Goal: Task Accomplishment & Management: Use online tool/utility

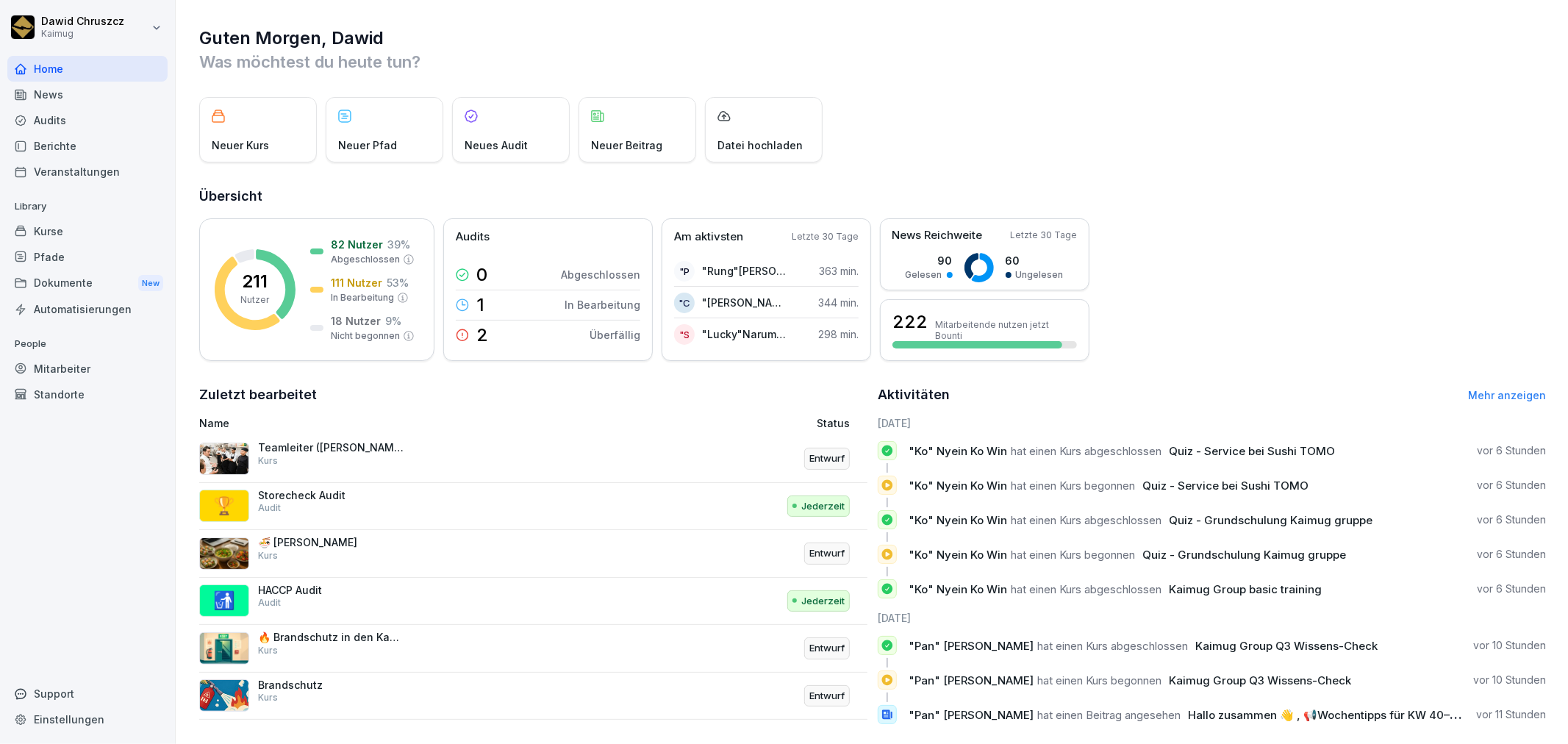
click at [106, 239] on div "Kurse" at bounding box center [87, 231] width 160 height 26
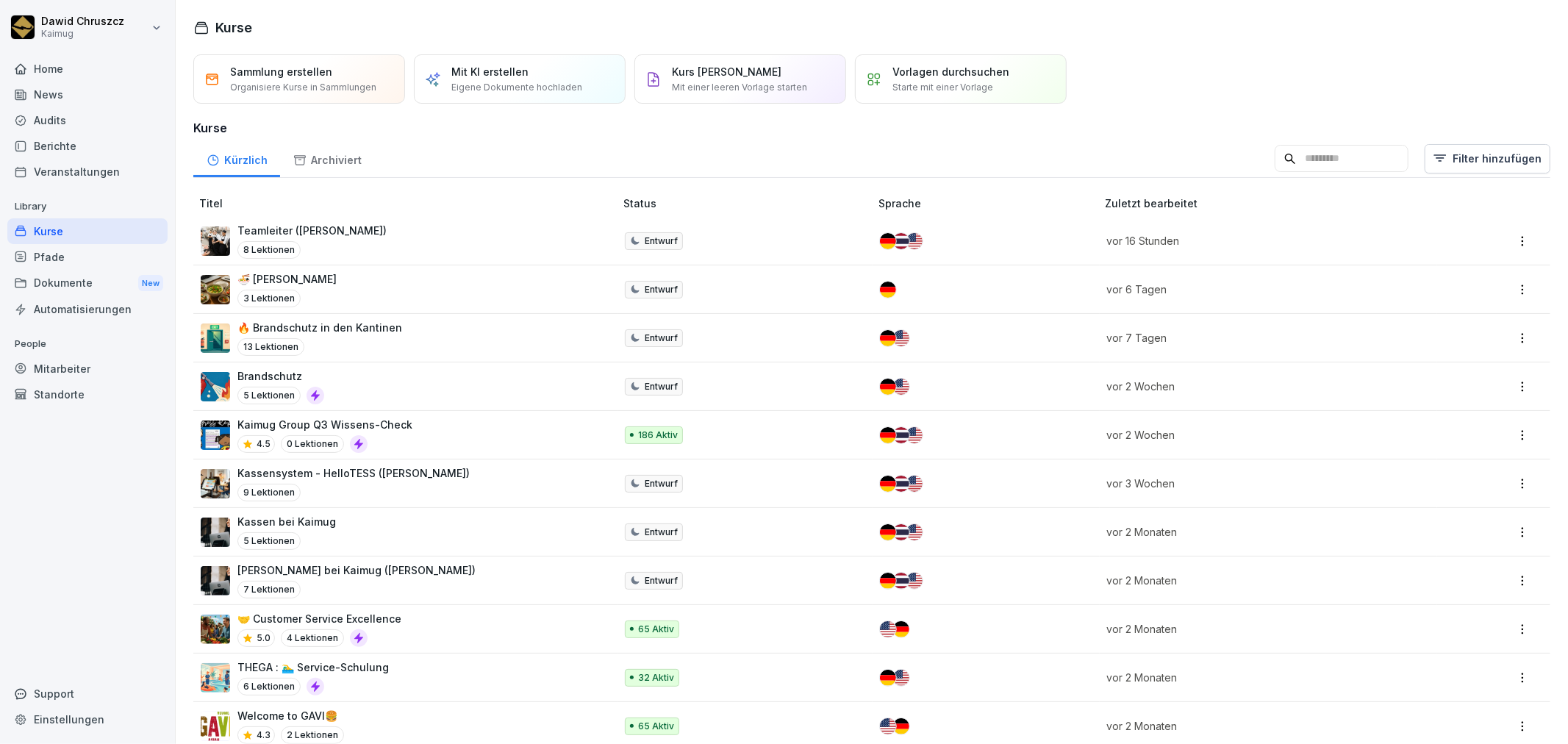
click at [1321, 170] on input at bounding box center [1341, 159] width 134 height 28
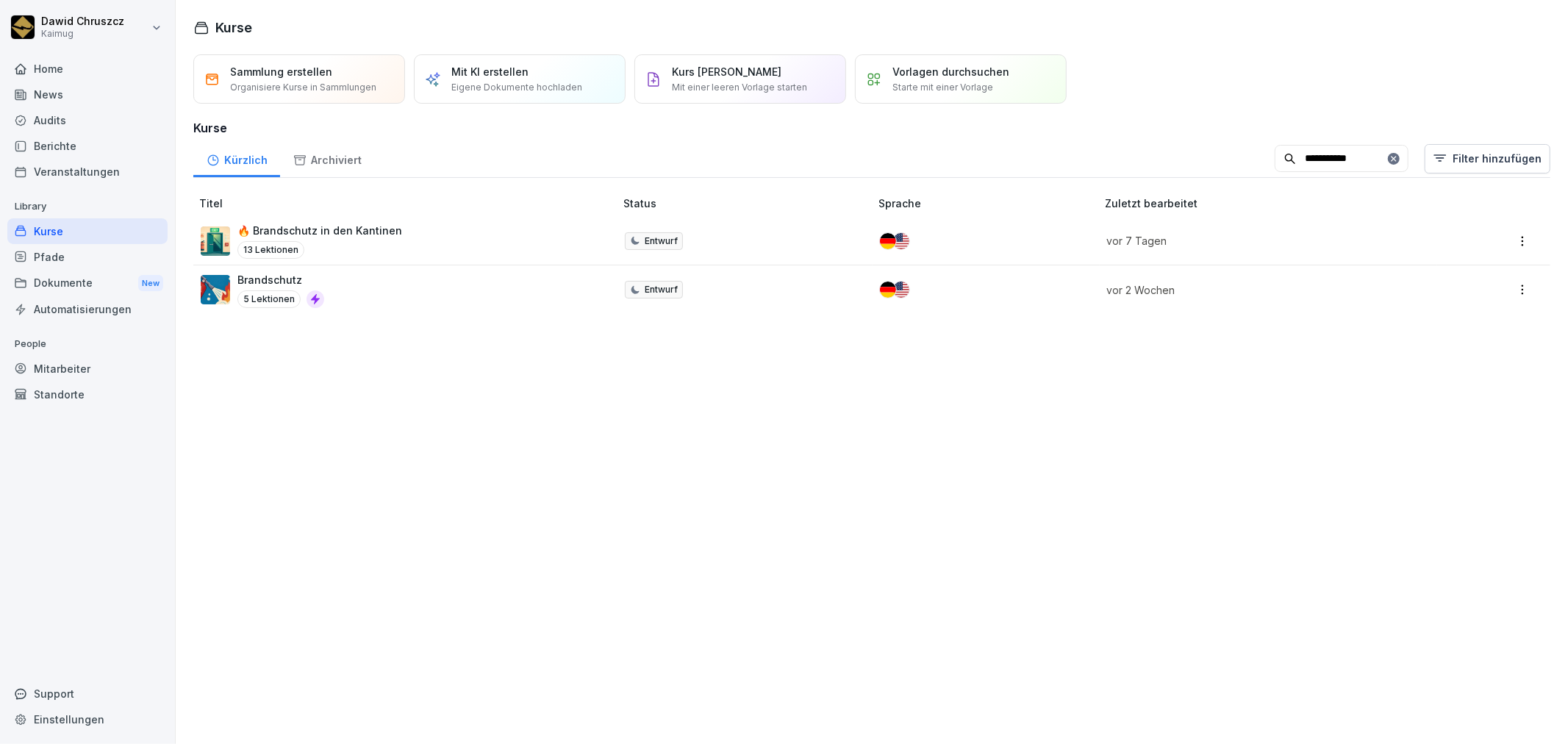
type input "**********"
click at [296, 272] on p "Brandschutz" at bounding box center [280, 279] width 87 height 16
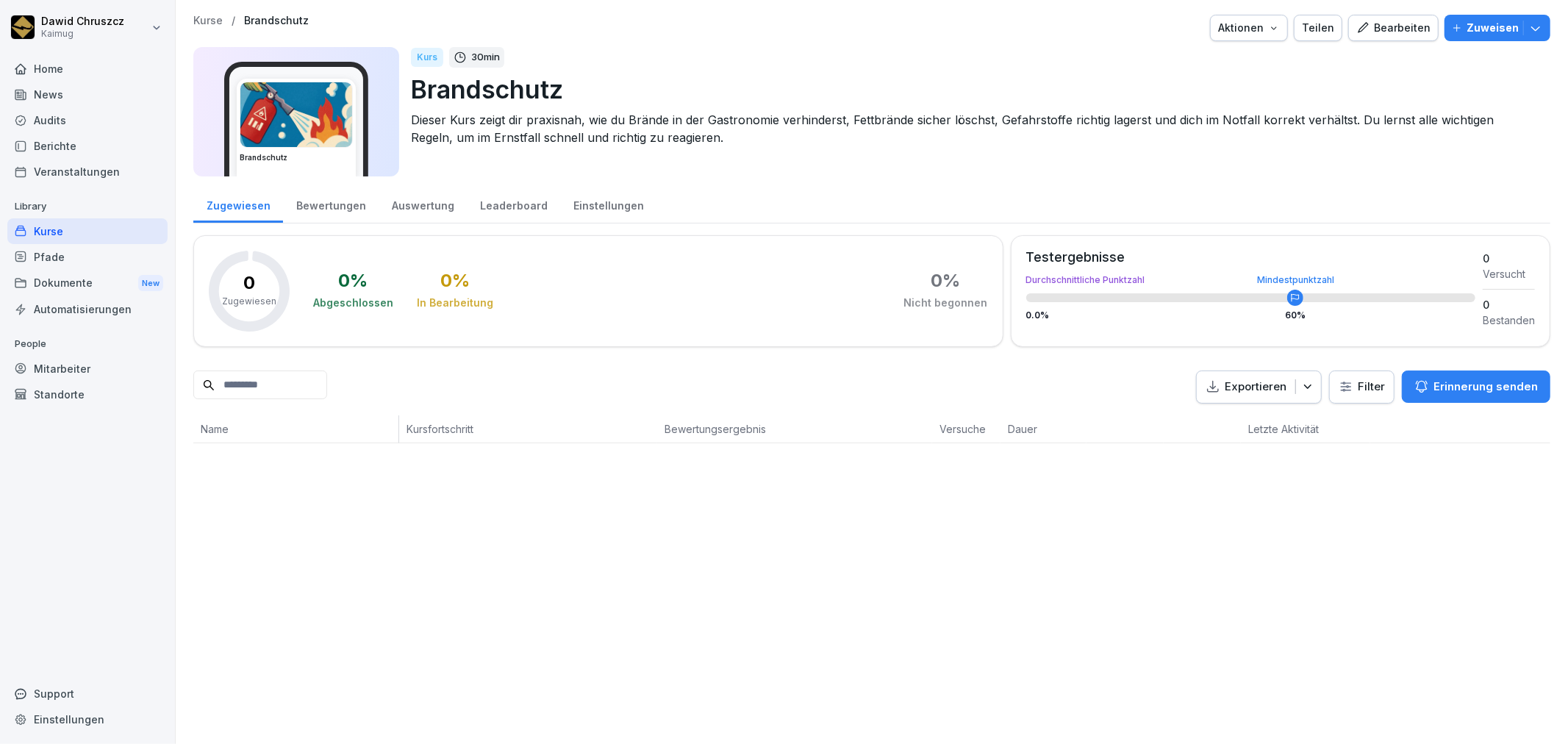
click at [1370, 24] on div "Bearbeiten" at bounding box center [1394, 28] width 74 height 16
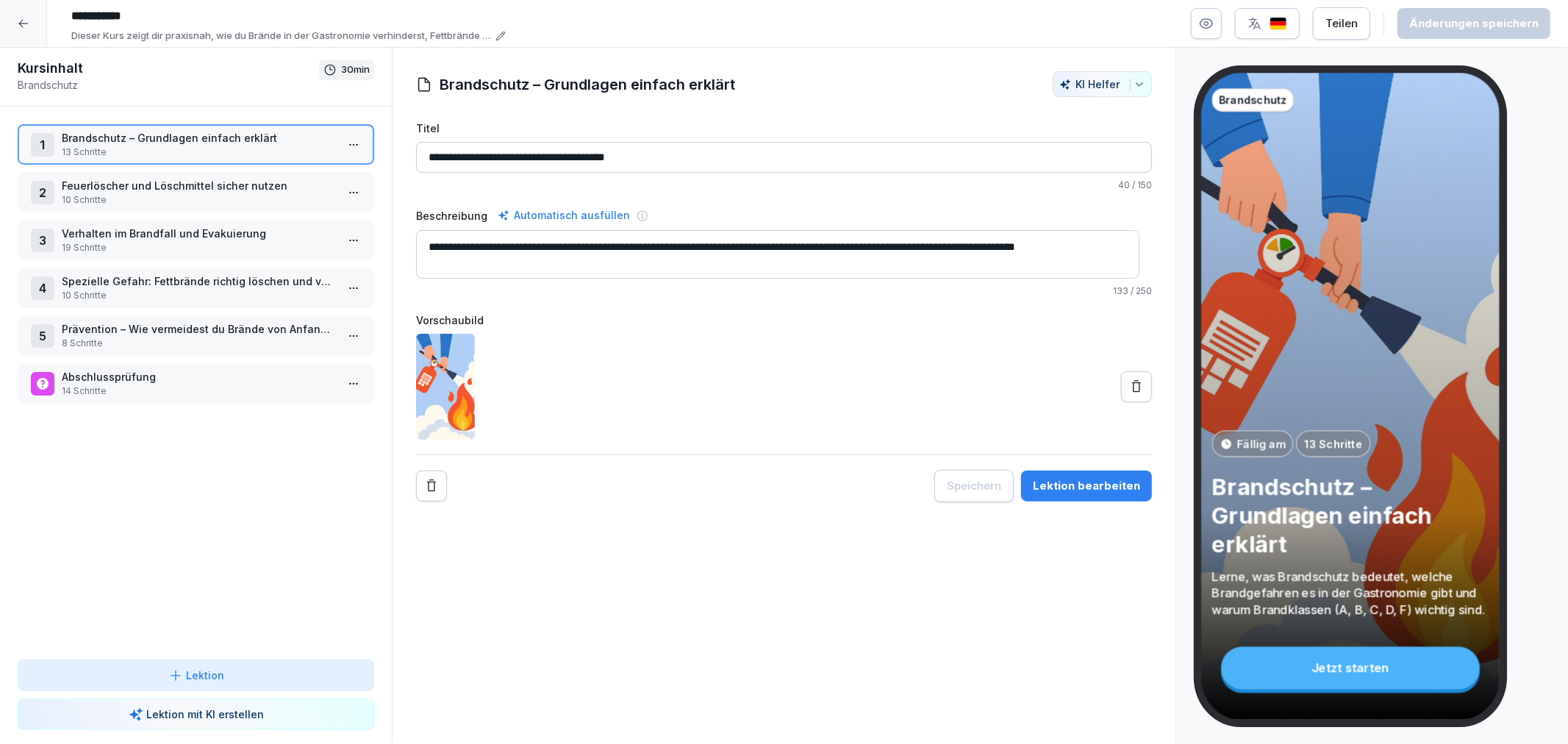
click at [1097, 490] on div "Lektion bearbeiten" at bounding box center [1086, 486] width 107 height 16
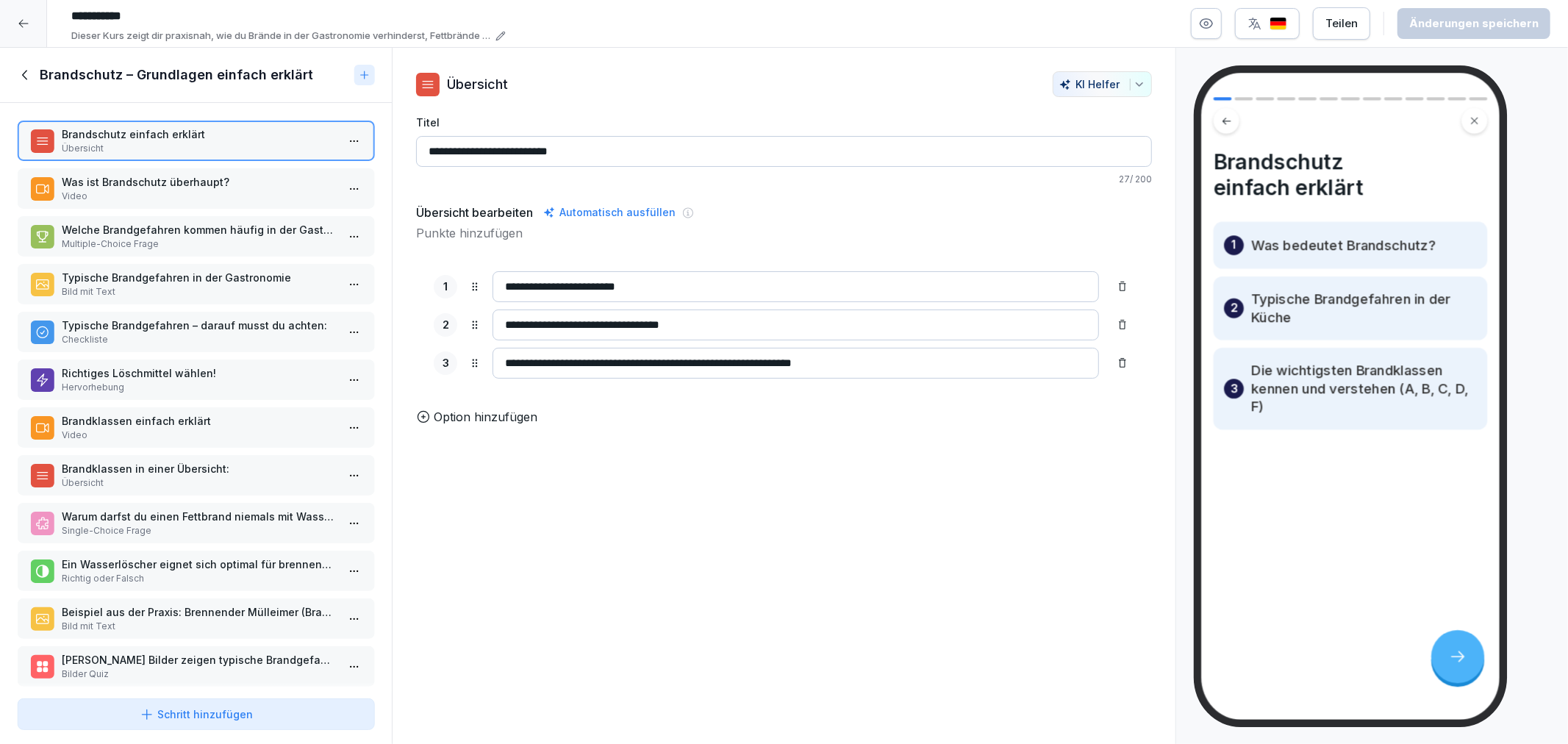
click at [195, 174] on p "Was ist Brandschutz überhaupt?" at bounding box center [199, 182] width 274 height 16
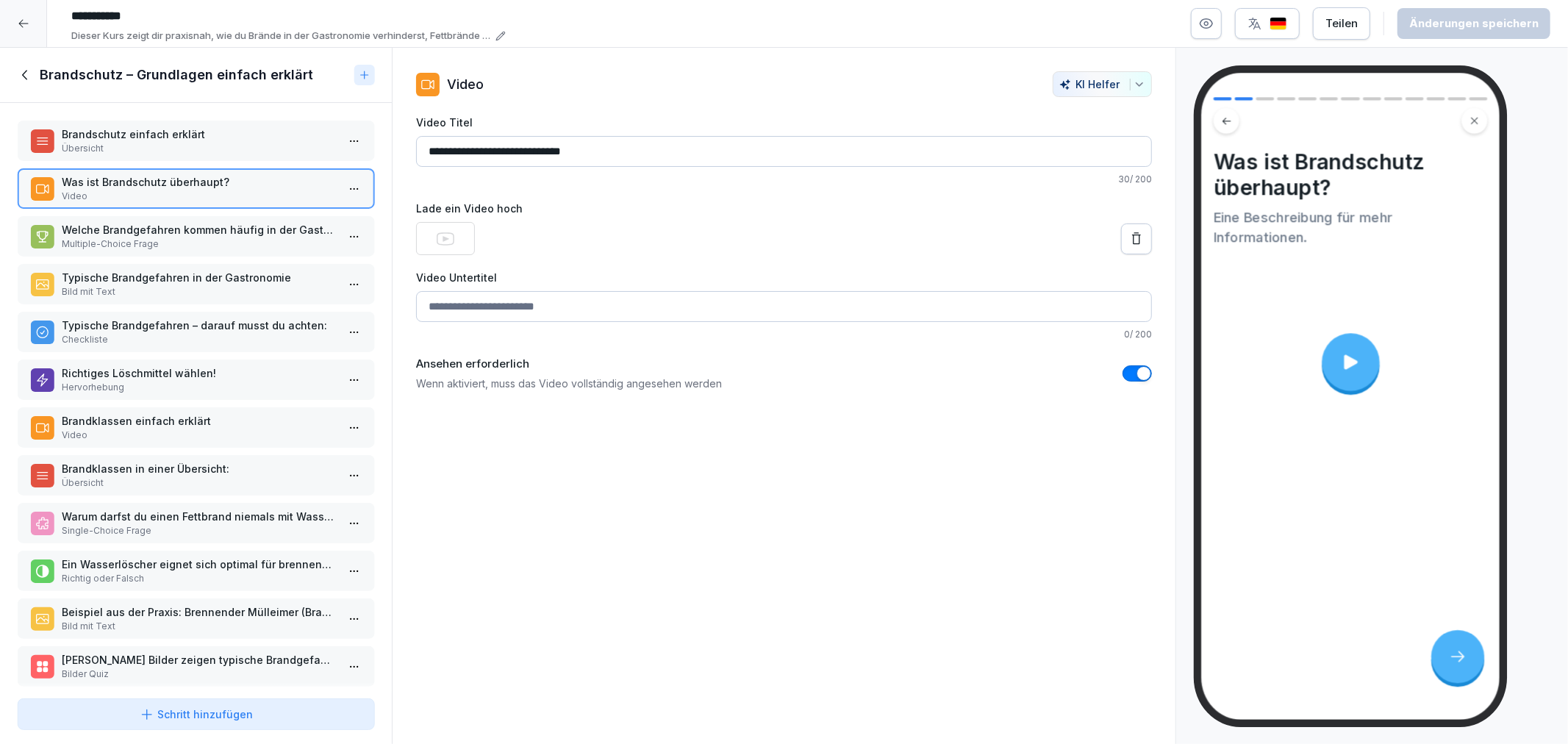
click at [193, 211] on div "Brandschutz einfach erklärt Übersicht Was ist Brandschutz überhaupt? Video Welc…" at bounding box center [196, 398] width 392 height 590
click at [202, 233] on p "Welche Brandgefahren kommen häufig in der Gastronomie vor?" at bounding box center [199, 230] width 274 height 16
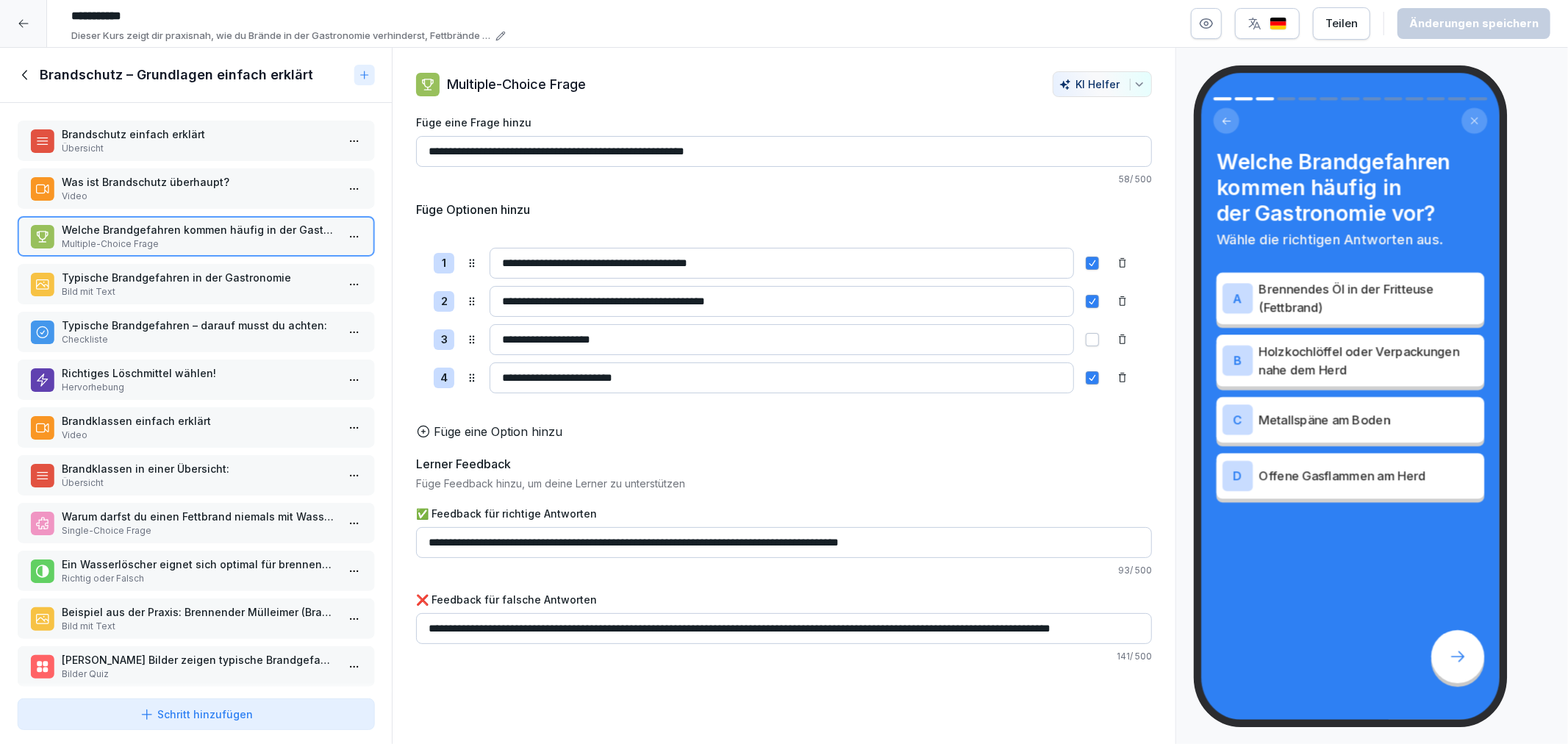
click at [191, 276] on p "Typische Brandgefahren in der Gastronomie" at bounding box center [199, 277] width 274 height 16
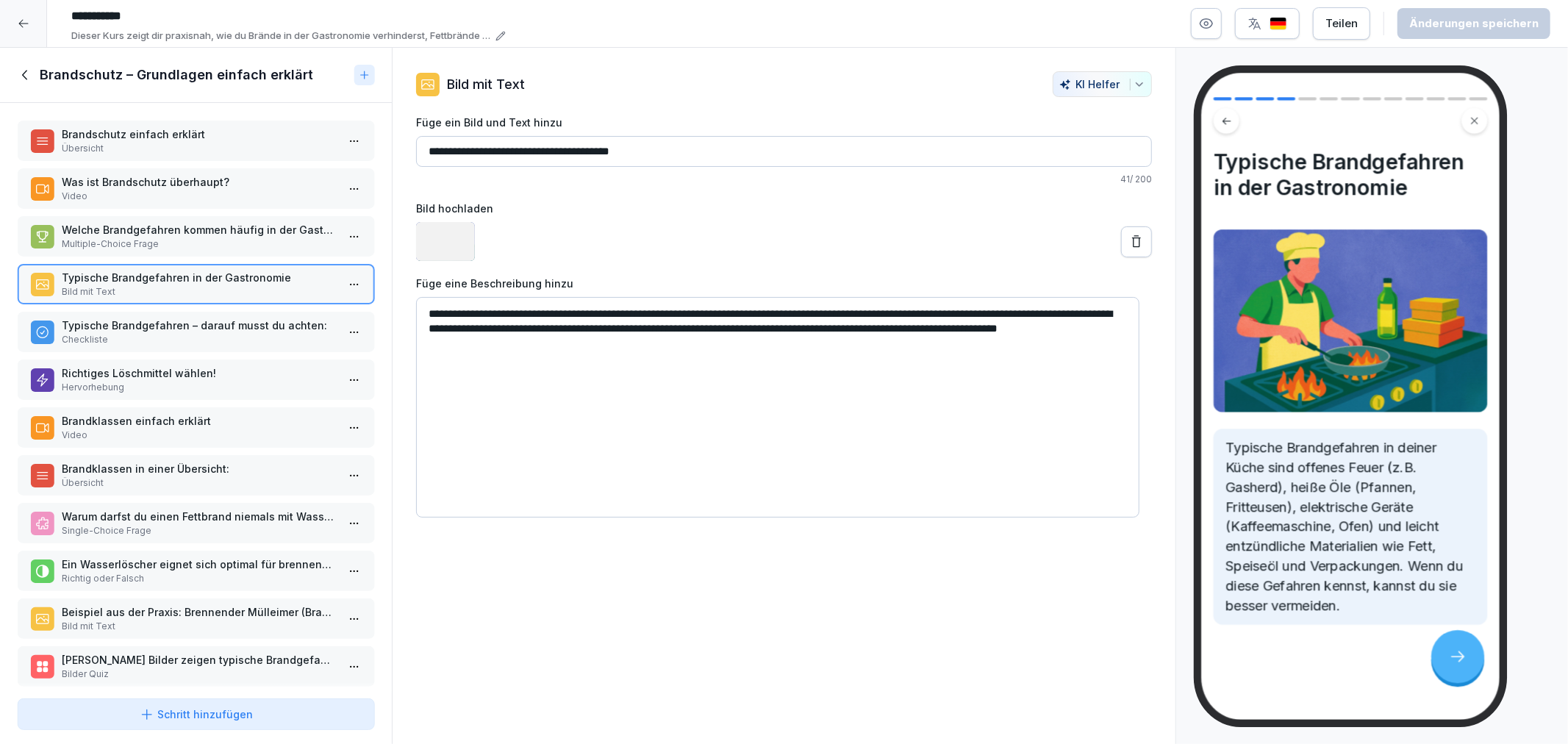
click at [188, 333] on p "Checkliste" at bounding box center [199, 339] width 274 height 13
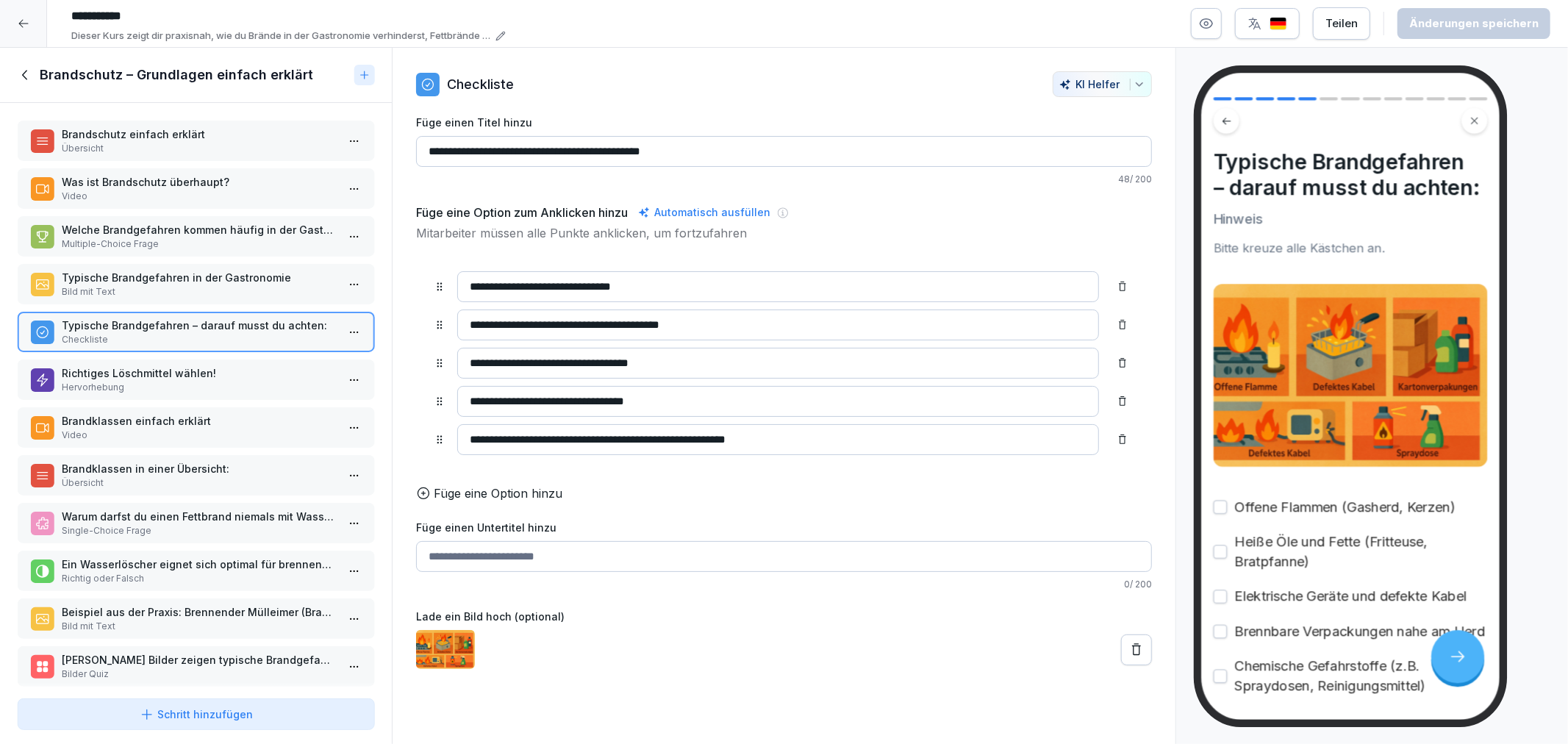
click at [167, 381] on p "Hervorhebung" at bounding box center [199, 388] width 274 height 13
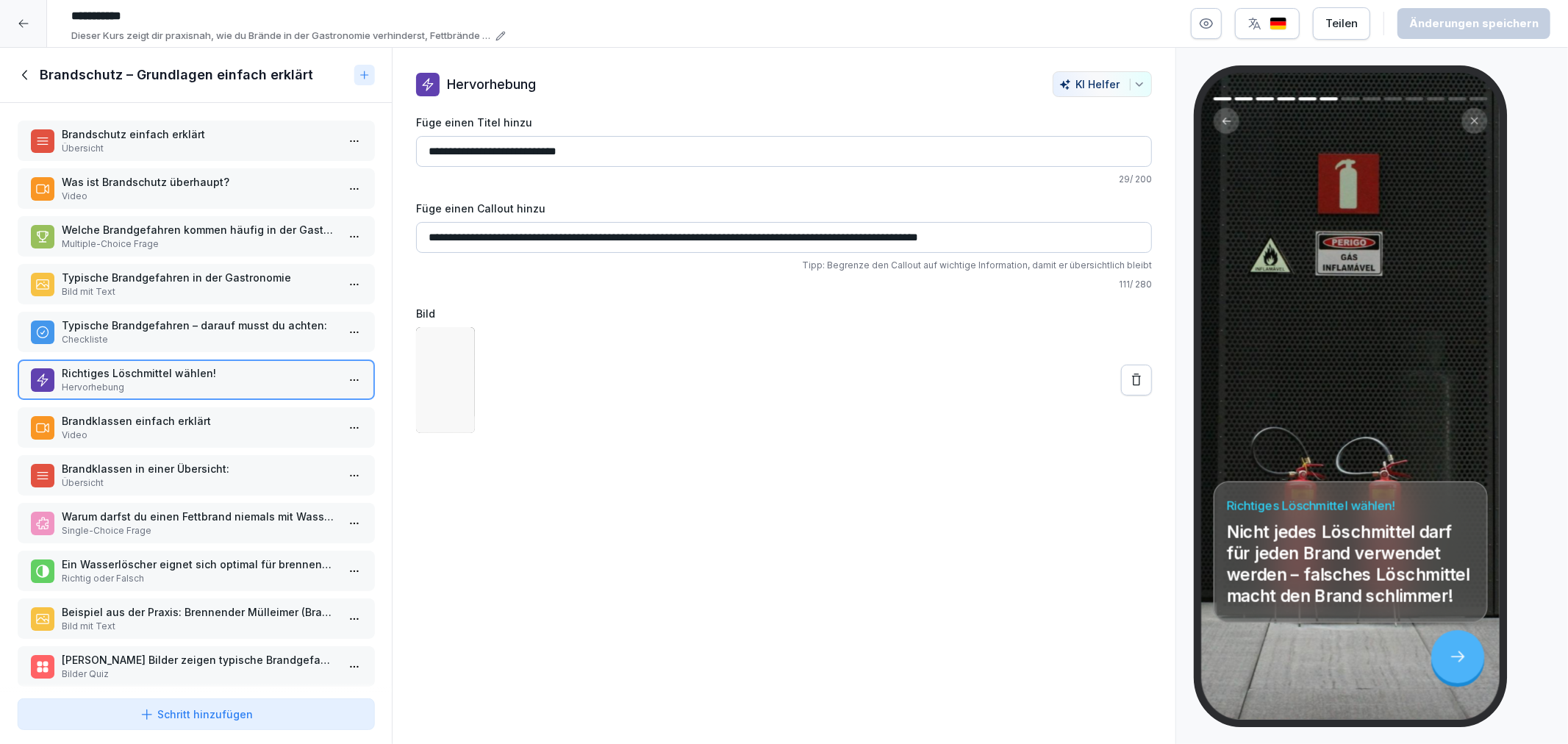
click at [162, 413] on p "Brandklassen einfach erklärt" at bounding box center [199, 421] width 274 height 16
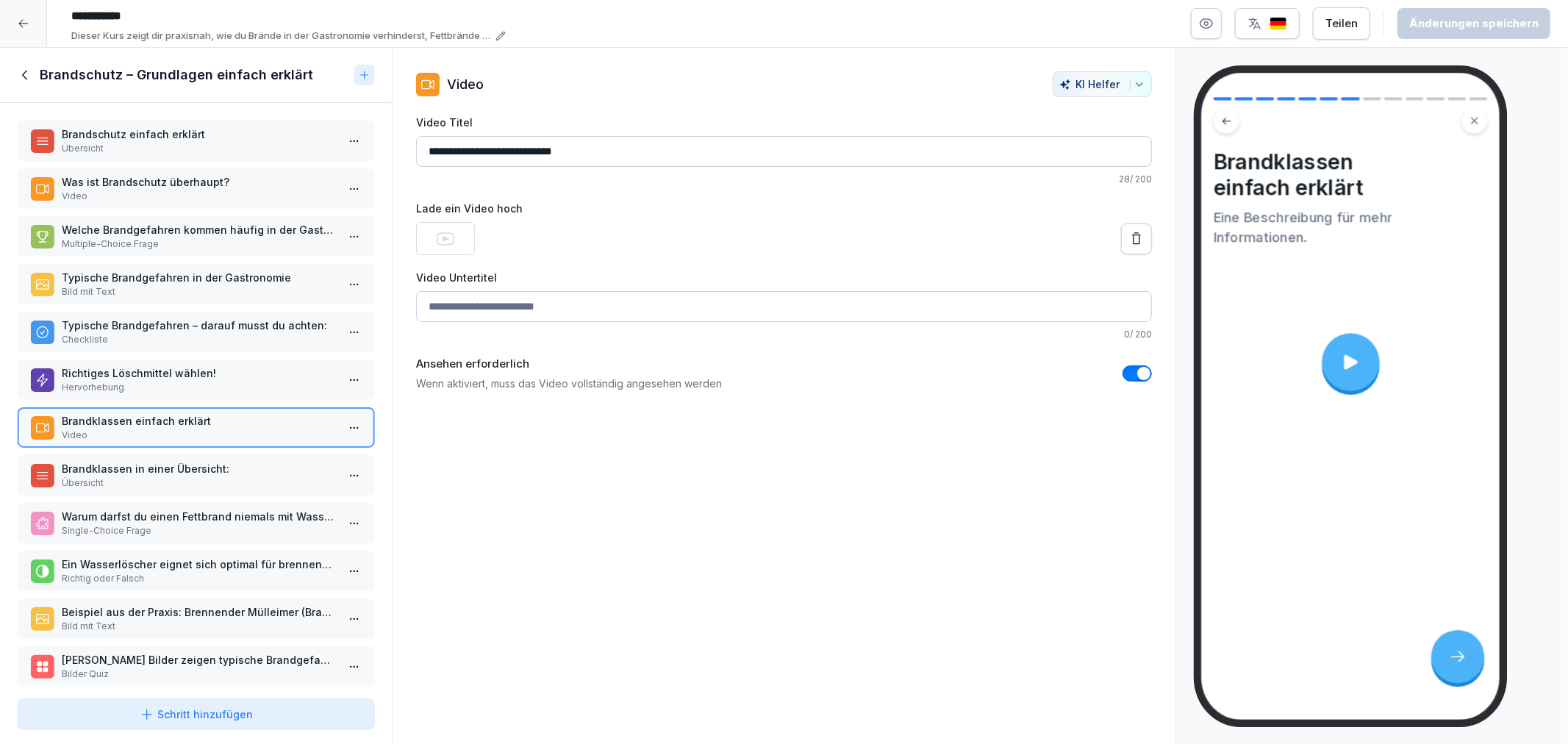
click at [158, 465] on p "Brandklassen in einer Übersicht:" at bounding box center [199, 468] width 274 height 16
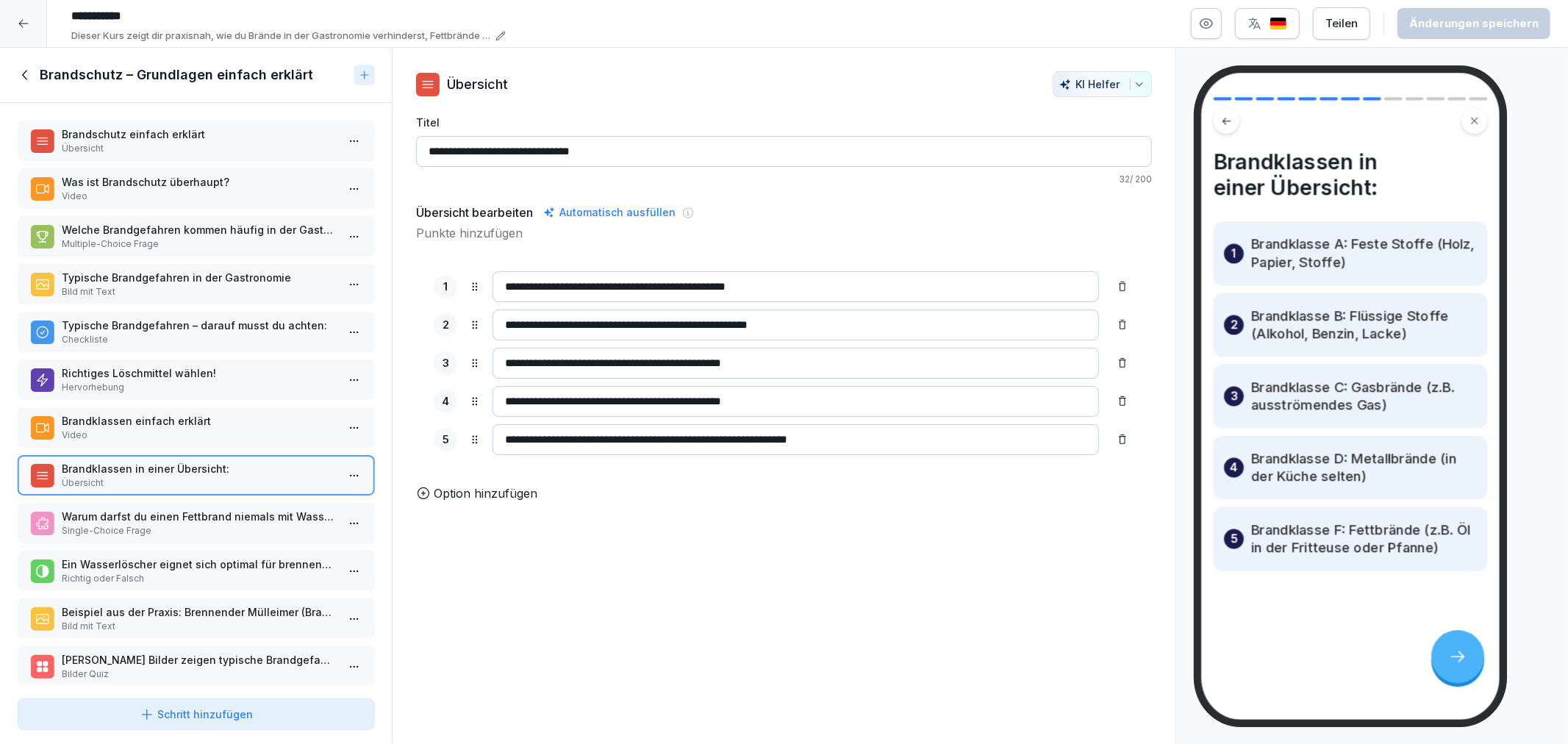
click at [160, 524] on p "Single-Choice Frage" at bounding box center [199, 531] width 274 height 13
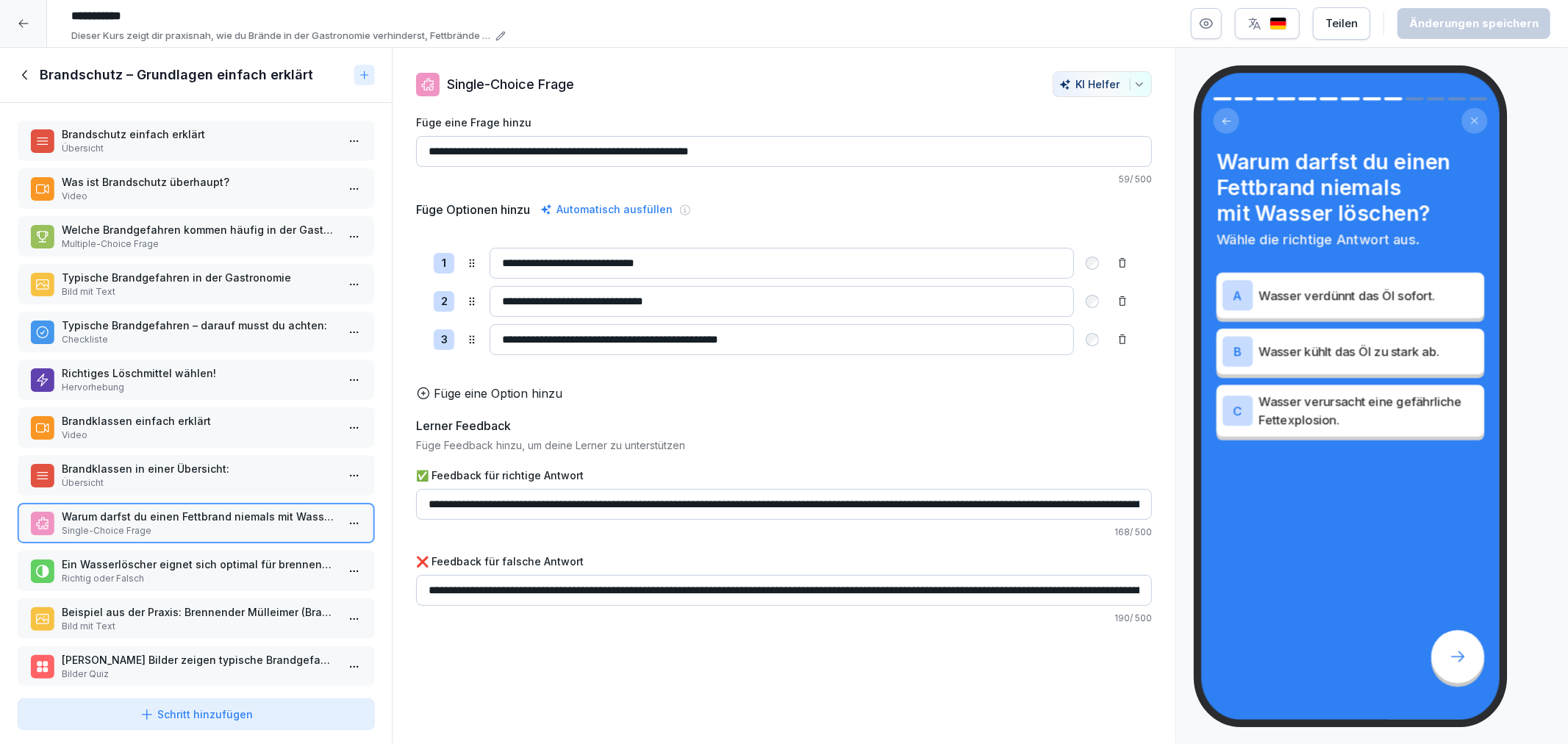
click at [156, 557] on p "Ein Wasserlöscher eignet sich optimal für brennendes Speiseöl." at bounding box center [199, 564] width 274 height 16
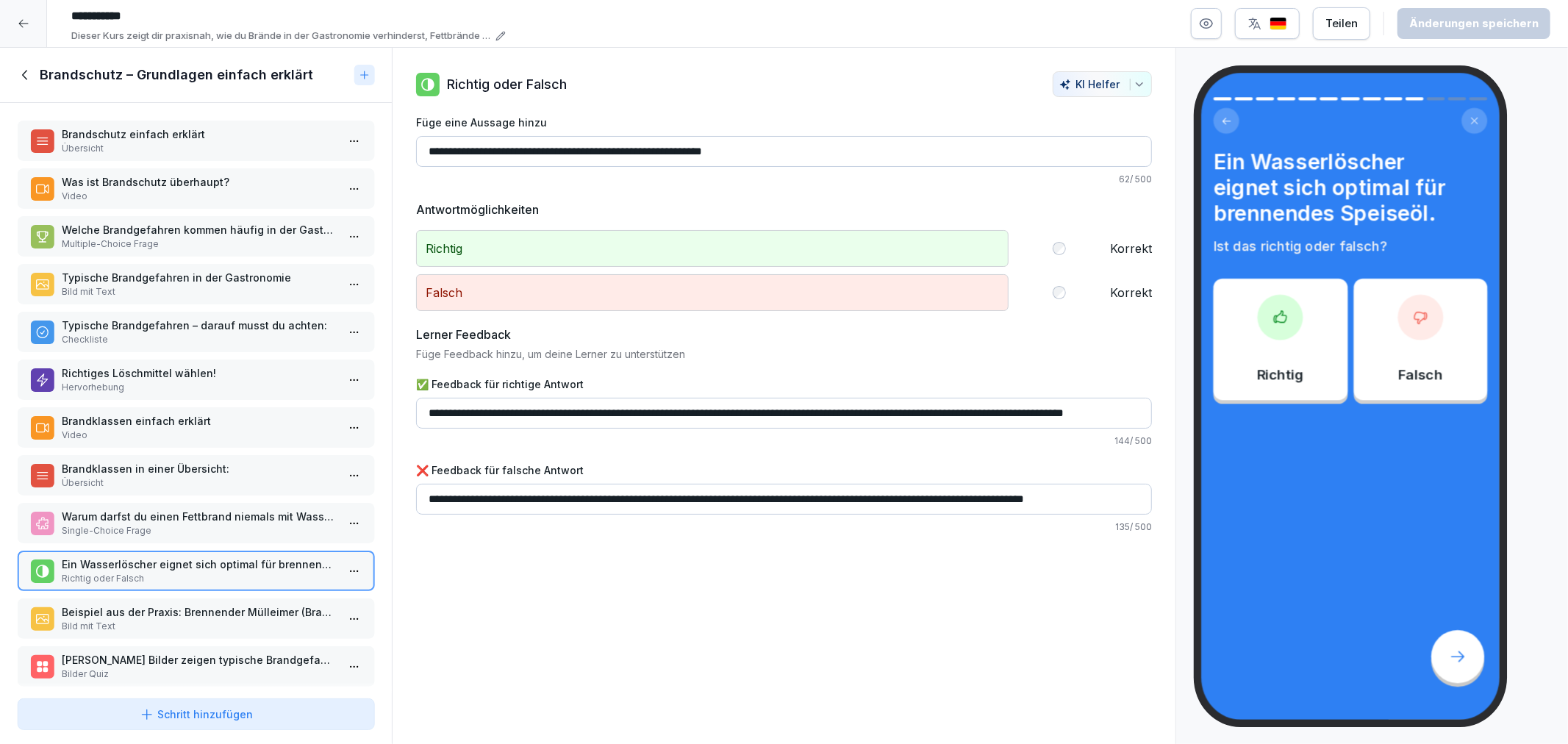
click at [147, 621] on div "Beispiel aus der Praxis: Brennender Mülleimer (Brandklasse A) Bild mit Text" at bounding box center [196, 619] width 356 height 41
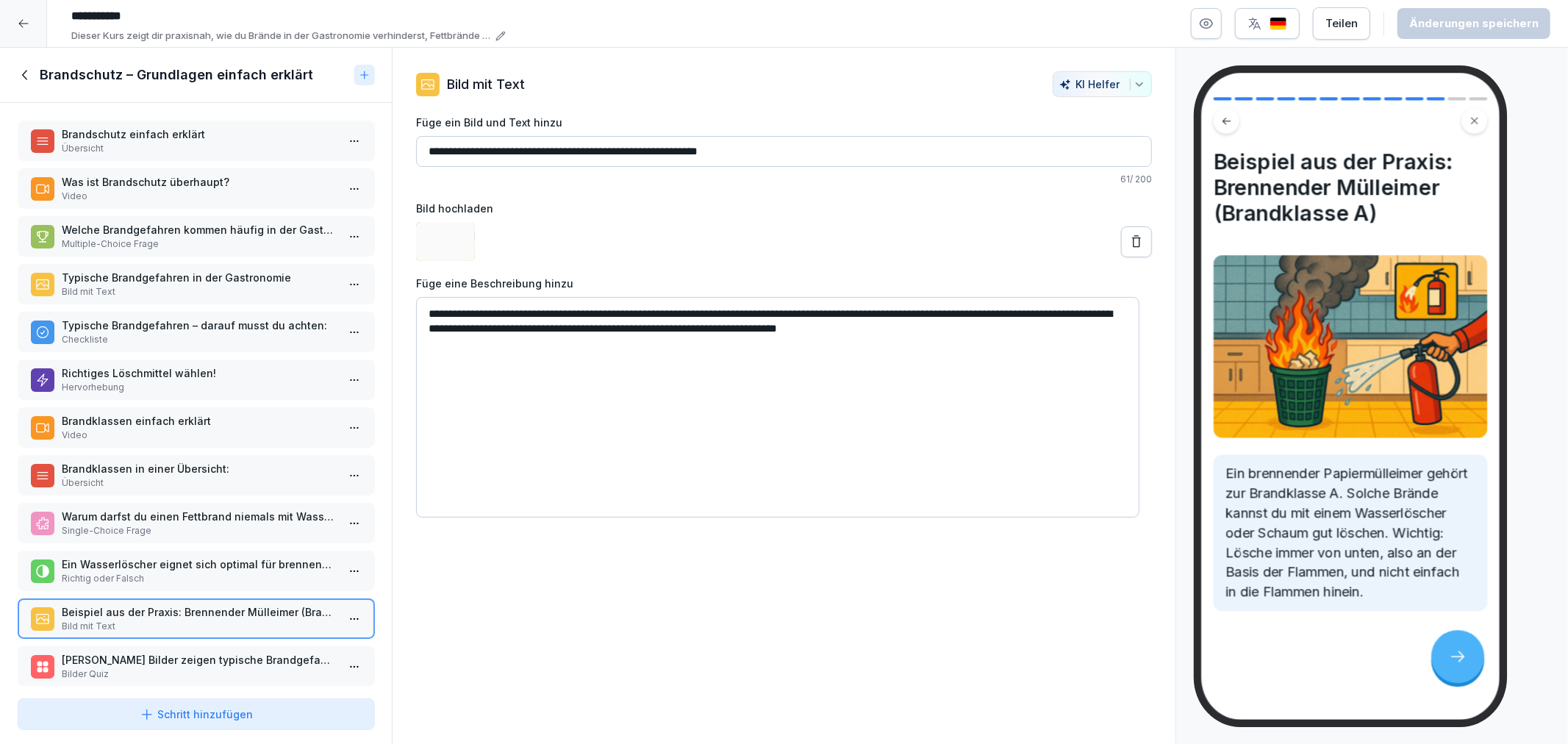
click at [148, 668] on p "Bilder Quiz" at bounding box center [199, 674] width 274 height 13
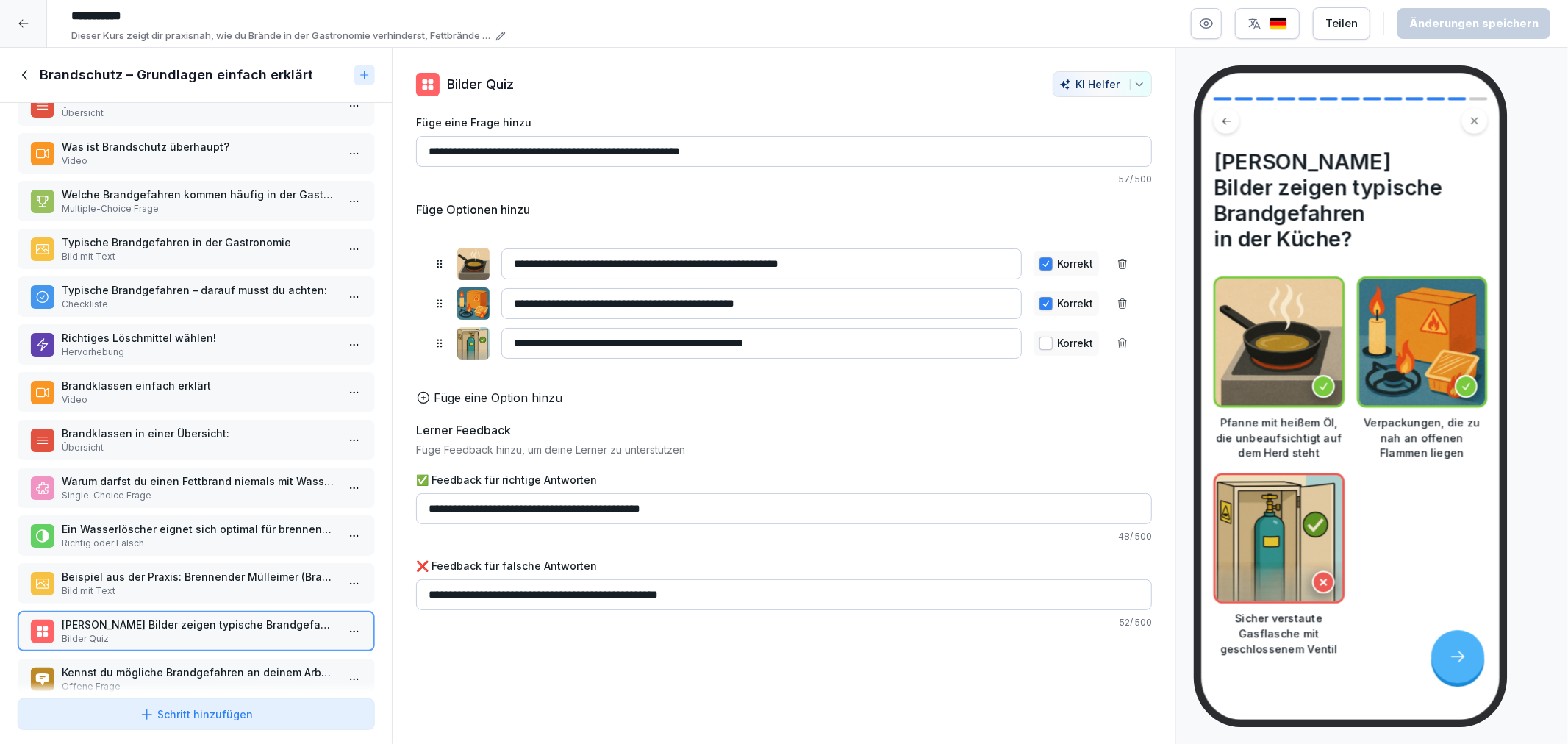
scroll to position [54, 0]
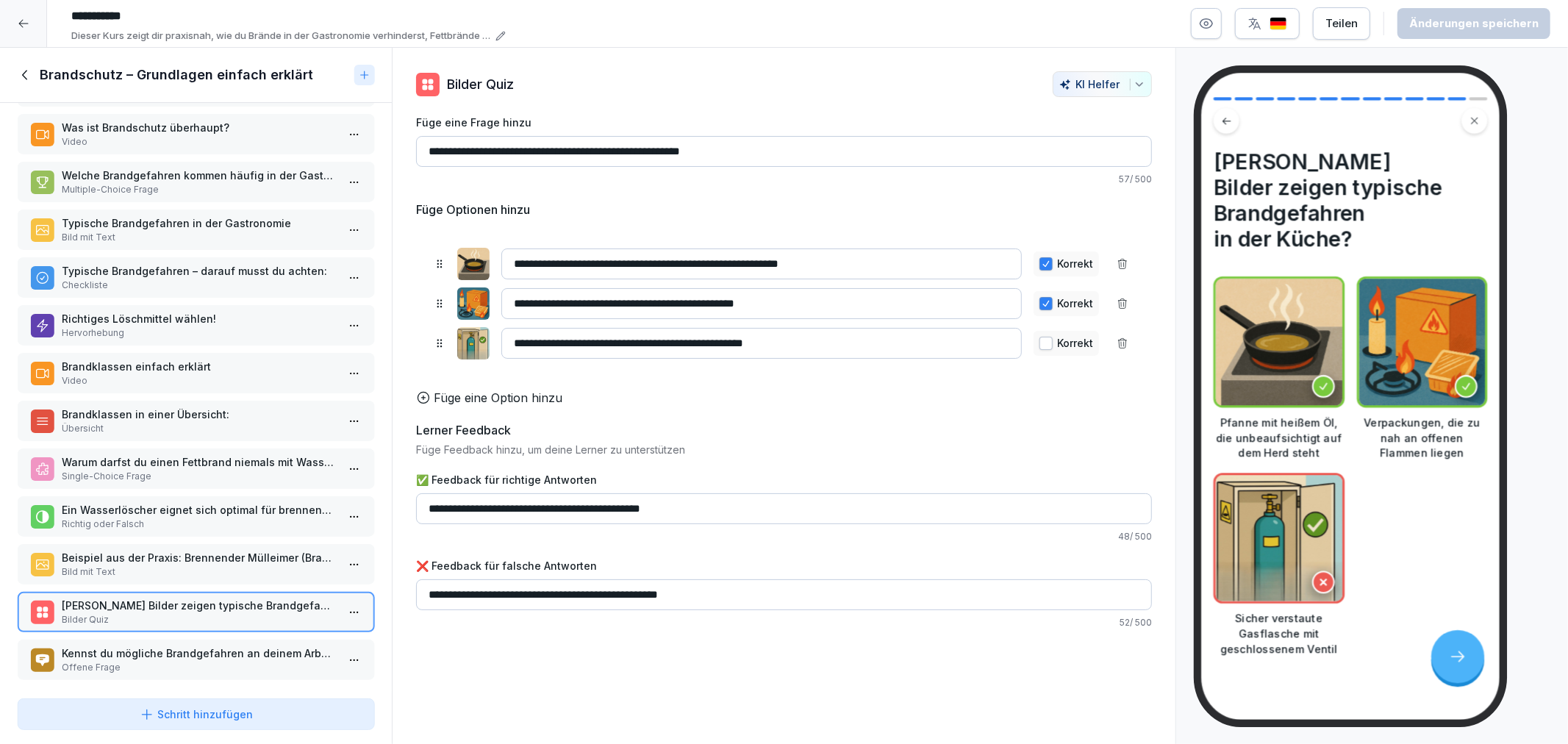
click at [156, 645] on p "Kennst du mögliche Brandgefahren an deinem Arbeitsplatz, die aktuell noch nicht…" at bounding box center [199, 653] width 274 height 16
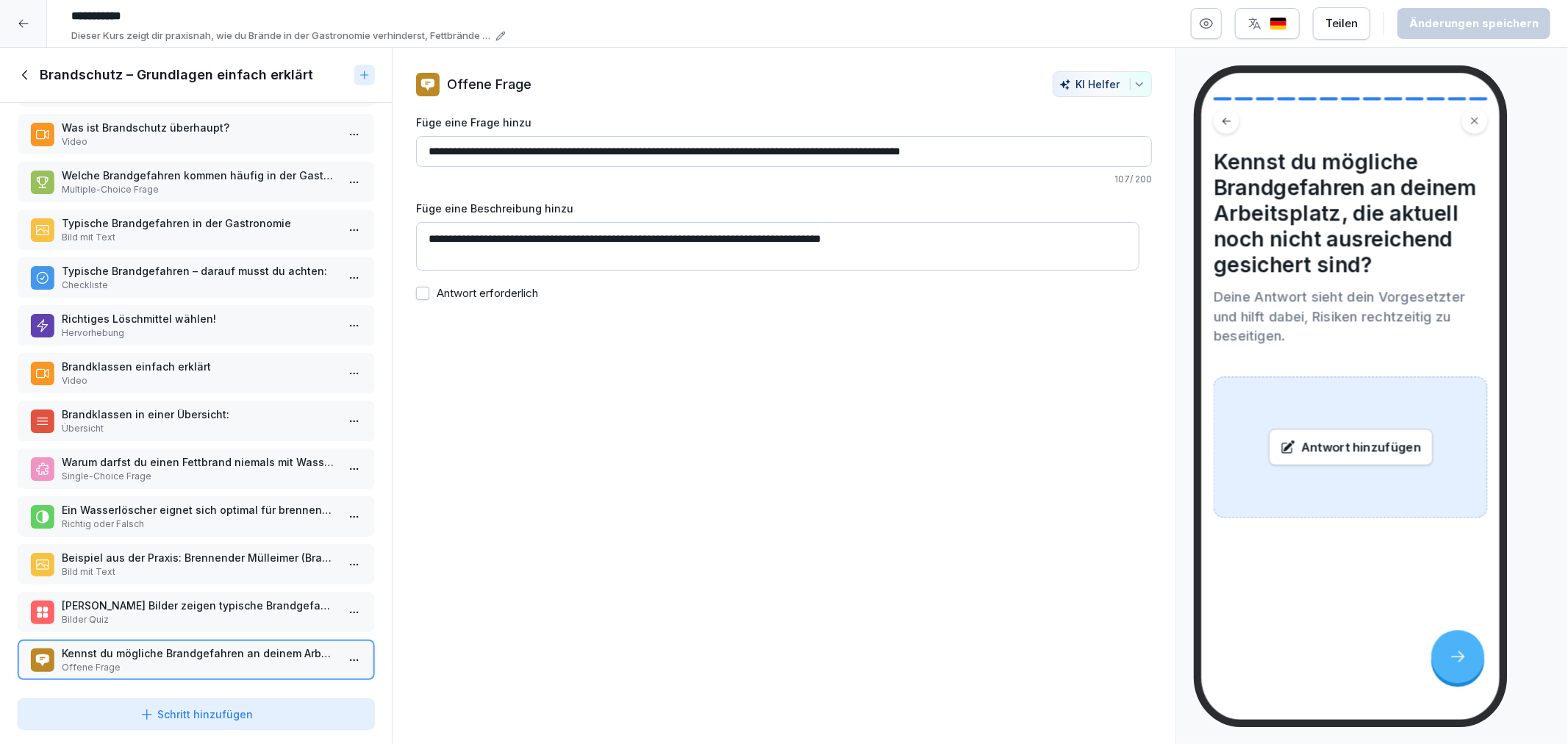
click at [24, 73] on icon at bounding box center [24, 75] width 5 height 10
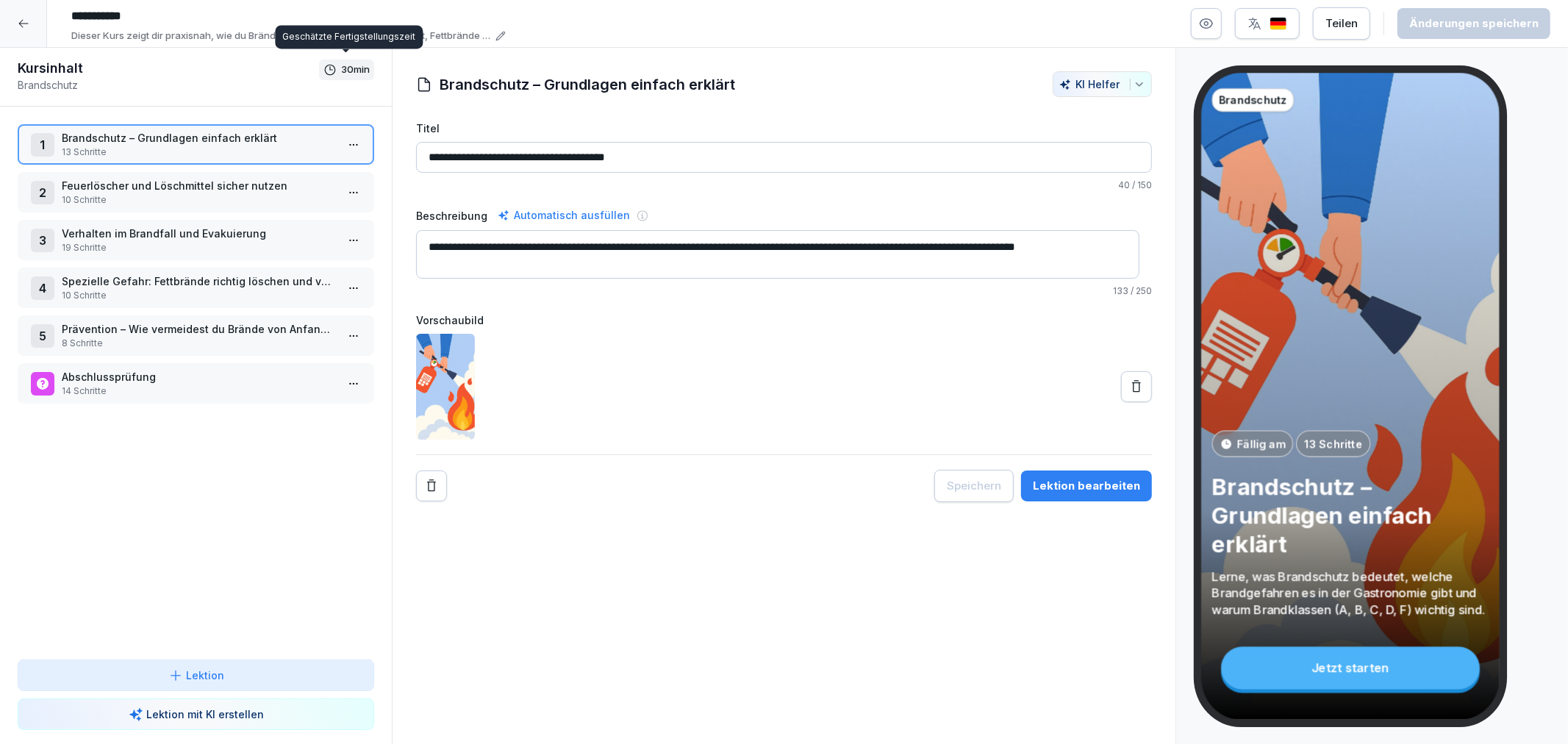
click at [153, 187] on p "Feuerlöscher und Löschmittel sicher nutzen" at bounding box center [199, 185] width 274 height 16
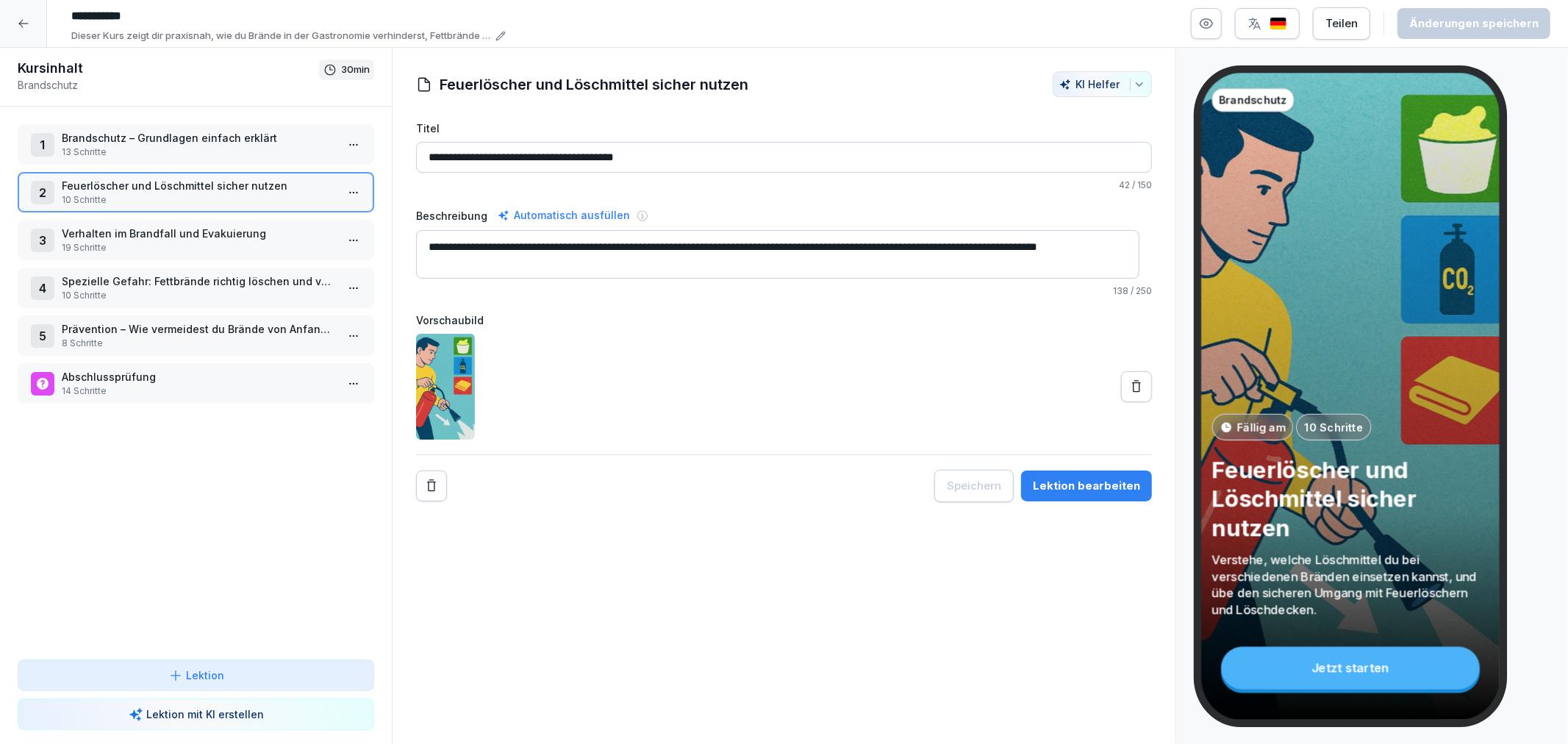
click at [1068, 487] on div "Lektion bearbeiten" at bounding box center [1086, 486] width 107 height 16
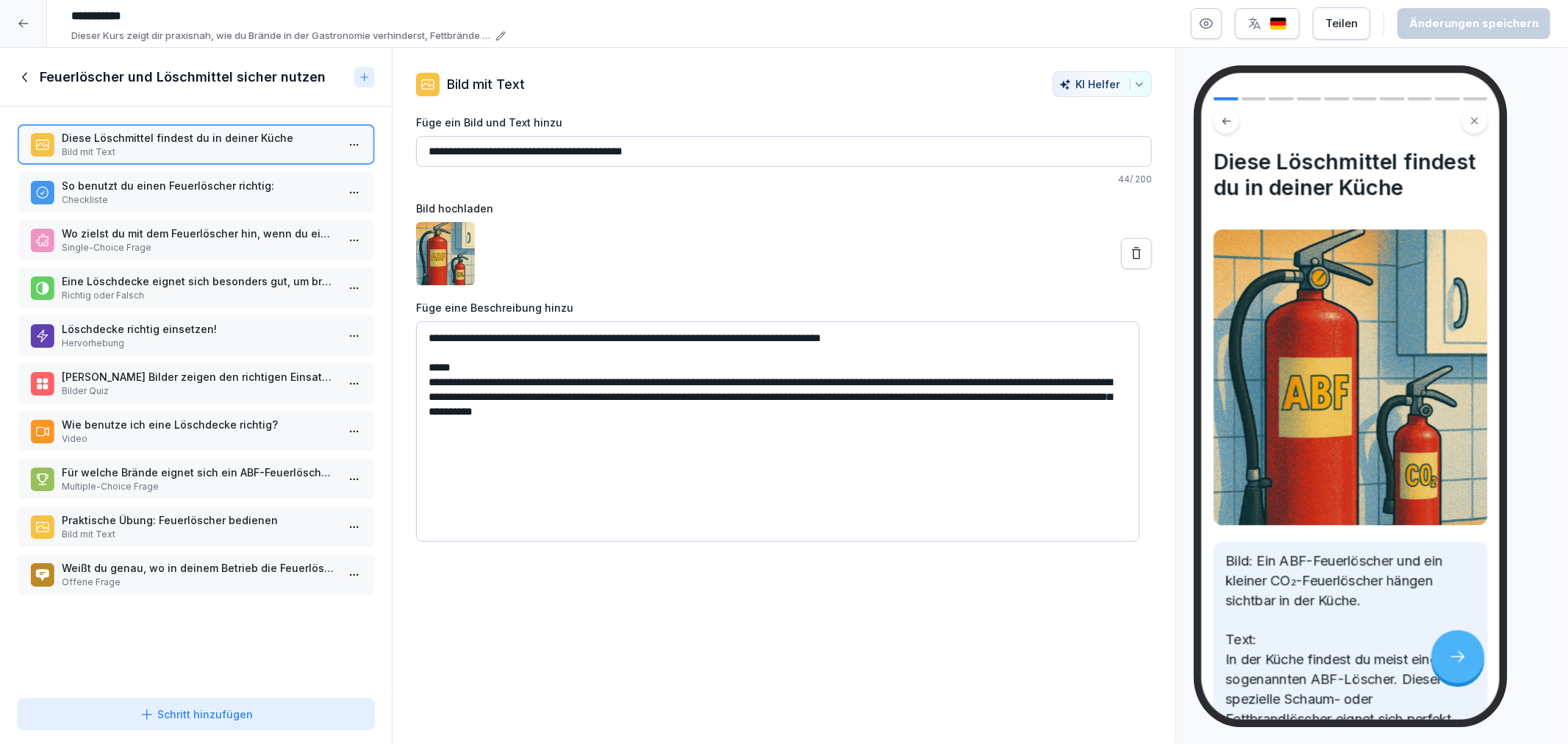
click at [167, 193] on p "Checkliste" at bounding box center [199, 200] width 274 height 13
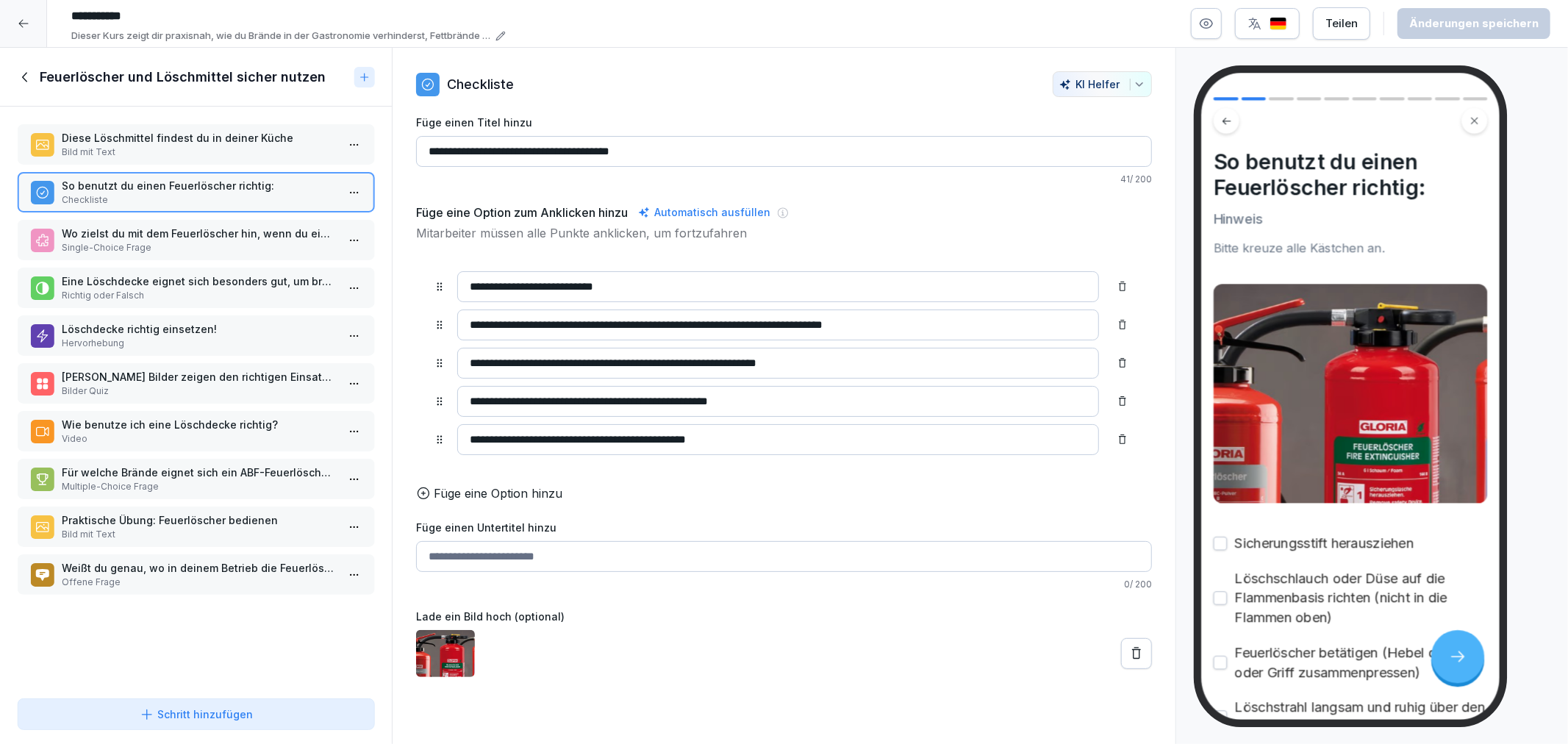
click at [172, 226] on p "Wo zielst du mit dem Feuerlöscher hin, wenn du einen Brand bekämpfst?" at bounding box center [199, 233] width 274 height 16
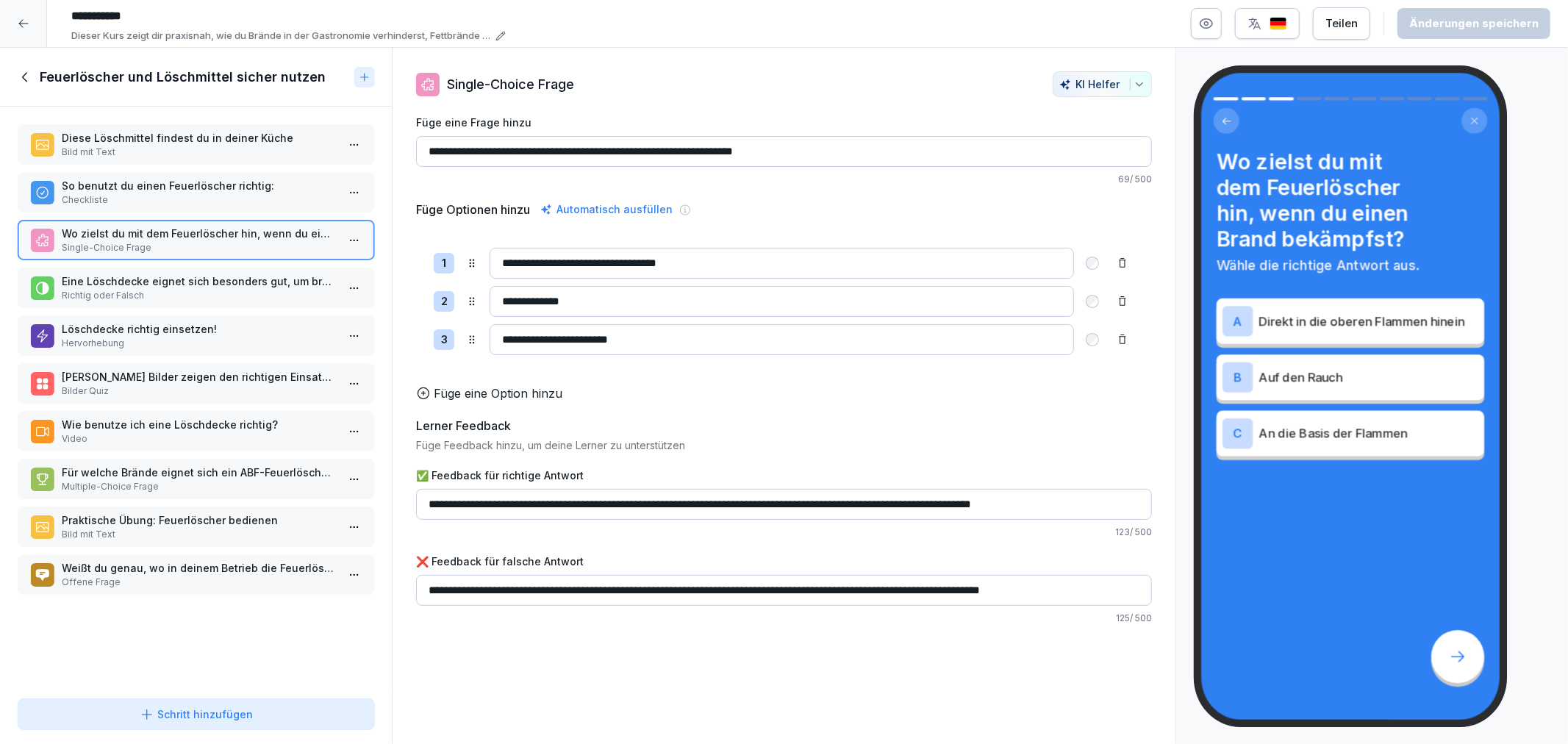
click at [167, 273] on p "Eine Löschdecke eignet sich besonders gut, um brennende Pfannen oder kleine Ölb…" at bounding box center [199, 281] width 274 height 16
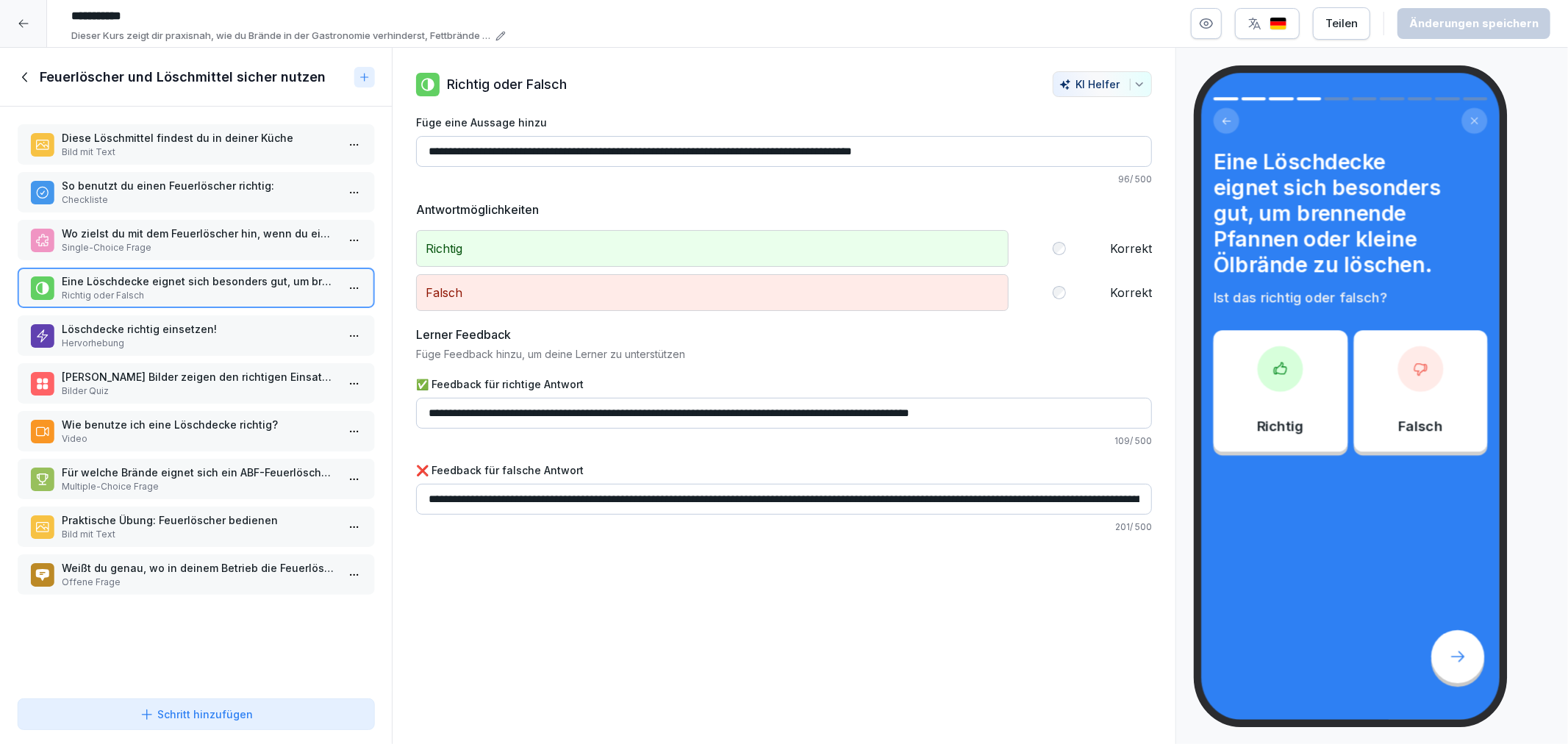
click at [185, 336] on p "Hervorhebung" at bounding box center [199, 343] width 274 height 13
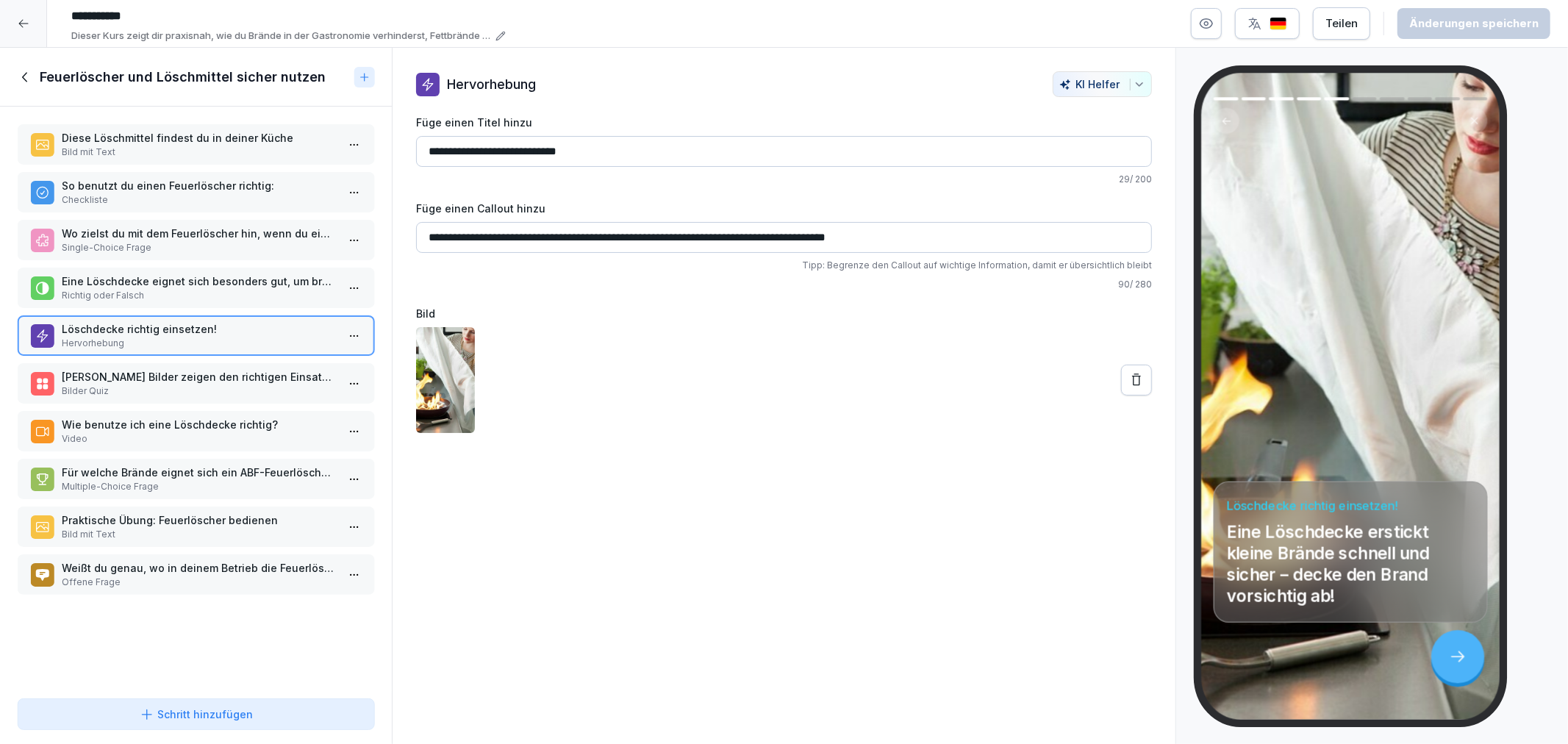
click at [182, 369] on p "Welche Bilder zeigen den richtigen Einsatz eines Feuerlöschers?" at bounding box center [199, 376] width 274 height 16
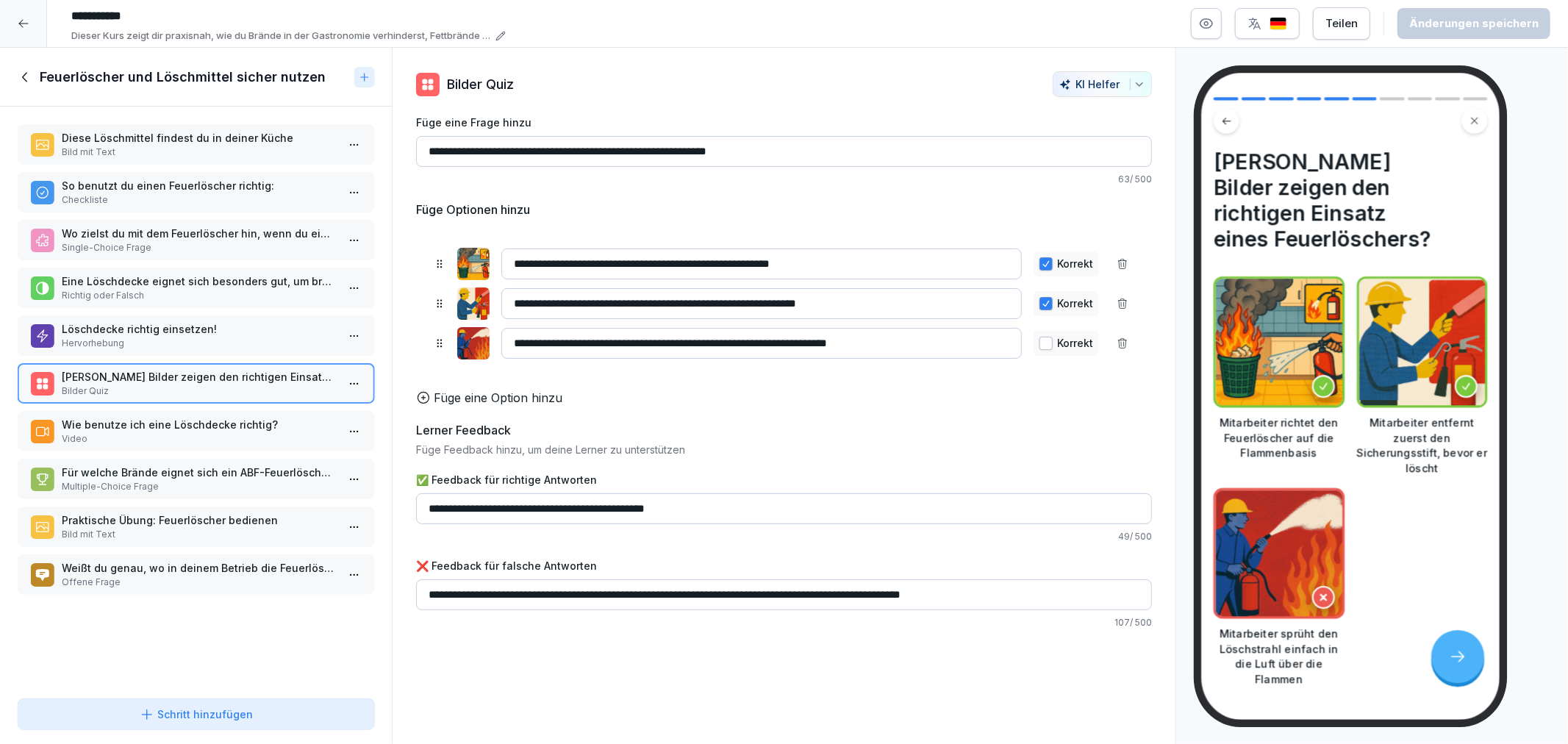
click at [187, 417] on p "Wie benutze ich eine Löschdecke richtig?" at bounding box center [199, 425] width 274 height 16
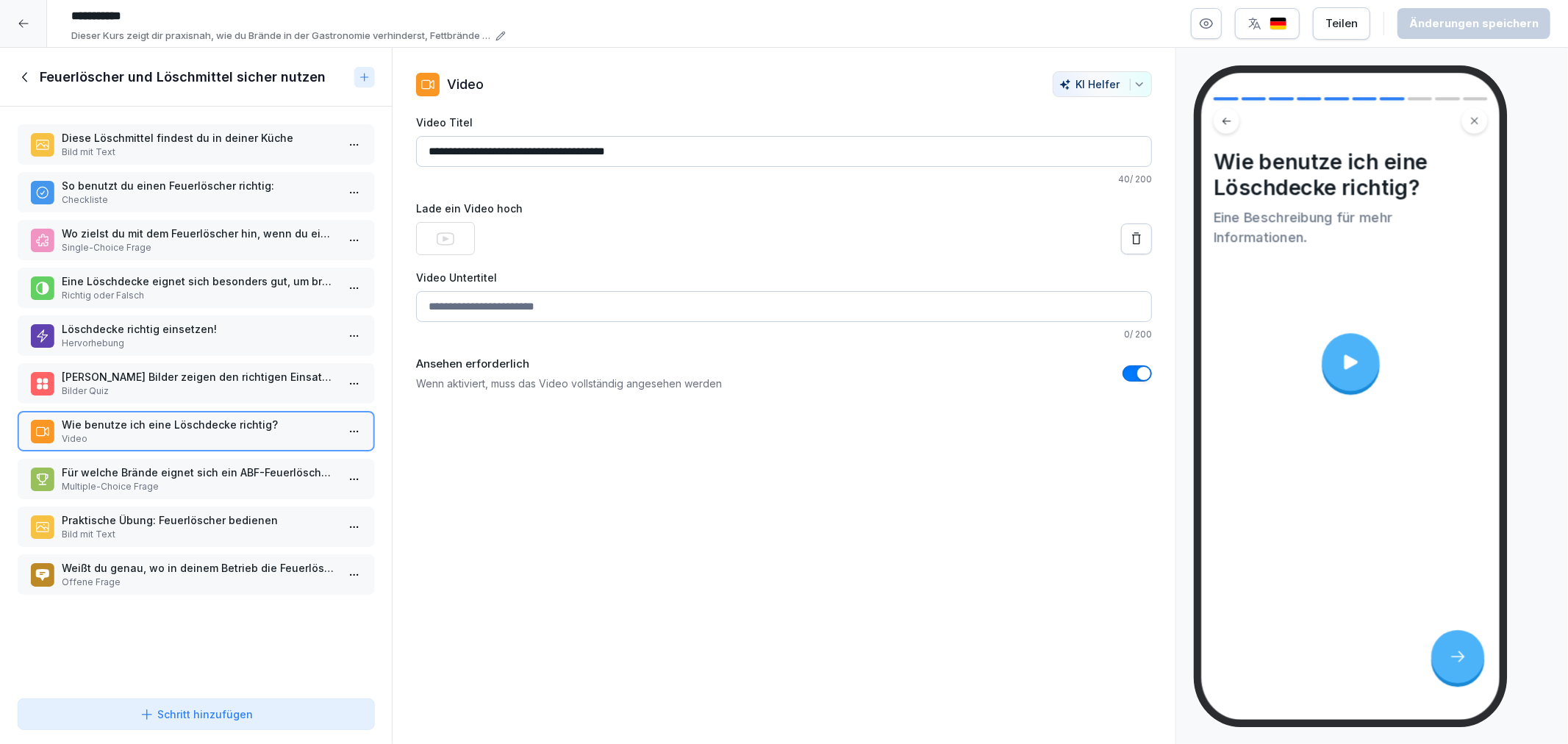
click at [184, 465] on p "Für welche Brände eignet sich ein ABF-Feuerlöscher?" at bounding box center [199, 472] width 274 height 16
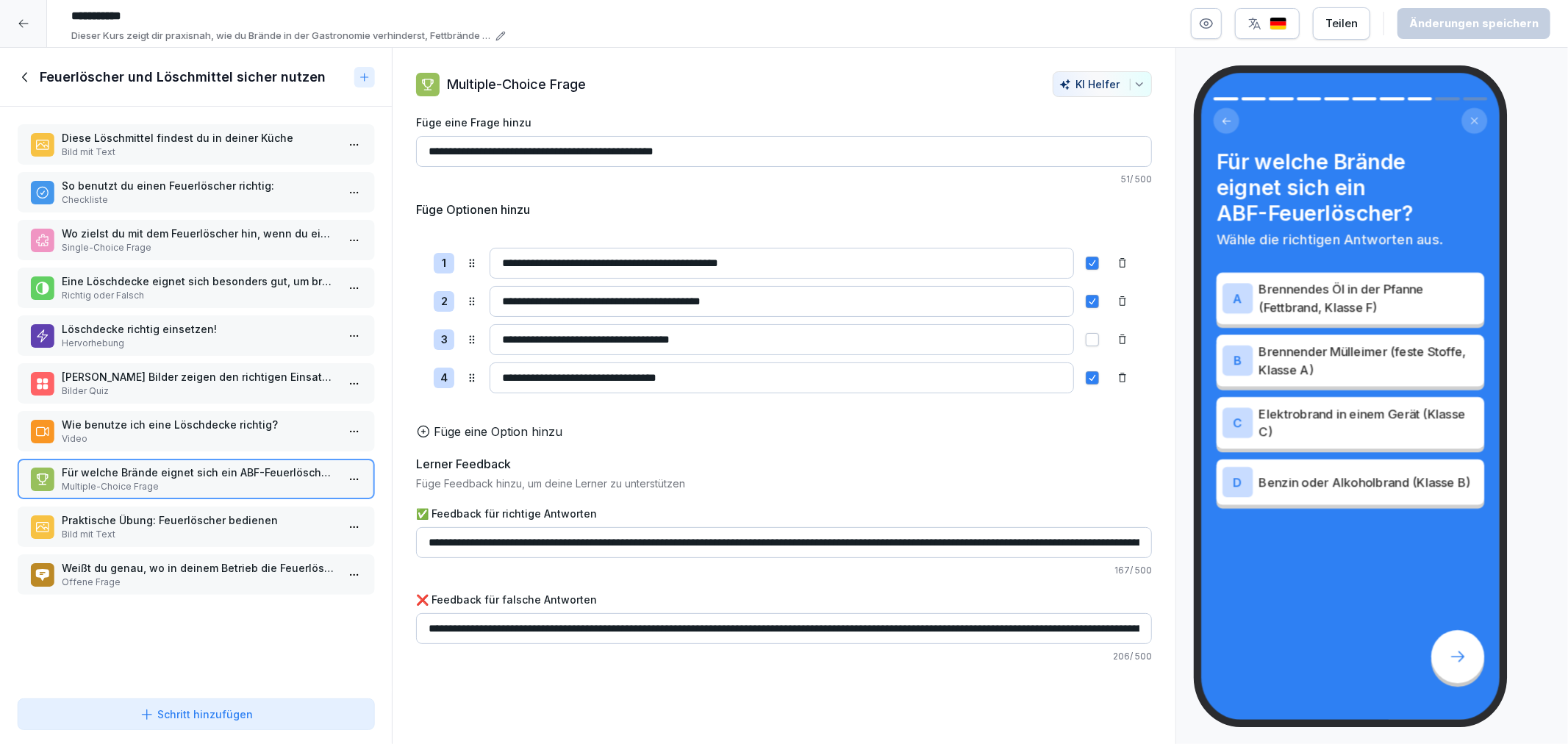
click at [182, 513] on p "Praktische Übung: Feuerlöscher bedienen" at bounding box center [199, 520] width 274 height 16
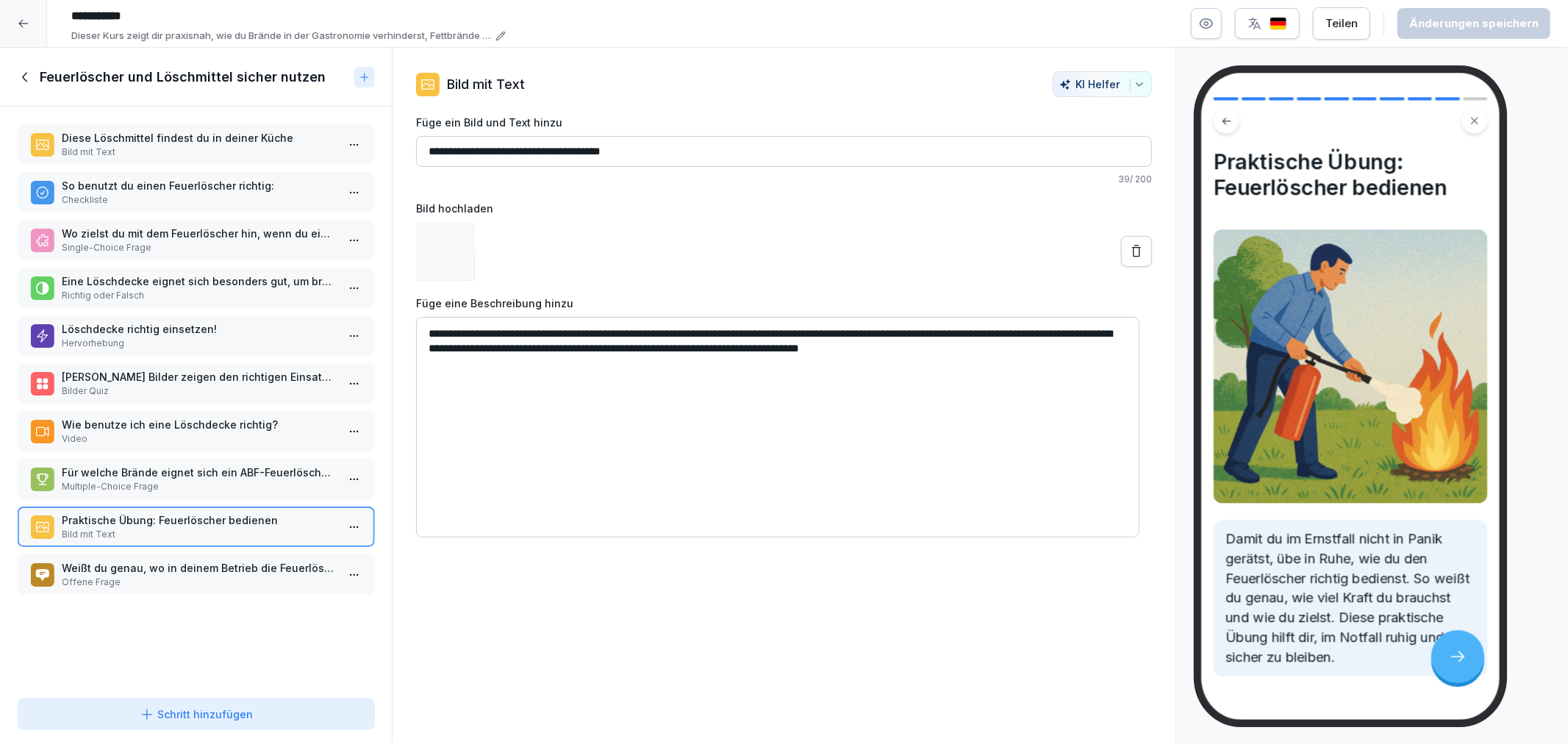
click at [191, 576] on p "Offene Frage" at bounding box center [199, 582] width 274 height 13
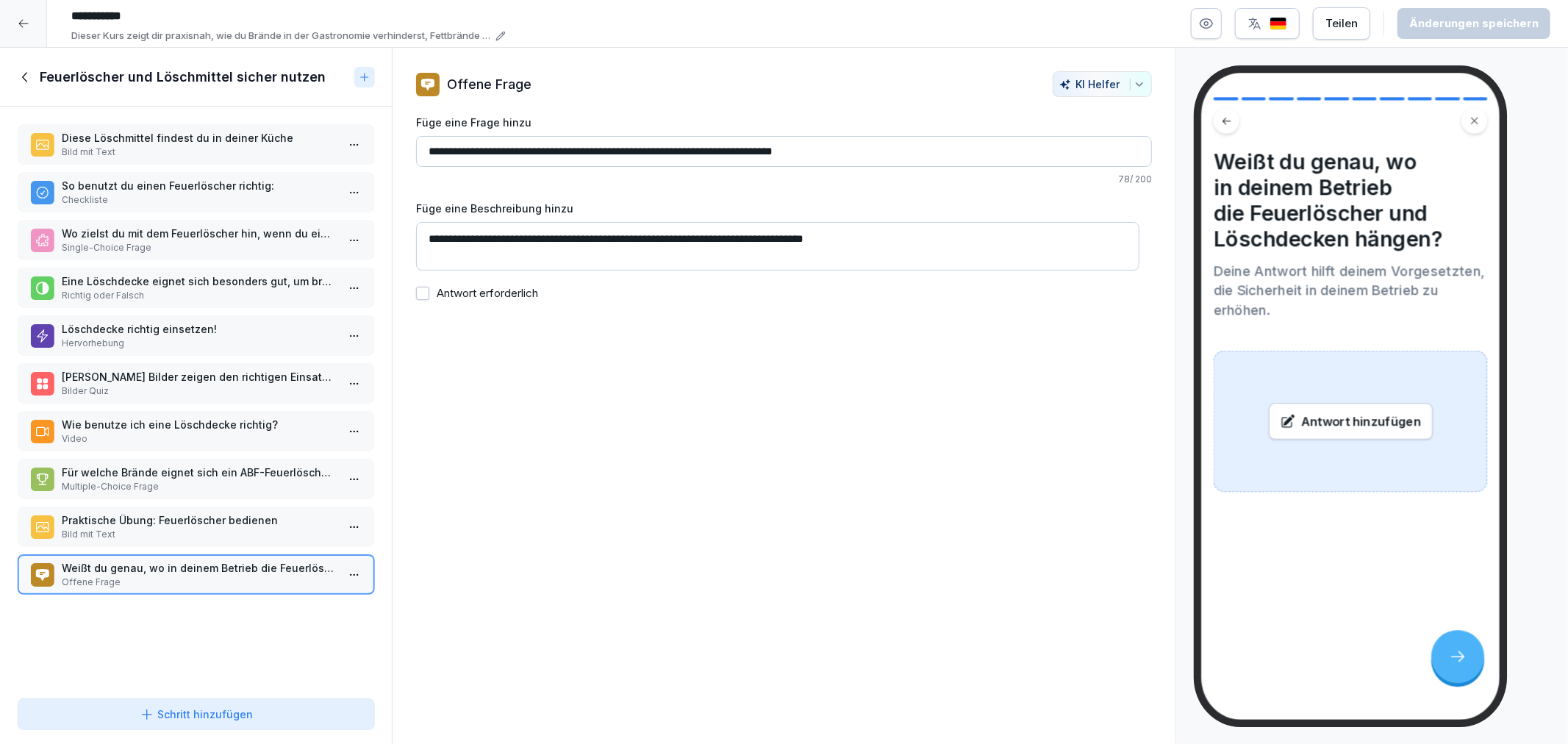
click at [24, 84] on icon at bounding box center [26, 77] width 16 height 16
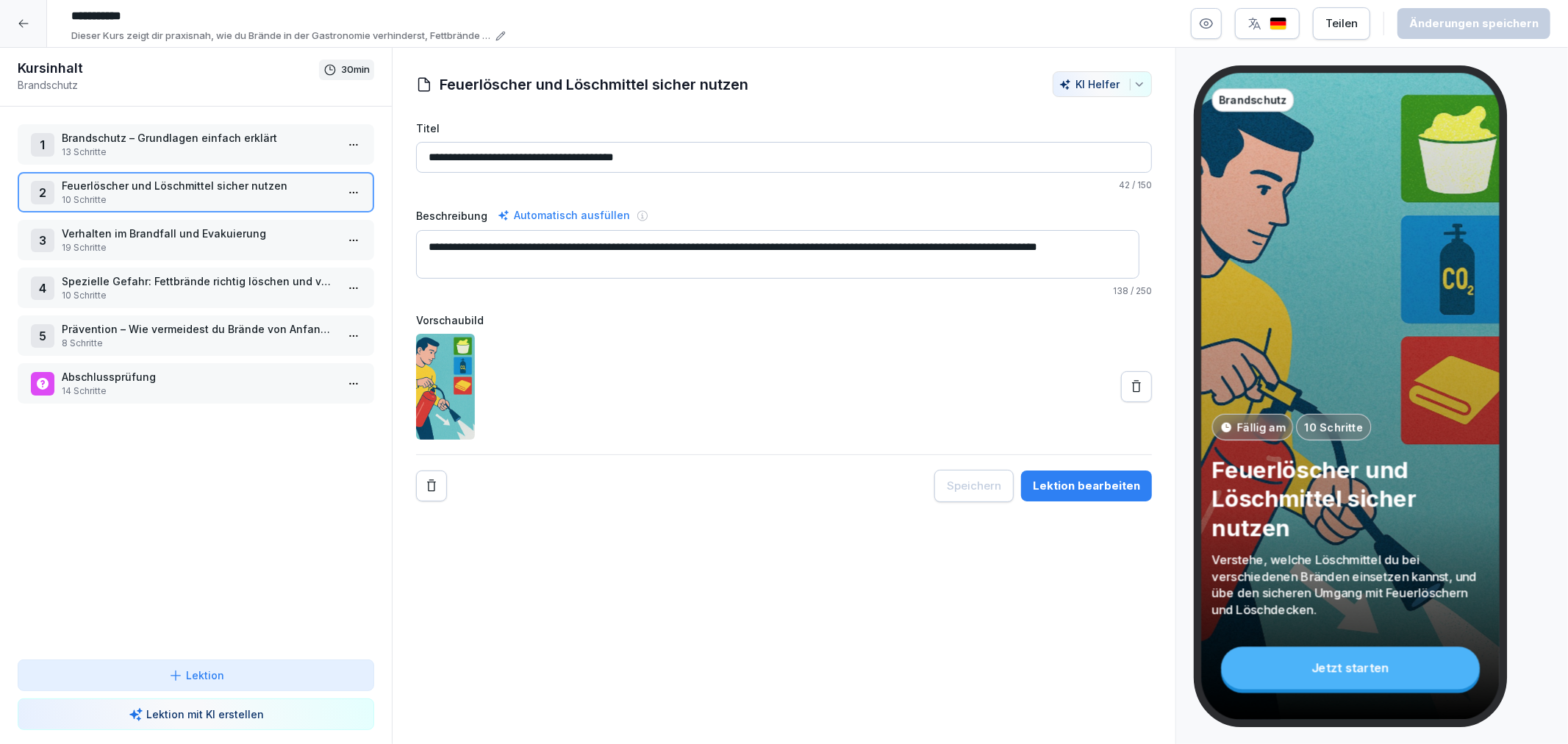
click at [147, 253] on div "3 Verhalten im Brandfall und Evakuierung 19 Schritte" at bounding box center [196, 240] width 356 height 41
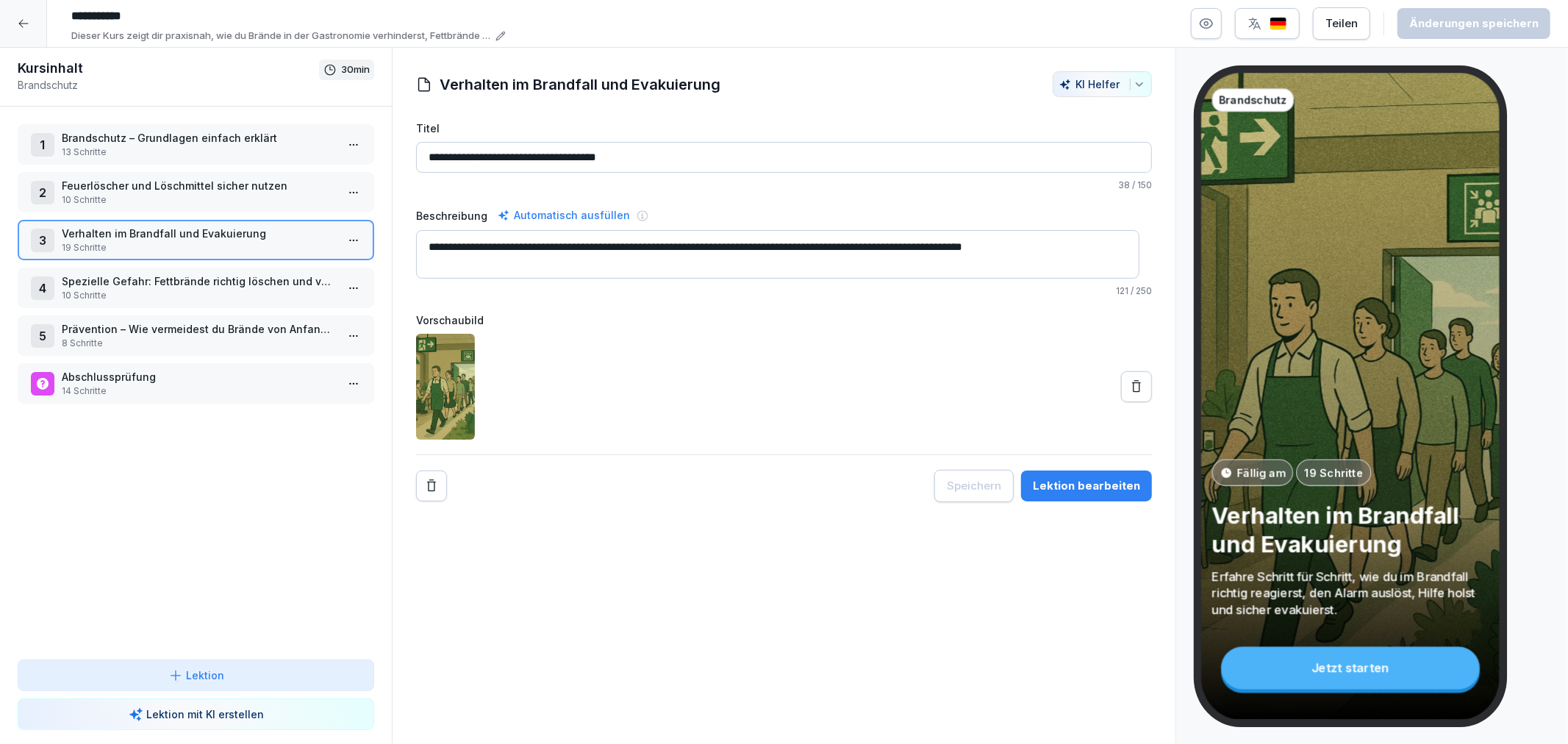
click at [1091, 481] on div "Lektion bearbeiten" at bounding box center [1086, 486] width 107 height 16
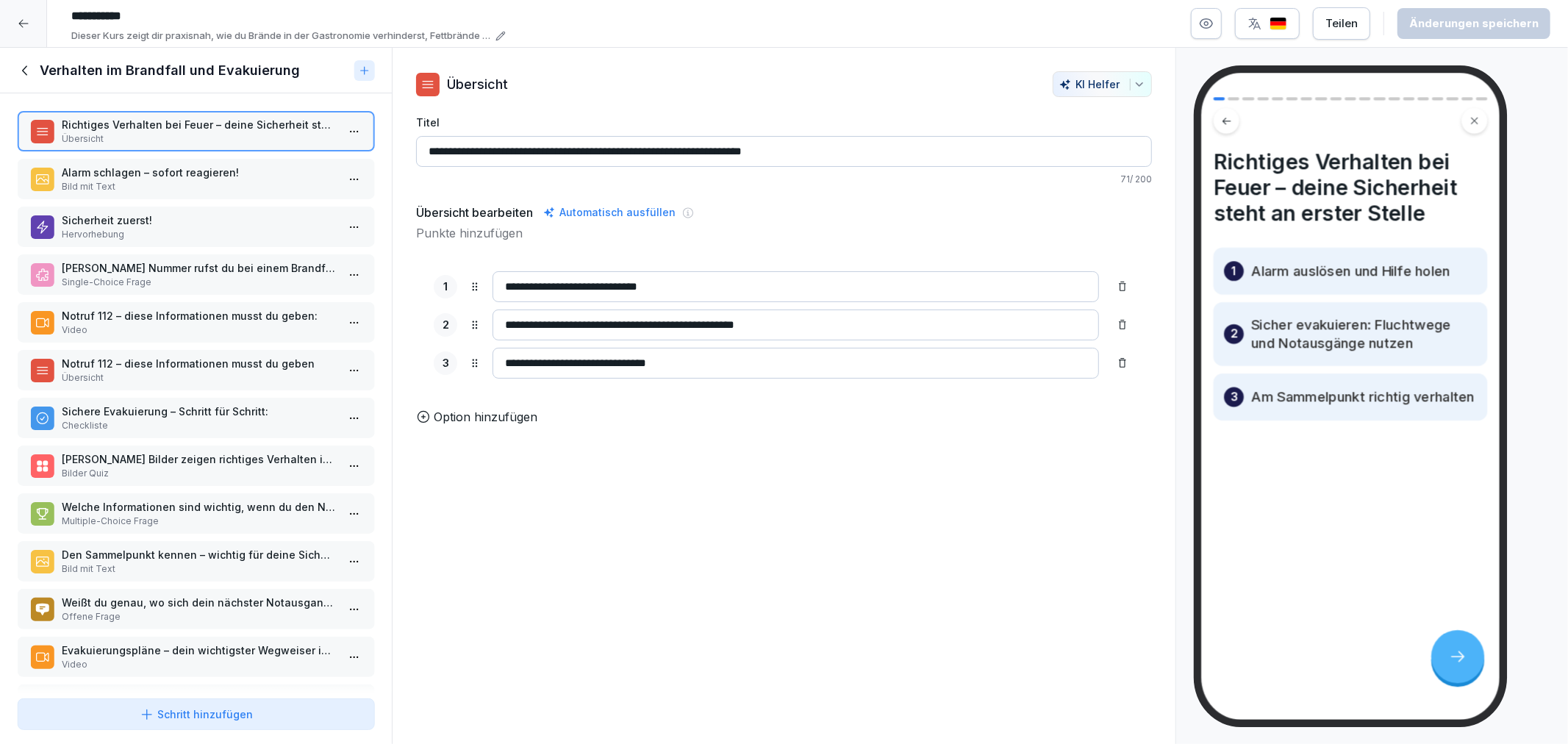
click at [210, 162] on div "Alarm schlagen – sofort reagieren! Bild mit Text" at bounding box center [196, 179] width 356 height 41
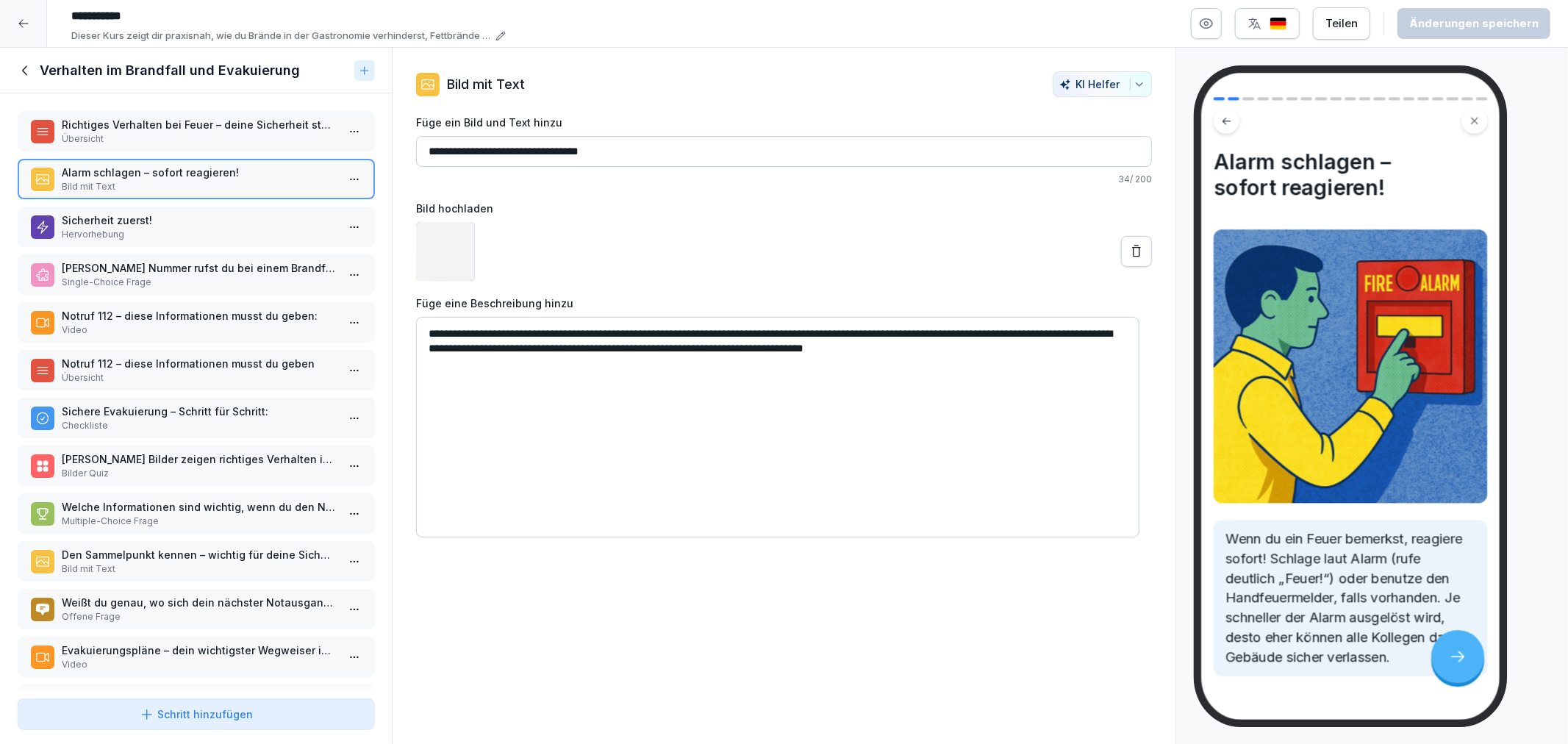
click at [175, 228] on p "Hervorhebung" at bounding box center [199, 235] width 274 height 13
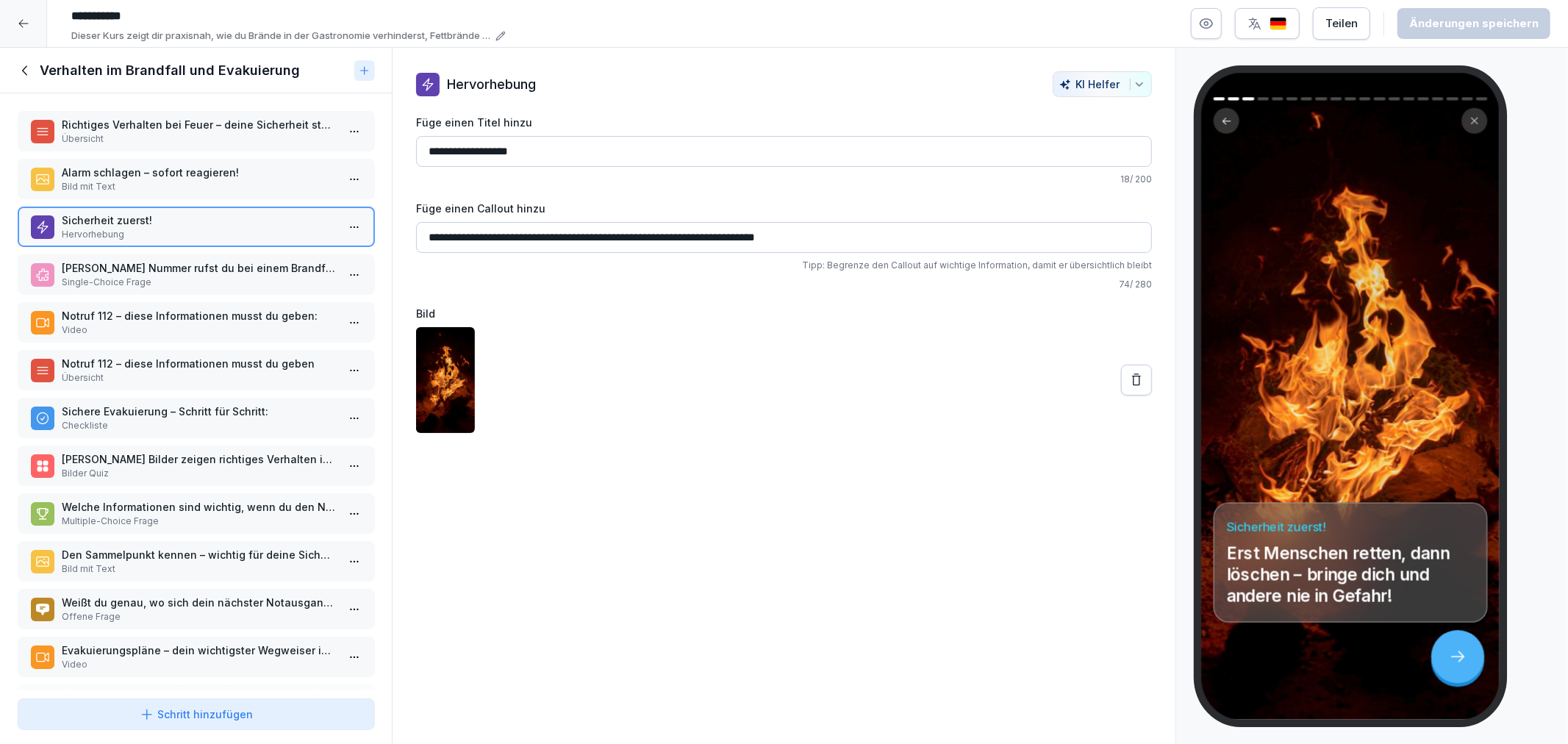
click at [167, 267] on p "Welche Nummer rufst du bei einem Brandfall sofort an?" at bounding box center [199, 268] width 274 height 16
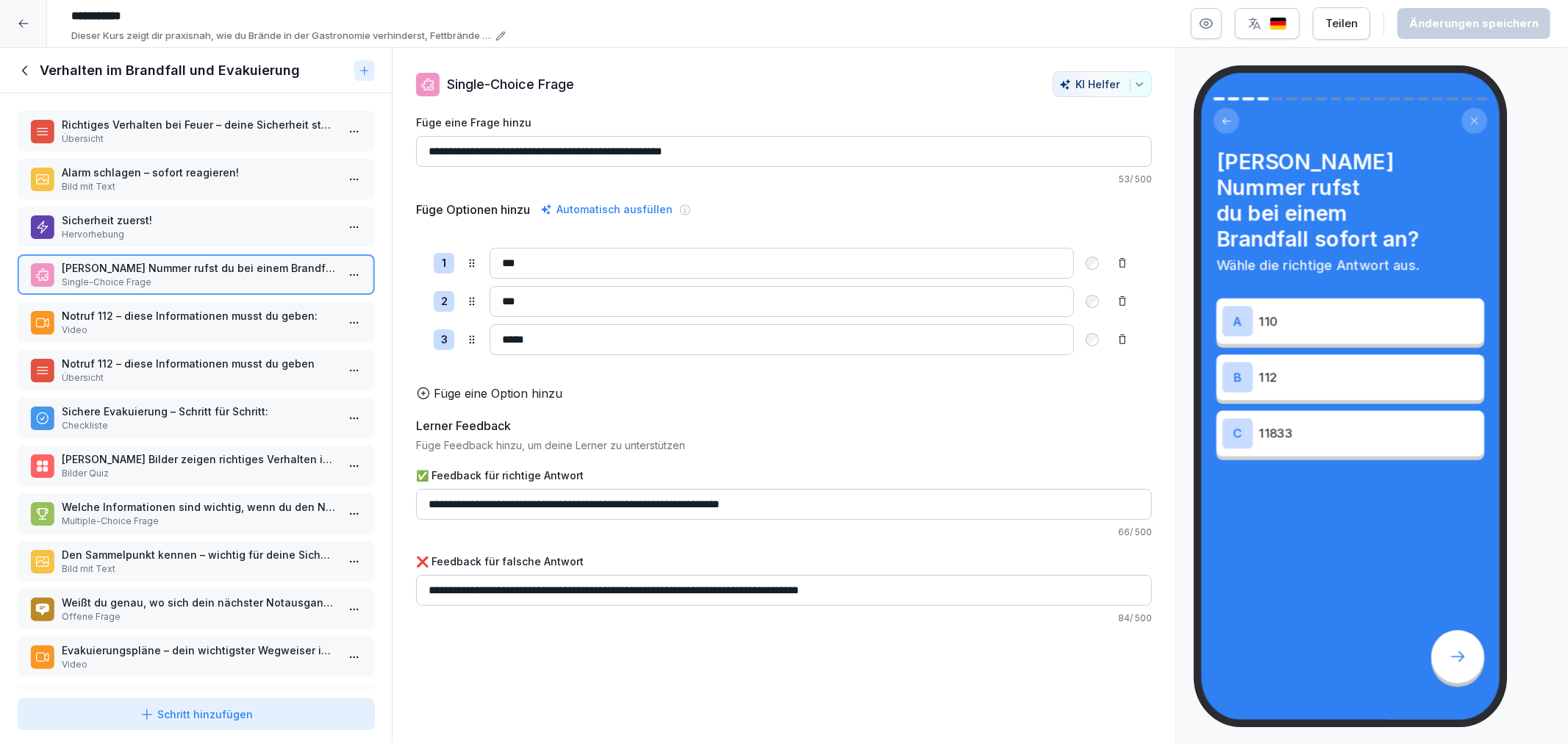
click at [178, 315] on p "Notruf 112 – diese Informationen musst du geben:" at bounding box center [199, 316] width 274 height 16
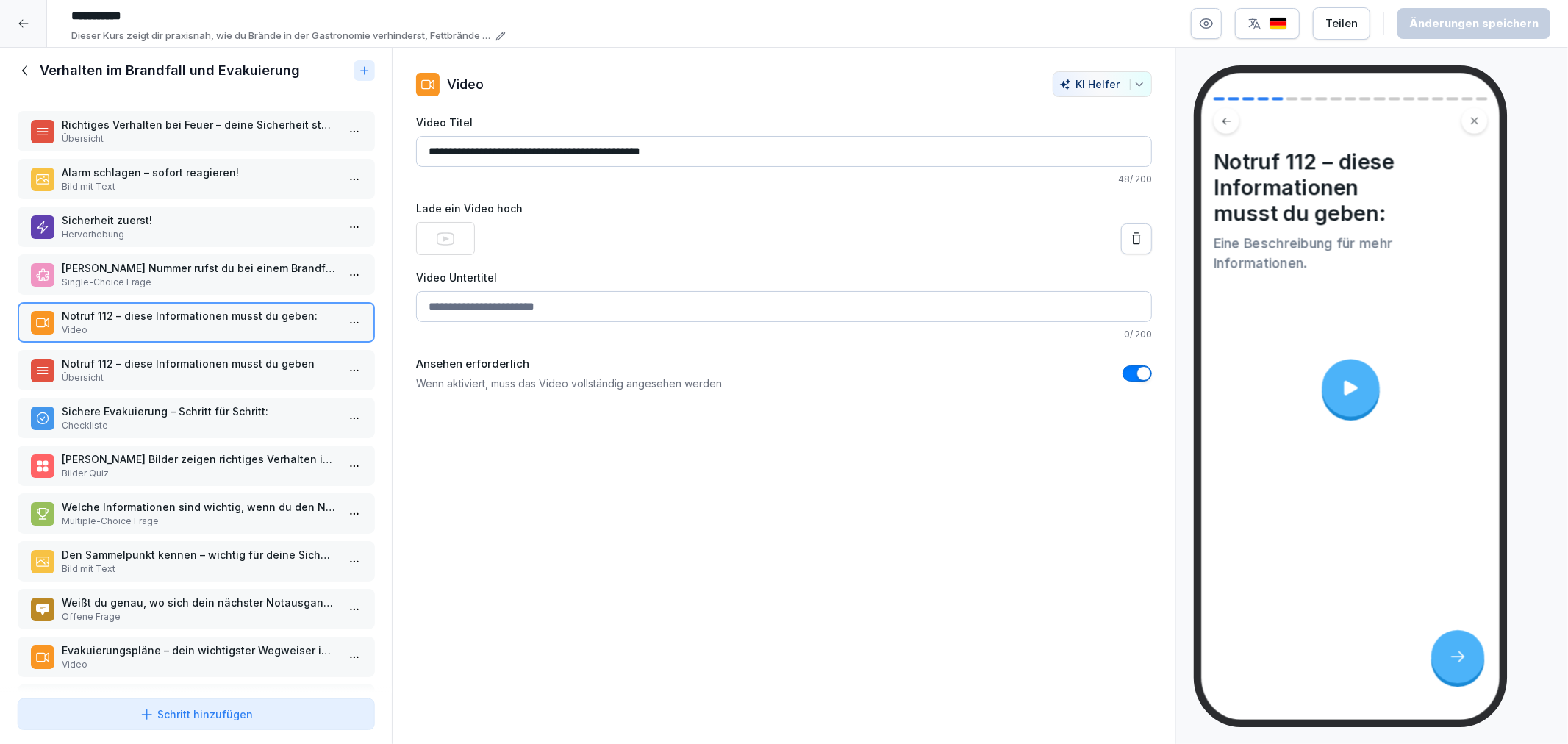
click at [186, 356] on p "Notruf 112 – diese Informationen musst du geben" at bounding box center [199, 363] width 274 height 16
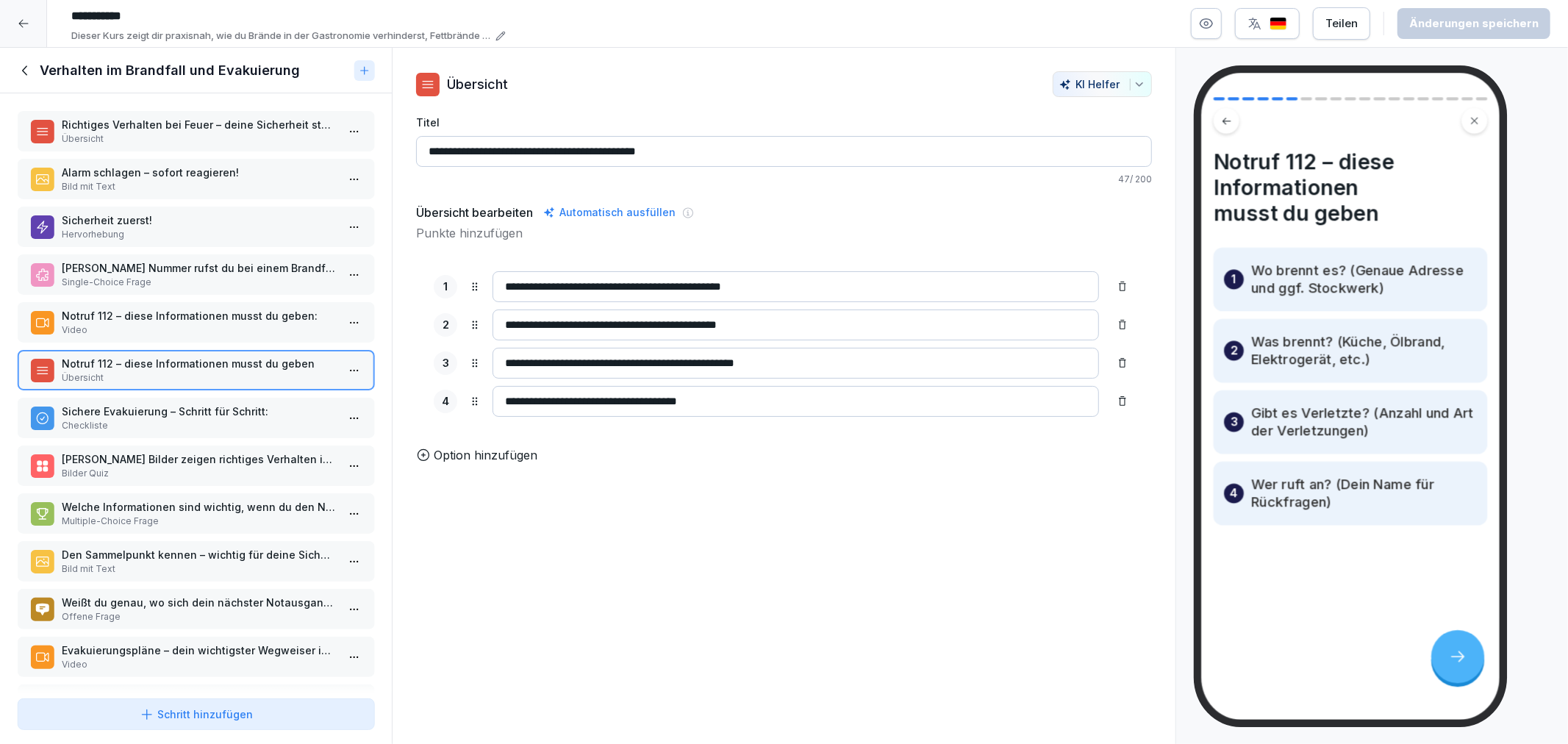
click at [203, 419] on p "Checkliste" at bounding box center [199, 426] width 274 height 13
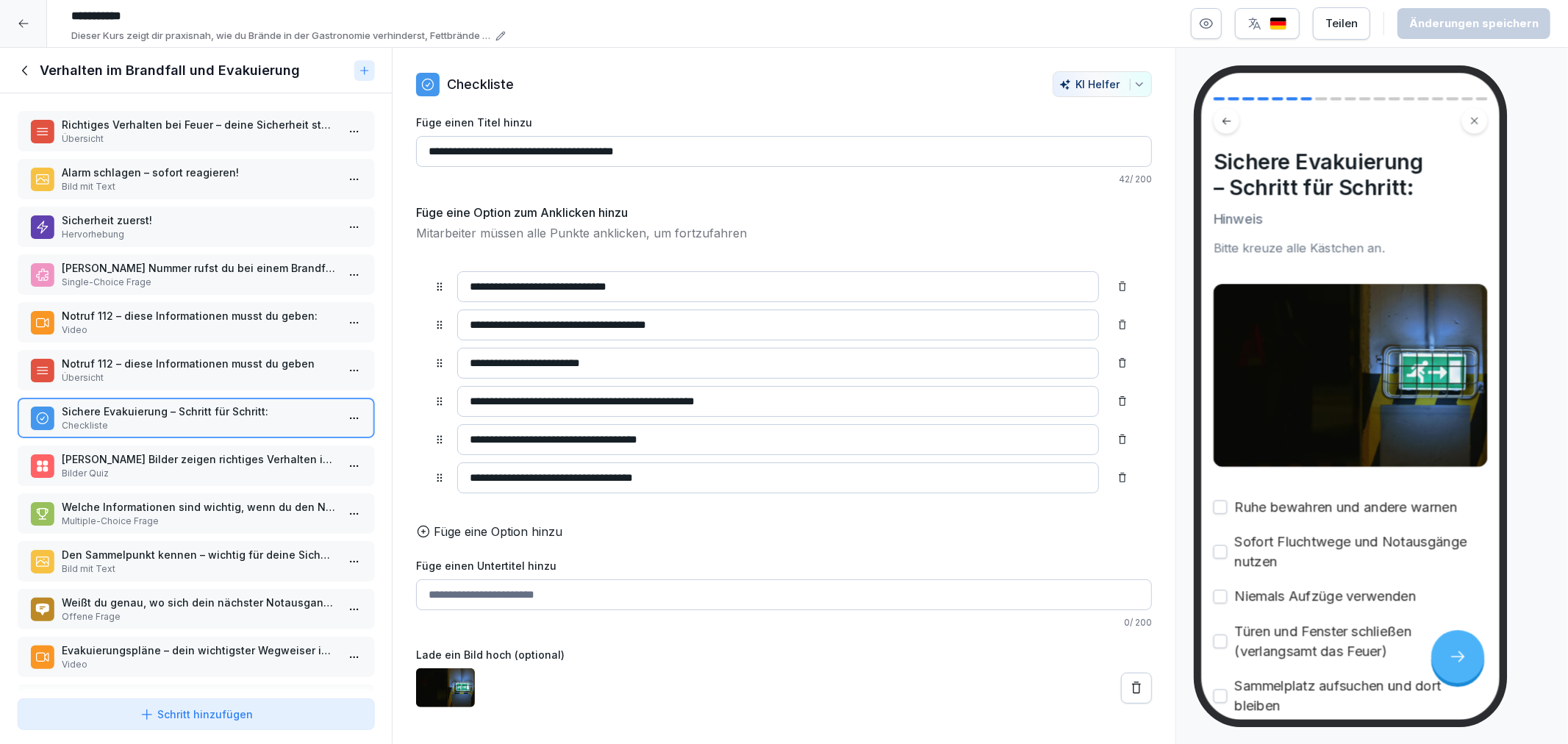
click at [187, 451] on p "Welche Bilder zeigen richtiges Verhalten im Brandfall?" at bounding box center [199, 459] width 274 height 16
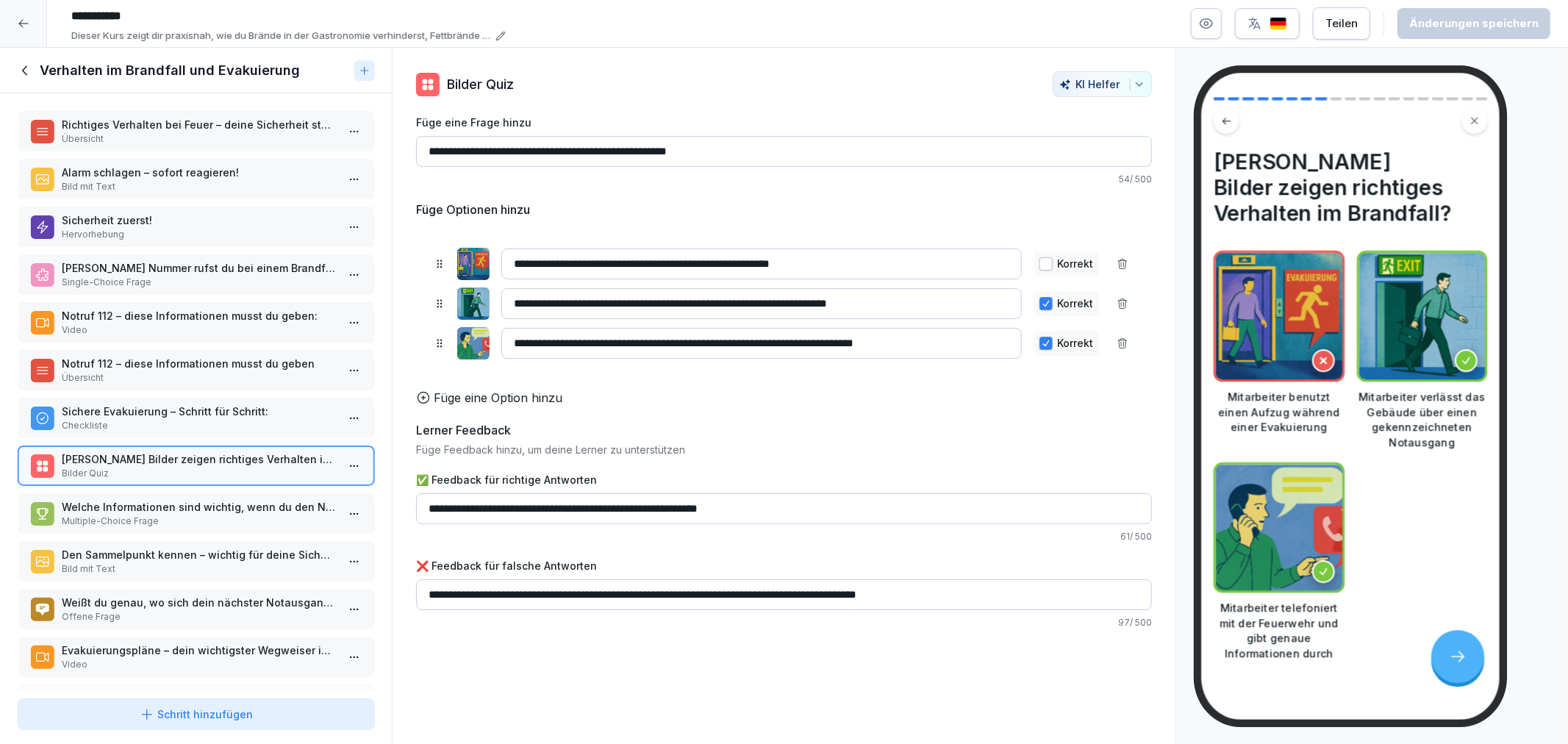
click at [180, 525] on div "Richtiges Verhalten bei Feuer – deine Sicherheit steht an erster Stelle Übersic…" at bounding box center [196, 393] width 392 height 599
click at [137, 499] on p "Welche Informationen sind wichtig, wenn du den Notruf wählst?" at bounding box center [199, 507] width 274 height 16
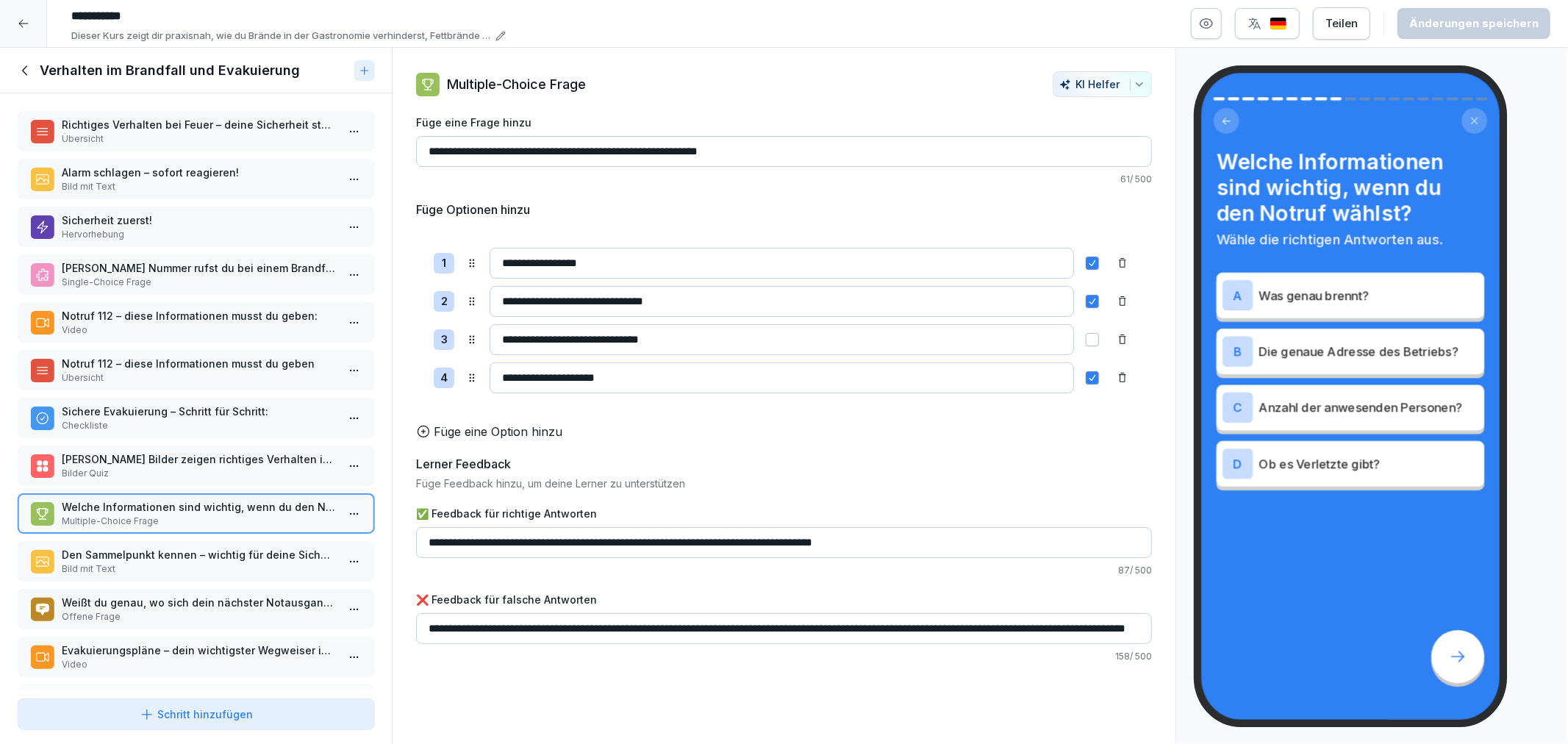
click at [150, 541] on div "Den Sammelpunkt kennen – wichtig für deine Sicherheit! Bild mit Text" at bounding box center [196, 561] width 356 height 41
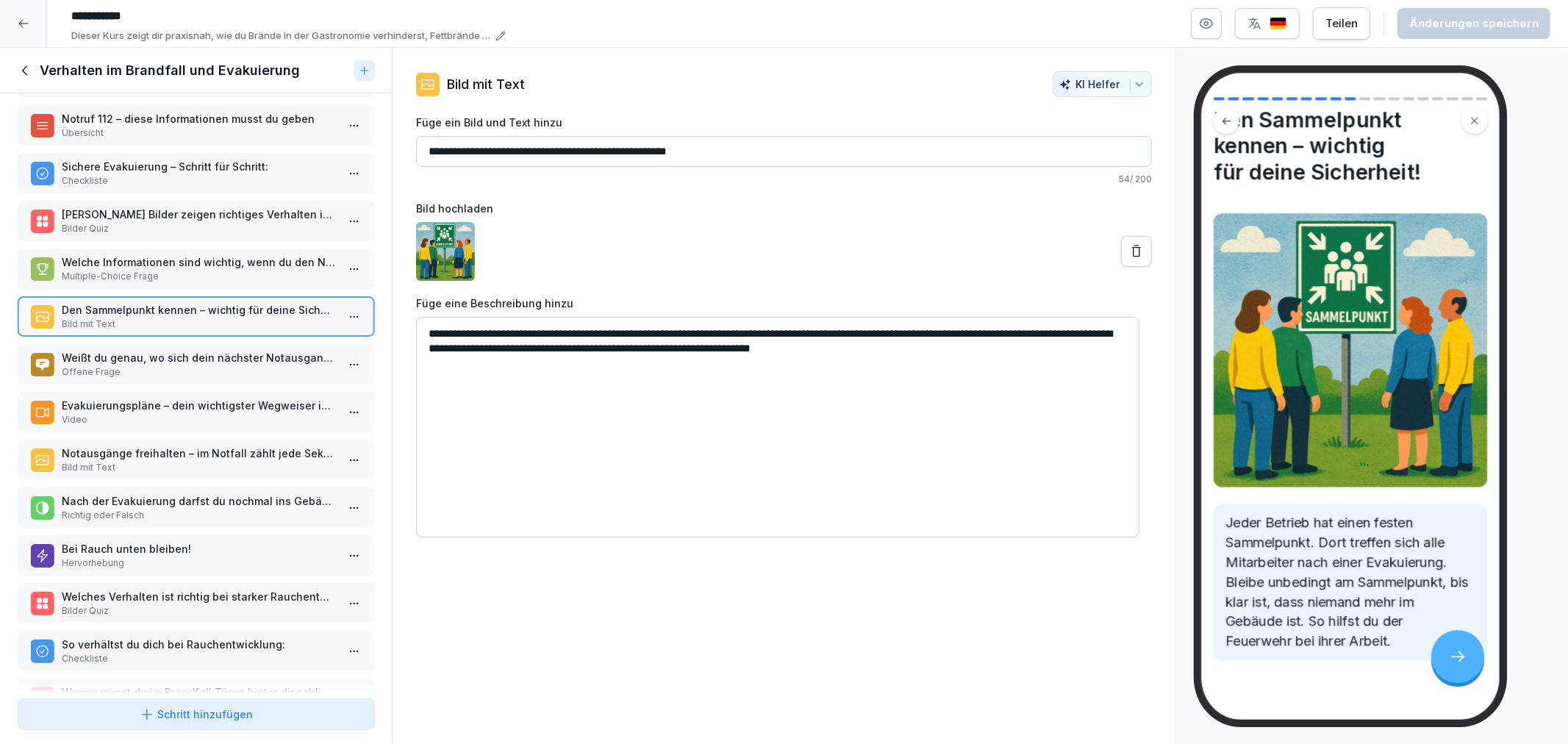
scroll to position [76, 0]
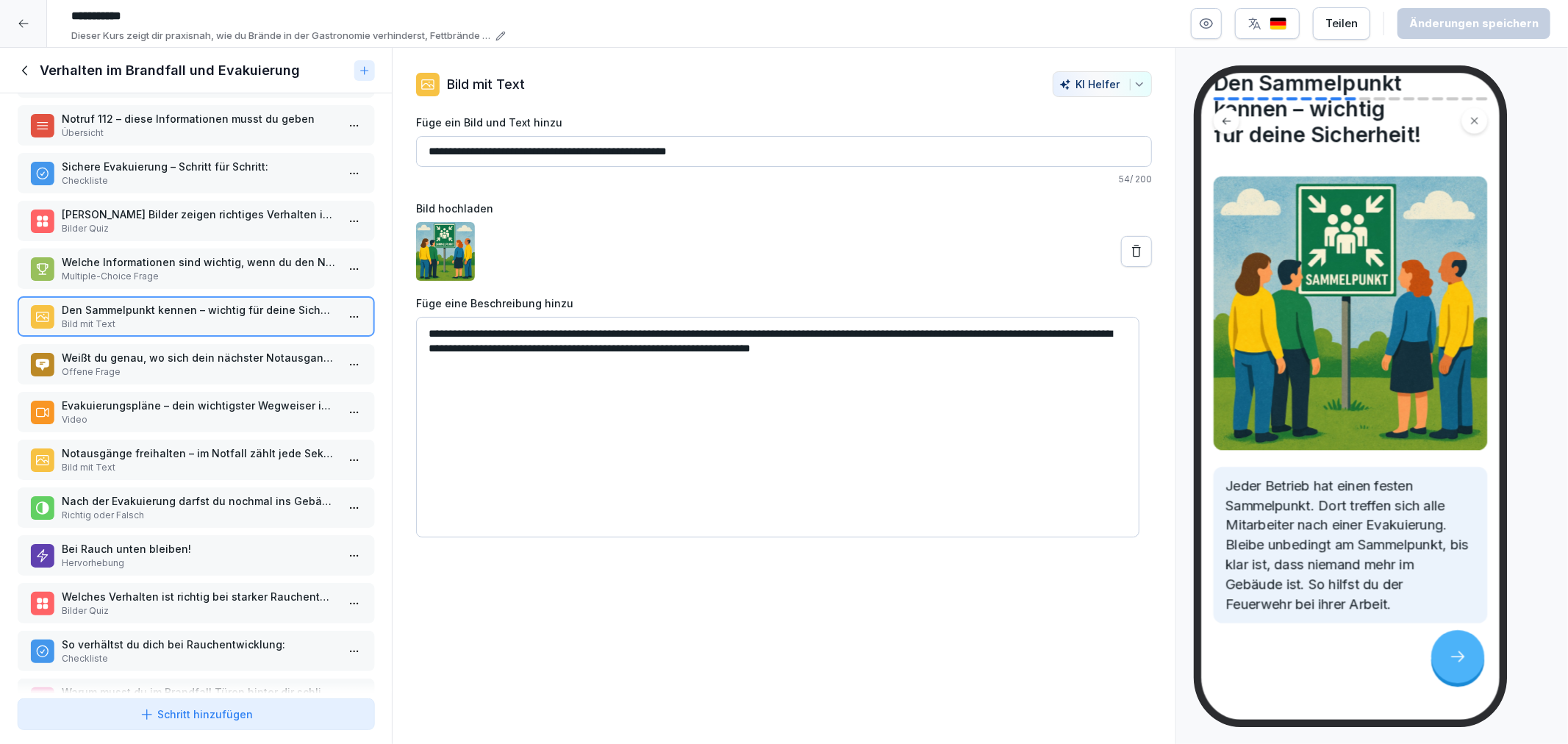
click at [164, 365] on p "Offene Frage" at bounding box center [199, 372] width 274 height 13
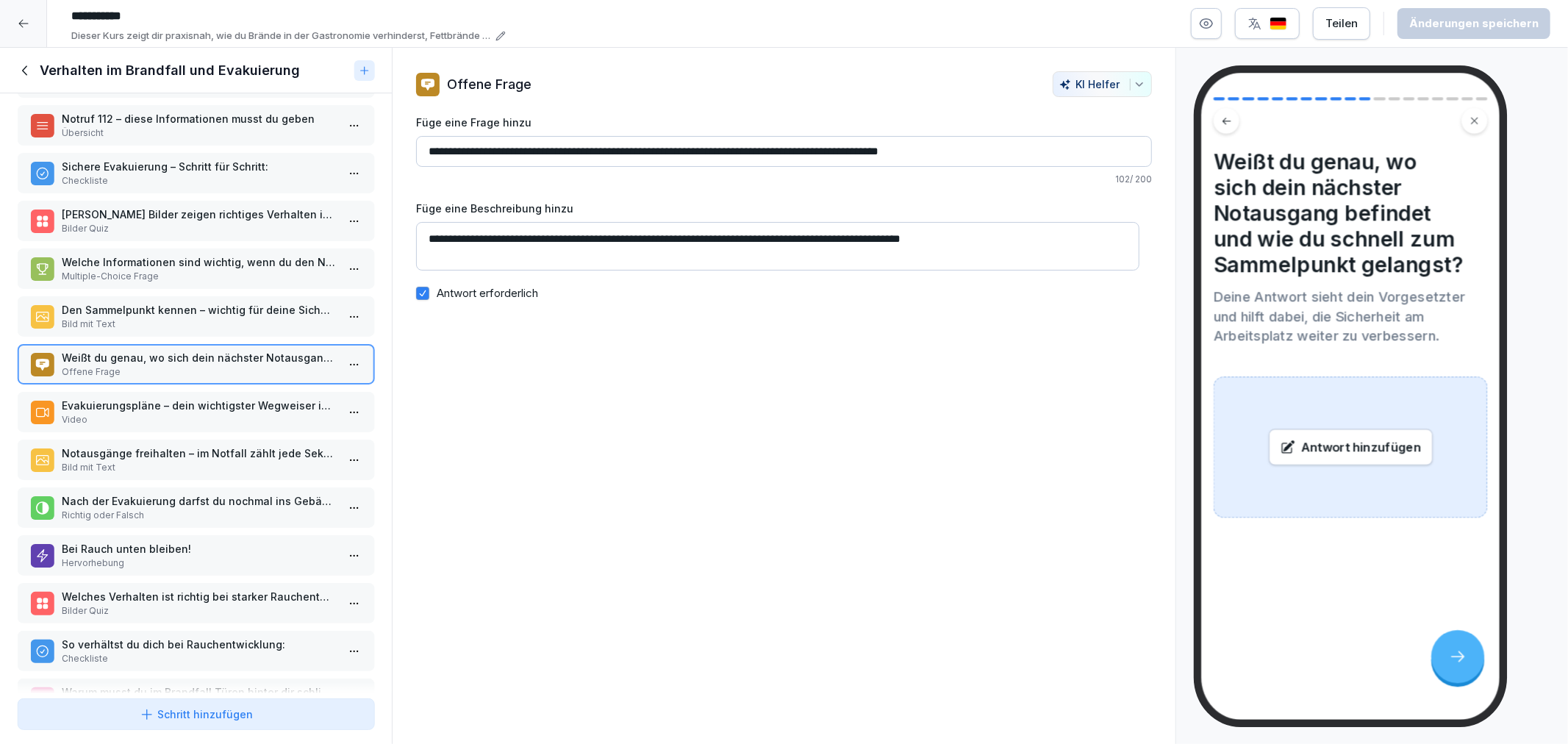
click at [156, 392] on div "Evakuierungspläne – dein wichtigster Wegweiser im Notfall Video" at bounding box center [196, 412] width 356 height 41
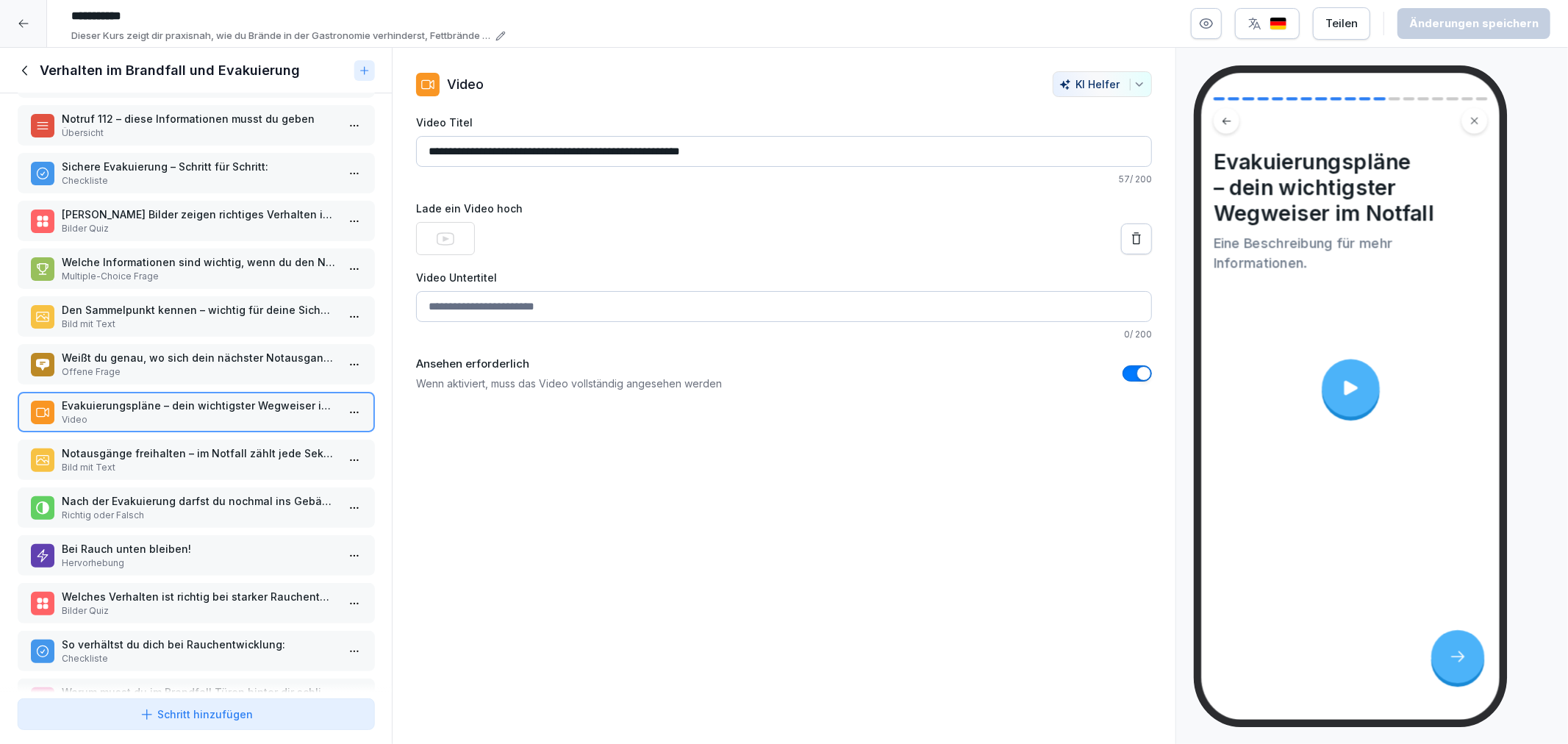
click at [159, 445] on p "Notausgänge freihalten – im Notfall zählt jede Sekunde!" at bounding box center [199, 453] width 274 height 16
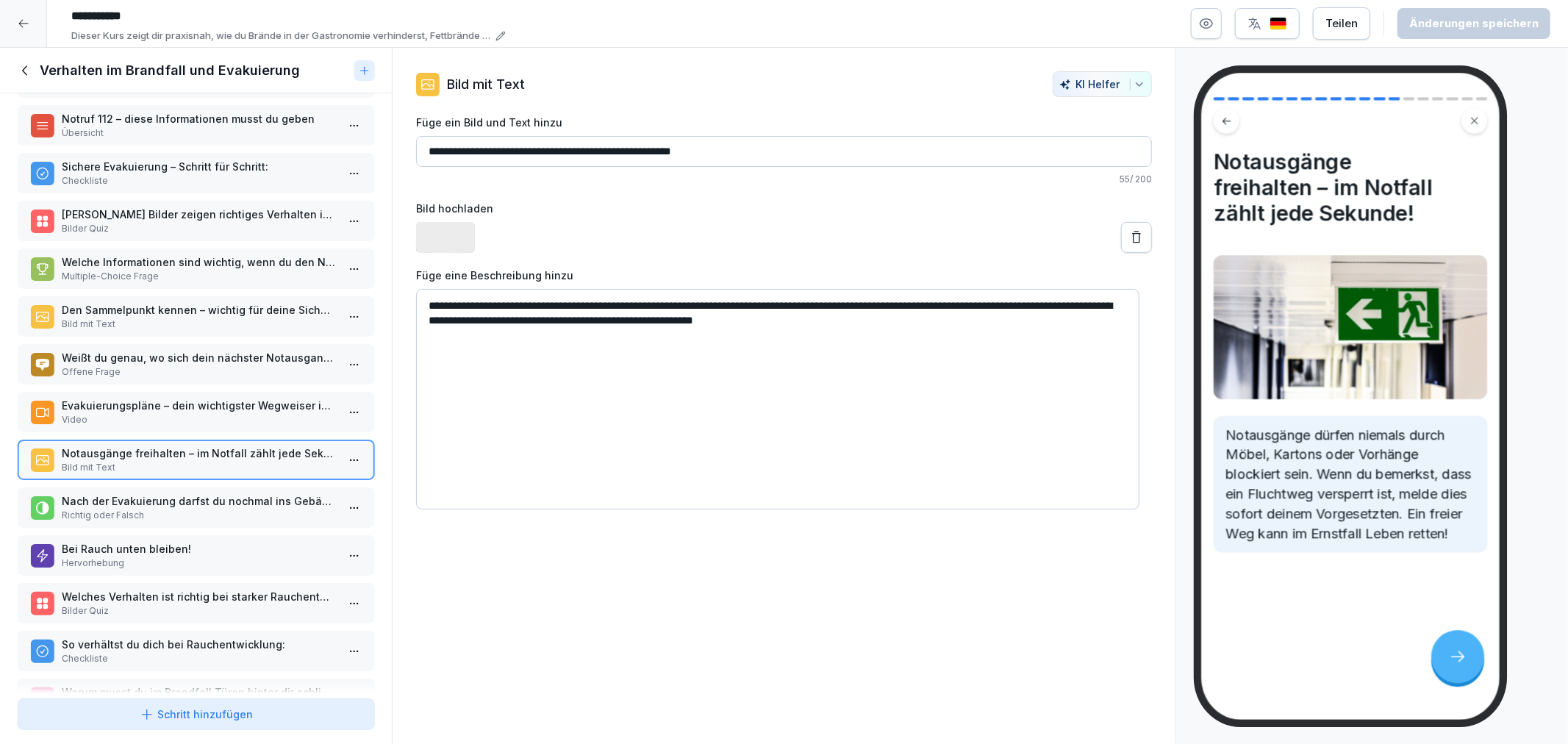
click at [162, 509] on p "Richtig oder Falsch" at bounding box center [199, 516] width 274 height 13
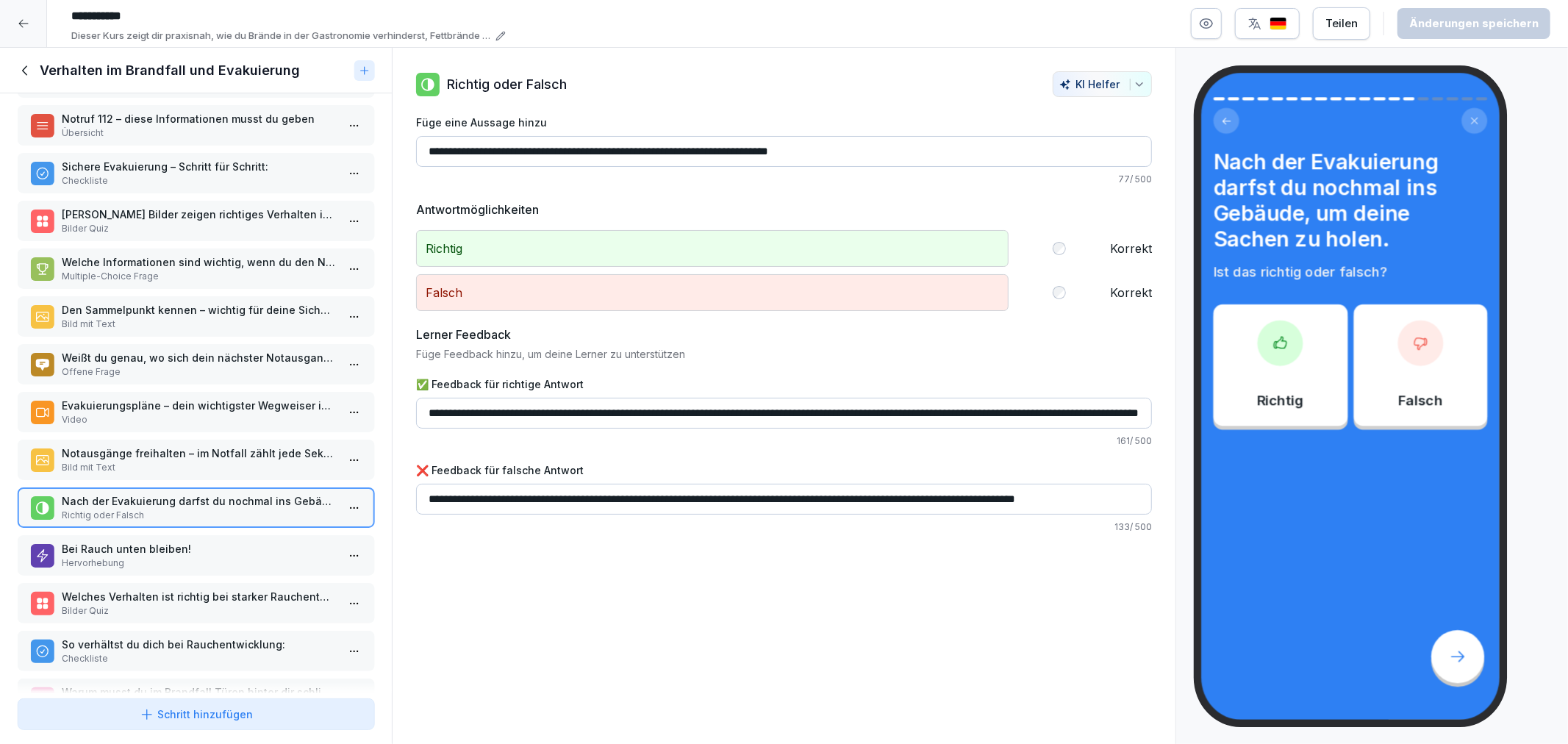
click at [173, 589] on p "Welches Verhalten ist richtig bei starker Rauchentwicklung?" at bounding box center [199, 597] width 274 height 16
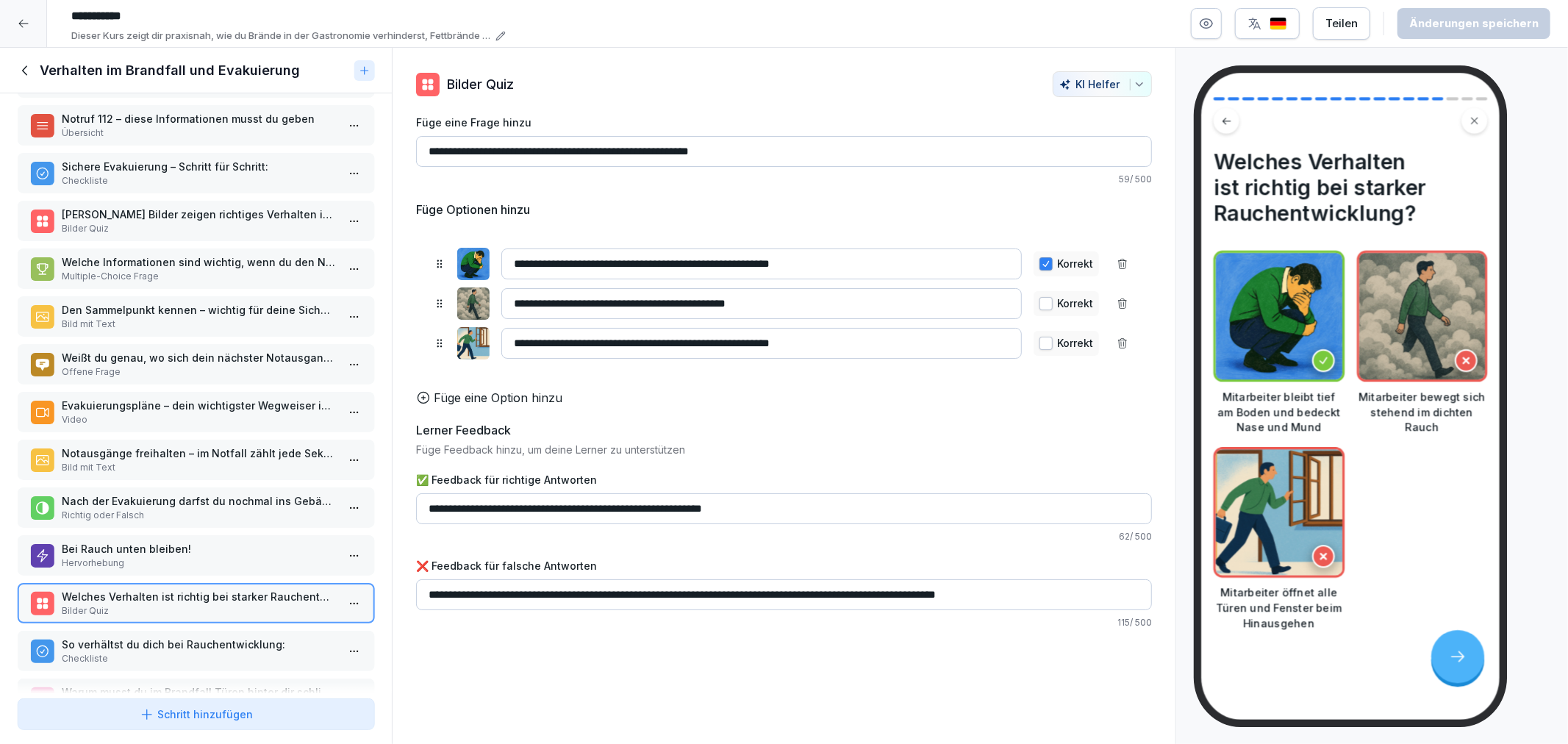
click at [141, 557] on p "Hervorhebung" at bounding box center [199, 563] width 274 height 13
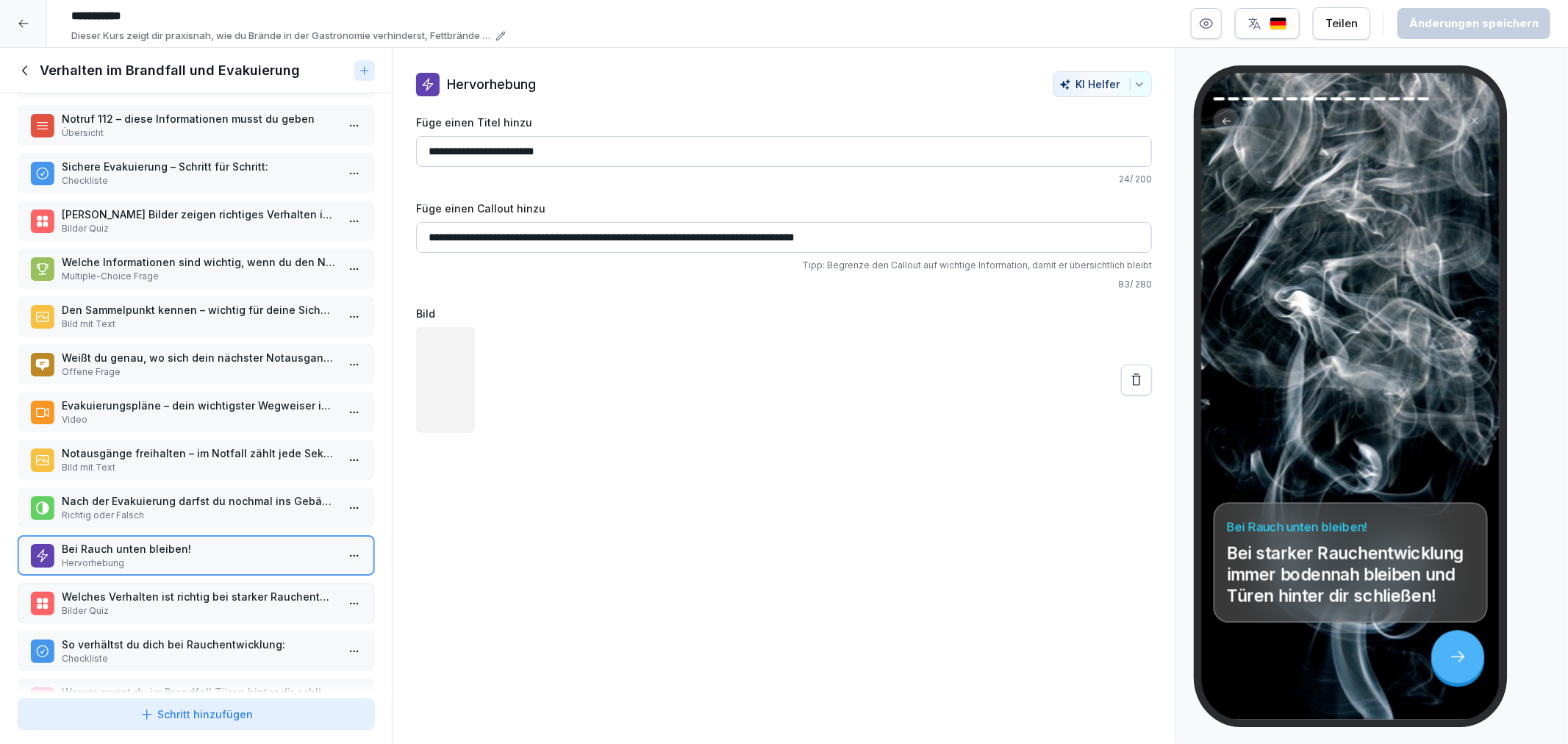
drag, startPoint x: 163, startPoint y: 600, endPoint x: 172, endPoint y: 642, distance: 43.0
click at [163, 601] on div "Welches Verhalten ist richtig bei starker Rauchentwicklung? Bilder Quiz" at bounding box center [196, 603] width 356 height 41
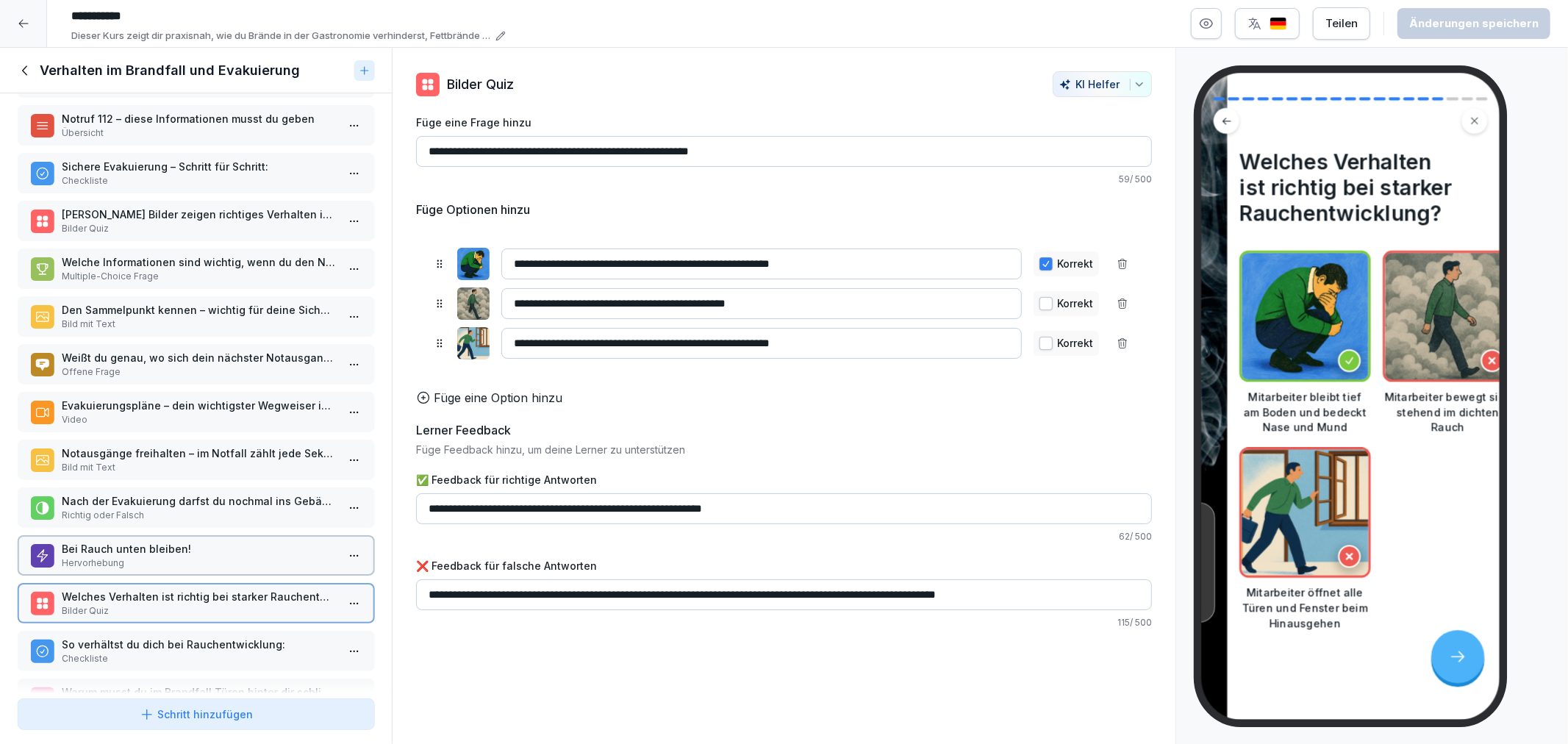
click at [172, 651] on div "Richtiges Verhalten bei Feuer – deine Sicherheit steht an erster Stelle Übersic…" at bounding box center [196, 393] width 392 height 599
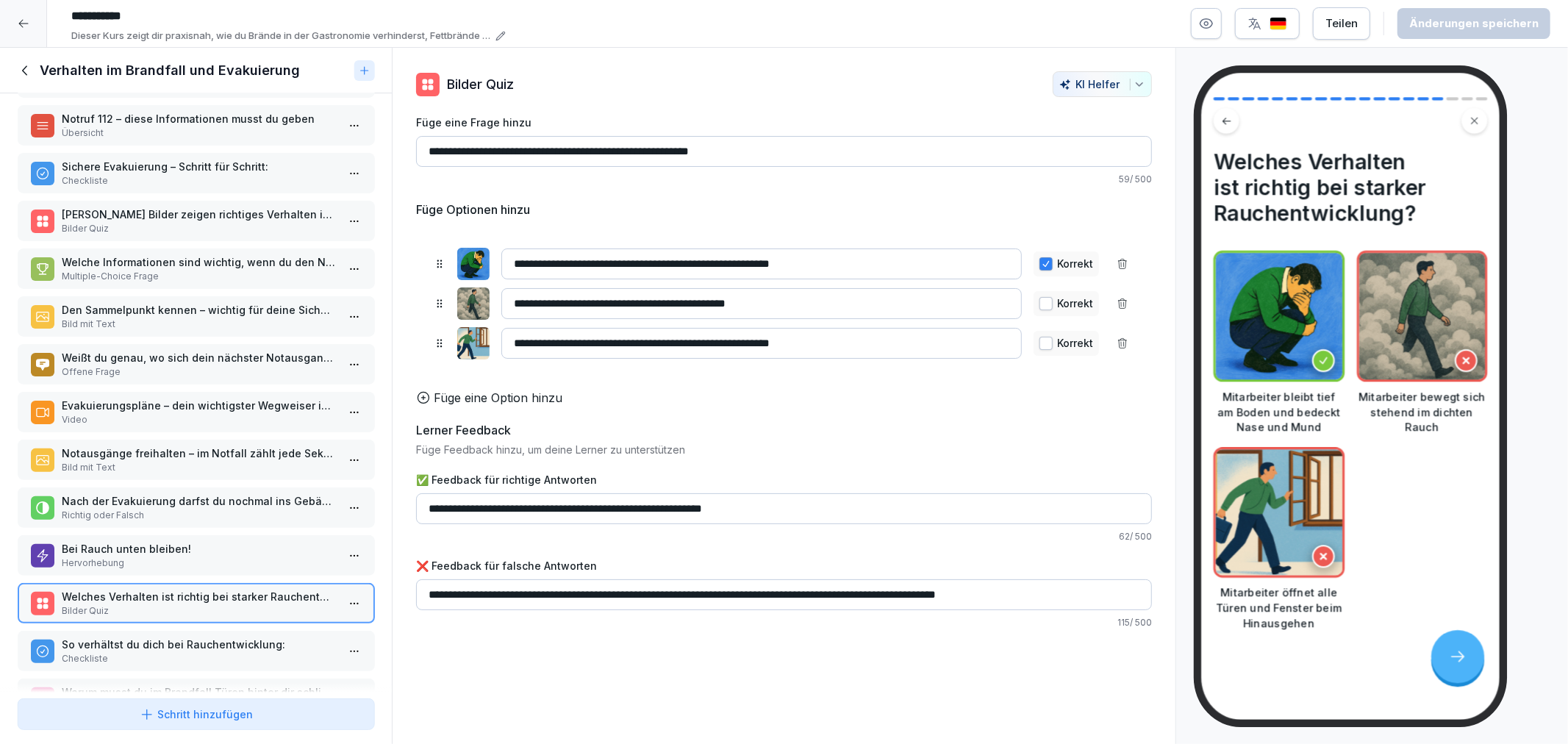
click at [179, 643] on div "So verhältst du dich bei Rauchentwicklung: Checkliste" at bounding box center [196, 651] width 356 height 41
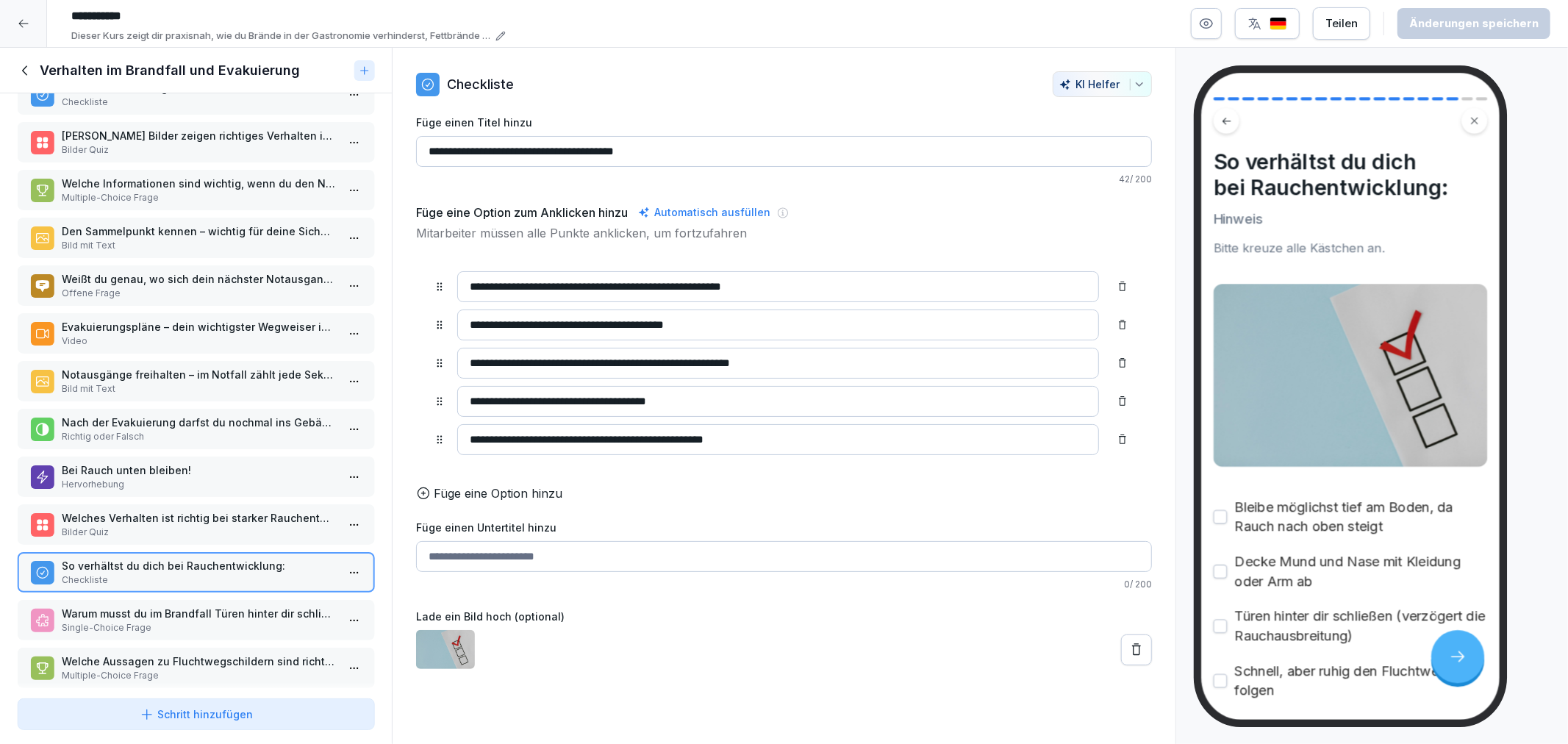
scroll to position [325, 0]
click at [154, 599] on div "Warum musst du im Brandfall Türen hinter dir schließen? Single-Choice Frage" at bounding box center [196, 620] width 356 height 41
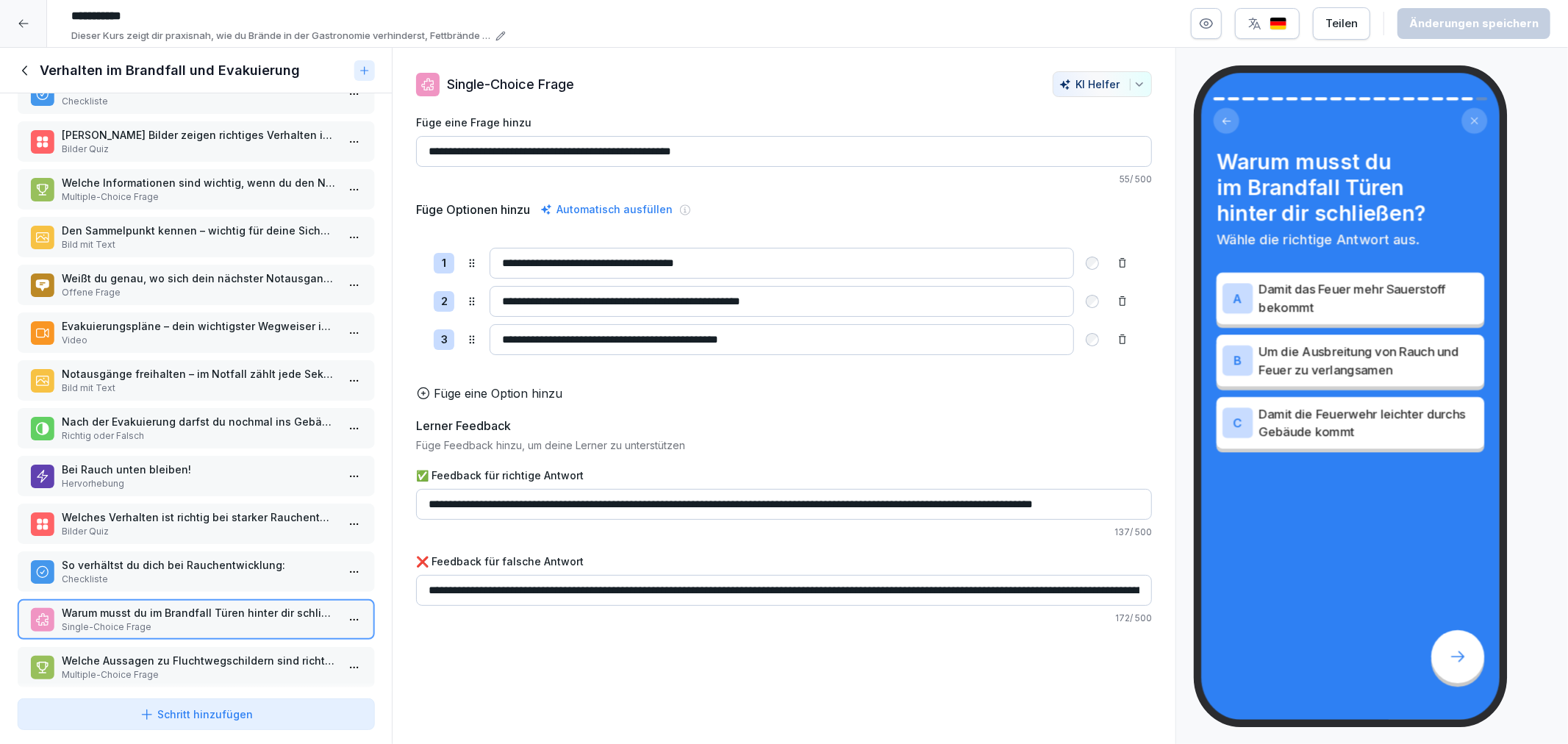
click at [153, 665] on div "Richtiges Verhalten bei Feuer – deine Sicherheit steht an erster Stelle Übersic…" at bounding box center [196, 393] width 392 height 599
click at [147, 653] on p "Welche Aussagen zu Fluchtwegschildern sind richtig?" at bounding box center [199, 660] width 274 height 16
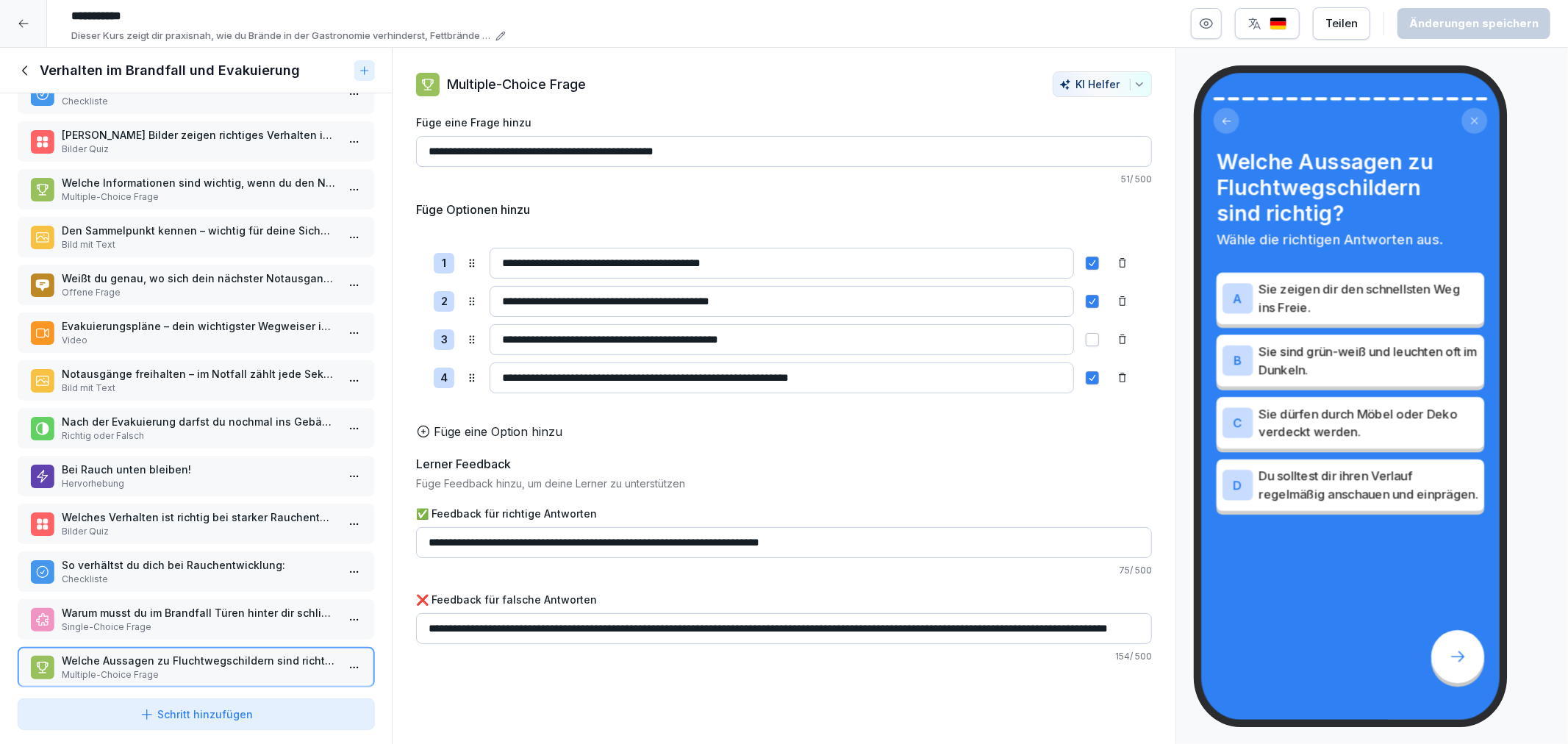
click at [26, 87] on div "Verhalten im Brandfall und Evakuierung" at bounding box center [196, 70] width 392 height 46
click at [19, 81] on div "Verhalten im Brandfall und Evakuierung" at bounding box center [196, 70] width 392 height 46
click at [24, 68] on icon at bounding box center [24, 70] width 5 height 10
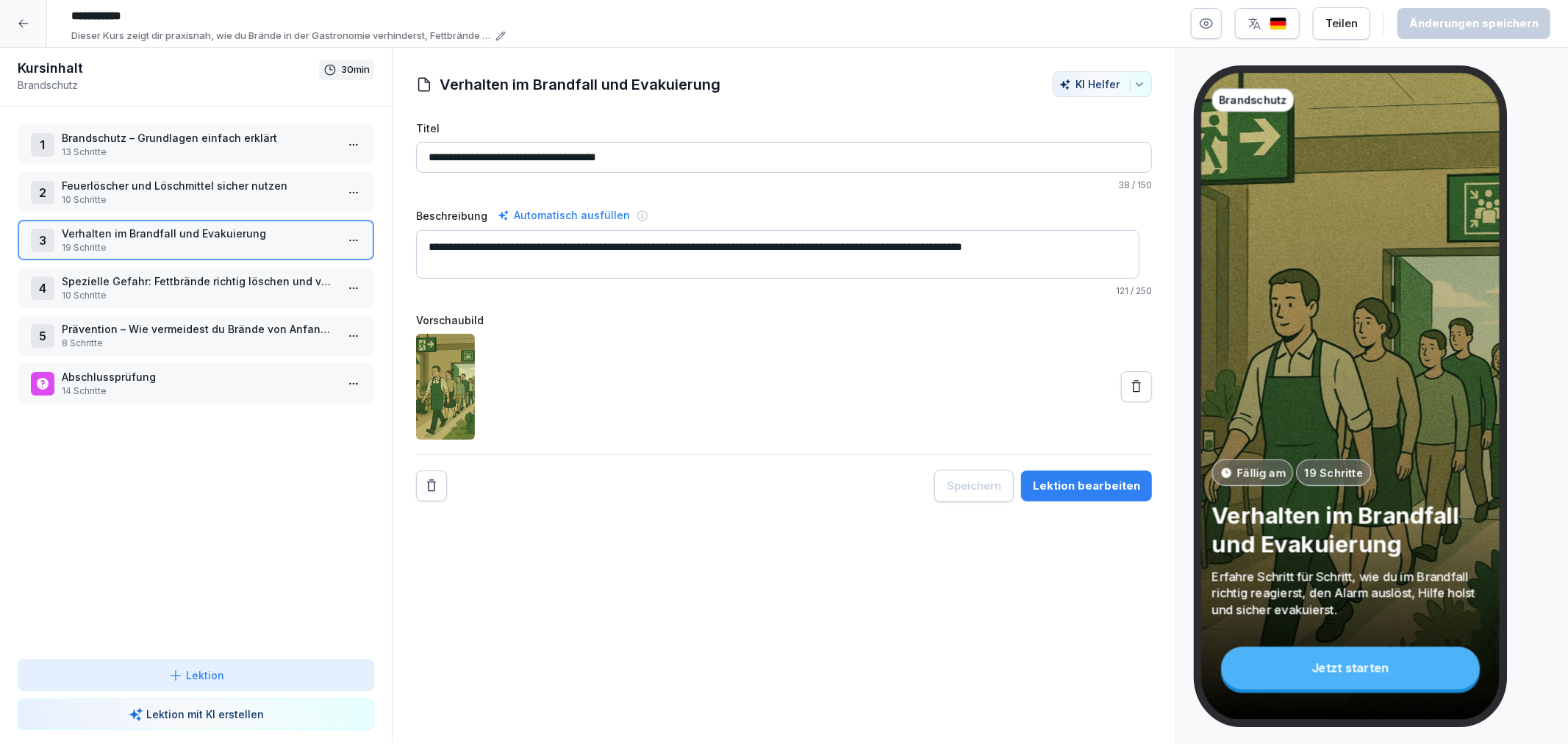
click at [187, 277] on p "Spezielle Gefahr: Fettbrände richtig löschen und vermeiden" at bounding box center [199, 281] width 274 height 16
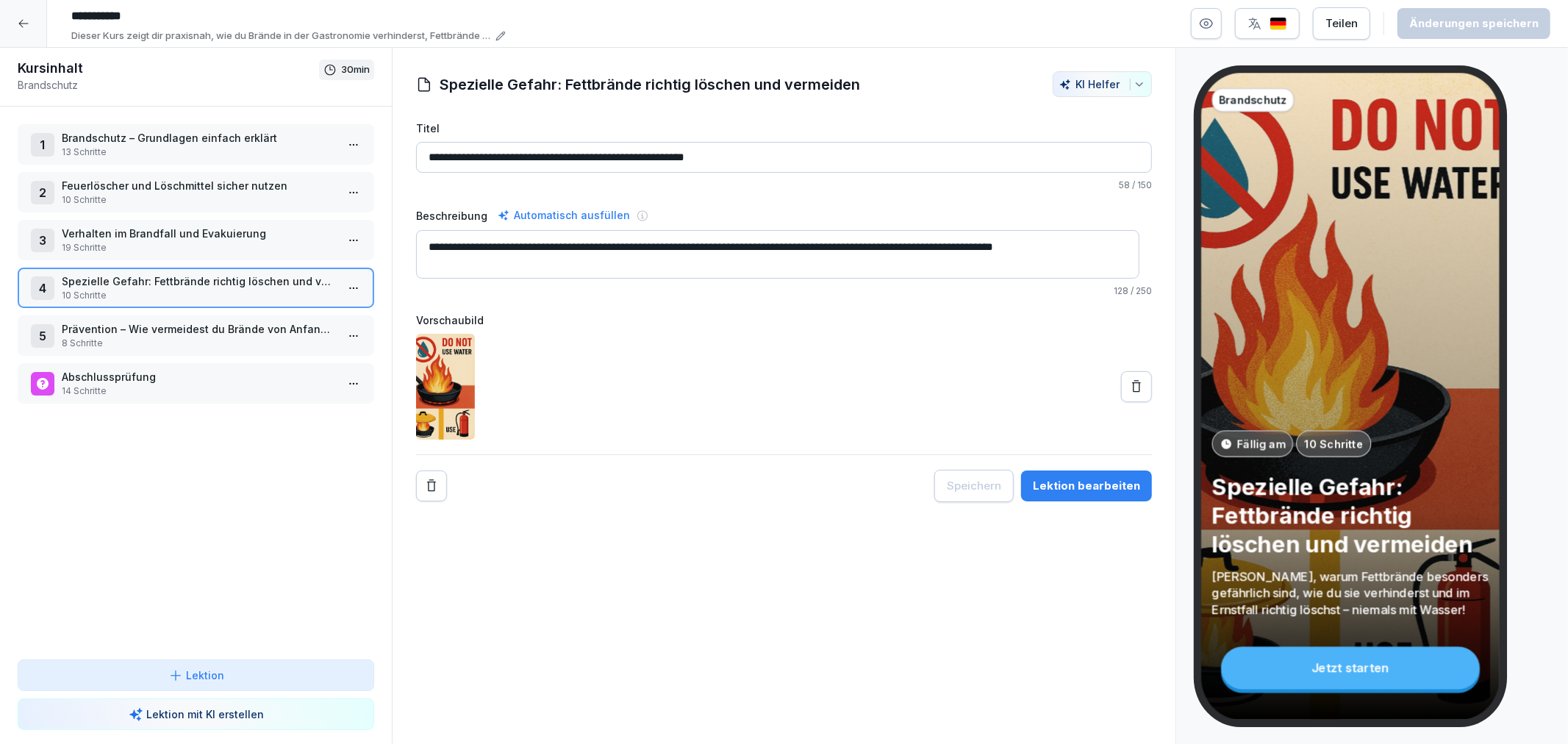
click at [1047, 488] on div "Lektion bearbeiten" at bounding box center [1086, 486] width 107 height 16
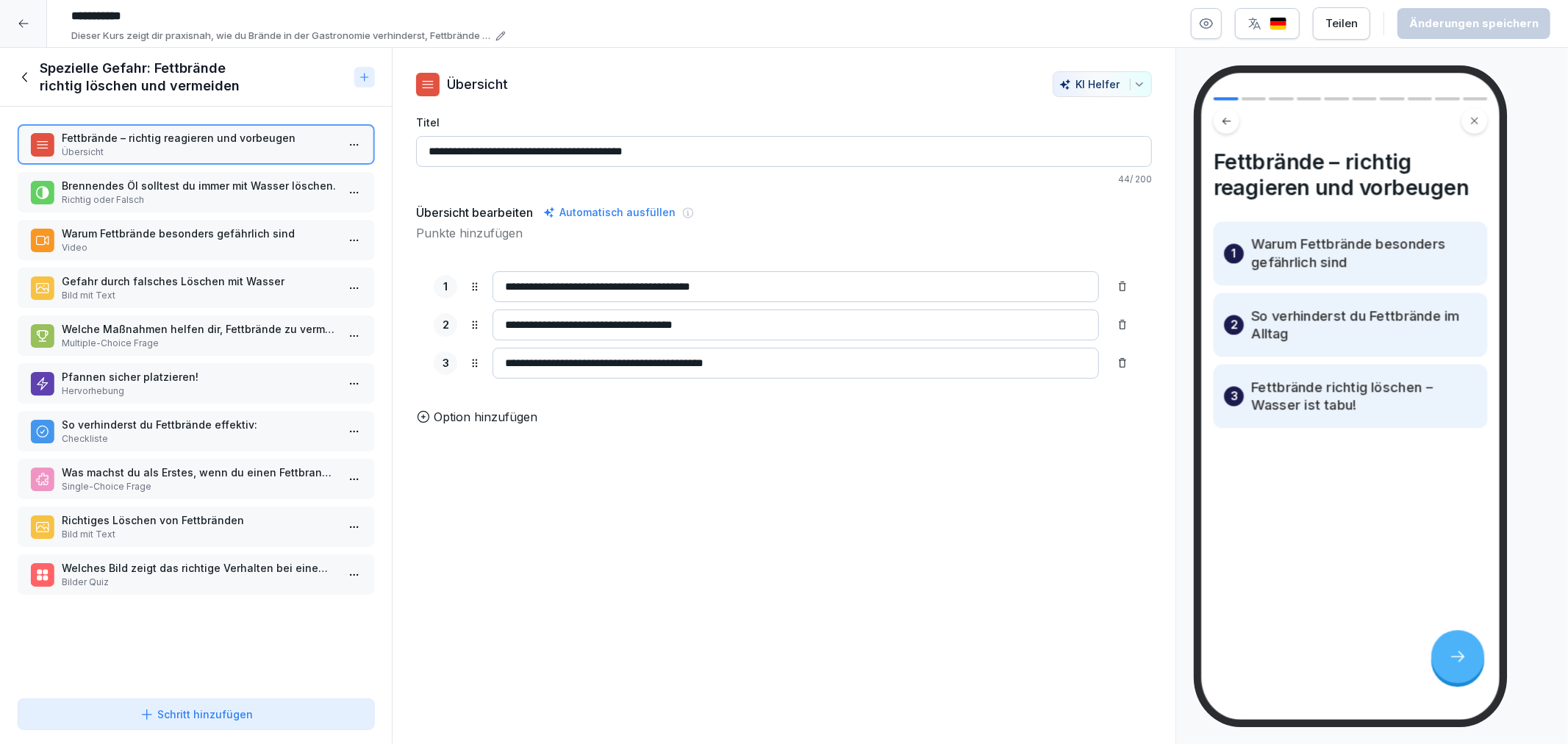
click at [129, 193] on p "Richtig oder Falsch" at bounding box center [199, 200] width 274 height 13
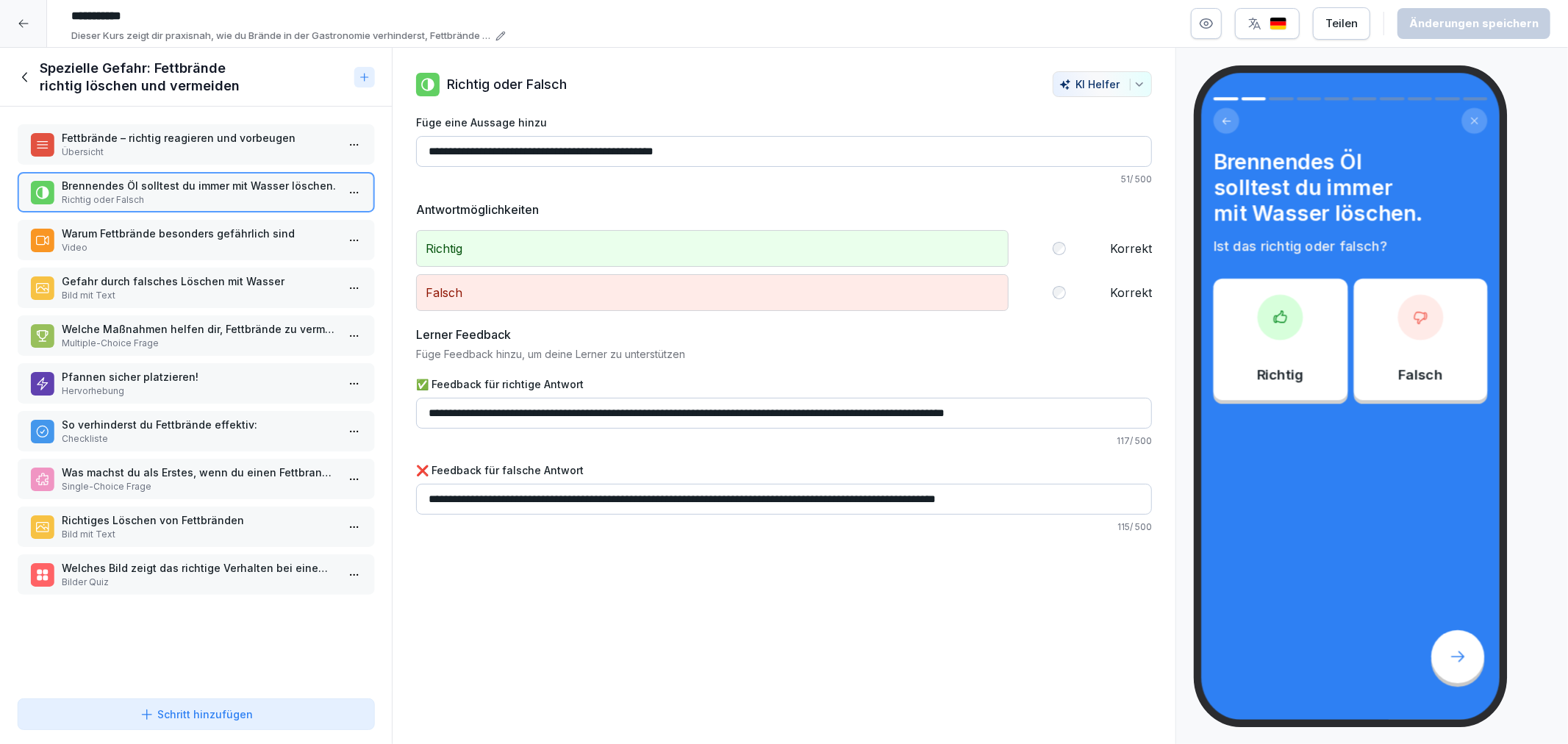
click at [156, 241] on p "Video" at bounding box center [199, 248] width 274 height 13
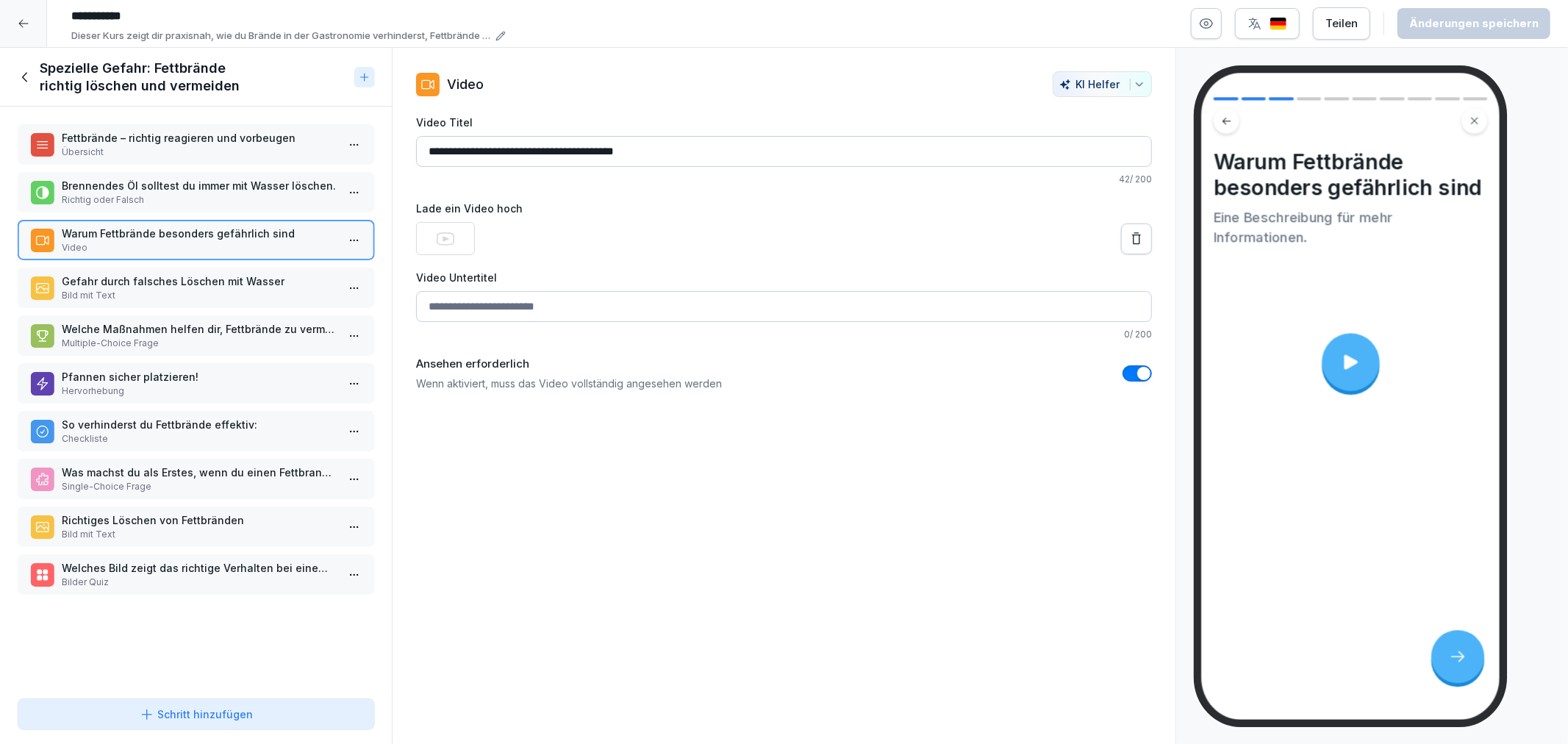
click at [173, 290] on p "Bild mit Text" at bounding box center [199, 296] width 274 height 13
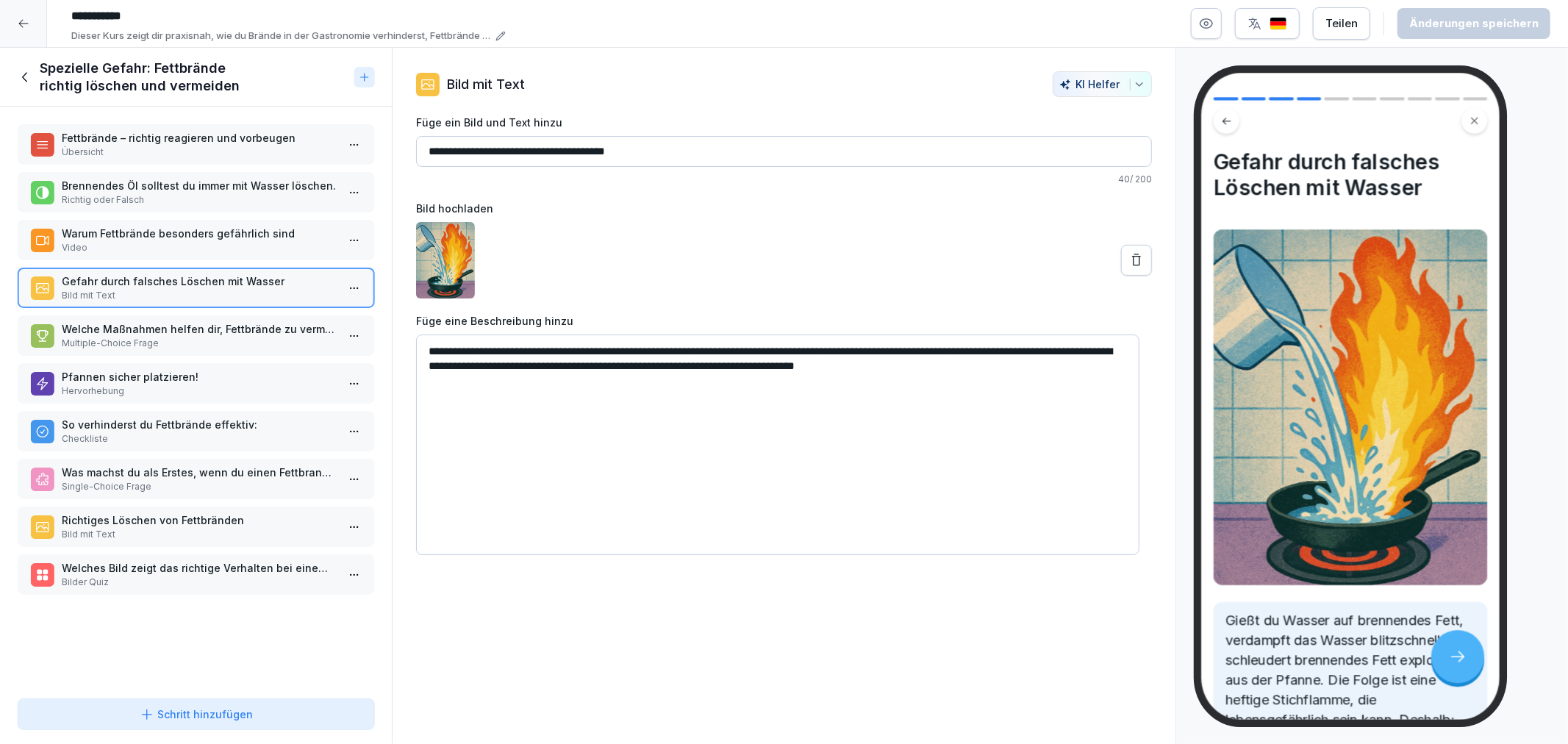
click at [149, 235] on p "Warum Fettbrände besonders gefährlich sind" at bounding box center [199, 233] width 274 height 16
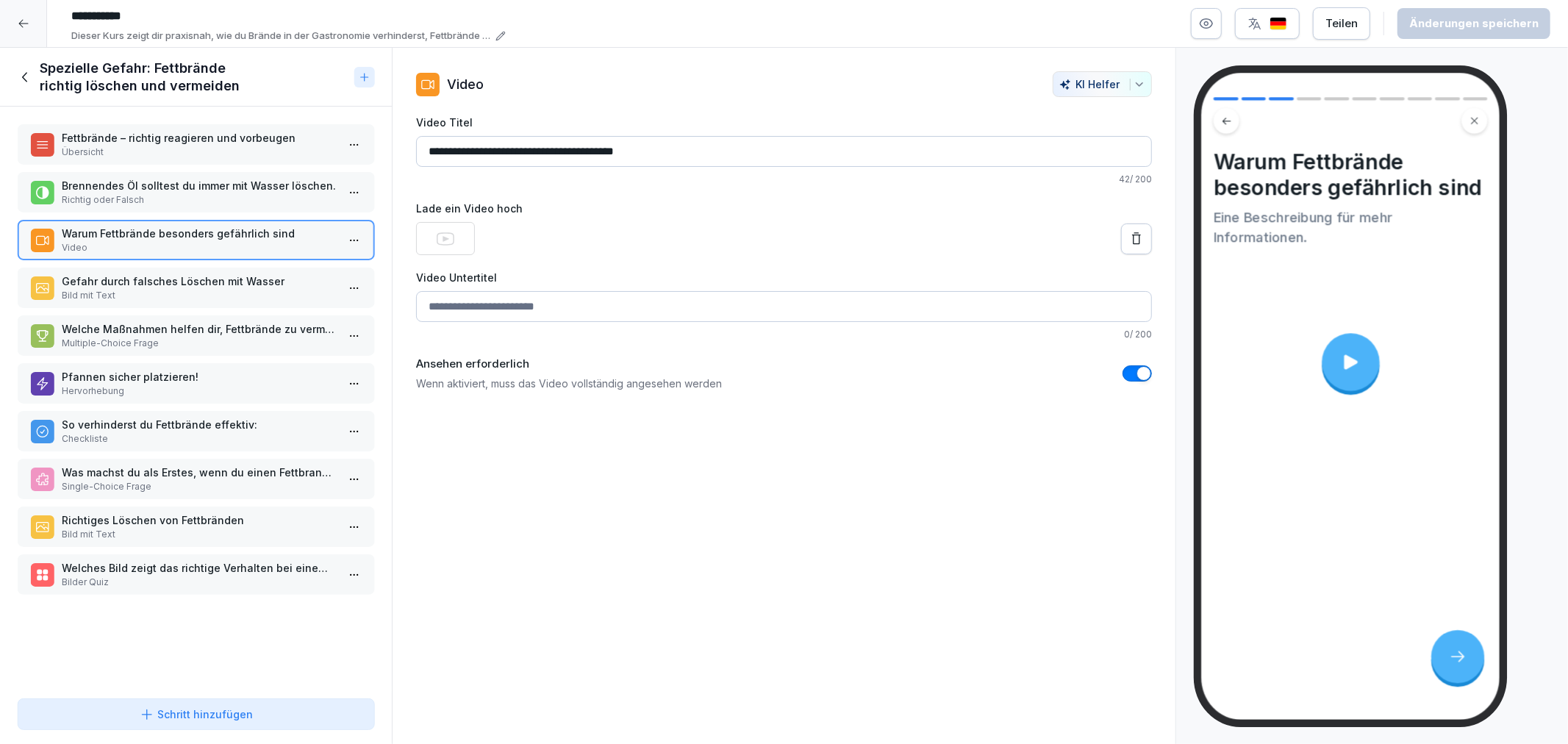
click at [1343, 365] on icon at bounding box center [1350, 362] width 21 height 21
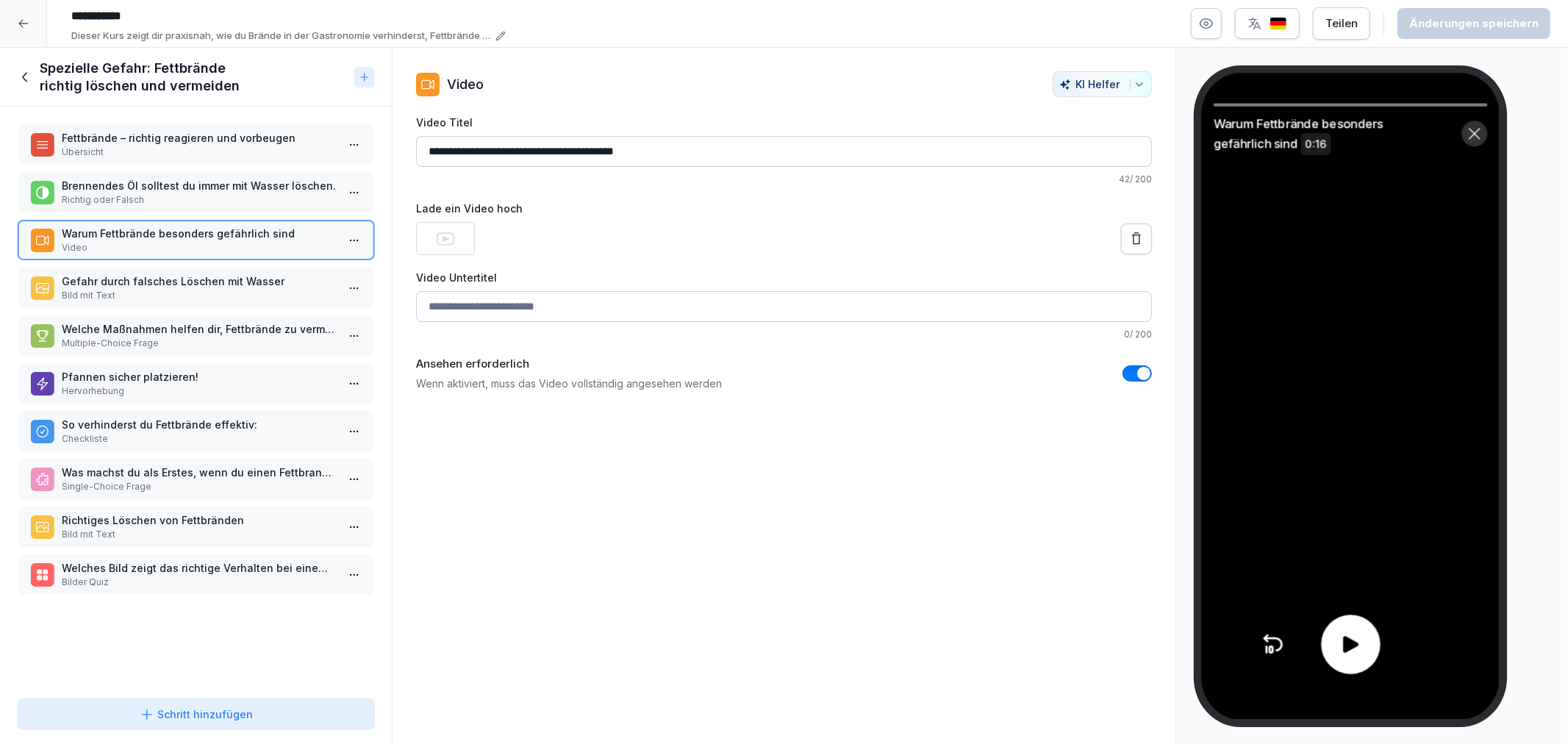
click at [1476, 127] on icon at bounding box center [1474, 134] width 16 height 16
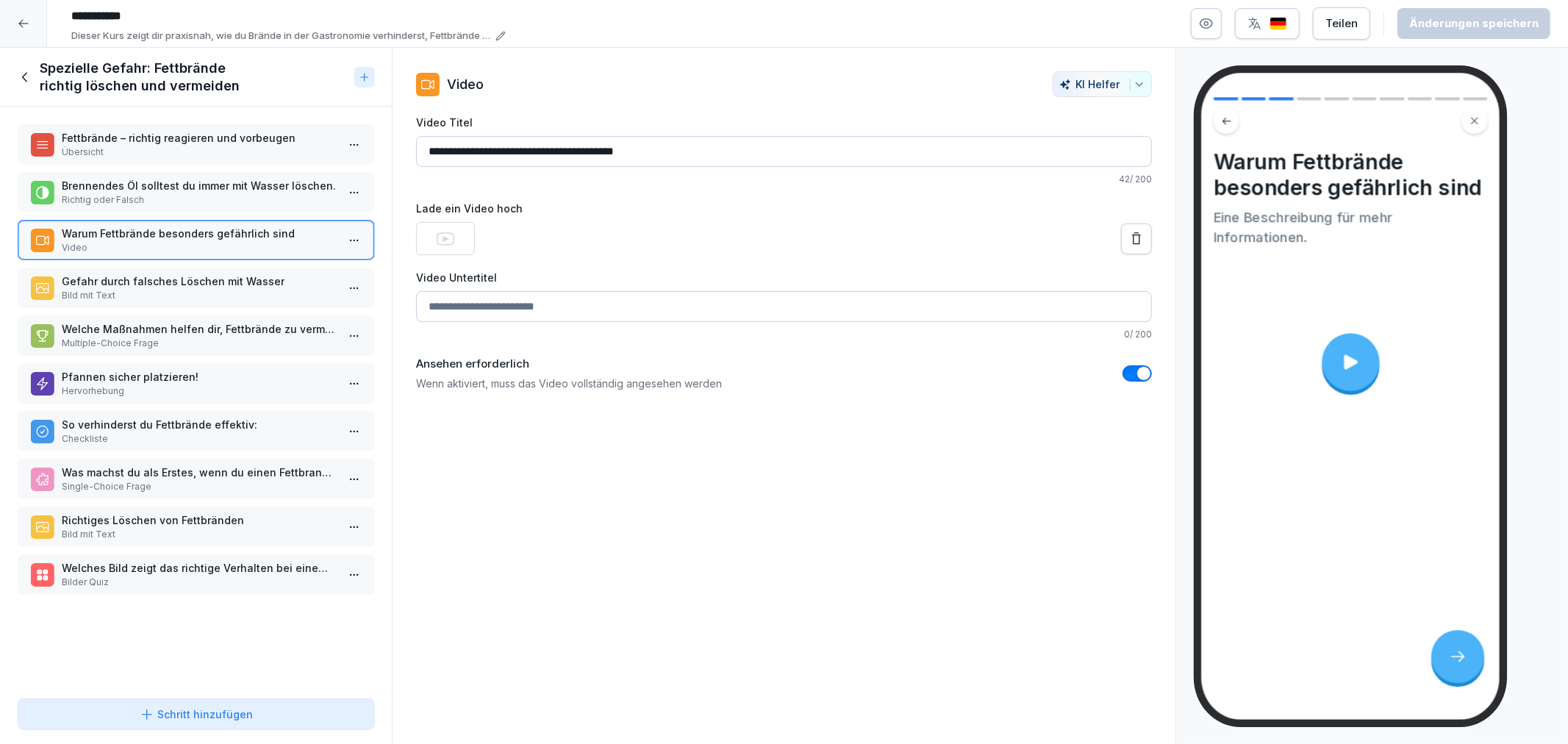
click at [210, 289] on p "Bild mit Text" at bounding box center [199, 296] width 274 height 13
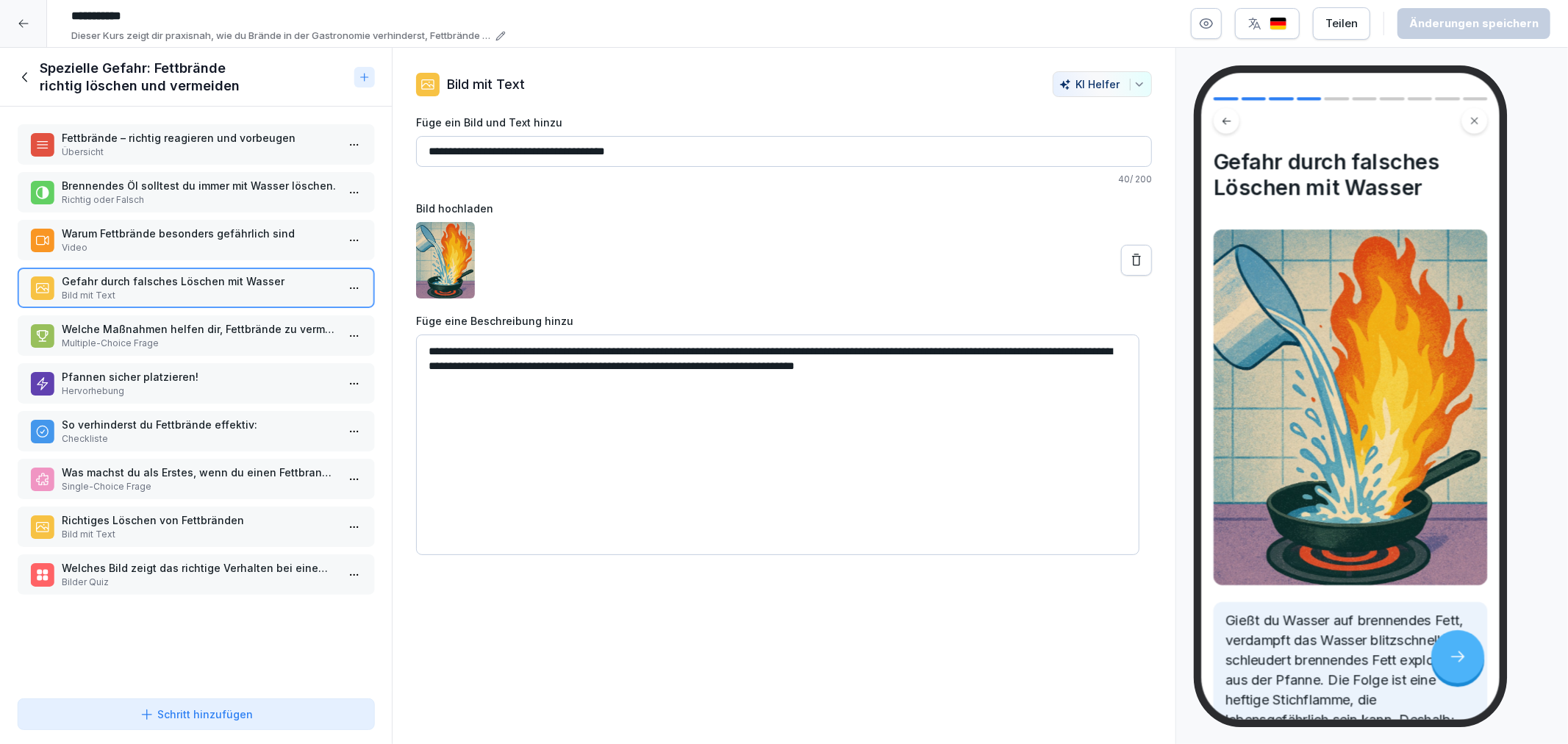
click at [207, 325] on p "Welche Maßnahmen helfen dir, Fettbrände zu vermeiden?" at bounding box center [199, 329] width 274 height 16
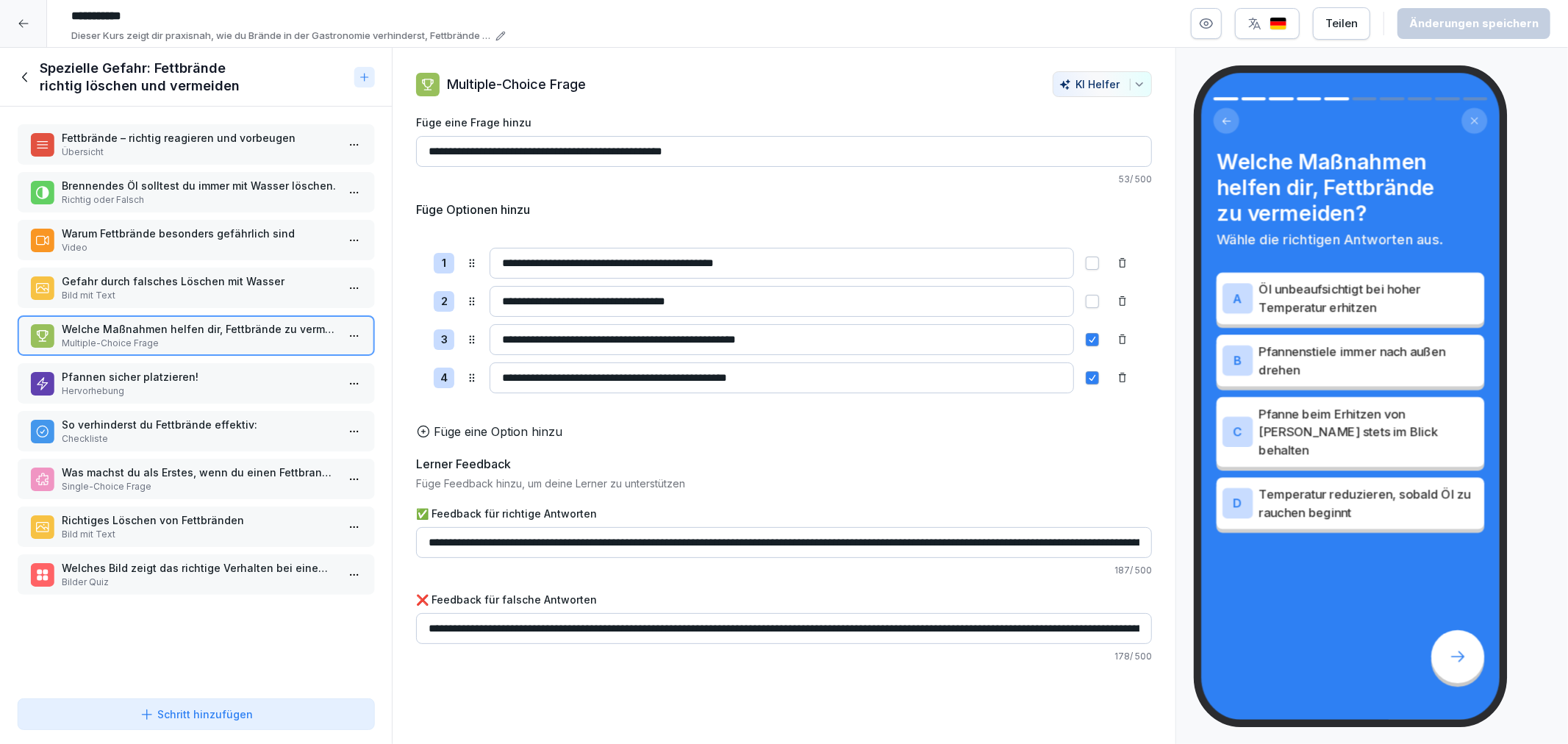
click at [205, 373] on p "Pfannen sicher platzieren!" at bounding box center [199, 376] width 274 height 16
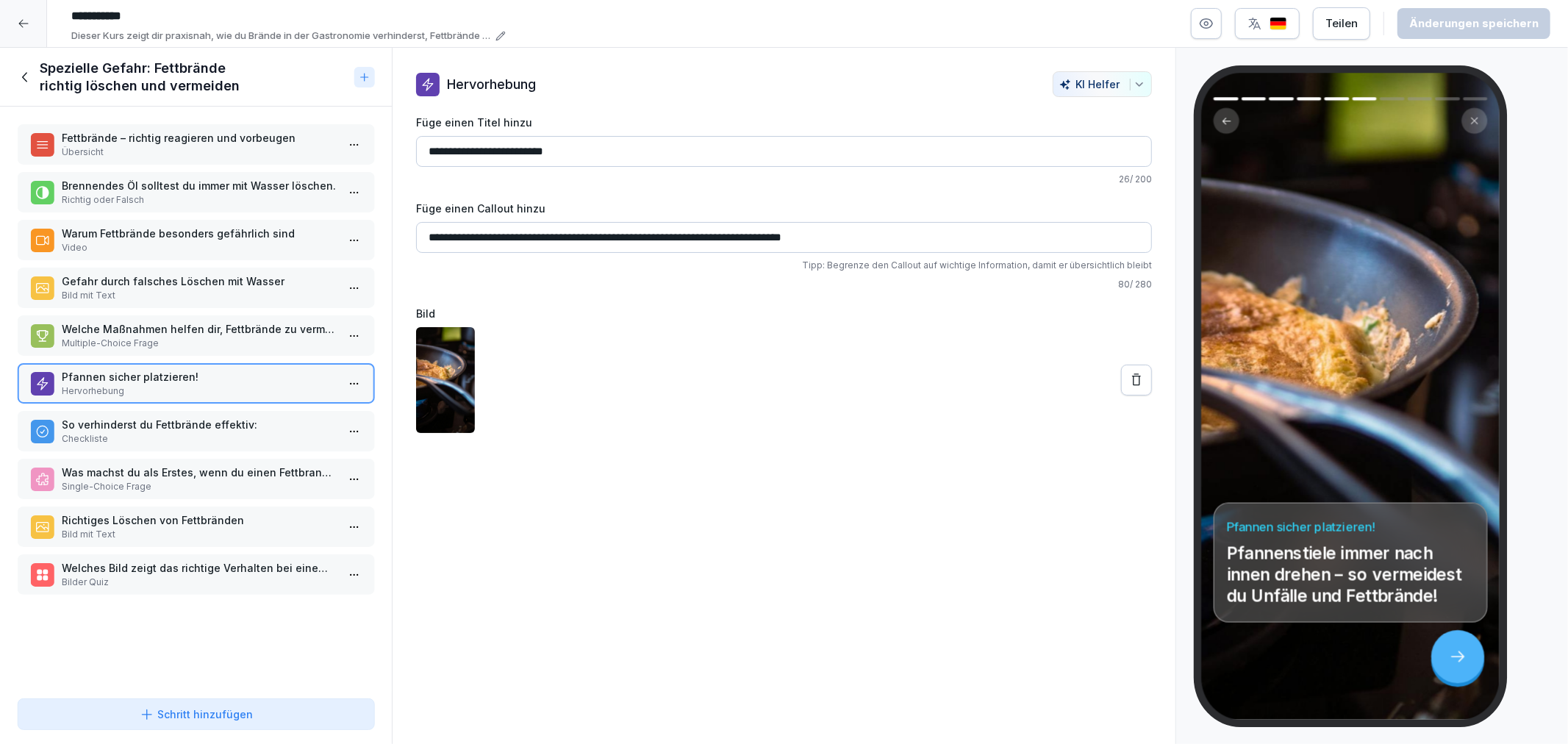
click at [138, 432] on p "Checkliste" at bounding box center [199, 439] width 274 height 13
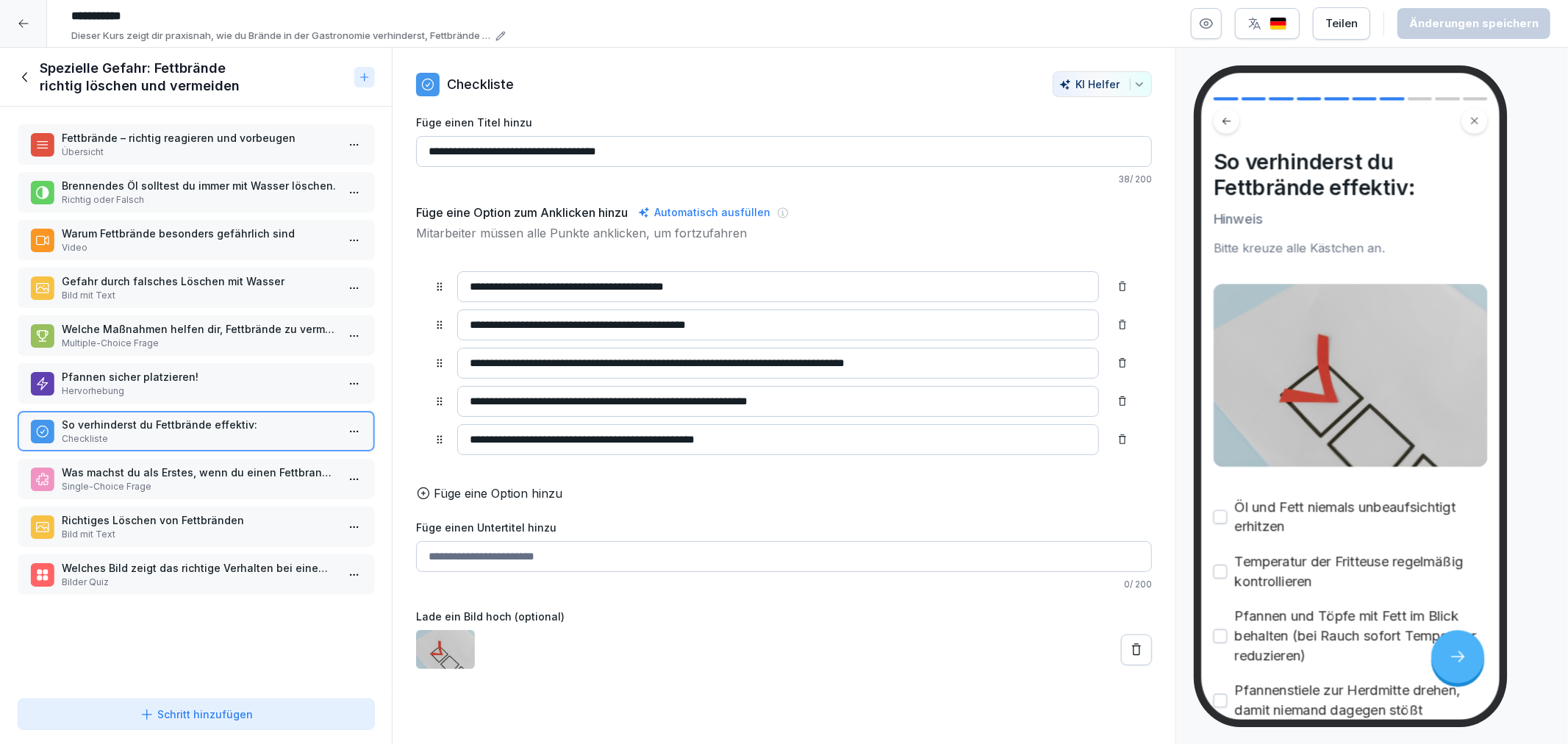
click at [175, 480] on p "Single-Choice Frage" at bounding box center [199, 487] width 274 height 13
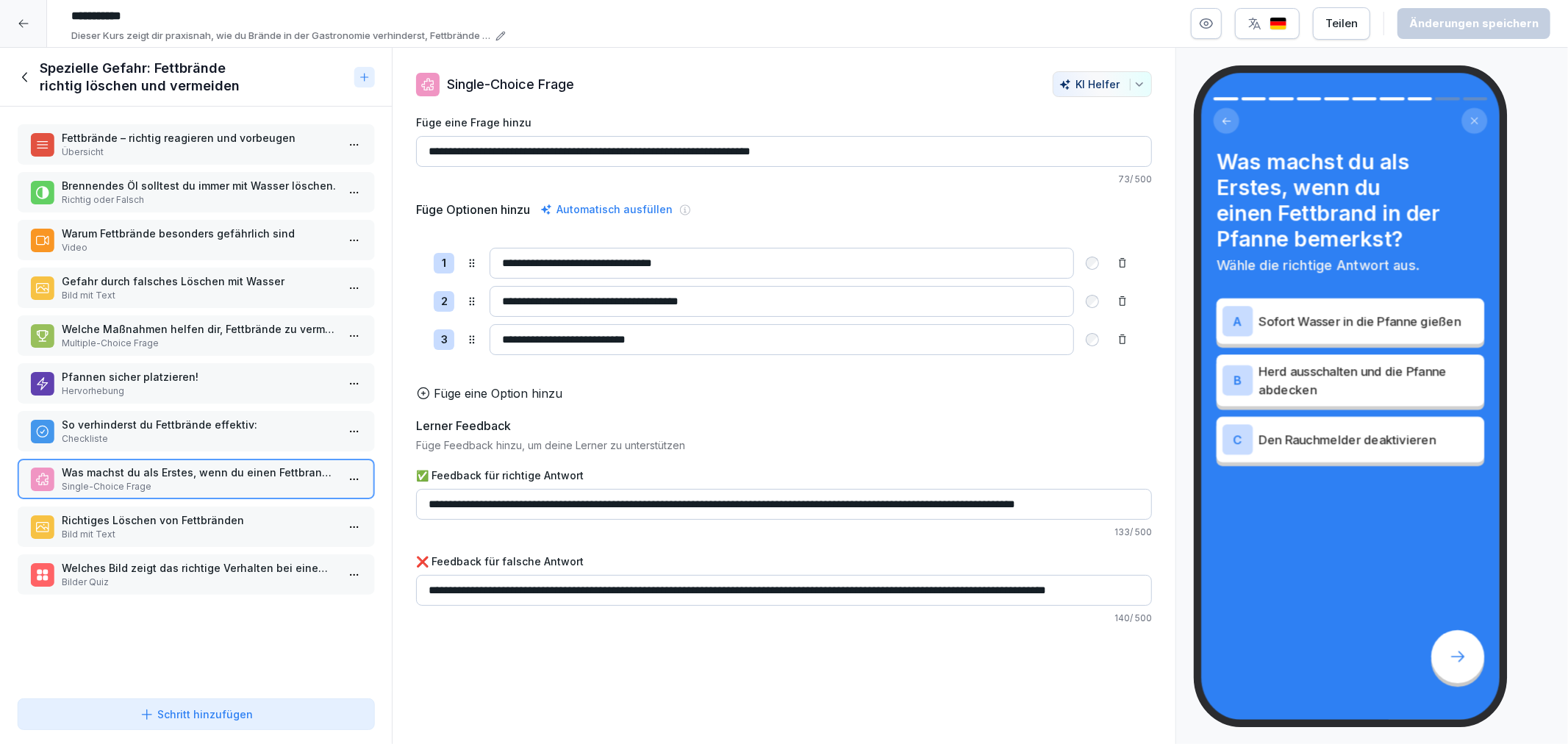
click at [170, 495] on div "Fettbrände – richtig reagieren und vorbeugen Übersicht Brennendes Öl solltest d…" at bounding box center [196, 399] width 392 height 586
click at [165, 513] on p "Richtiges Löschen von Fettbränden" at bounding box center [199, 520] width 274 height 16
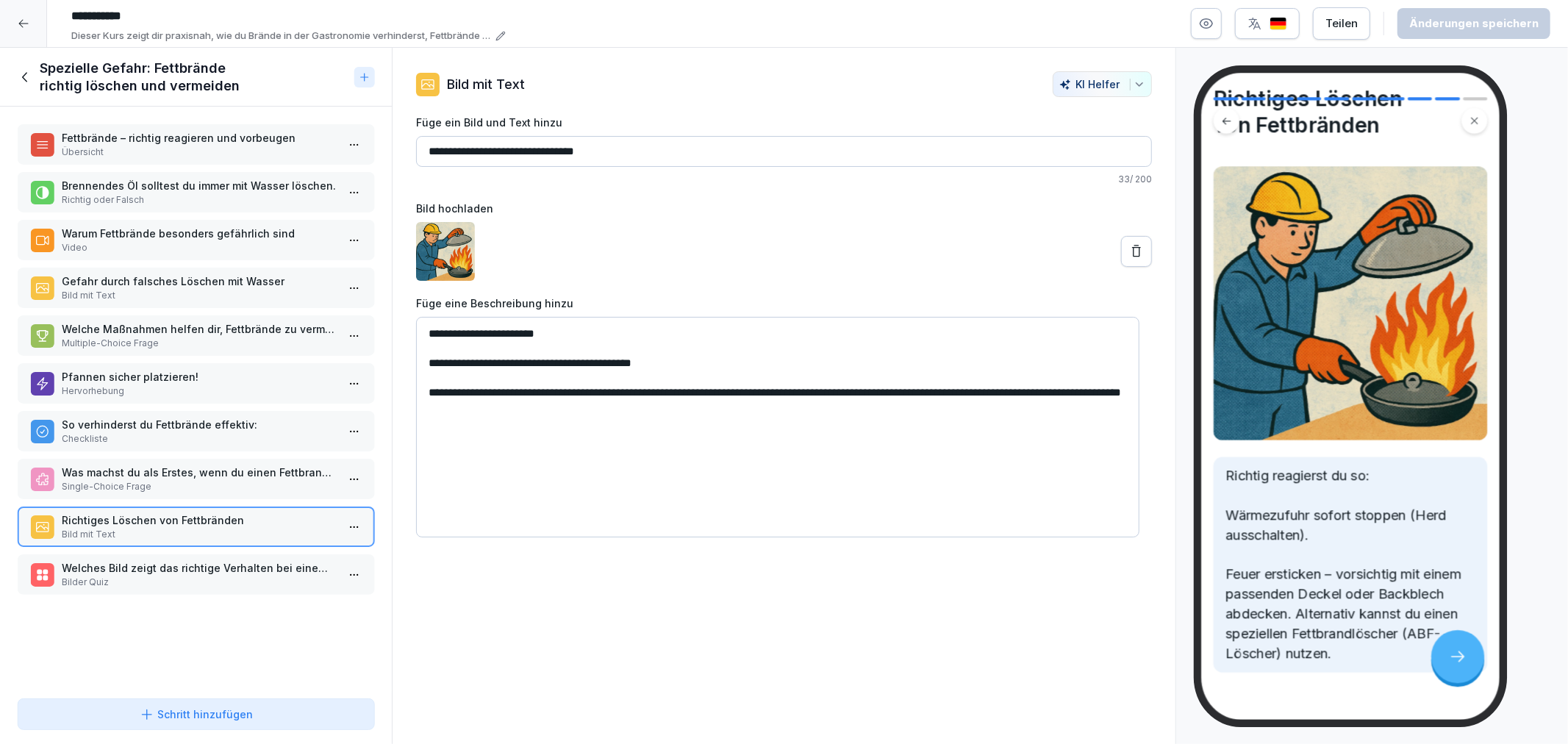
scroll to position [109, 0]
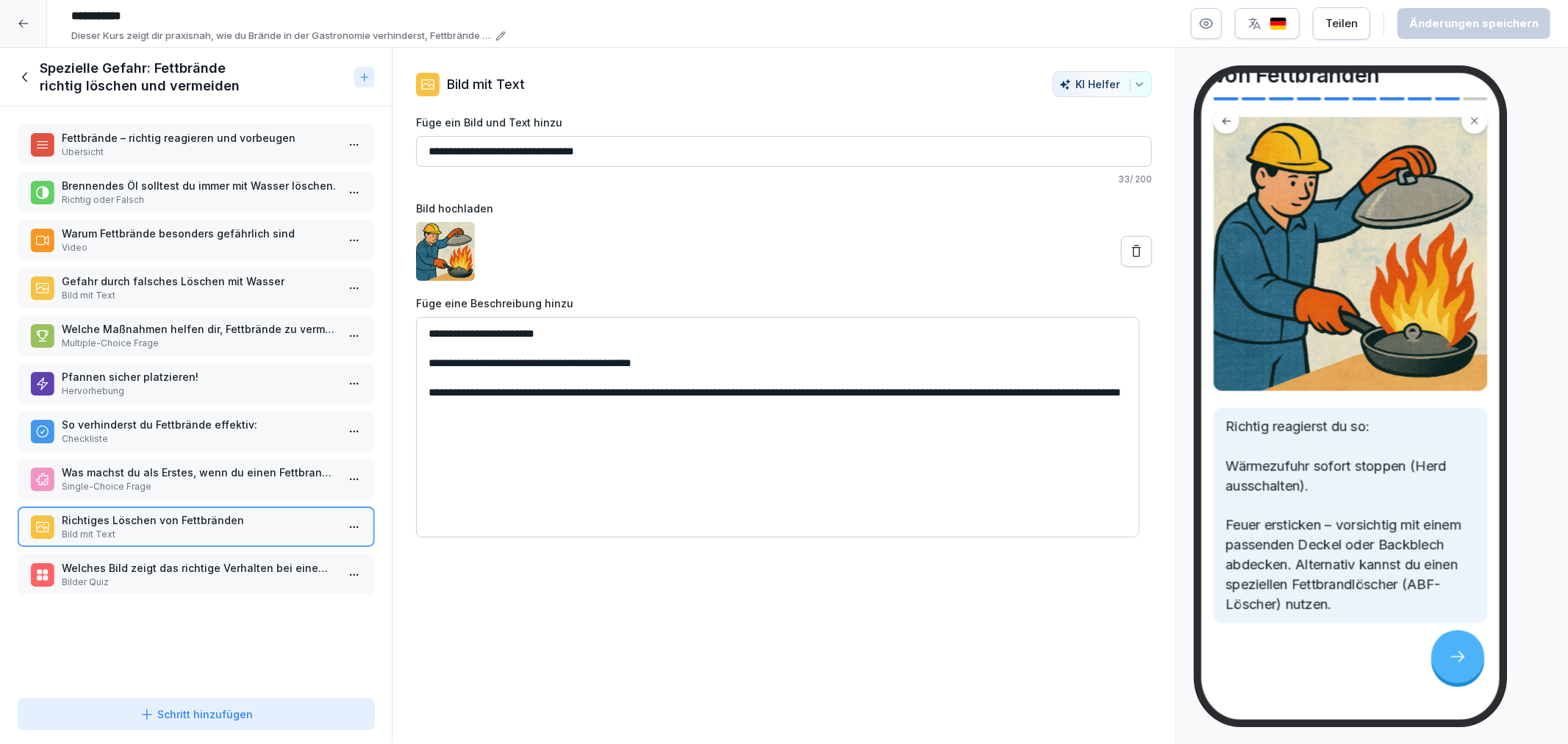
click at [195, 560] on p "Welches Bild zeigt das richtige Verhalten bei einem Fettbrand?" at bounding box center [199, 568] width 274 height 16
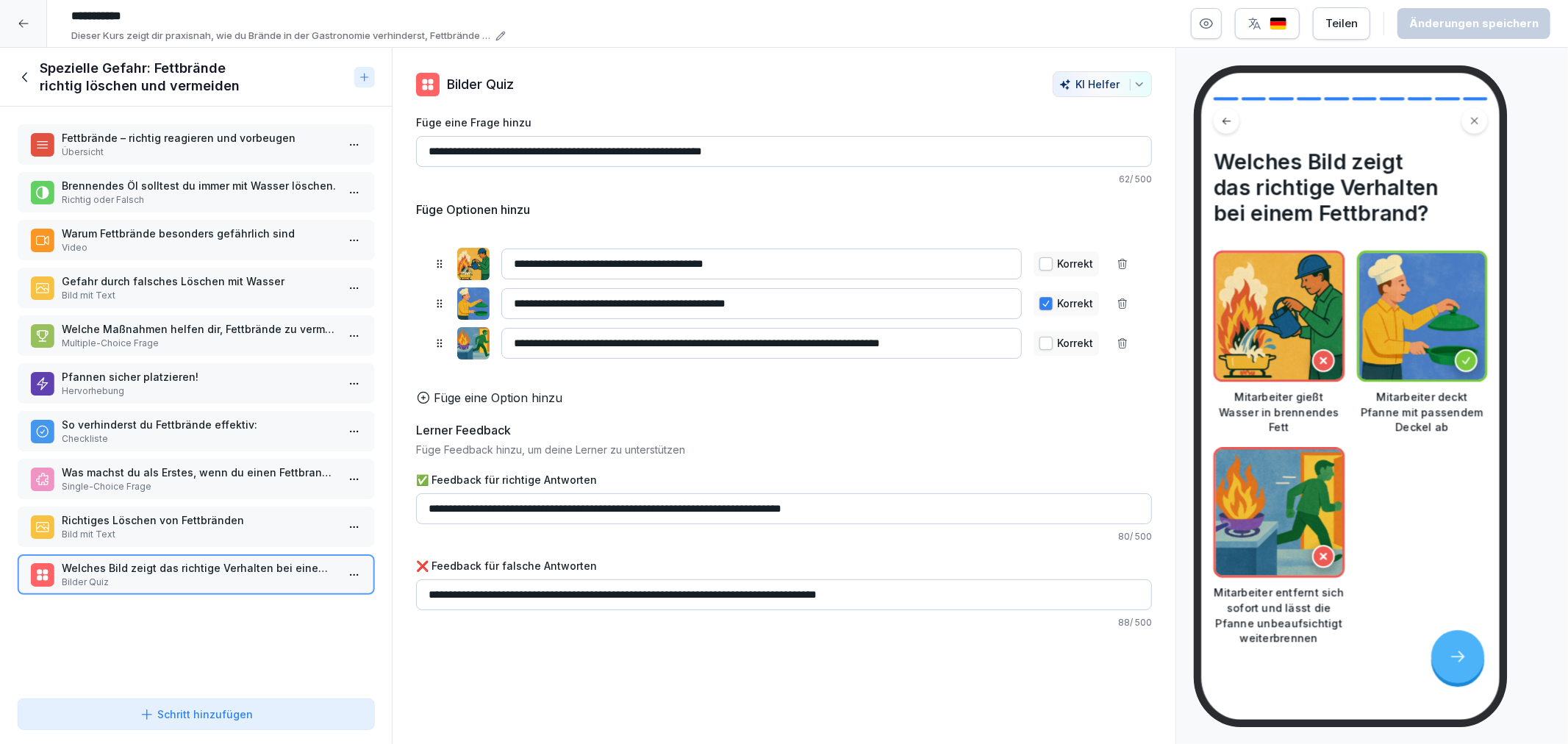
click at [33, 70] on icon at bounding box center [26, 77] width 16 height 16
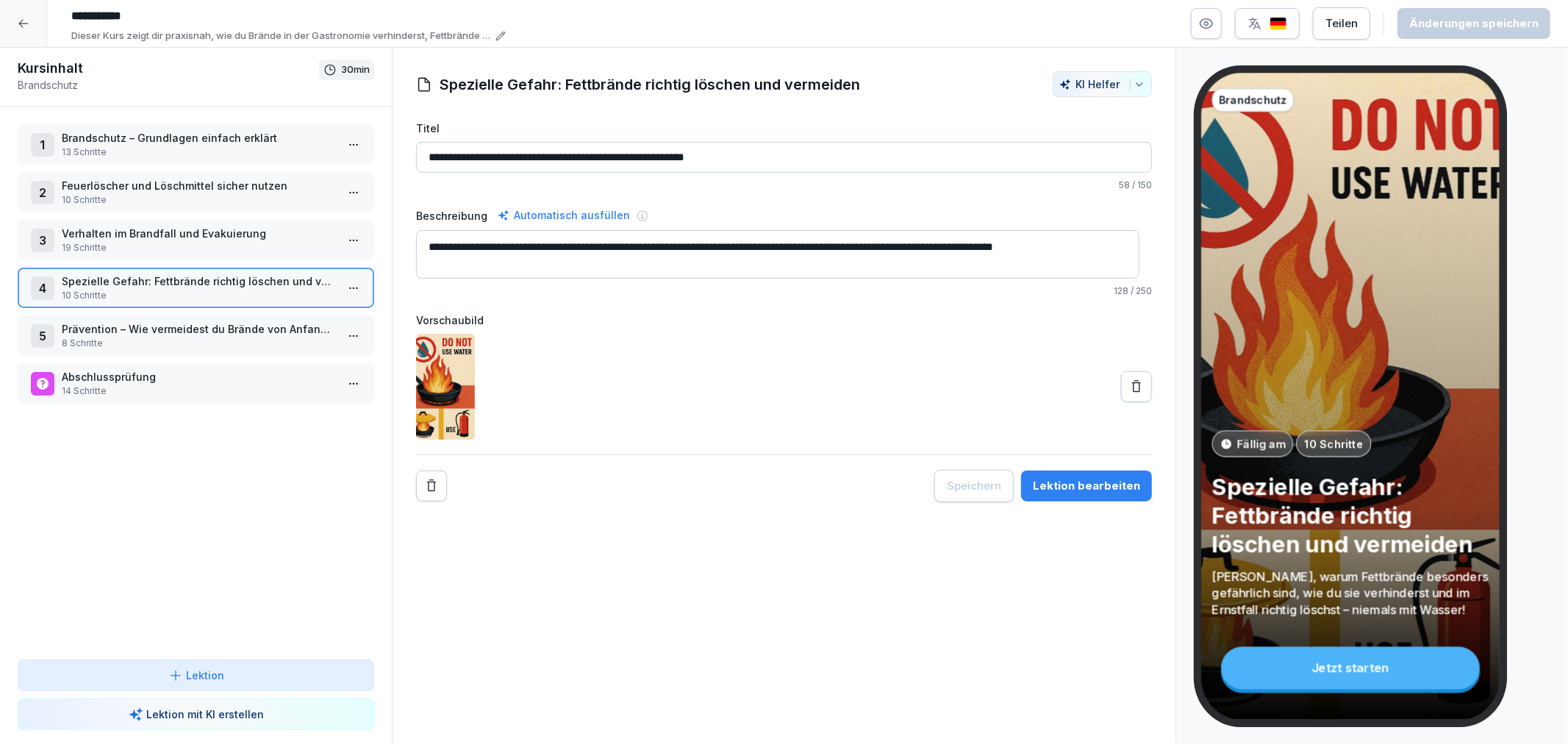
click at [200, 316] on div "5 Prävention – Wie vermeidest du Brände von Anfang an? 8 Schritte" at bounding box center [196, 336] width 356 height 41
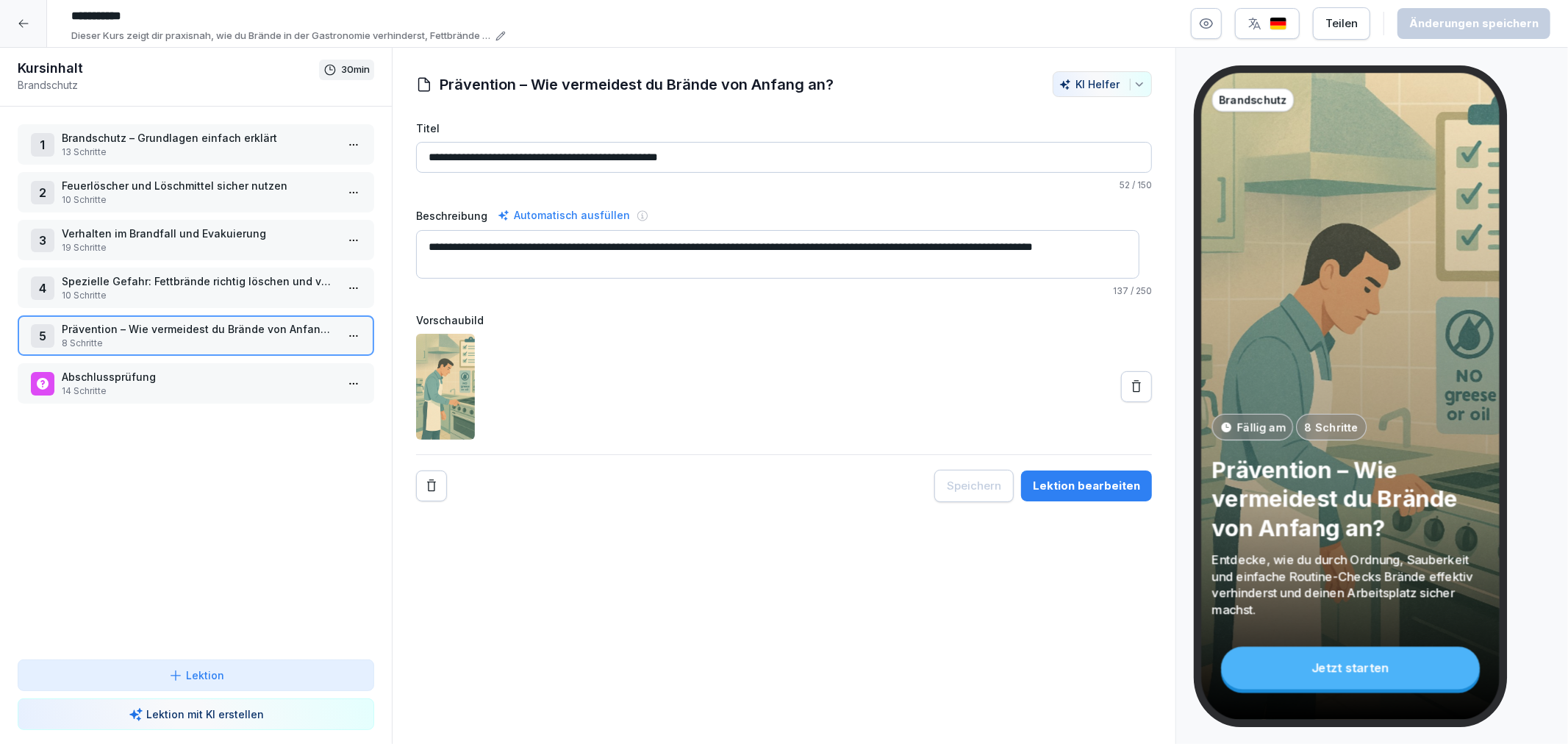
click at [1067, 473] on button "Lektion bearbeiten" at bounding box center [1086, 486] width 131 height 31
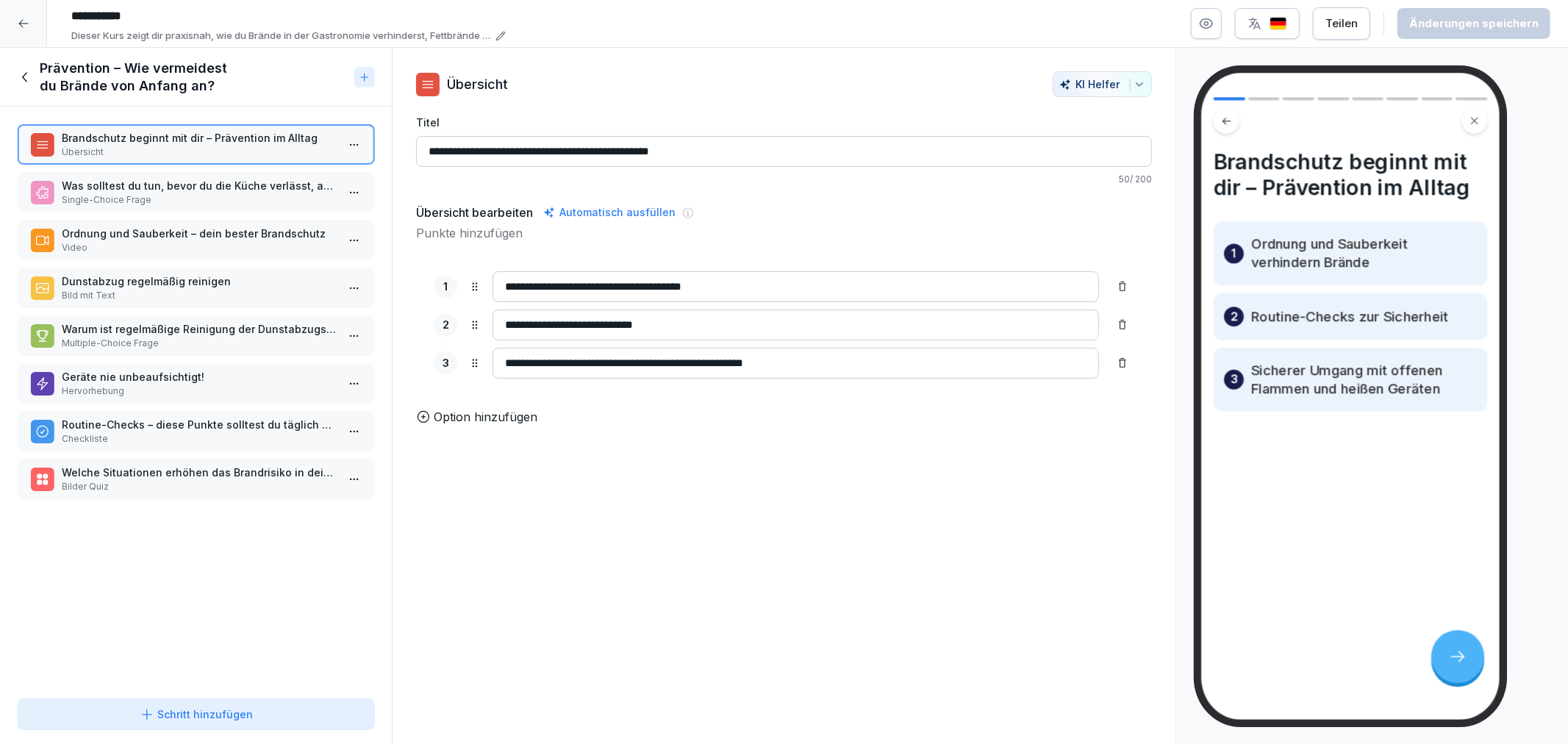
click at [163, 194] on p "Single-Choice Frage" at bounding box center [199, 200] width 274 height 13
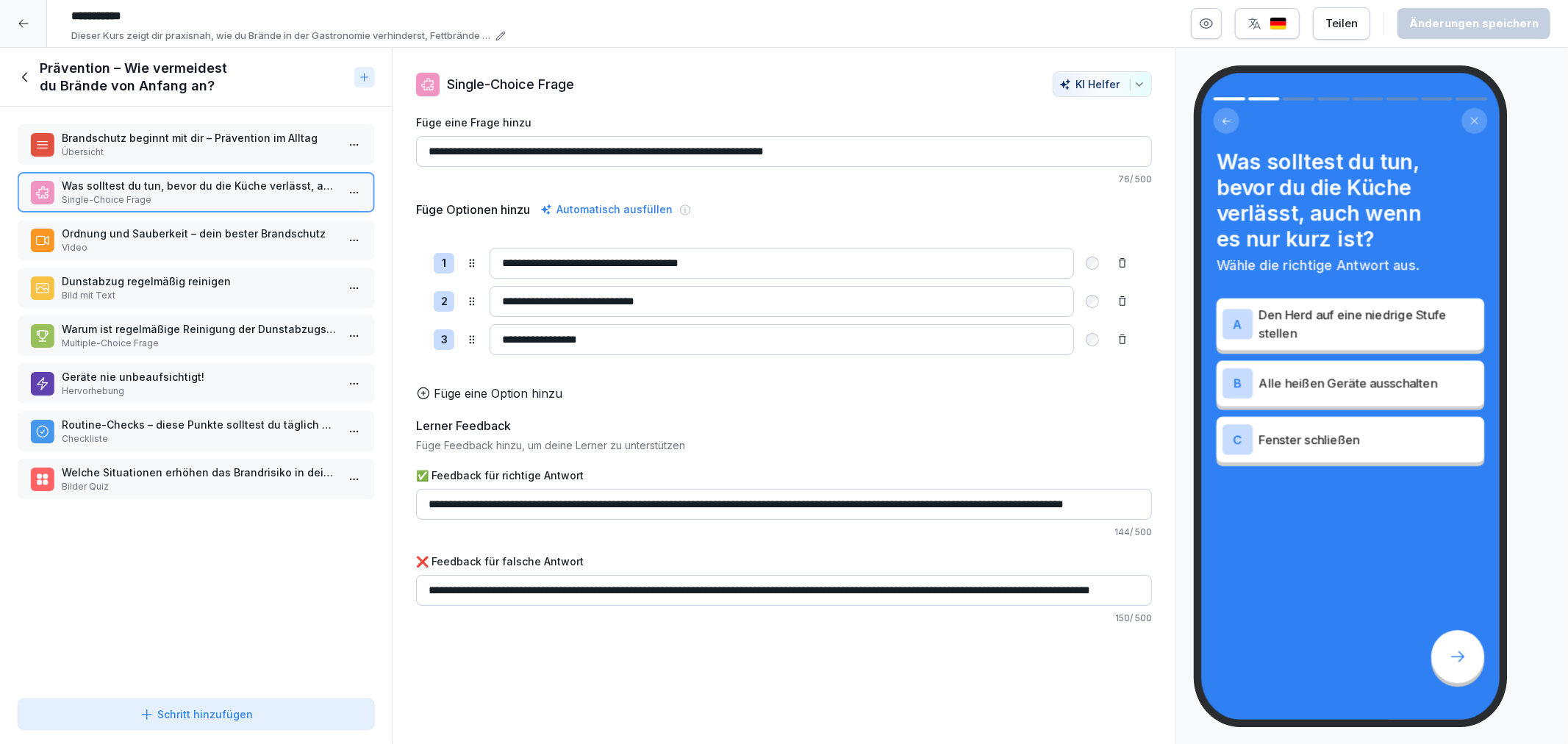
click at [160, 231] on p "Ordnung und Sauberkeit – dein bester Brandschutz" at bounding box center [199, 233] width 274 height 16
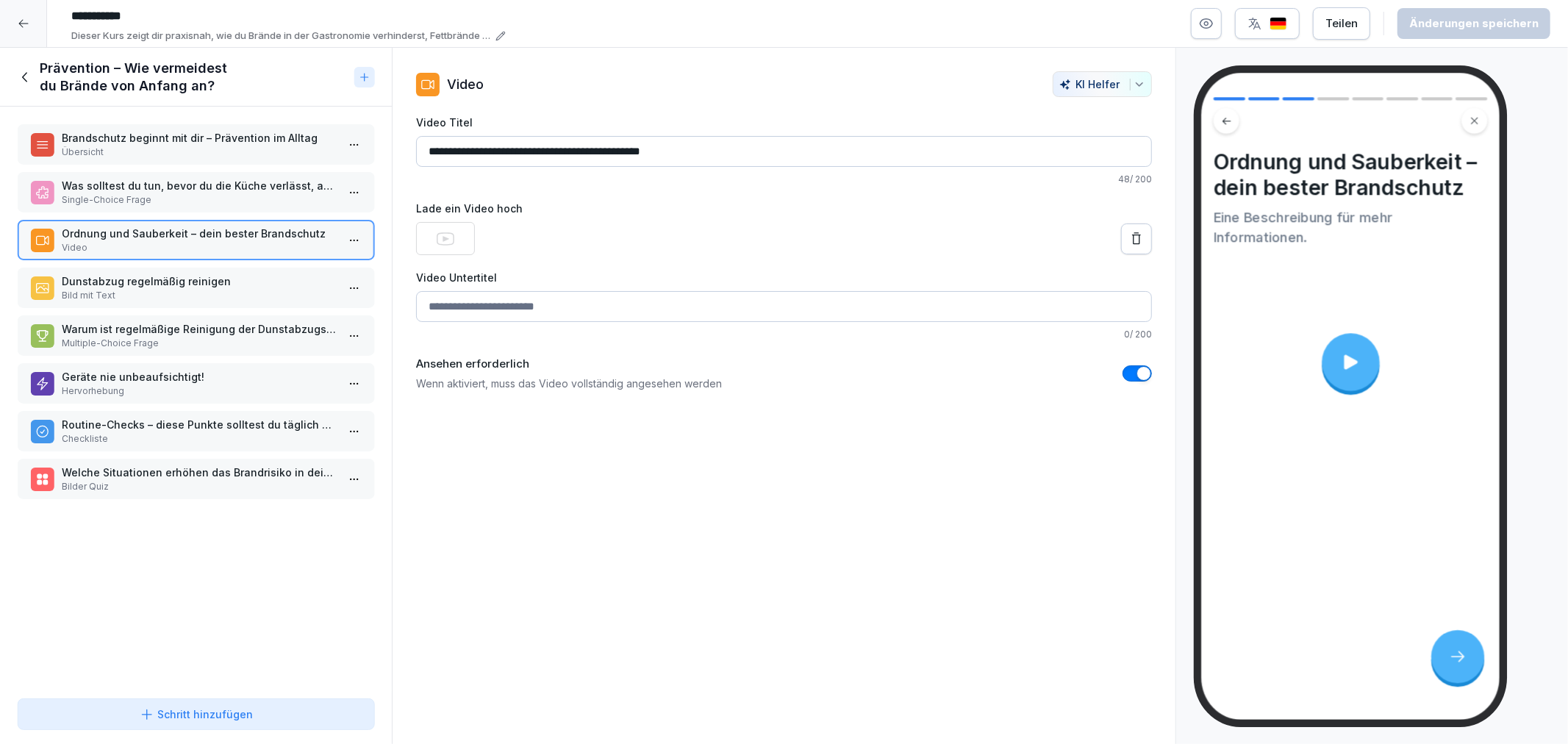
click at [154, 289] on p "Bild mit Text" at bounding box center [199, 296] width 274 height 13
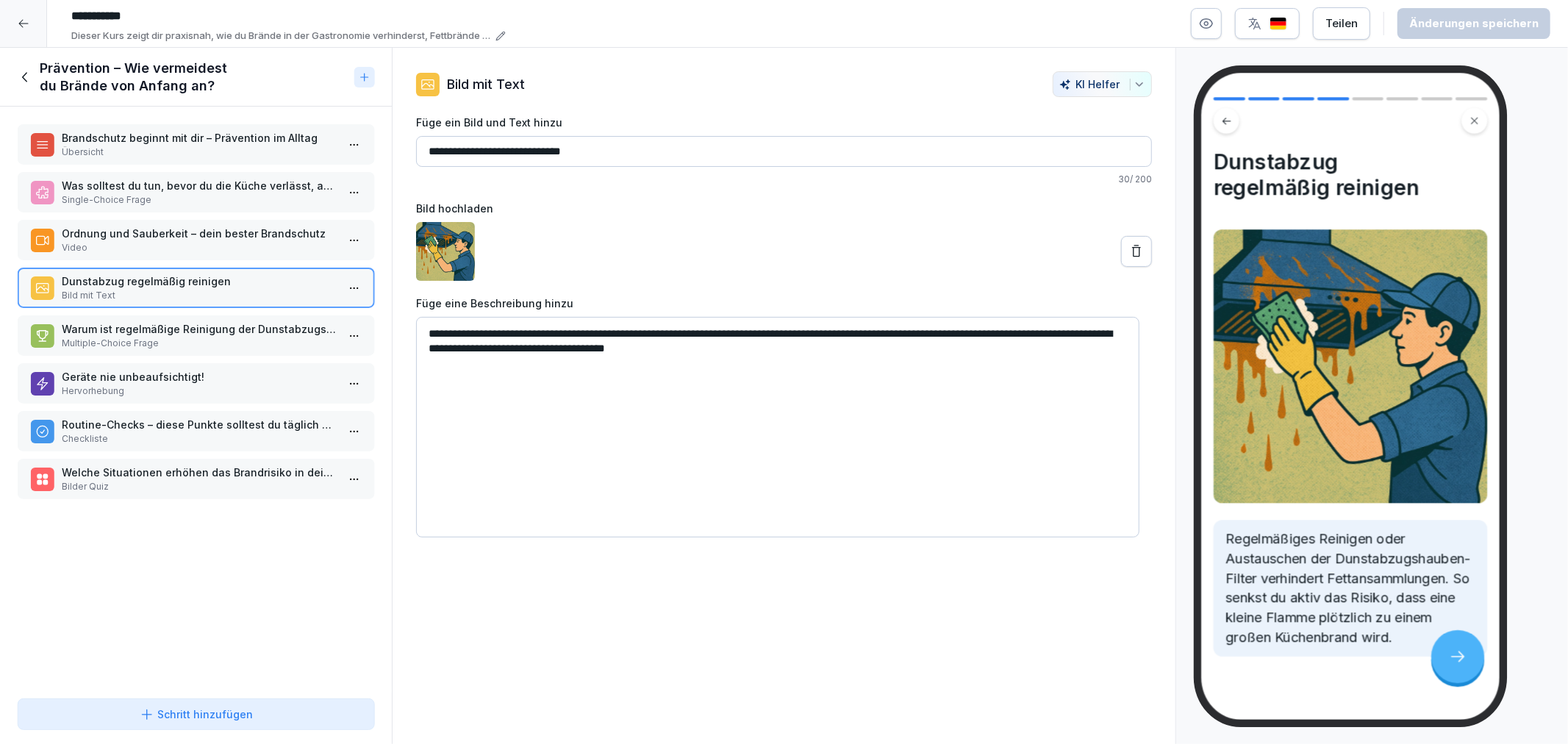
click at [172, 336] on p "Multiple-Choice Frage" at bounding box center [199, 343] width 274 height 13
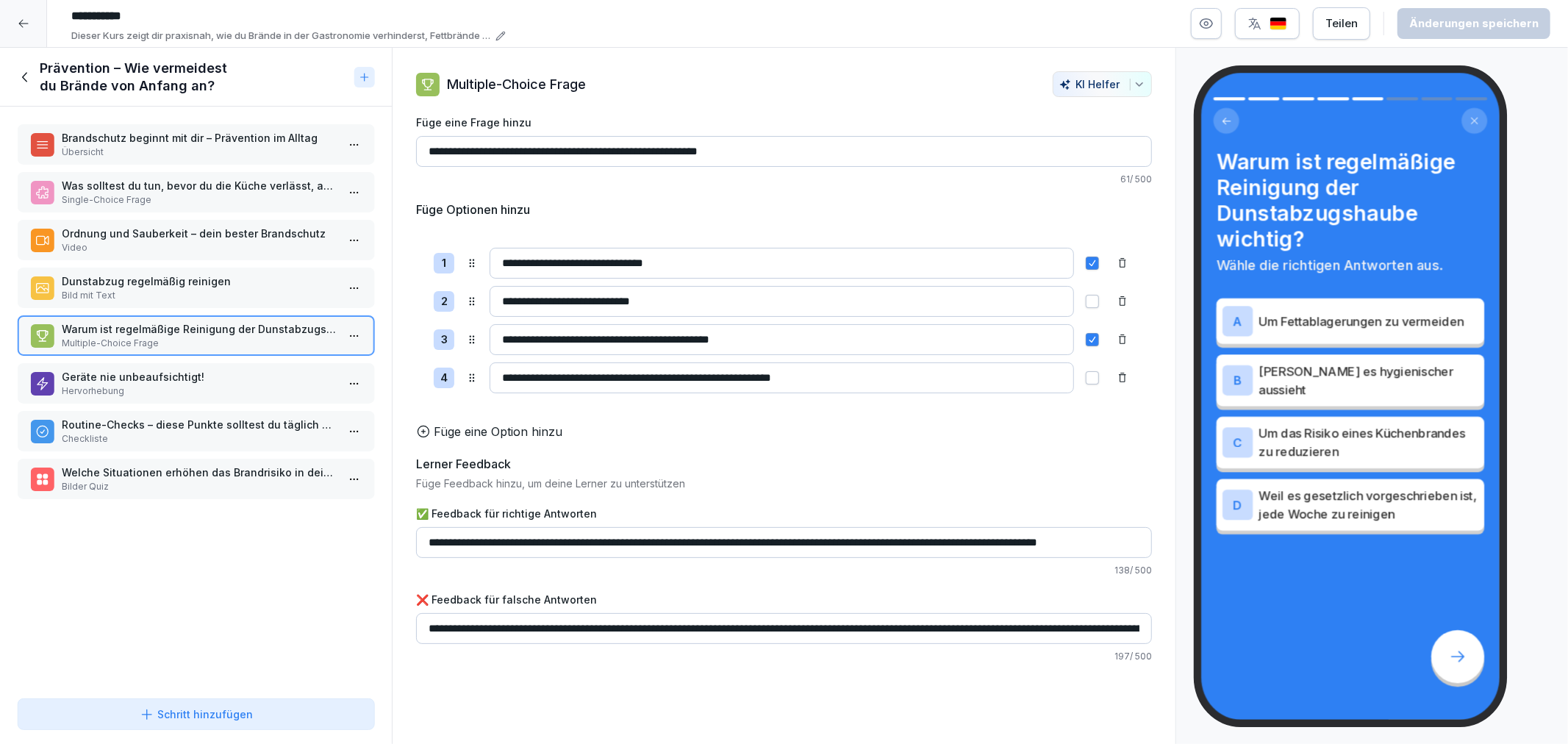
click at [157, 372] on p "Geräte nie unbeaufsichtigt!" at bounding box center [199, 376] width 274 height 16
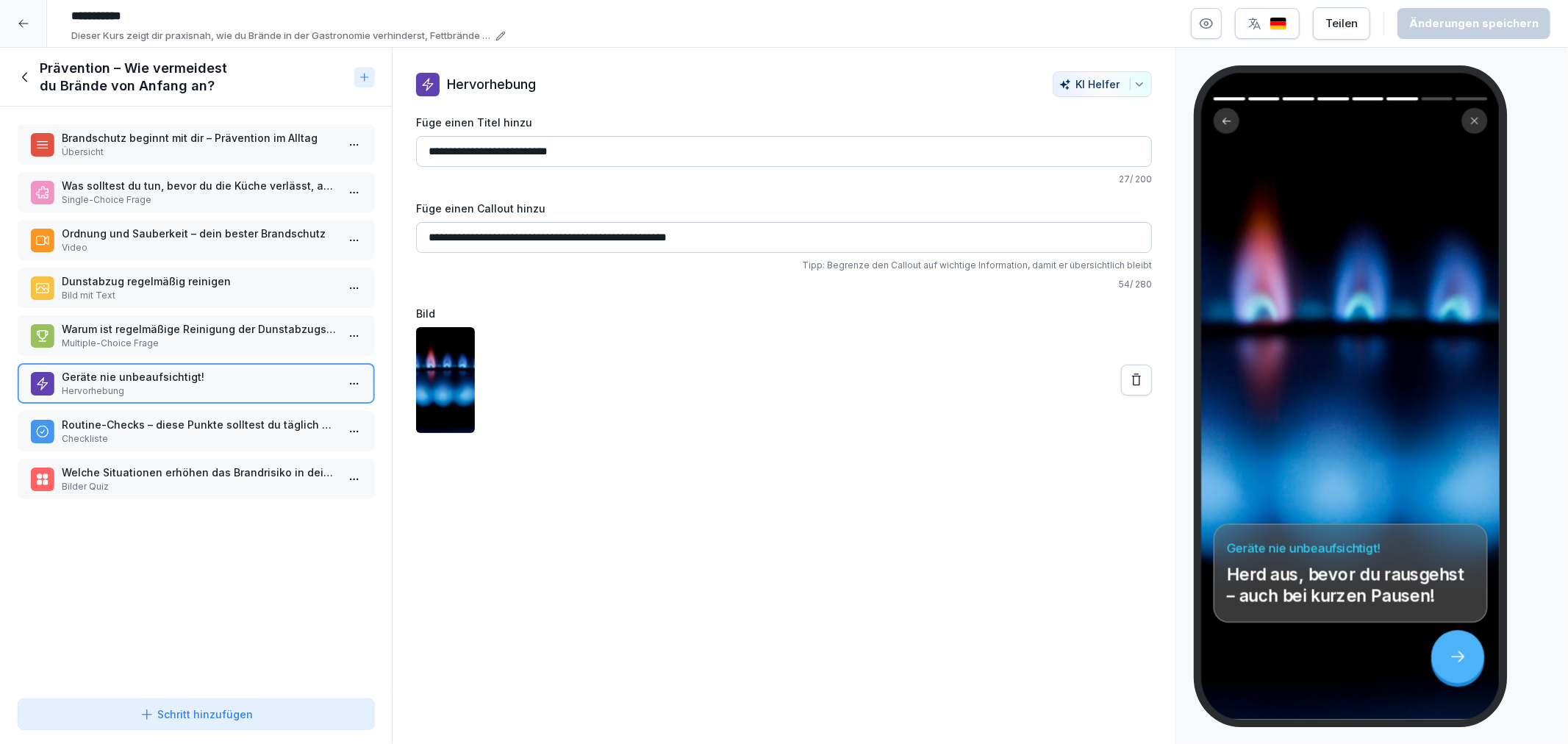
click at [159, 417] on p "Routine-Checks – diese Punkte solltest du täglich prüfen:" at bounding box center [199, 425] width 274 height 16
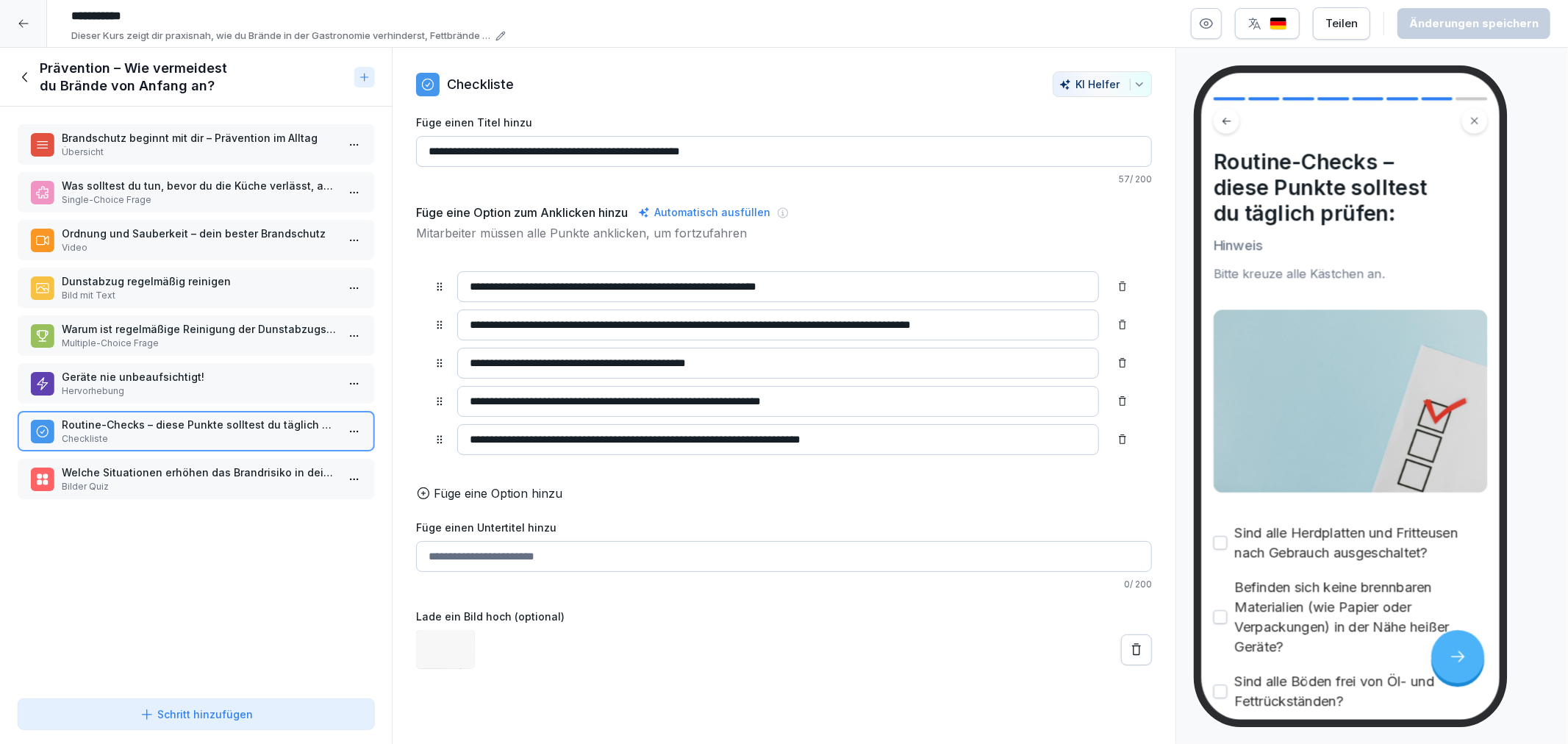
click at [157, 465] on p "Welche Situationen erhöhen das Brandrisiko in deiner Küche?" at bounding box center [199, 472] width 274 height 16
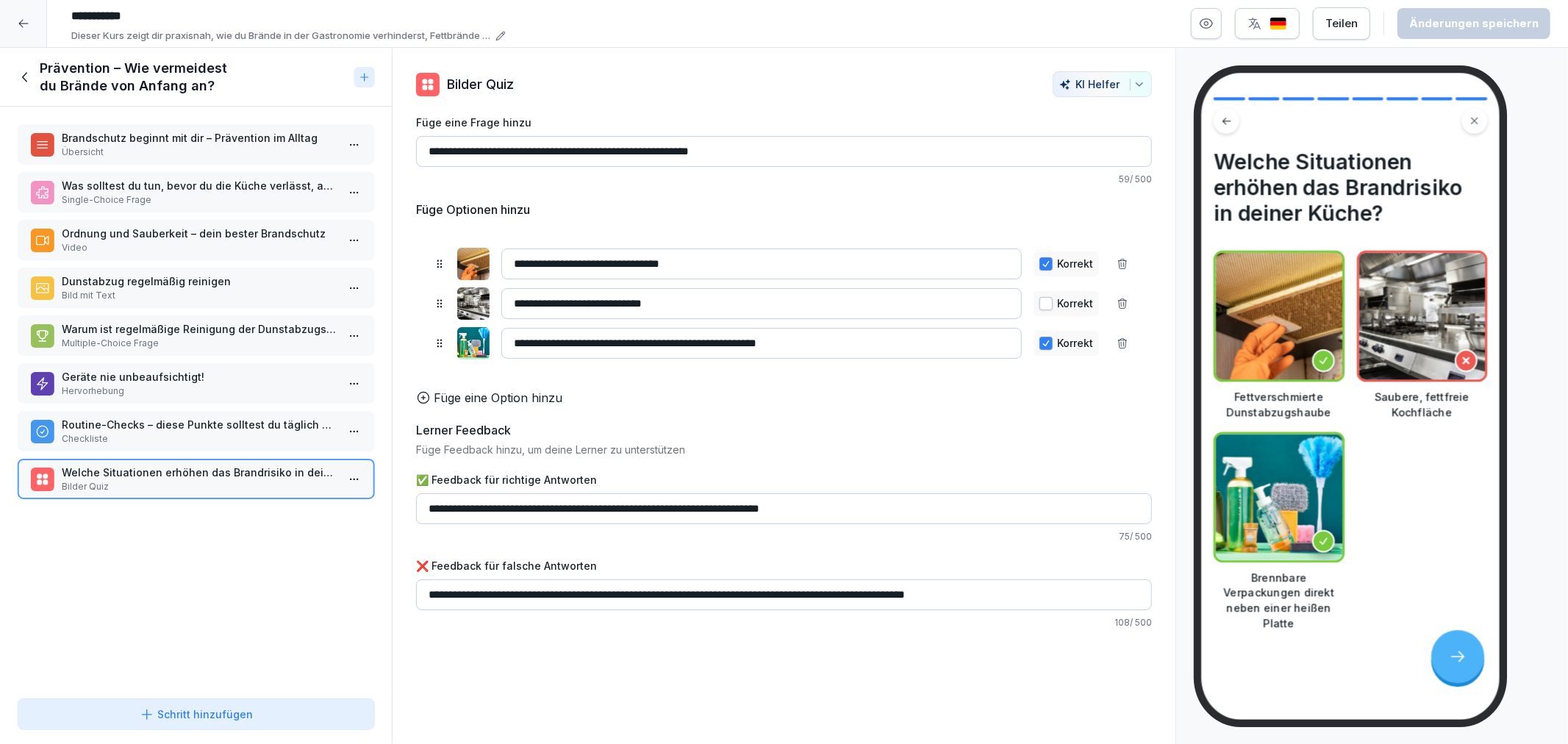
click at [26, 88] on div "Prävention – Wie vermeidest du Brände von Anfang an?" at bounding box center [182, 77] width 330 height 36
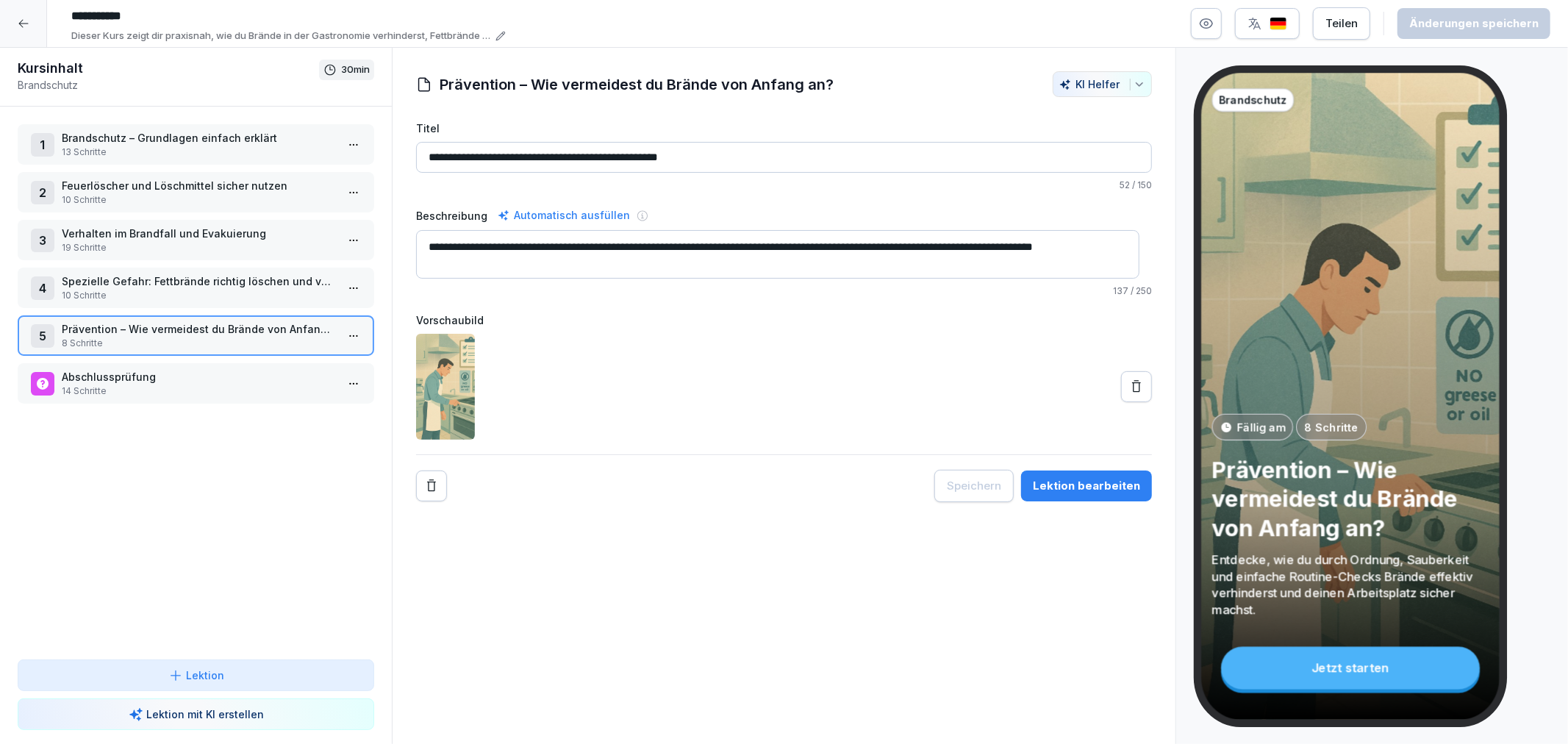
click at [185, 369] on p "Abschlussprüfung" at bounding box center [199, 376] width 274 height 16
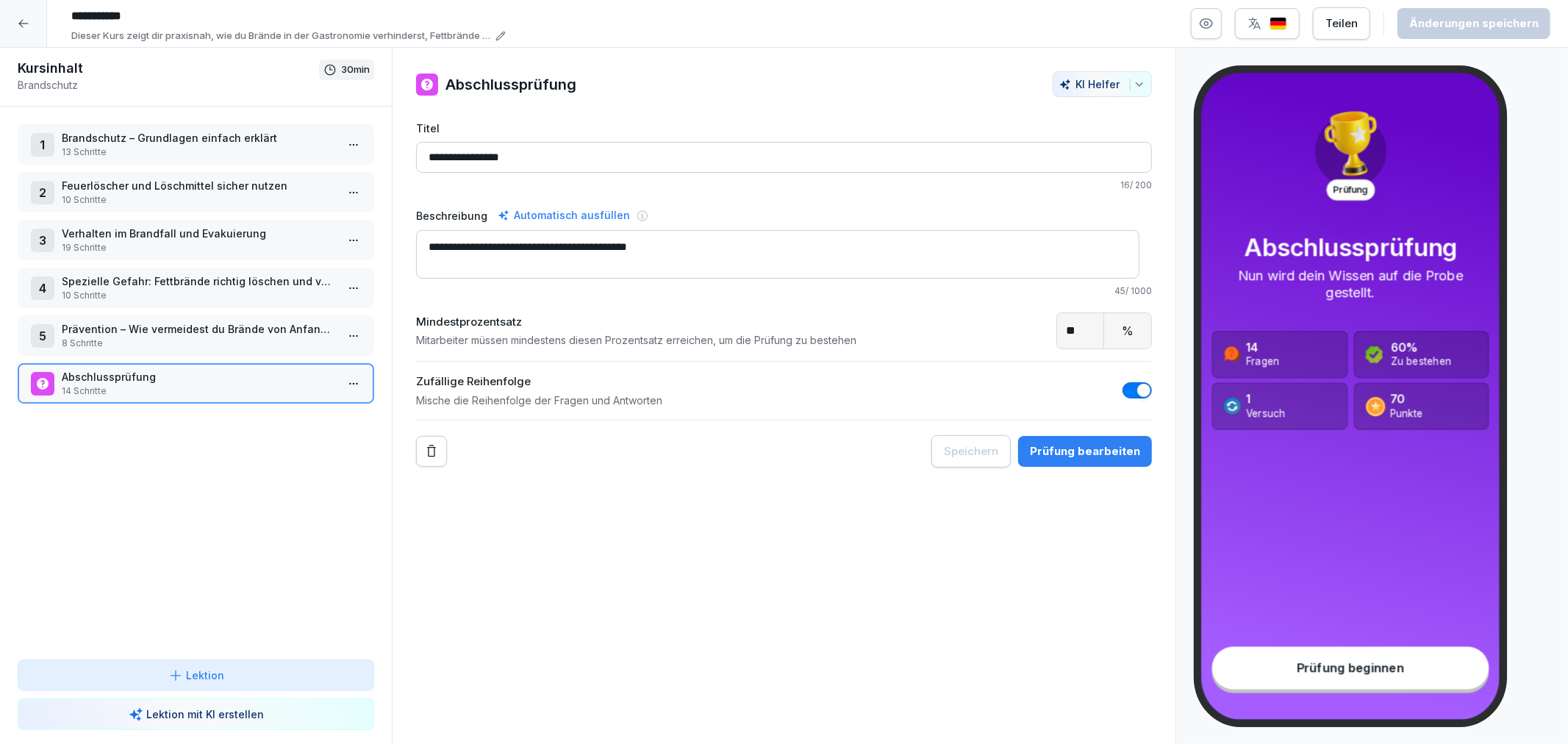
click at [13, 30] on div at bounding box center [23, 23] width 47 height 47
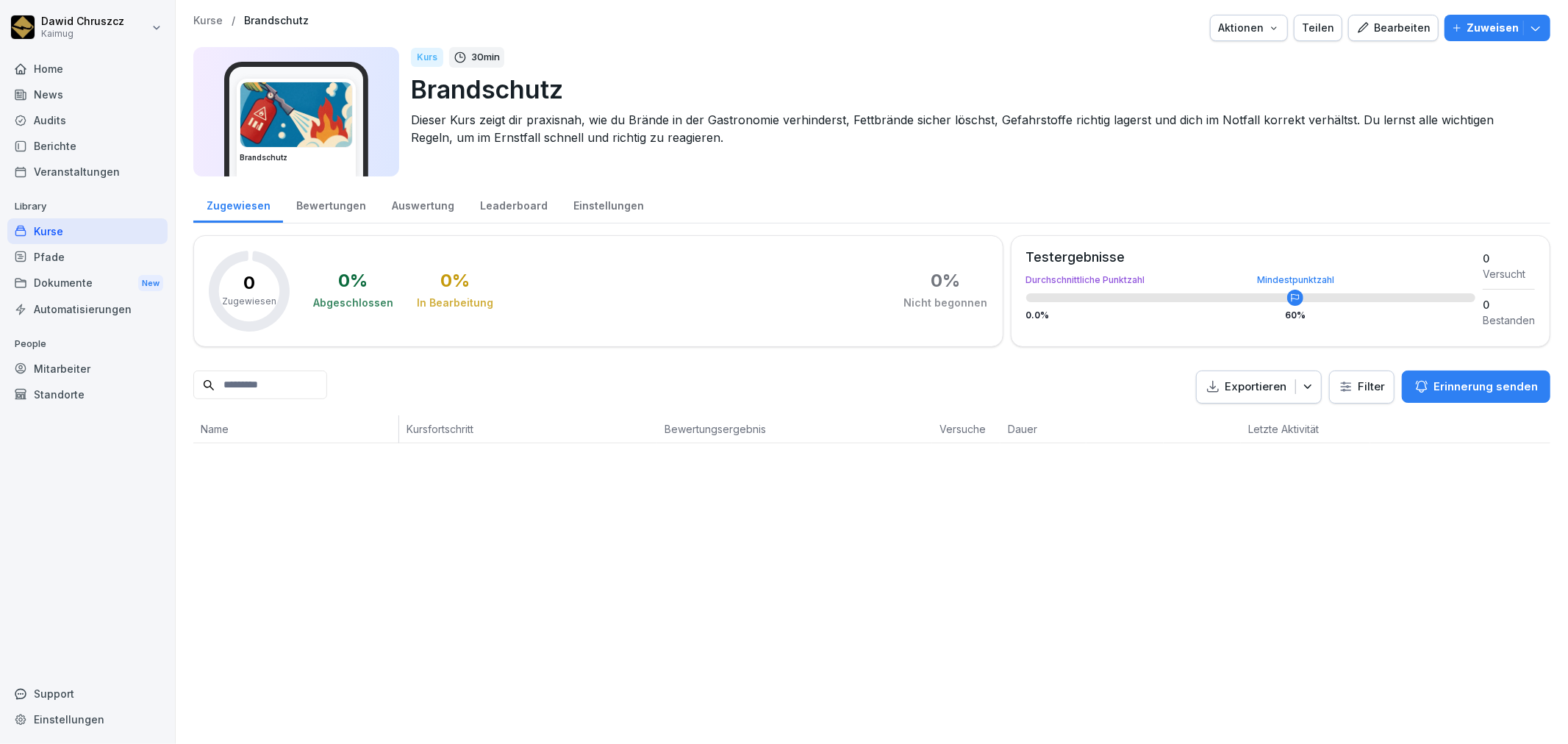
click at [62, 233] on div "Kurse" at bounding box center [87, 231] width 160 height 26
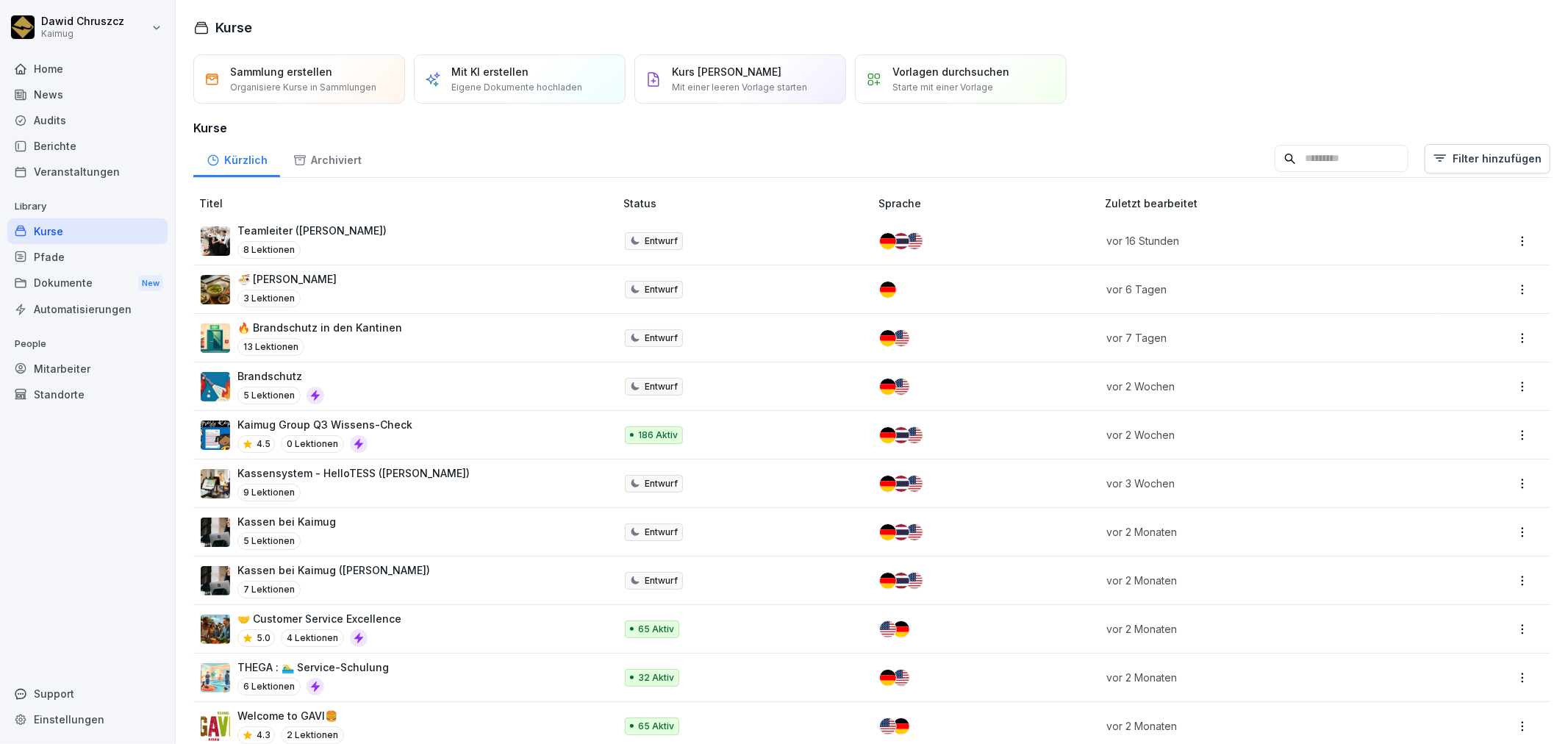
click at [408, 333] on div "🔥 Brandschutz in den Kantinen 13 Lektionen" at bounding box center [400, 338] width 399 height 36
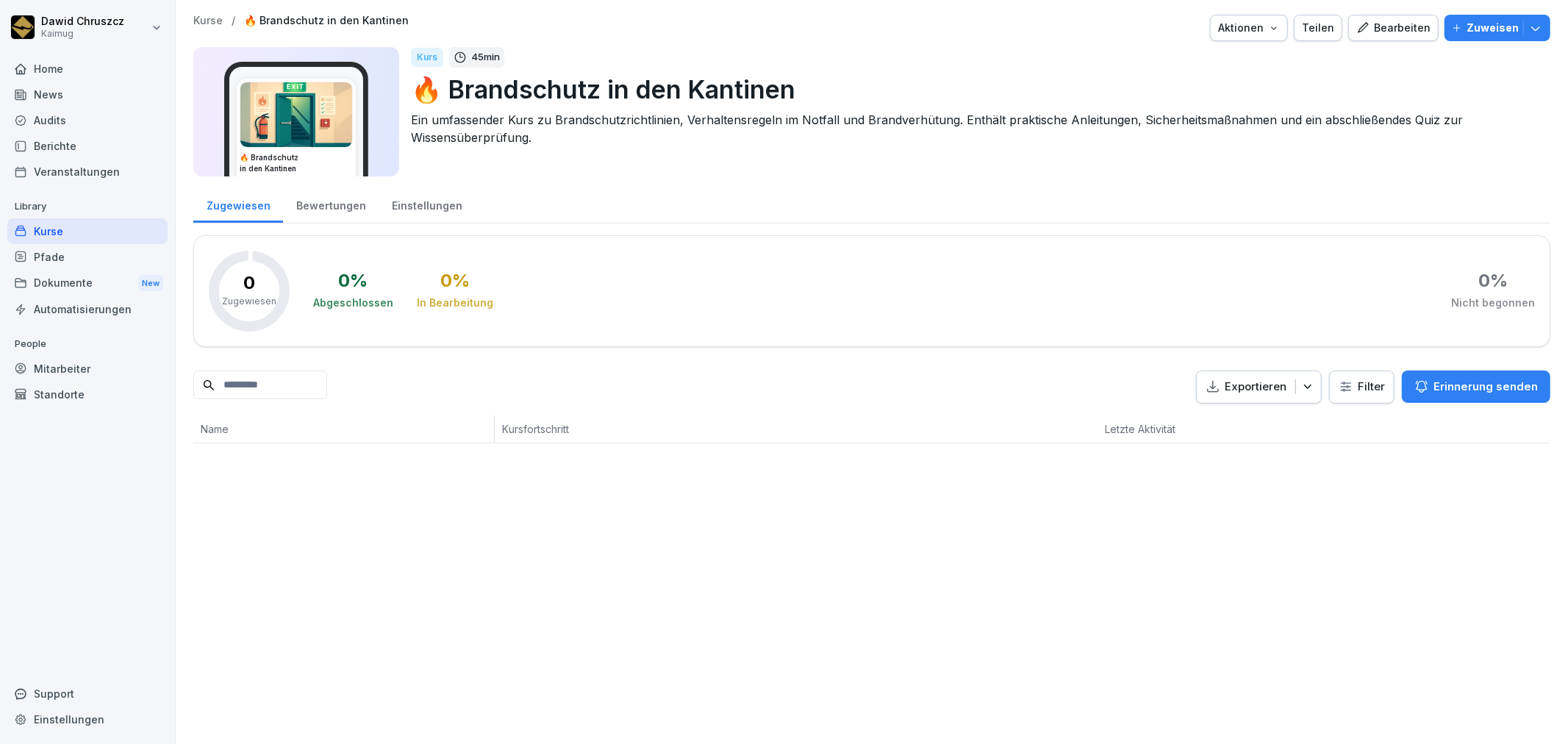
drag, startPoint x: 1408, startPoint y: 11, endPoint x: 1400, endPoint y: 26, distance: 17.0
click at [1407, 11] on div "Kurse / 🔥 Brandschutz in den Kantinen Aktionen Teilen Bearbeiten Zuweisen 🔥 Bra…" at bounding box center [871, 229] width 1392 height 458
click at [1395, 27] on div "Bearbeiten" at bounding box center [1394, 28] width 74 height 16
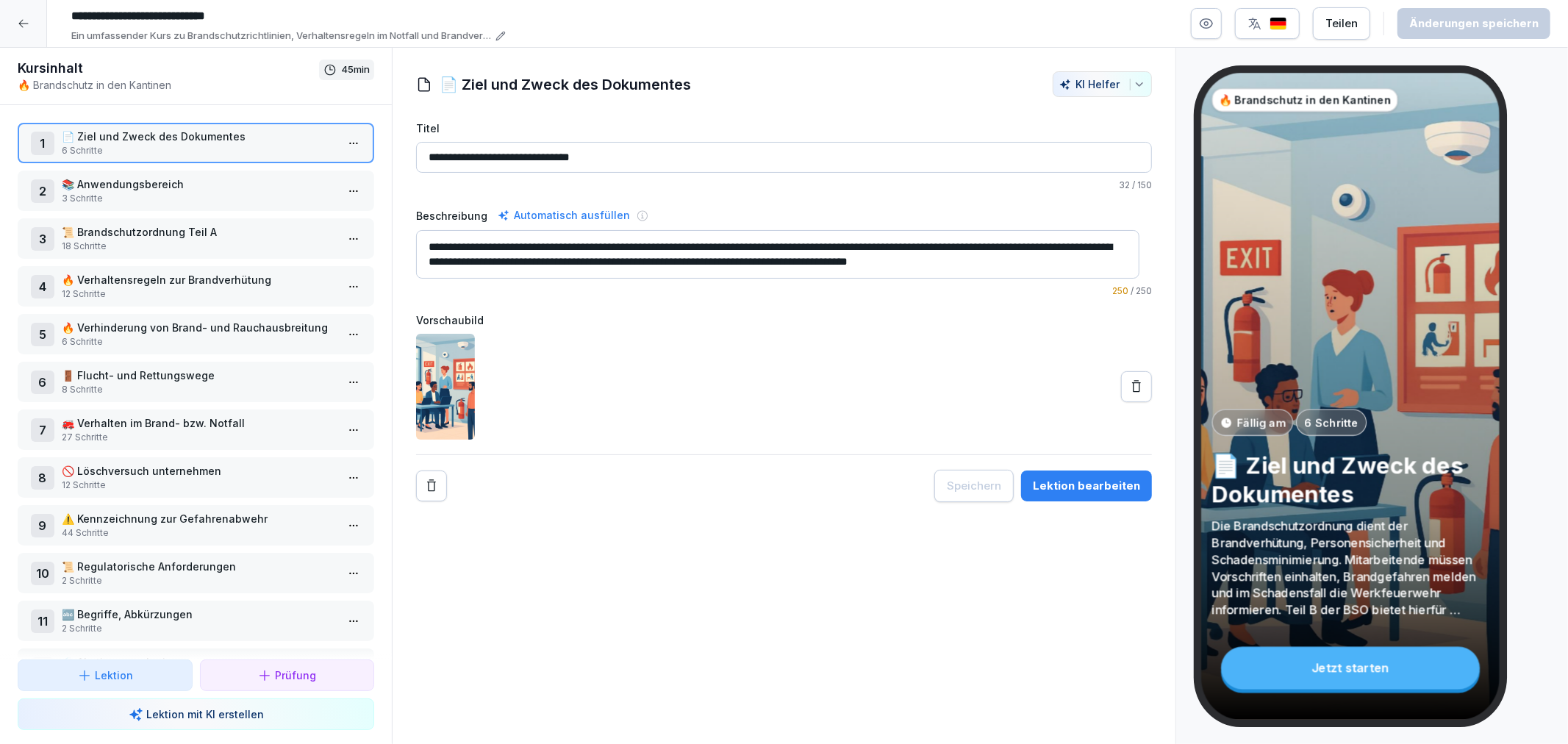
click at [1080, 490] on div "Lektion bearbeiten" at bounding box center [1086, 486] width 107 height 16
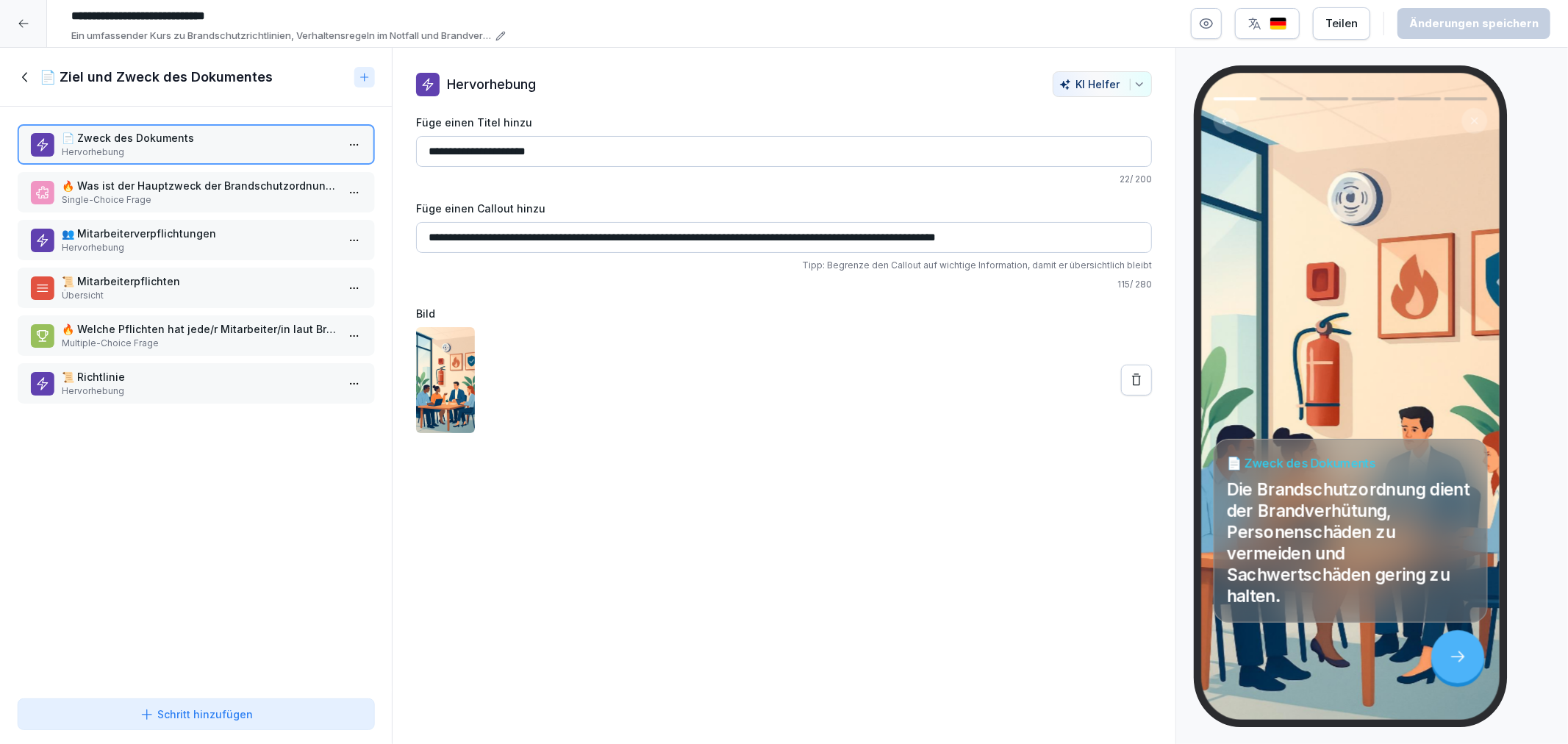
click at [144, 185] on p "🔥 Was ist der Hauptzweck der Brandschutzordnung?" at bounding box center [199, 185] width 274 height 16
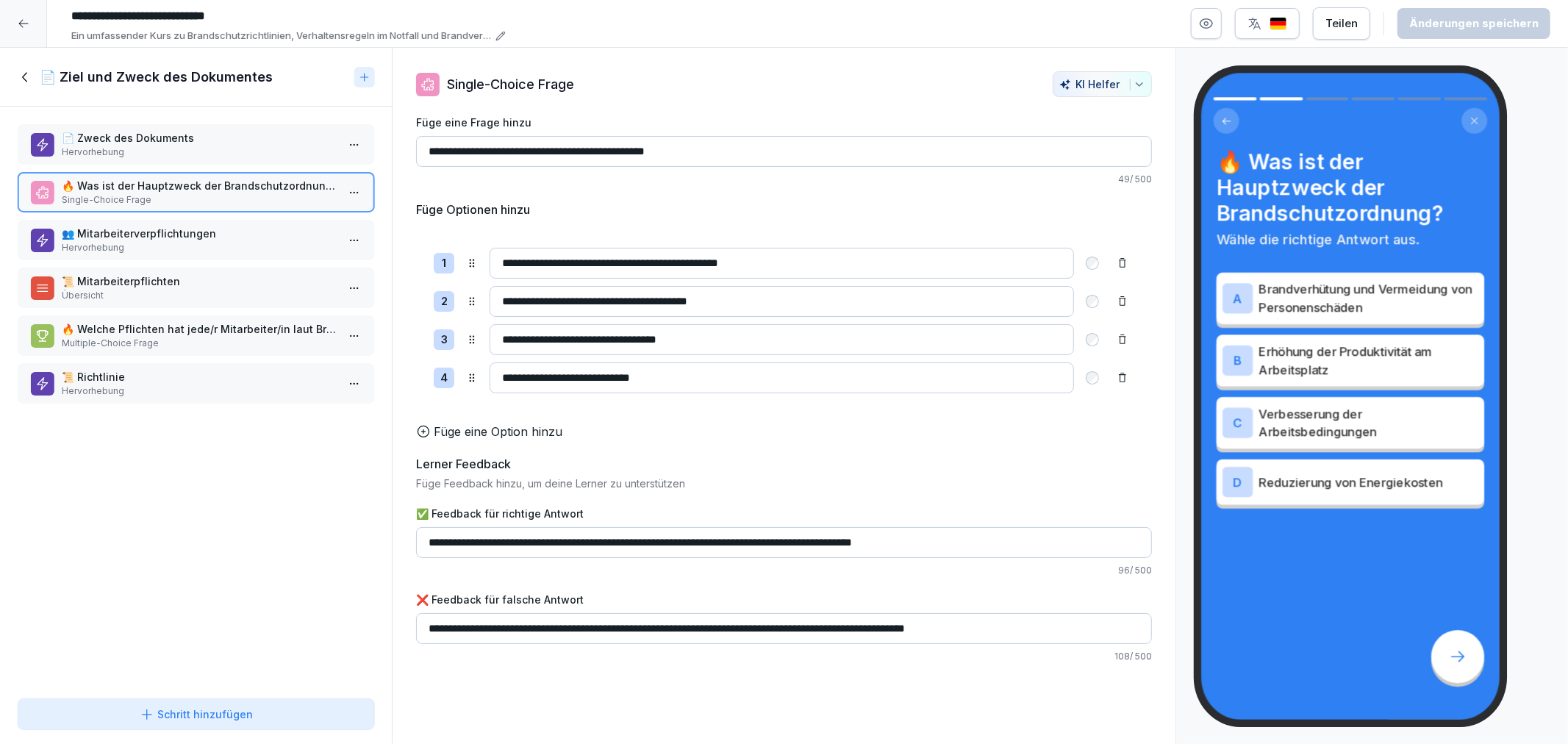
click at [135, 226] on p "👥 Mitarbeiterverpflichtungen" at bounding box center [199, 233] width 274 height 16
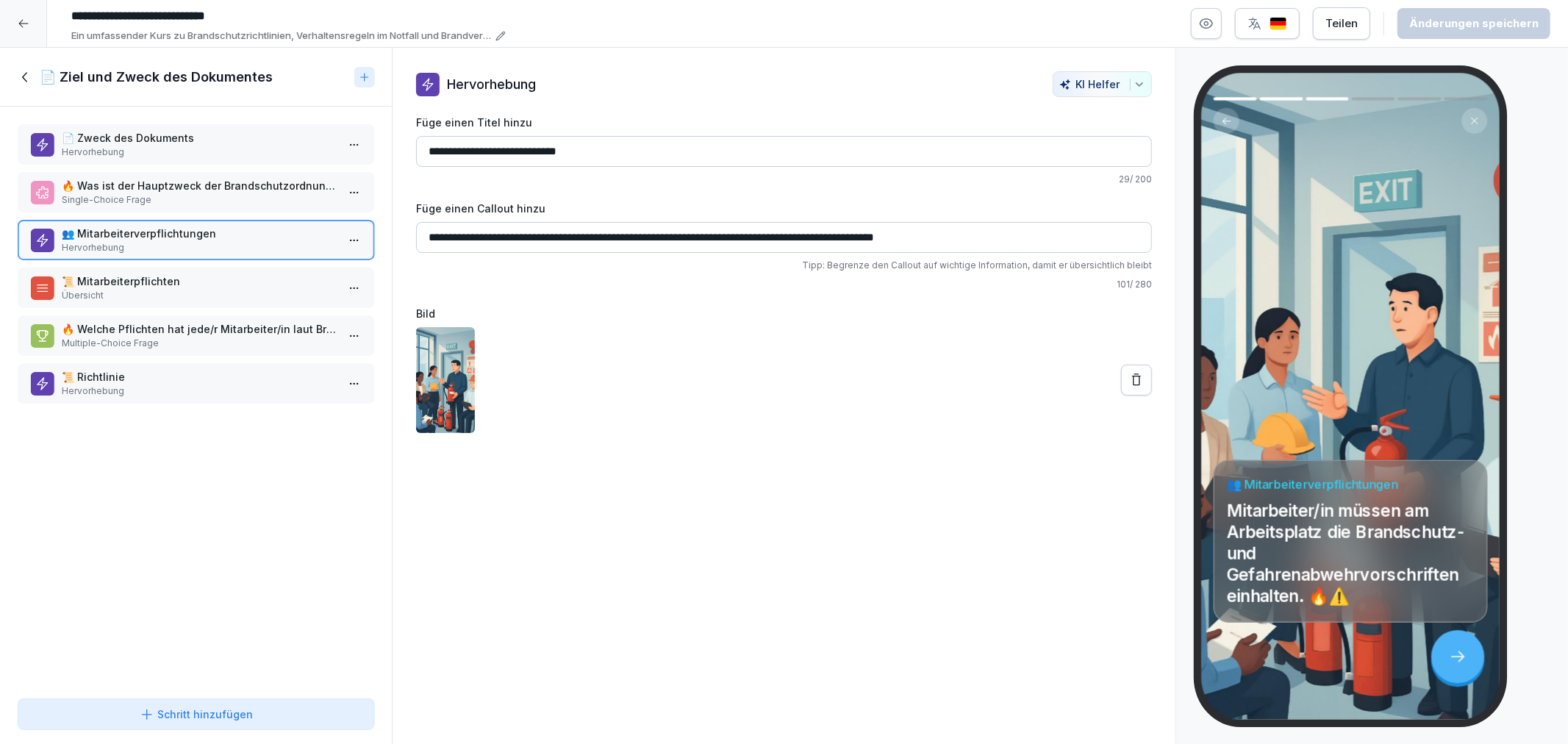
click at [133, 268] on div "📜 Mitarbeiterpflichten Übersicht" at bounding box center [196, 288] width 356 height 41
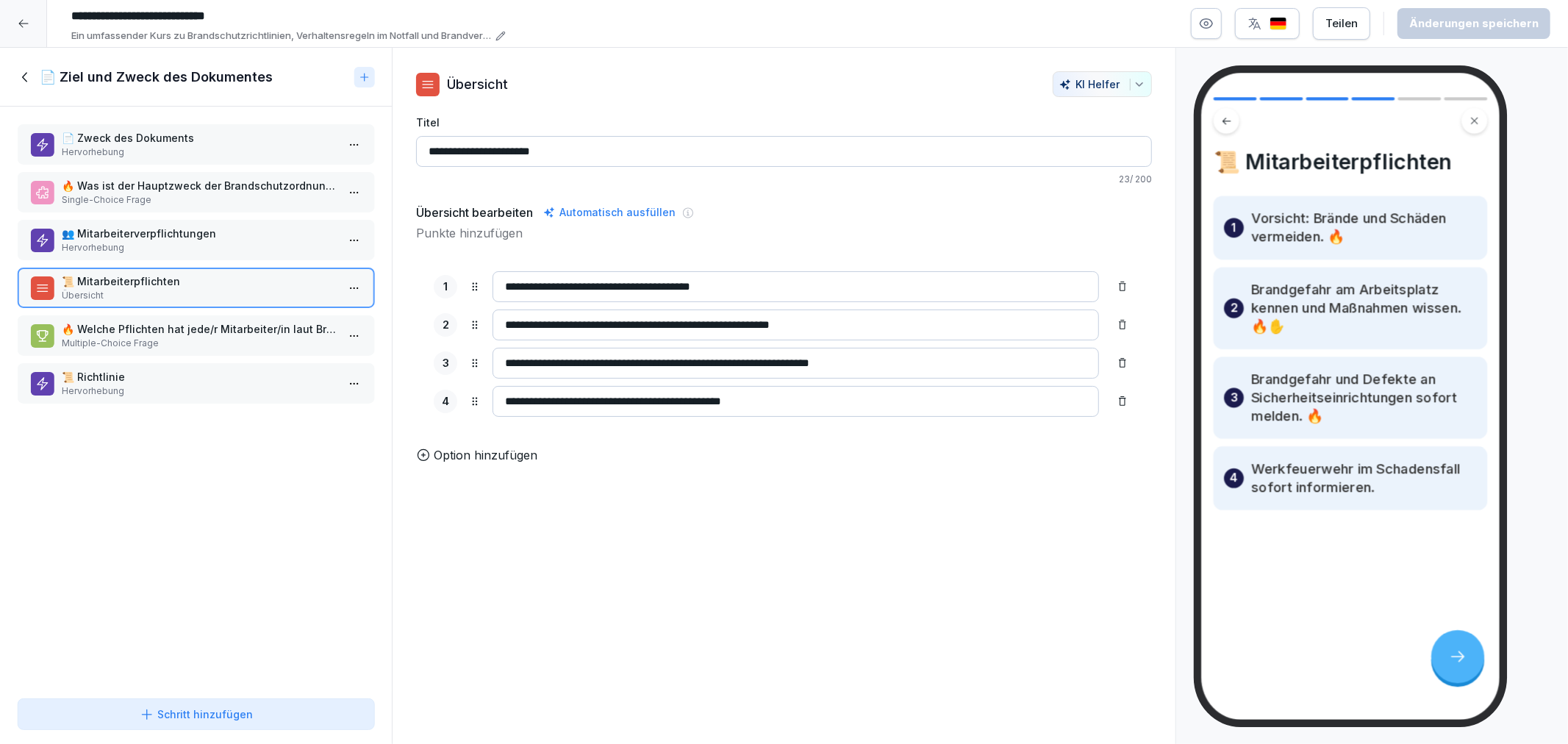
click at [133, 322] on p "🔥 Welche Pflichten hat jede/r Mitarbeiter/in laut Brandschutzordnung?" at bounding box center [199, 329] width 274 height 16
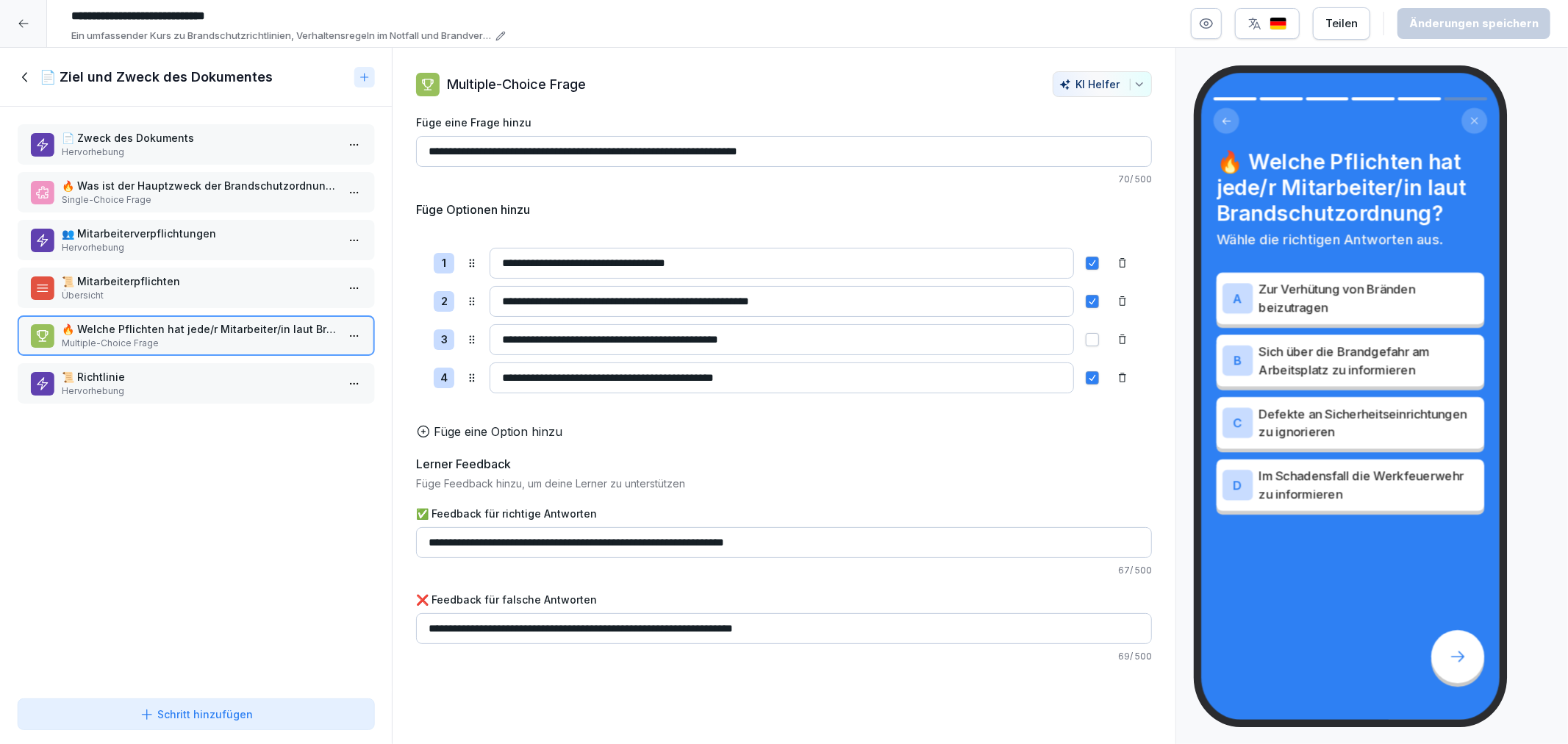
drag, startPoint x: 136, startPoint y: 369, endPoint x: 154, endPoint y: 385, distance: 24.1
click at [137, 371] on p "📜 Richtlinie" at bounding box center [199, 376] width 274 height 16
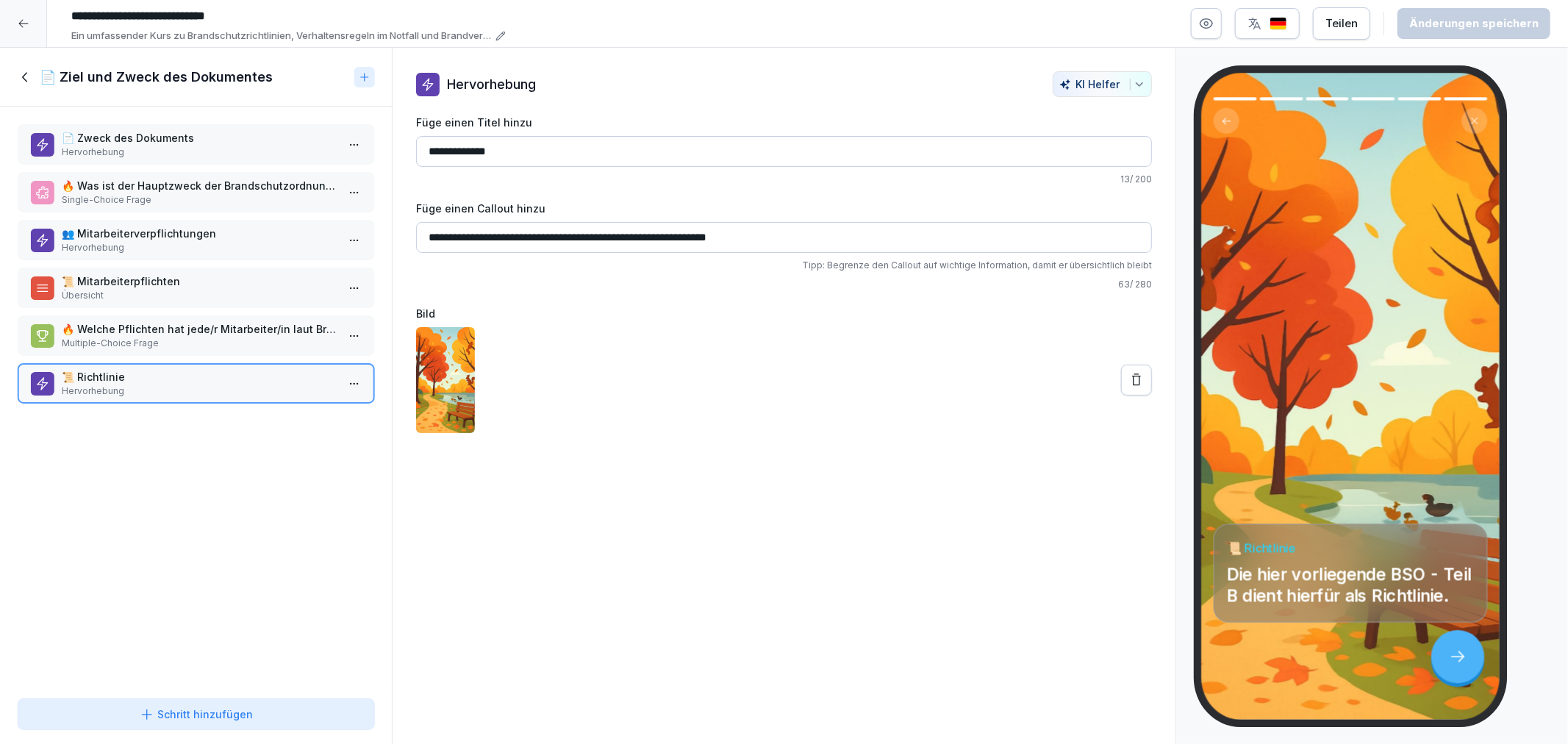
click at [21, 79] on icon at bounding box center [26, 77] width 16 height 16
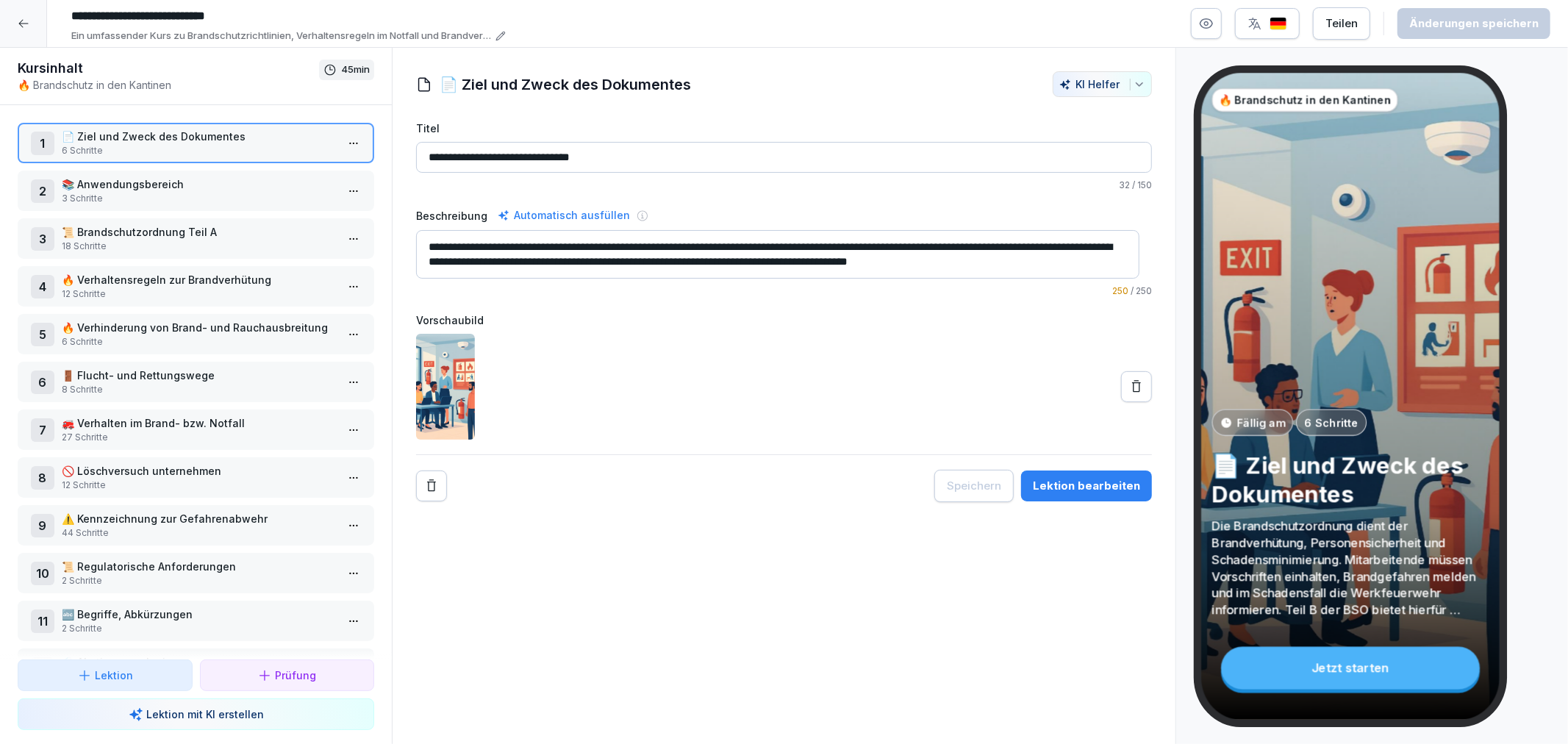
click at [160, 195] on p "3 Schritte" at bounding box center [199, 199] width 274 height 13
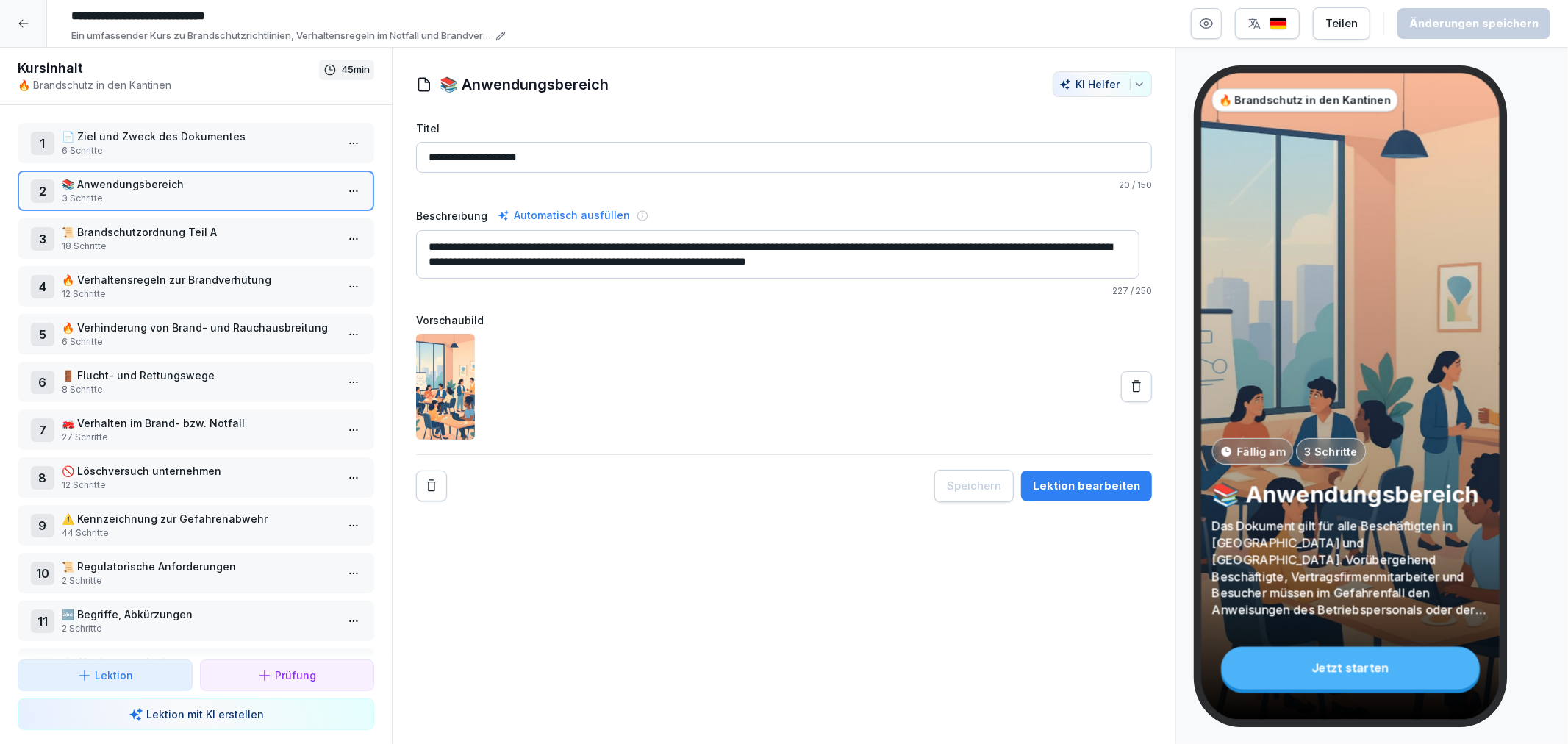
drag, startPoint x: 1097, startPoint y: 494, endPoint x: 1069, endPoint y: 465, distance: 40.3
click at [1097, 495] on button "Lektion bearbeiten" at bounding box center [1086, 486] width 131 height 31
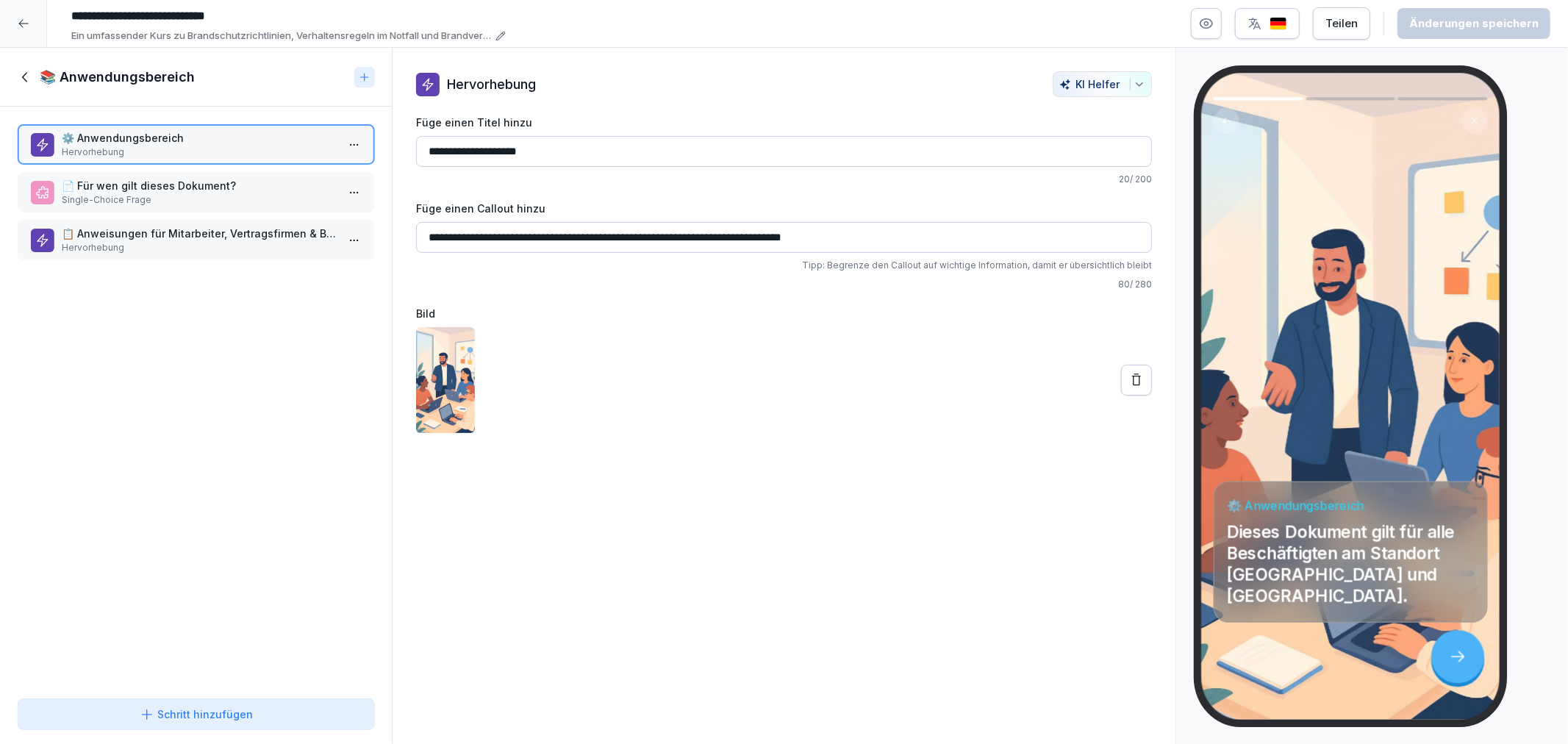
click at [137, 178] on p "📄 Für wen gilt dieses Dokument?" at bounding box center [199, 185] width 274 height 16
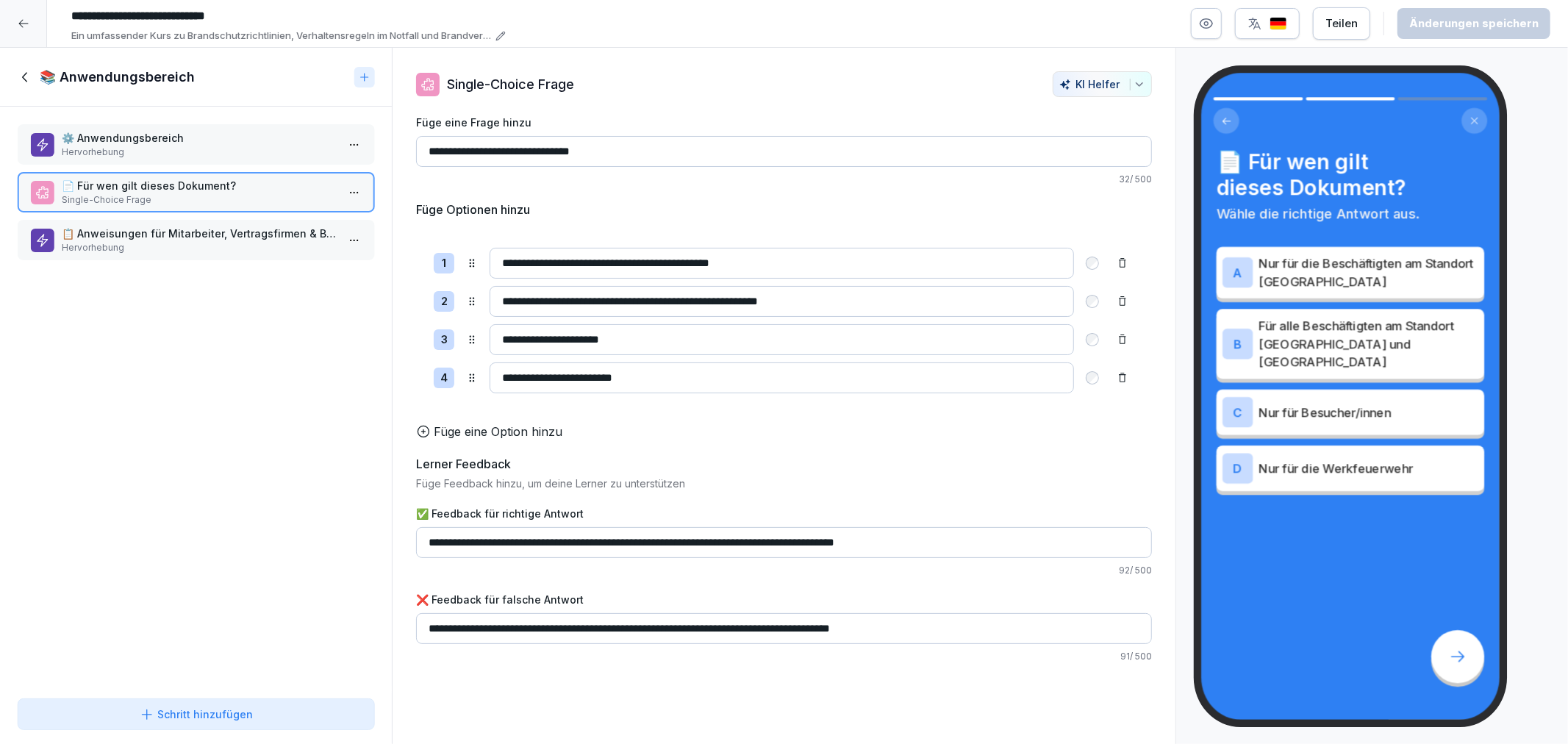
click at [142, 216] on div "⚙️ Anwendungsbereich Hervorhebung 📄 Für wen gilt dieses Dokument? Single-Choice…" at bounding box center [196, 399] width 392 height 586
click at [175, 241] on p "Hervorhebung" at bounding box center [199, 248] width 274 height 13
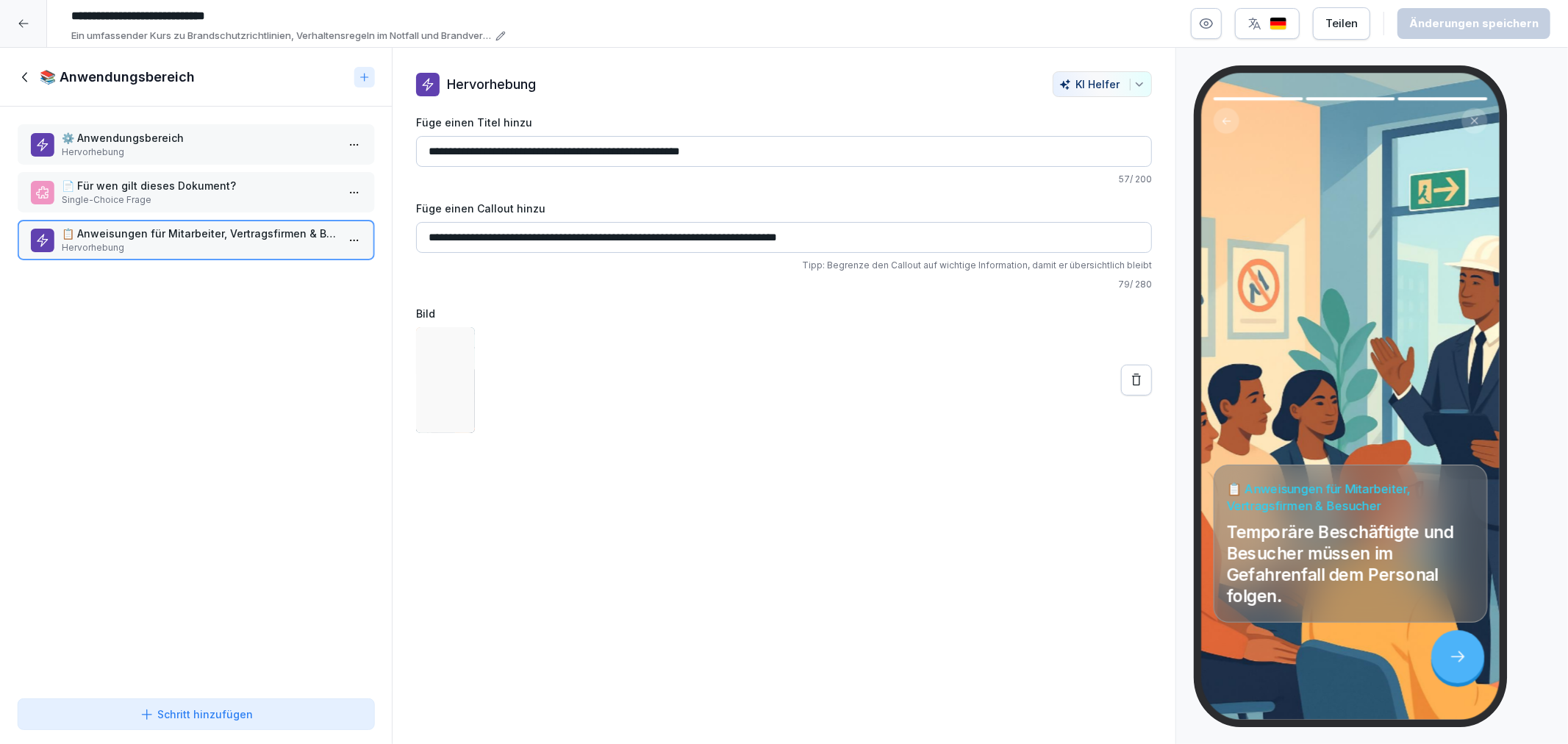
click at [147, 143] on p "⚙️ Anwendungsbereich" at bounding box center [199, 138] width 274 height 16
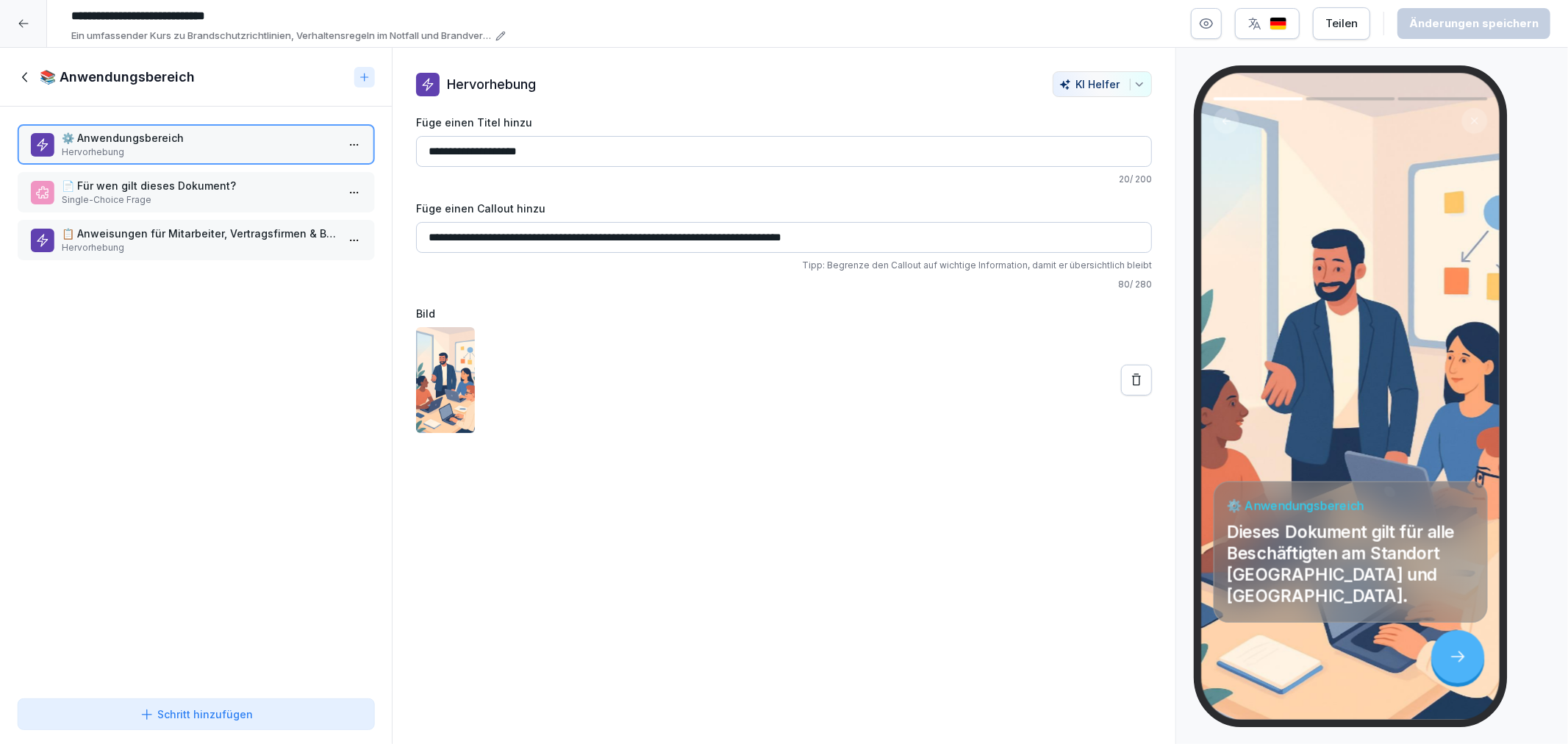
click at [31, 73] on icon at bounding box center [26, 77] width 16 height 16
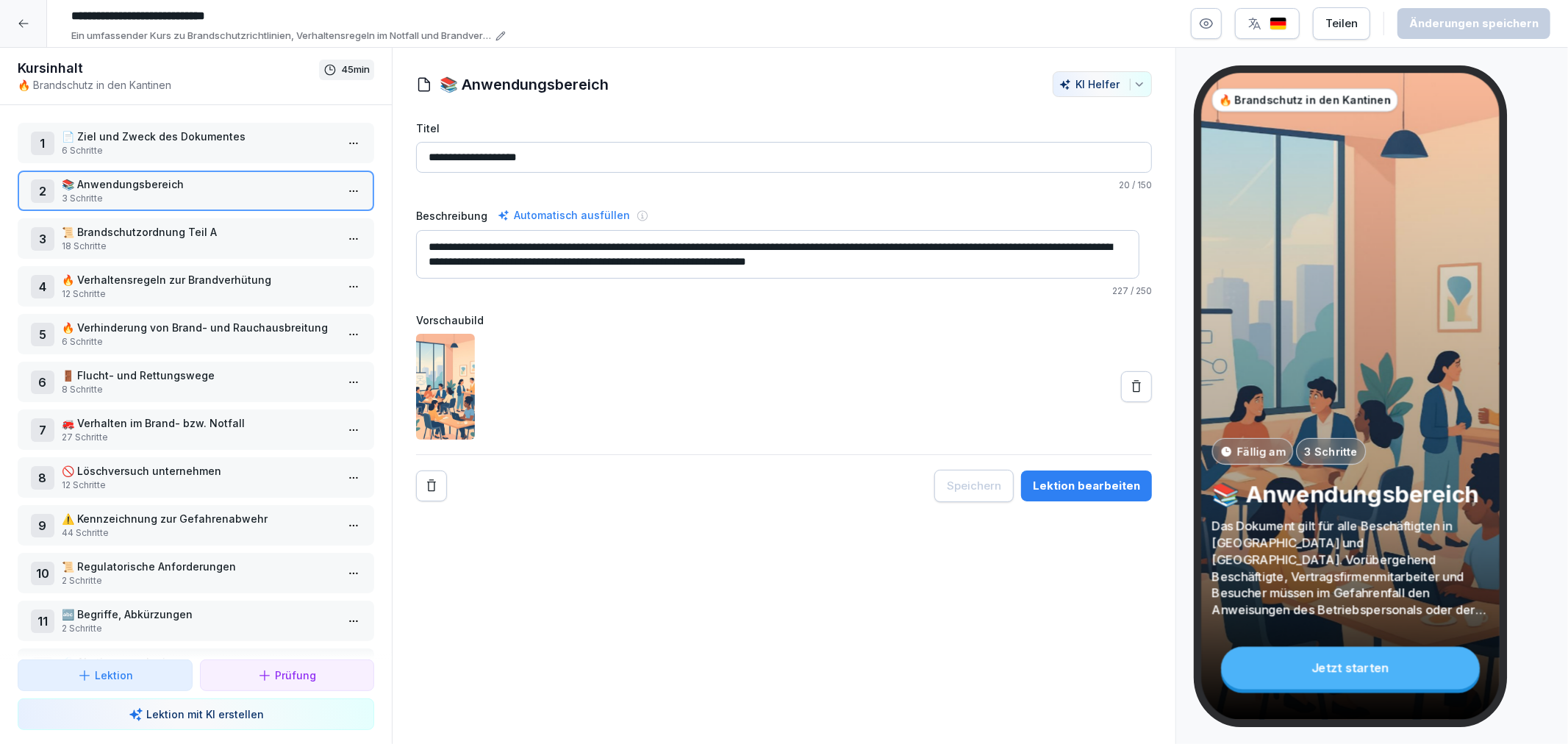
click at [136, 225] on p "📜 Brandschutzordnung Teil A" at bounding box center [199, 232] width 274 height 16
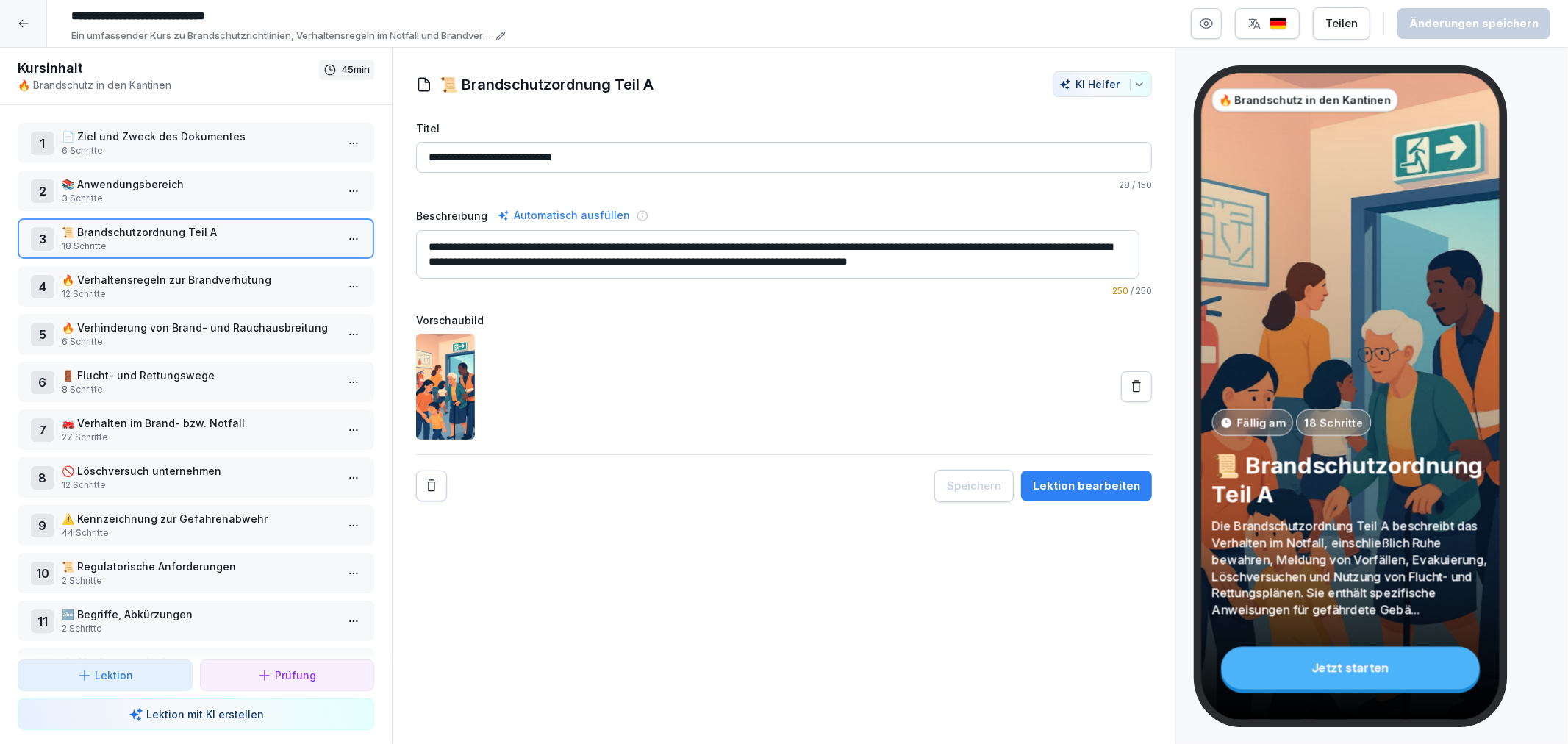
click at [1035, 479] on div "Lektion bearbeiten" at bounding box center [1086, 486] width 107 height 16
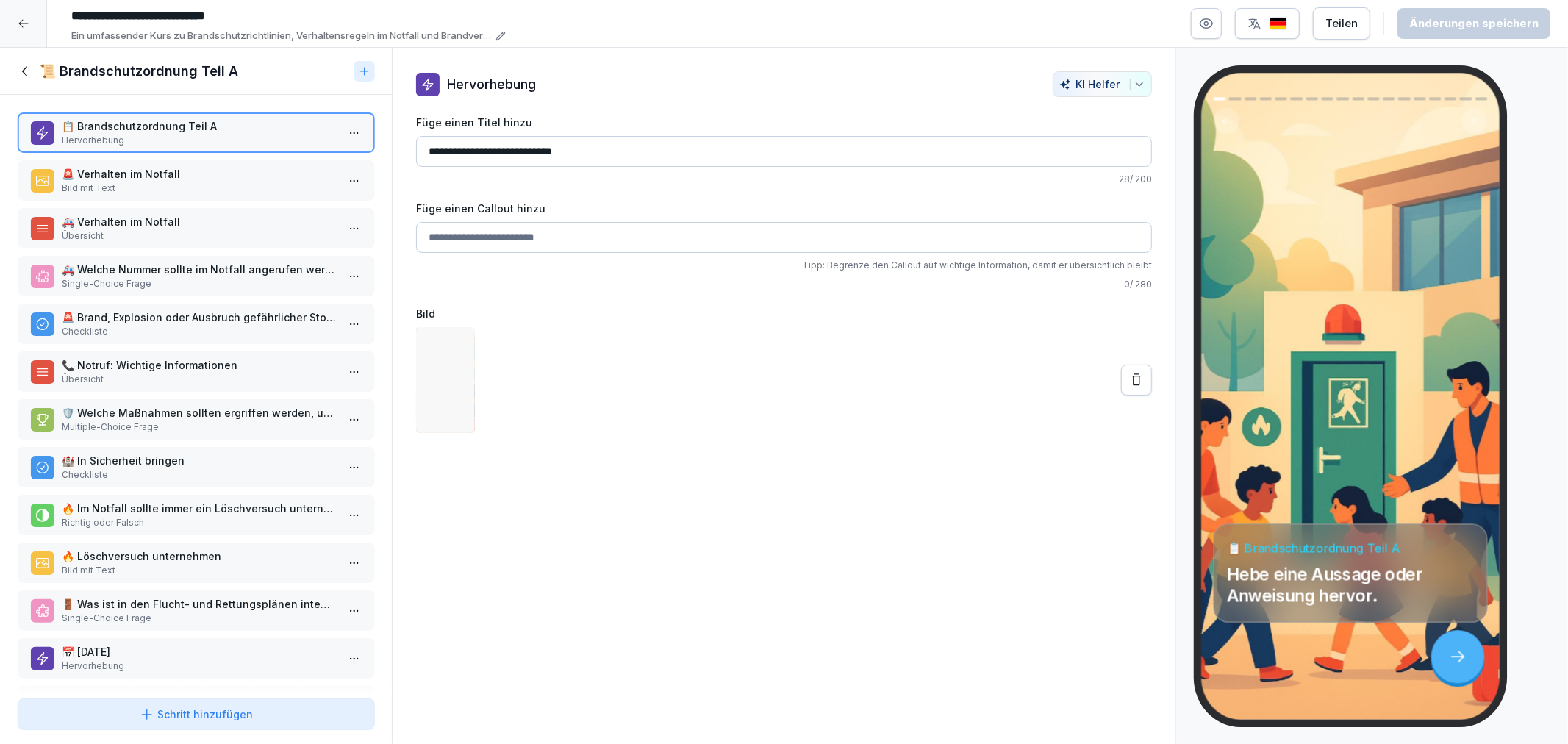
click at [162, 182] on p "Bild mit Text" at bounding box center [199, 188] width 274 height 13
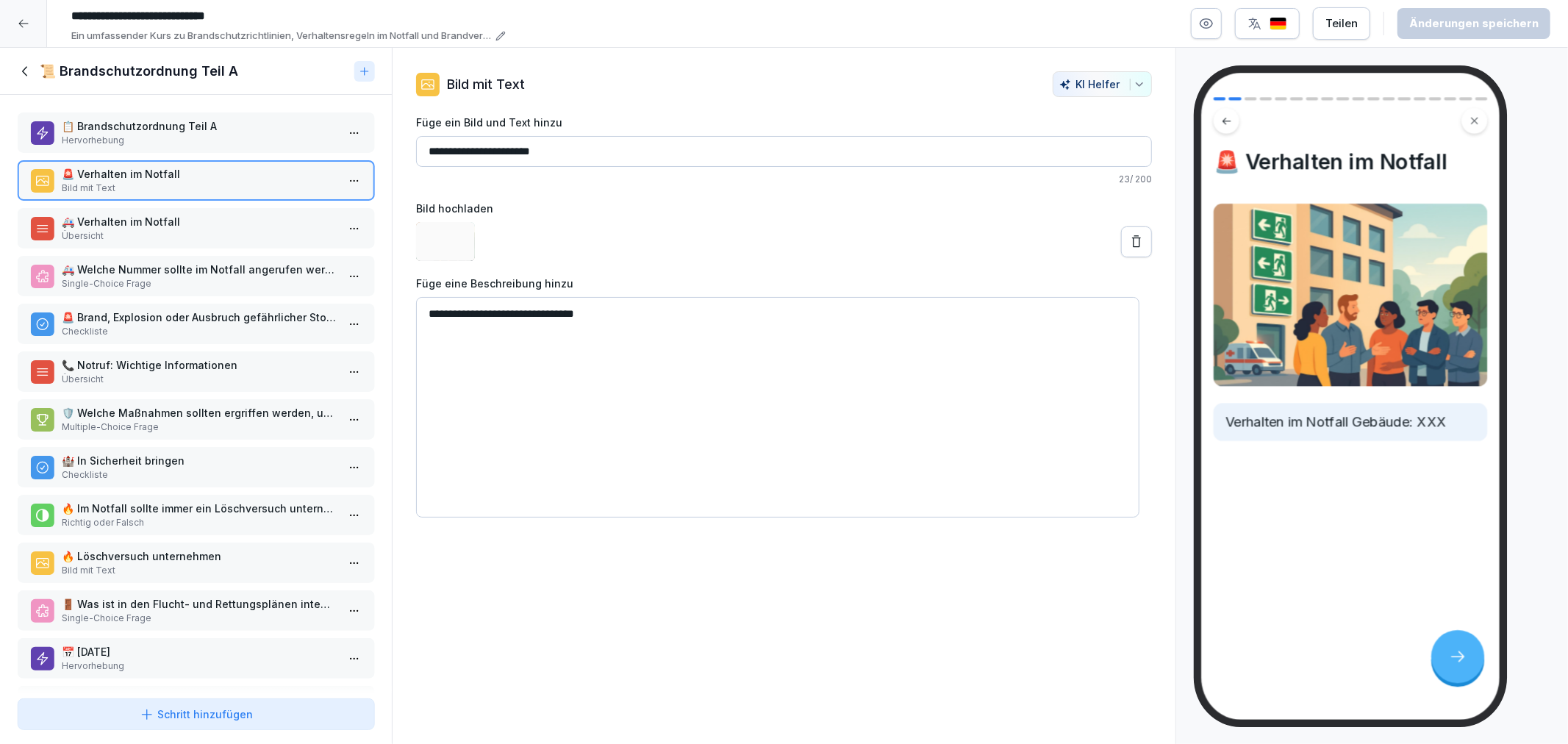
click at [150, 219] on p "🚑 Verhalten im Notfall" at bounding box center [199, 222] width 274 height 16
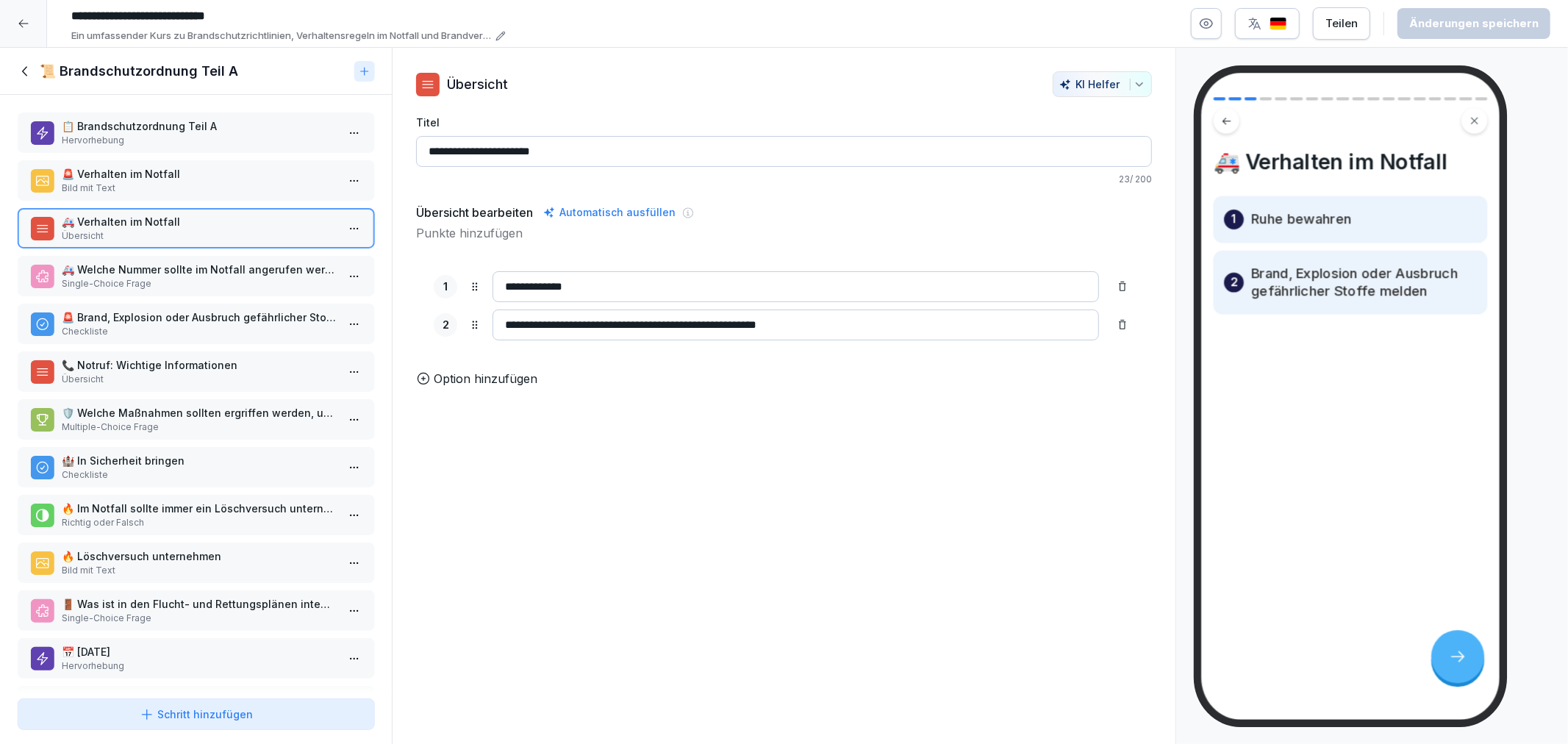
click at [130, 179] on p "🚨 Verhalten im Notfall" at bounding box center [199, 173] width 274 height 16
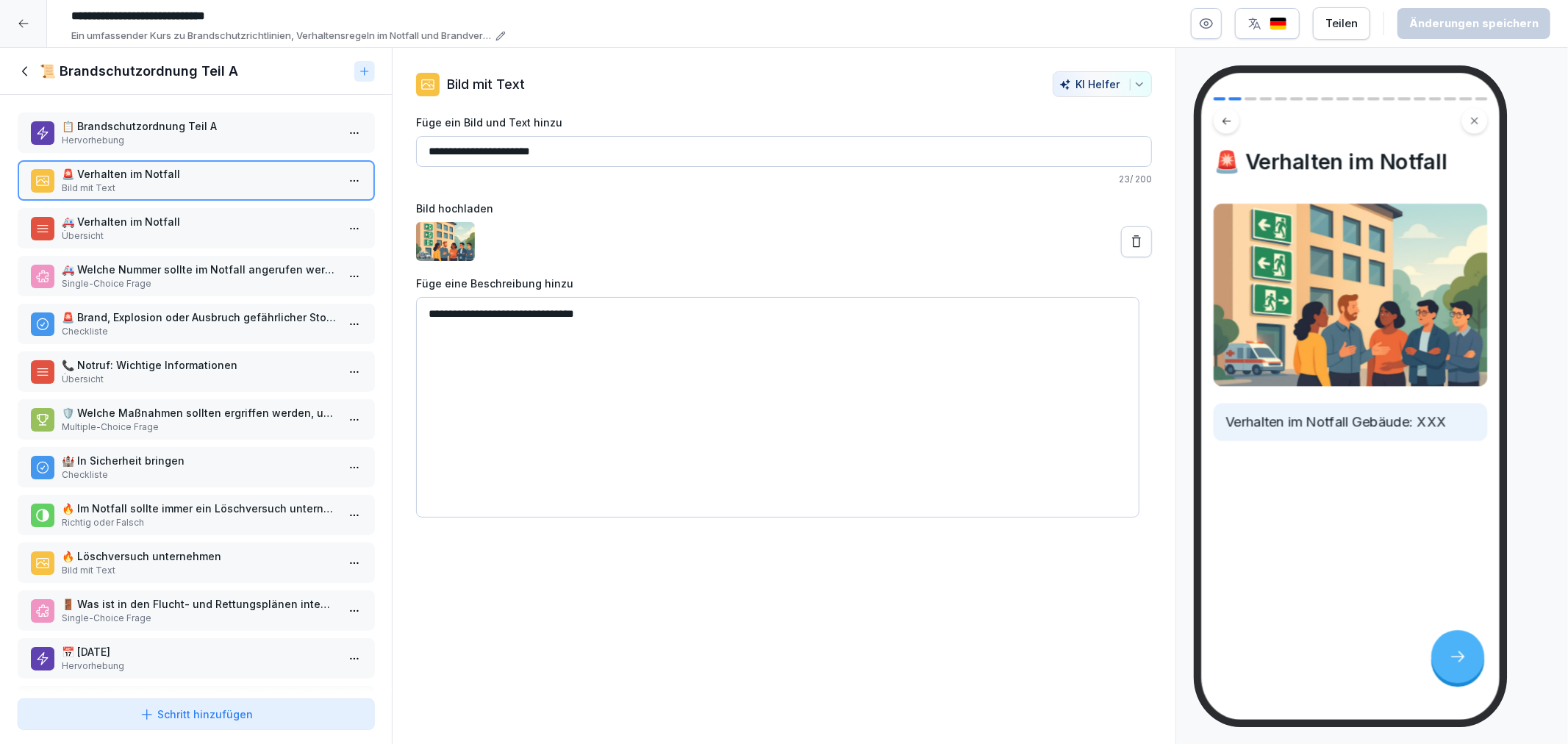
click at [149, 225] on p "🚑 Verhalten im Notfall" at bounding box center [199, 222] width 274 height 16
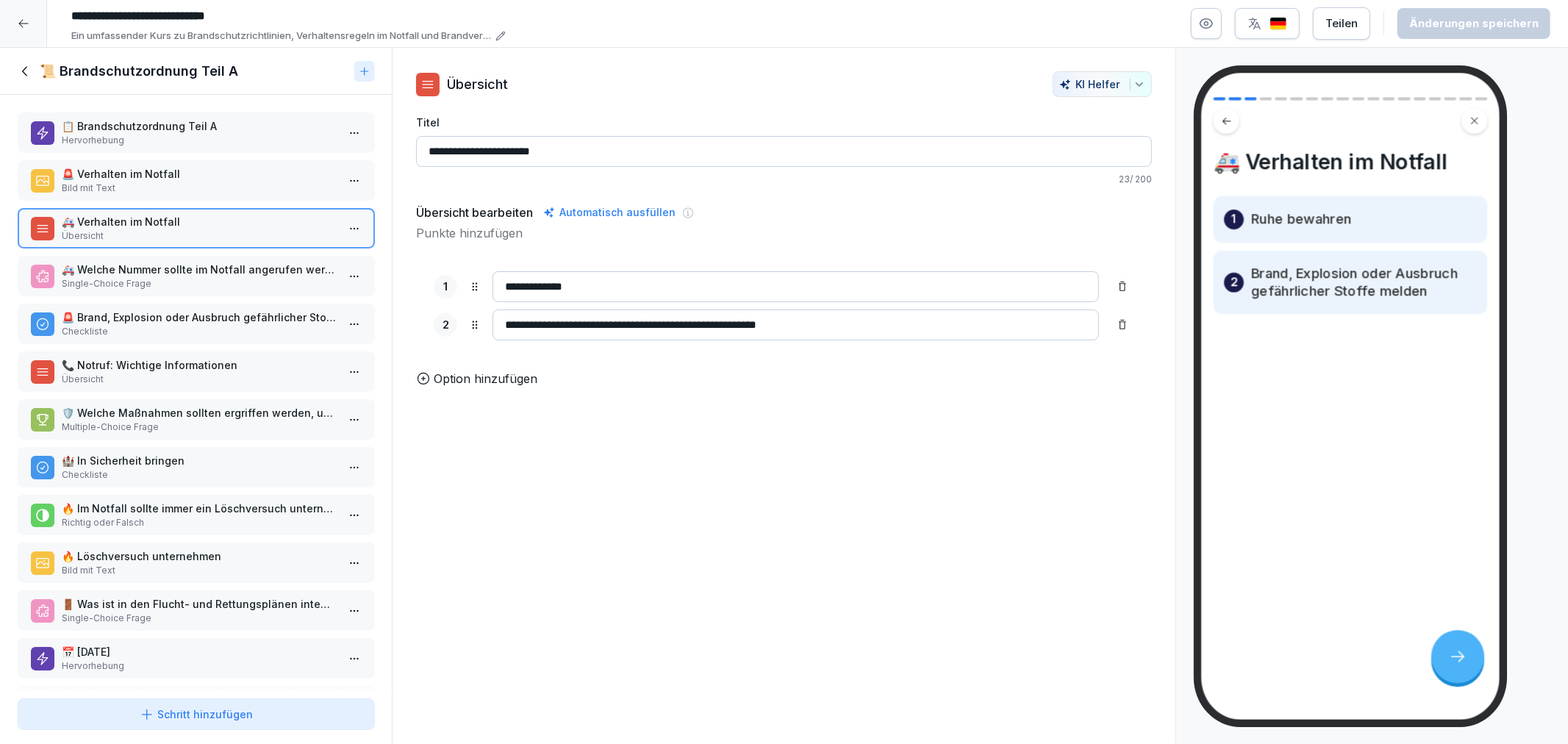
click at [162, 272] on p "🚑 Welche Nummer sollte im Notfall angerufen werden?" at bounding box center [199, 269] width 274 height 16
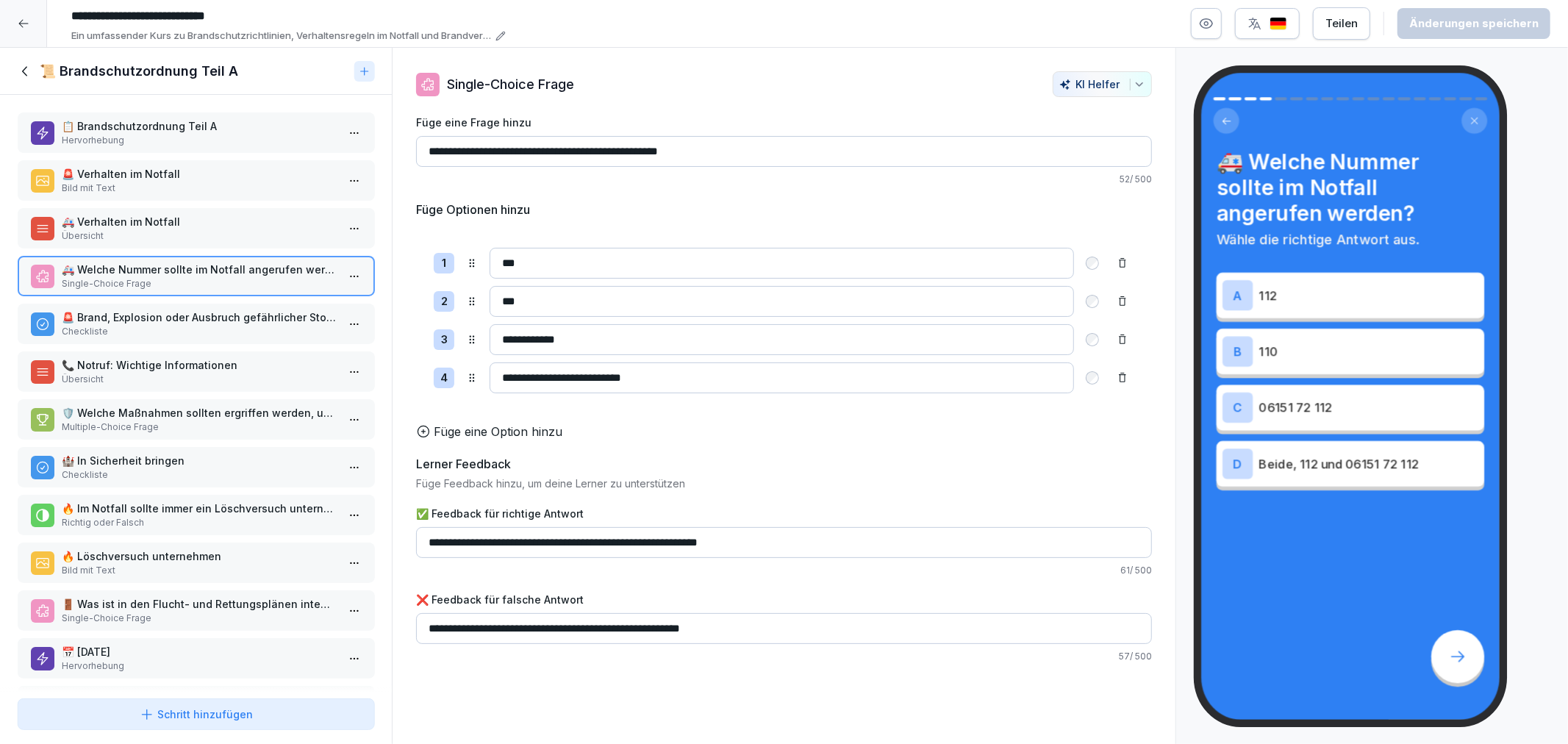
click at [169, 313] on p "🚨 Brand, Explosion oder Ausbruch gefährlicher Stoffe melden" at bounding box center [199, 317] width 274 height 16
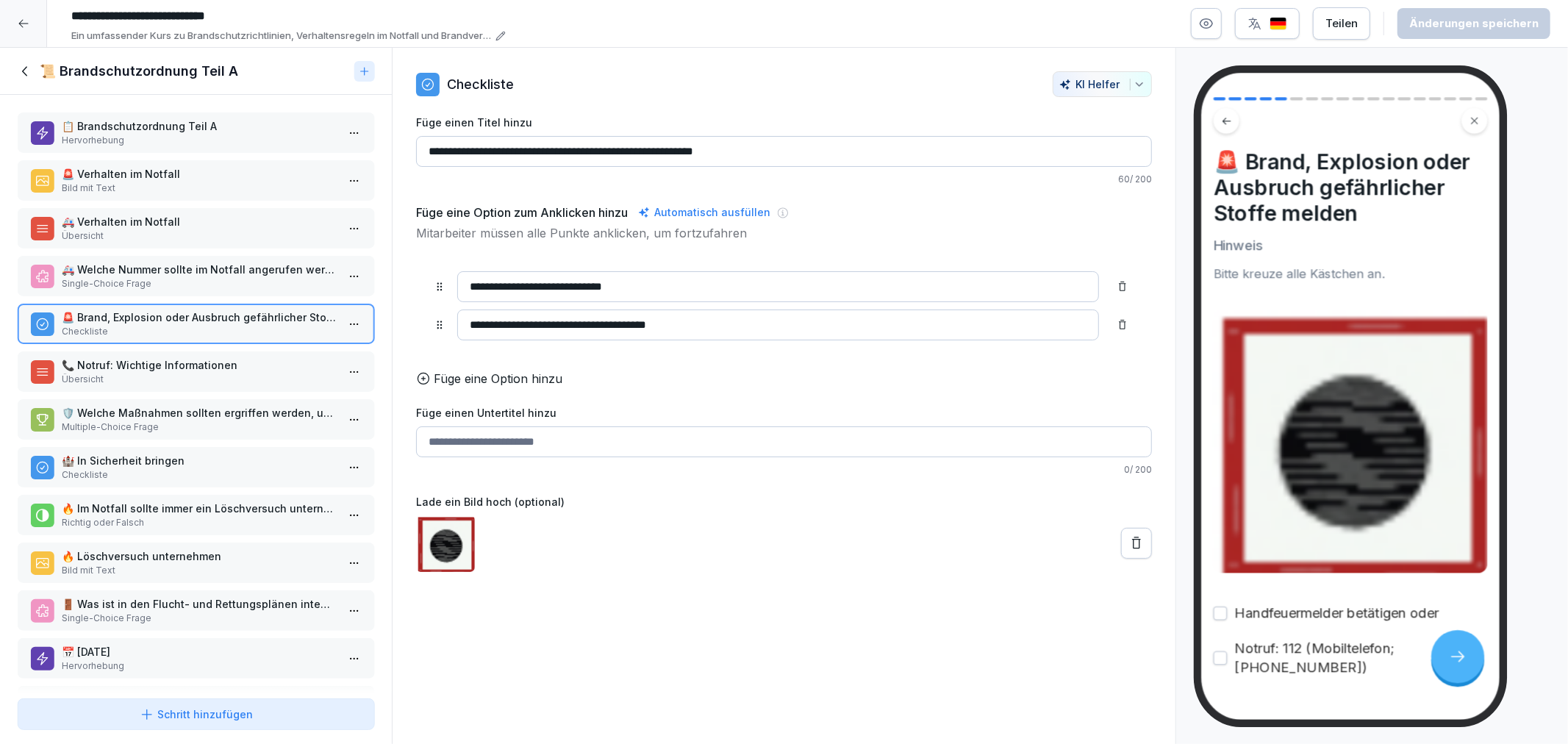
click at [164, 364] on p "📞 Notruf: Wichtige Informationen" at bounding box center [199, 365] width 274 height 16
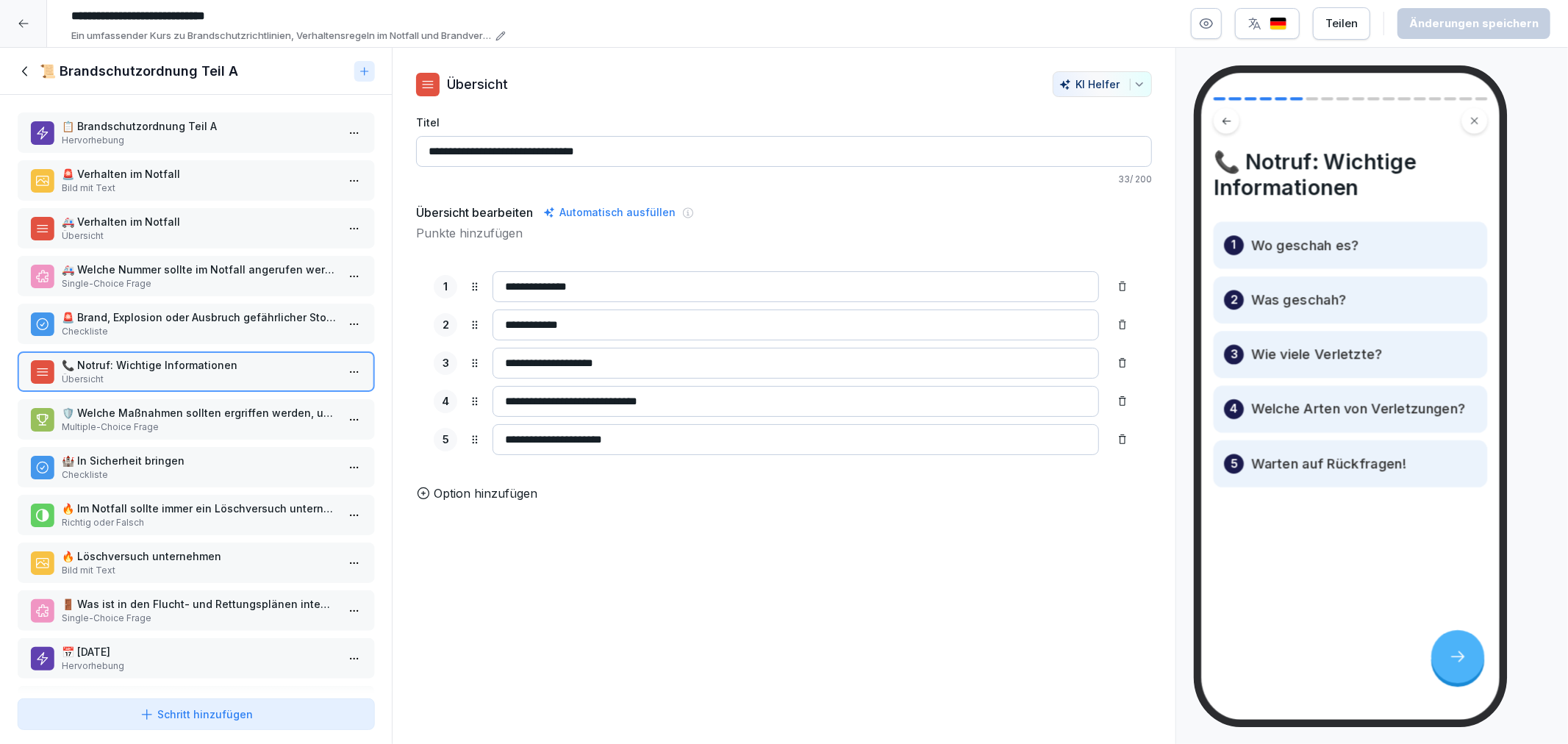
click at [164, 421] on p "Multiple-Choice Frage" at bounding box center [199, 428] width 274 height 13
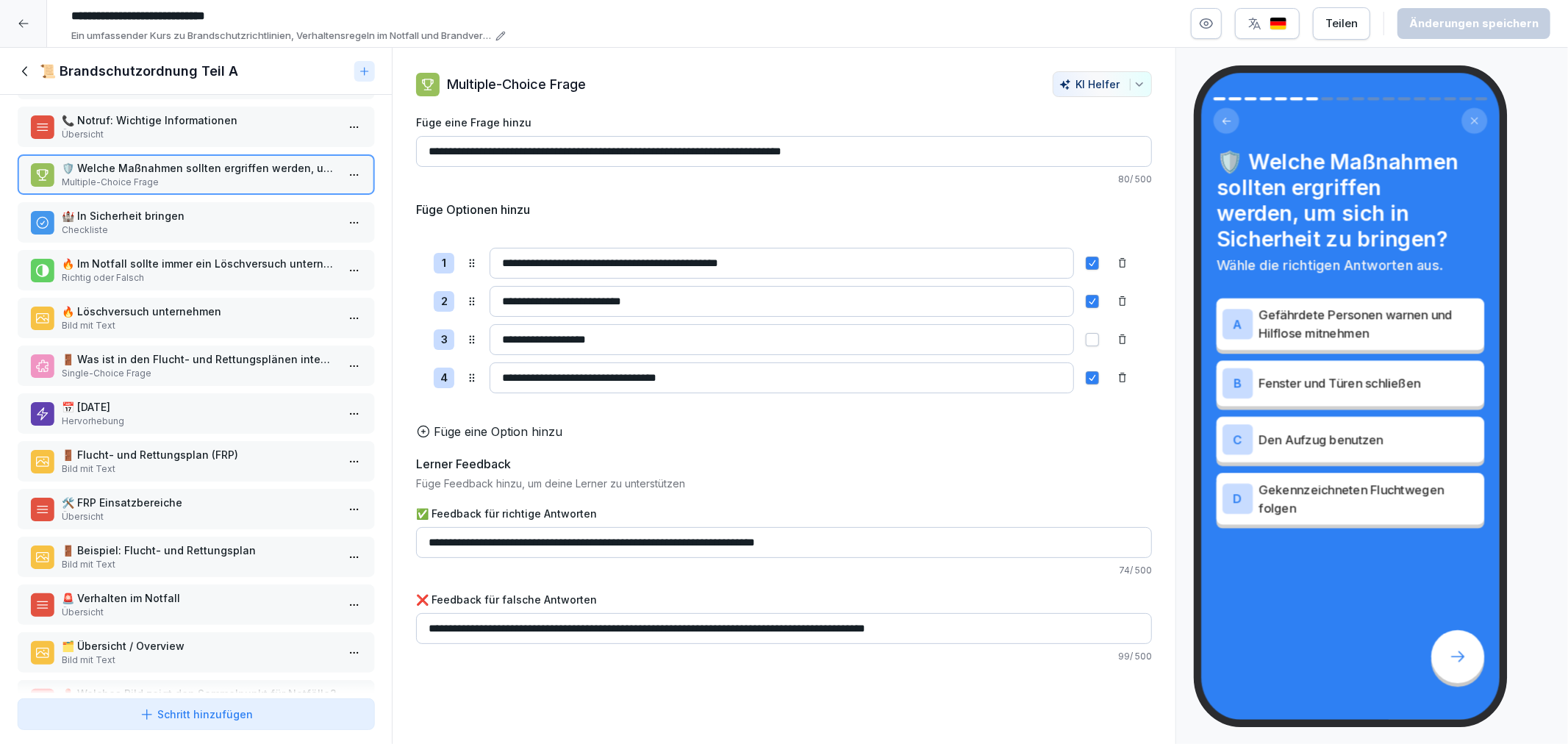
scroll to position [278, 0]
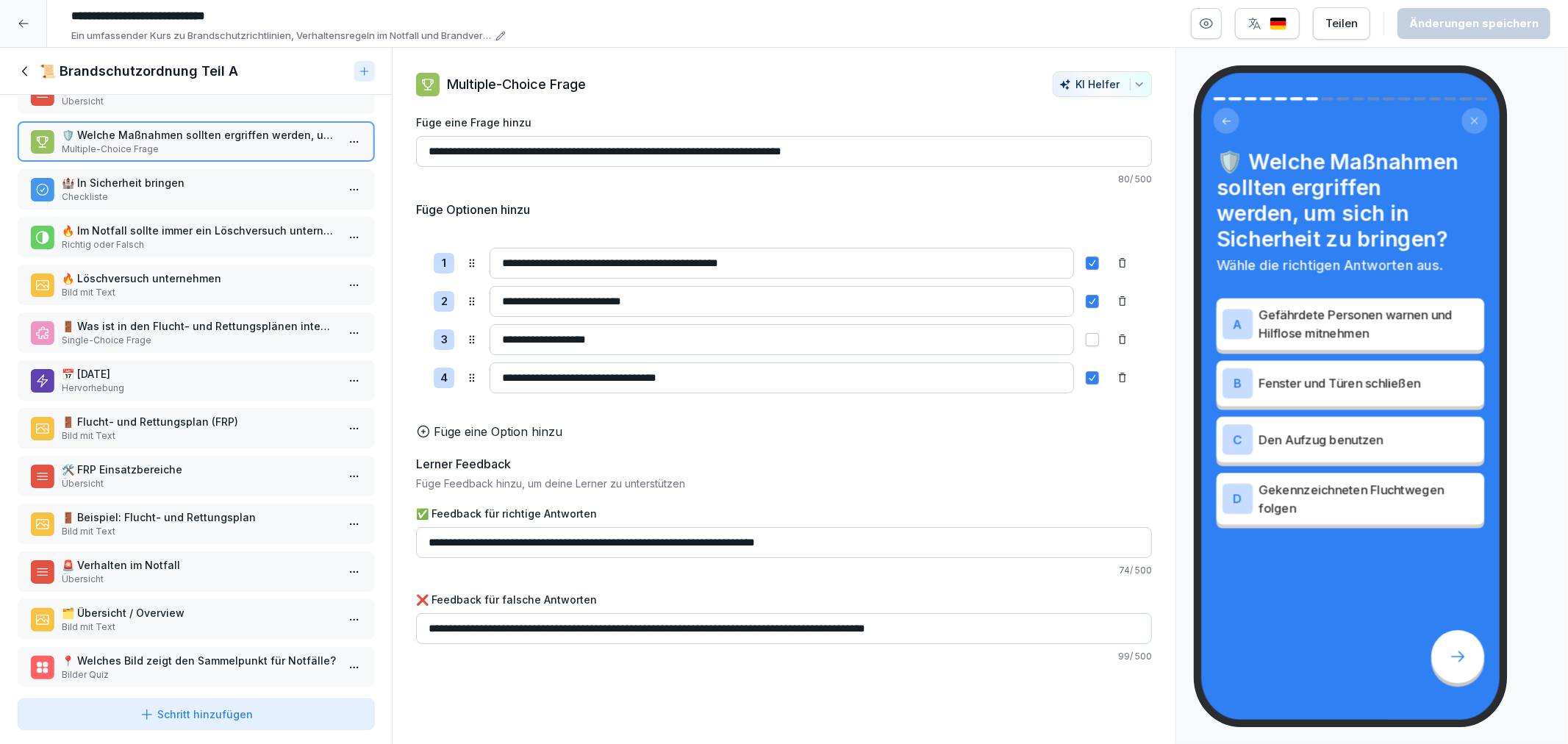
click at [90, 190] on p "Checkliste" at bounding box center [199, 197] width 274 height 13
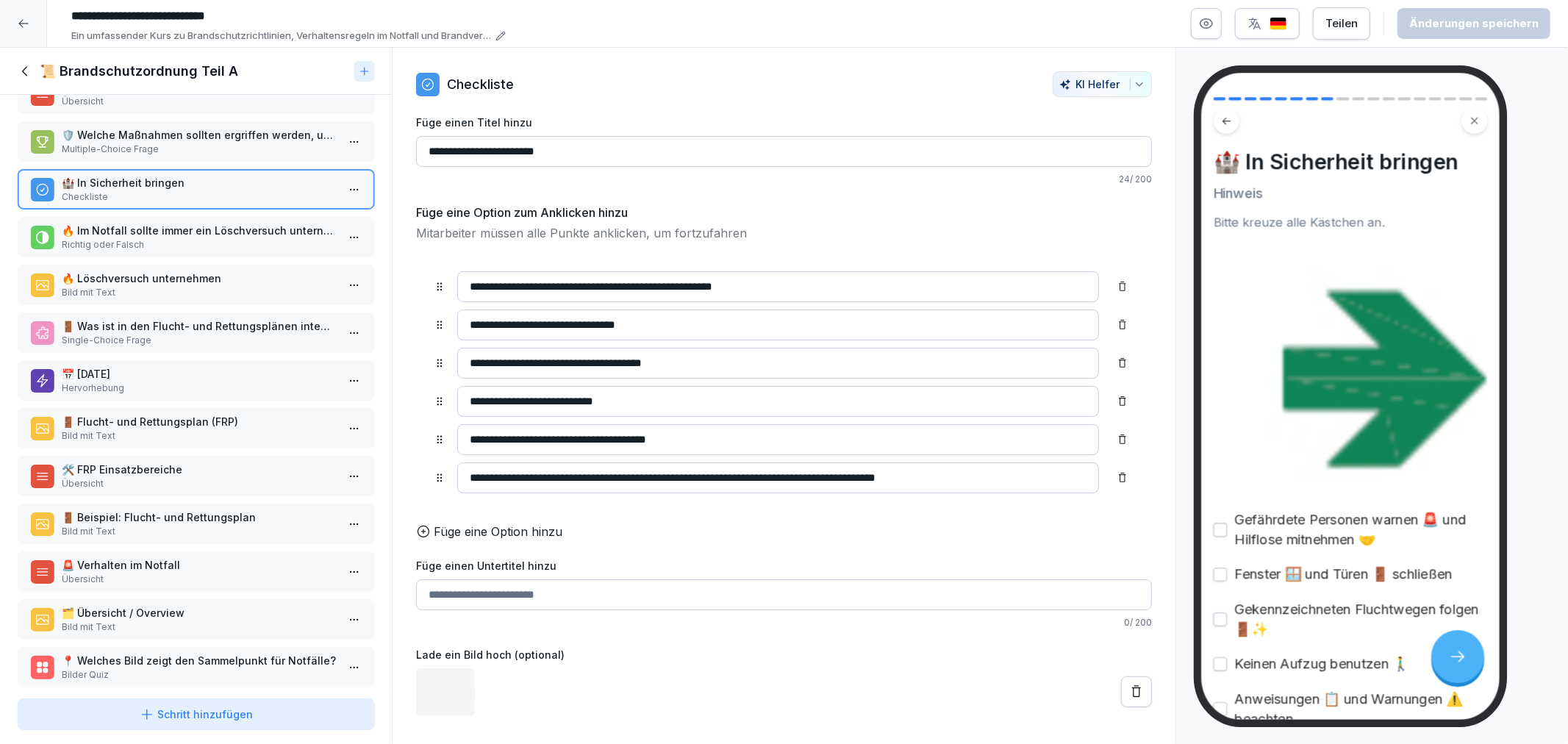
click at [105, 223] on p "🔥 Im Notfall sollte immer ein Löschversuch unternommen werden, unabhängig von d…" at bounding box center [199, 230] width 274 height 16
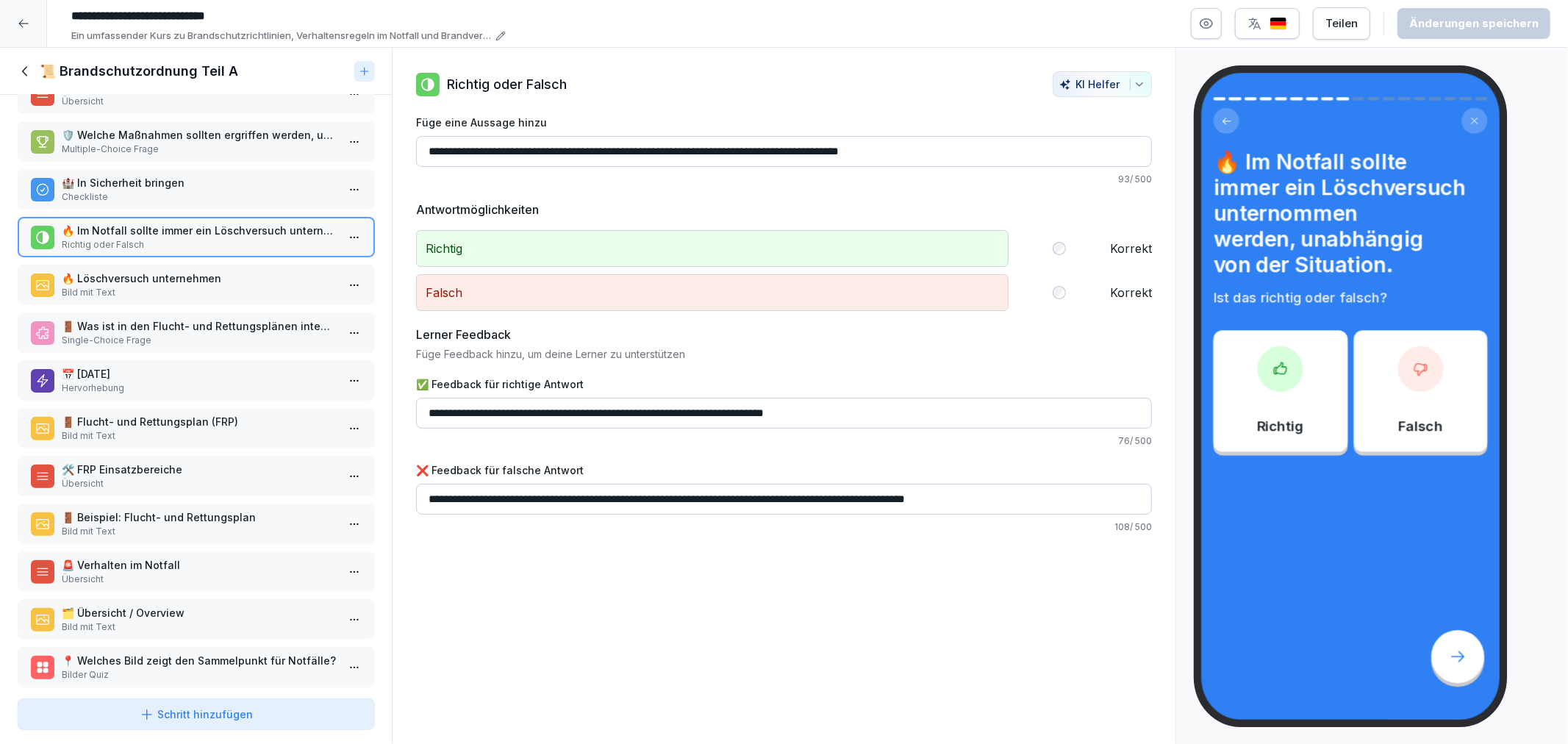
click at [122, 286] on p "Bild mit Text" at bounding box center [199, 293] width 274 height 13
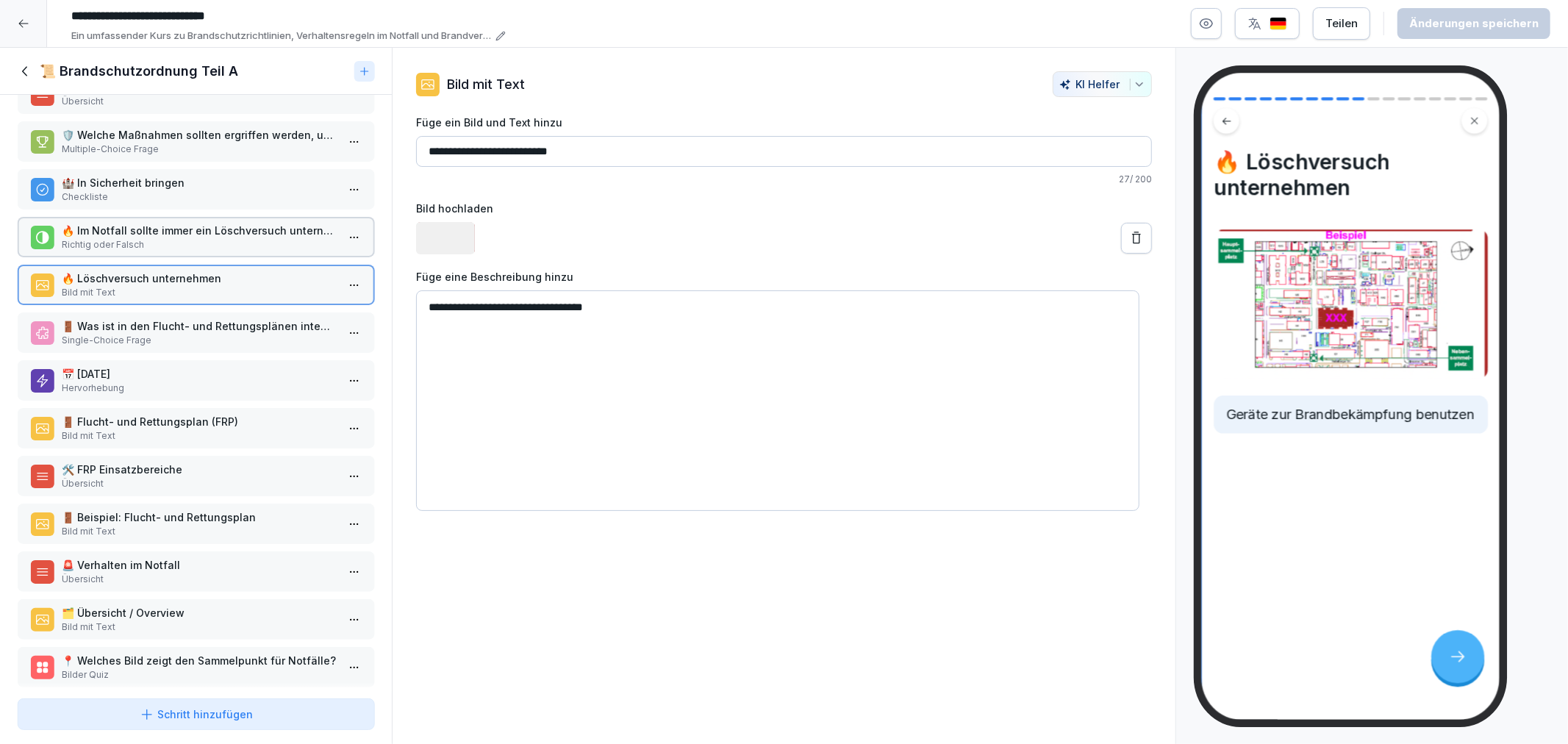
click at [133, 336] on div "🚪 Was ist in den Flucht- und Rettungsplänen integriert? Single-Choice Frage" at bounding box center [196, 333] width 356 height 41
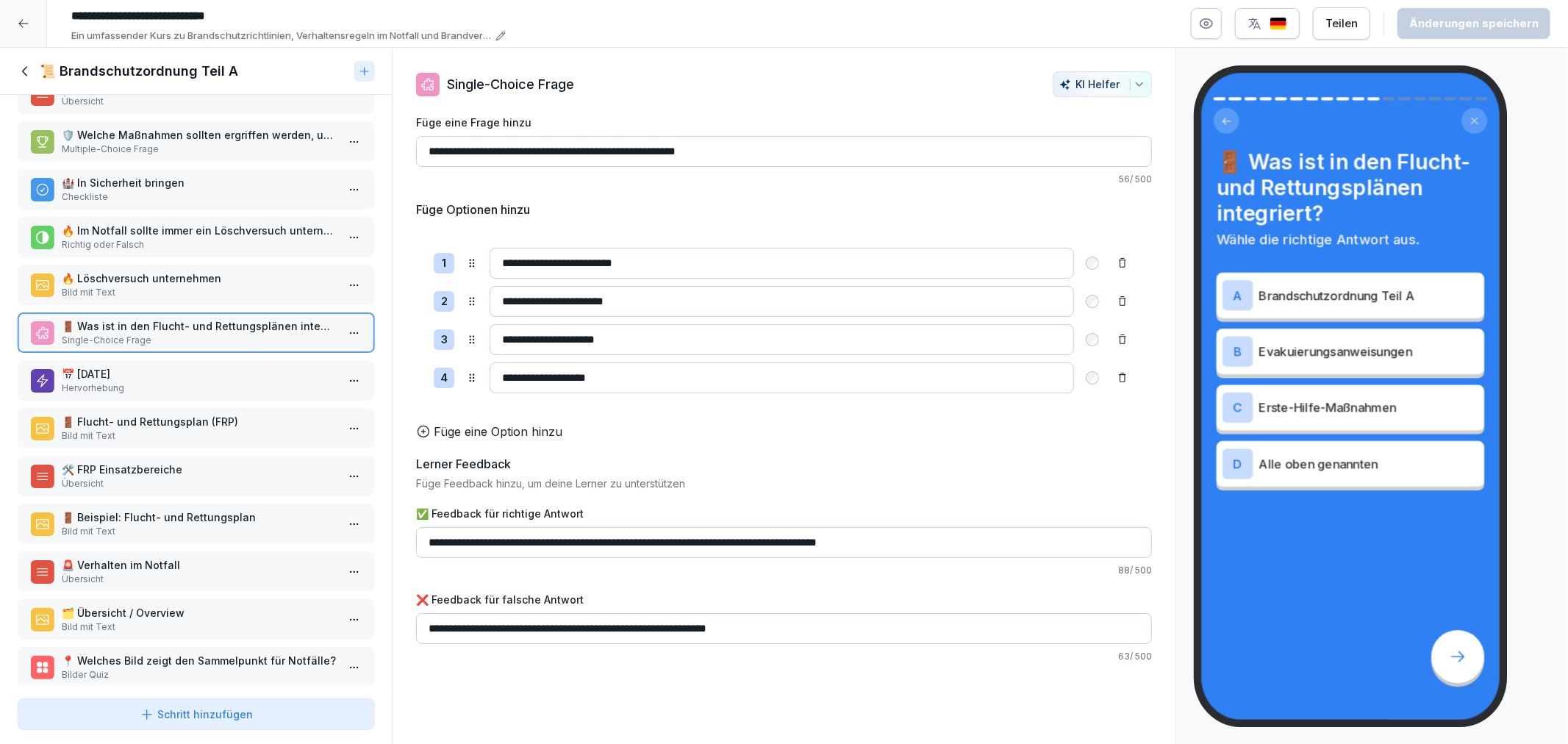
click at [142, 414] on p "🚪 Flucht- und Rettungsplan (FRP)" at bounding box center [199, 422] width 274 height 16
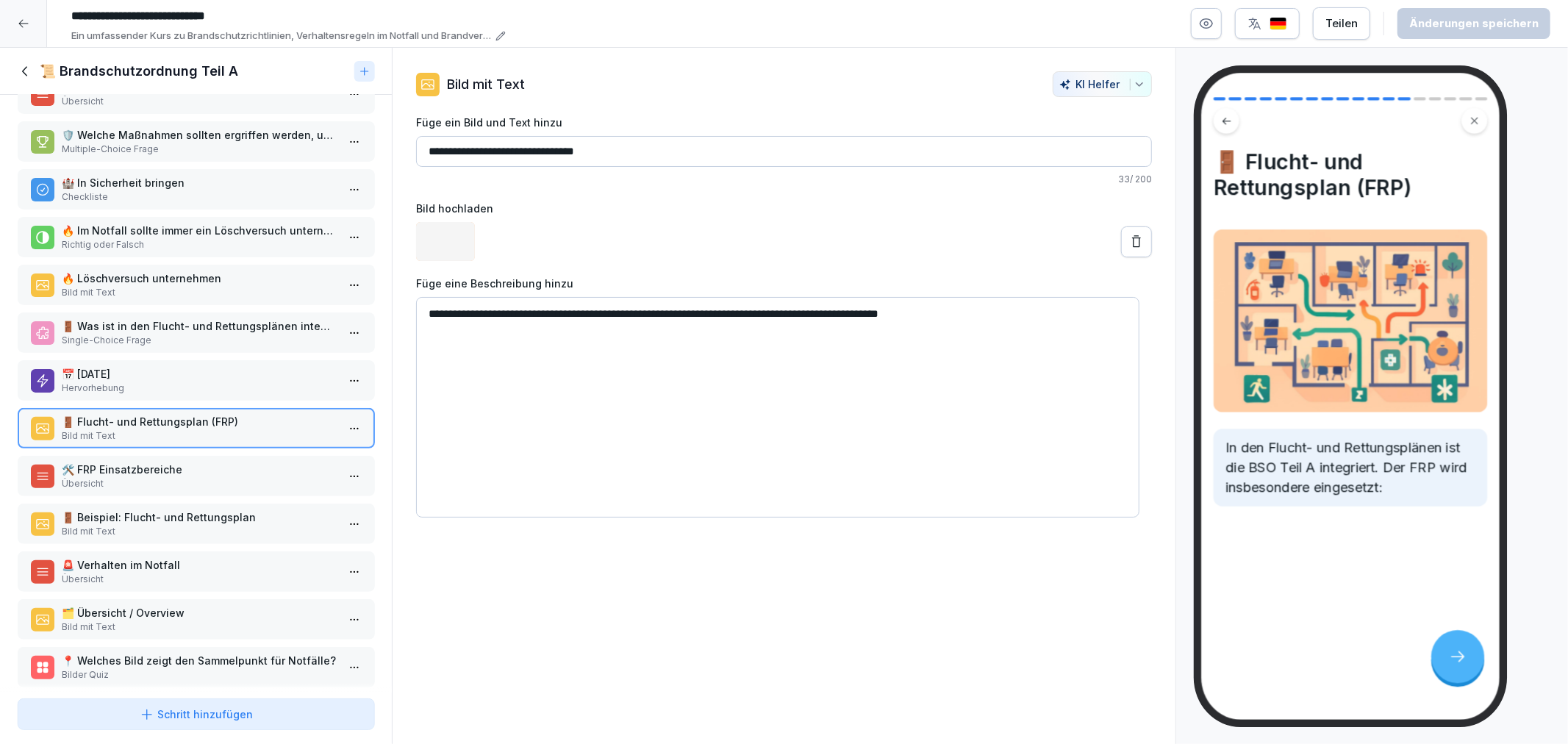
drag, startPoint x: 150, startPoint y: 471, endPoint x: 157, endPoint y: 522, distance: 51.5
click at [150, 472] on div "🛠️ FRP Einsatzbereiche Übersicht" at bounding box center [196, 476] width 356 height 41
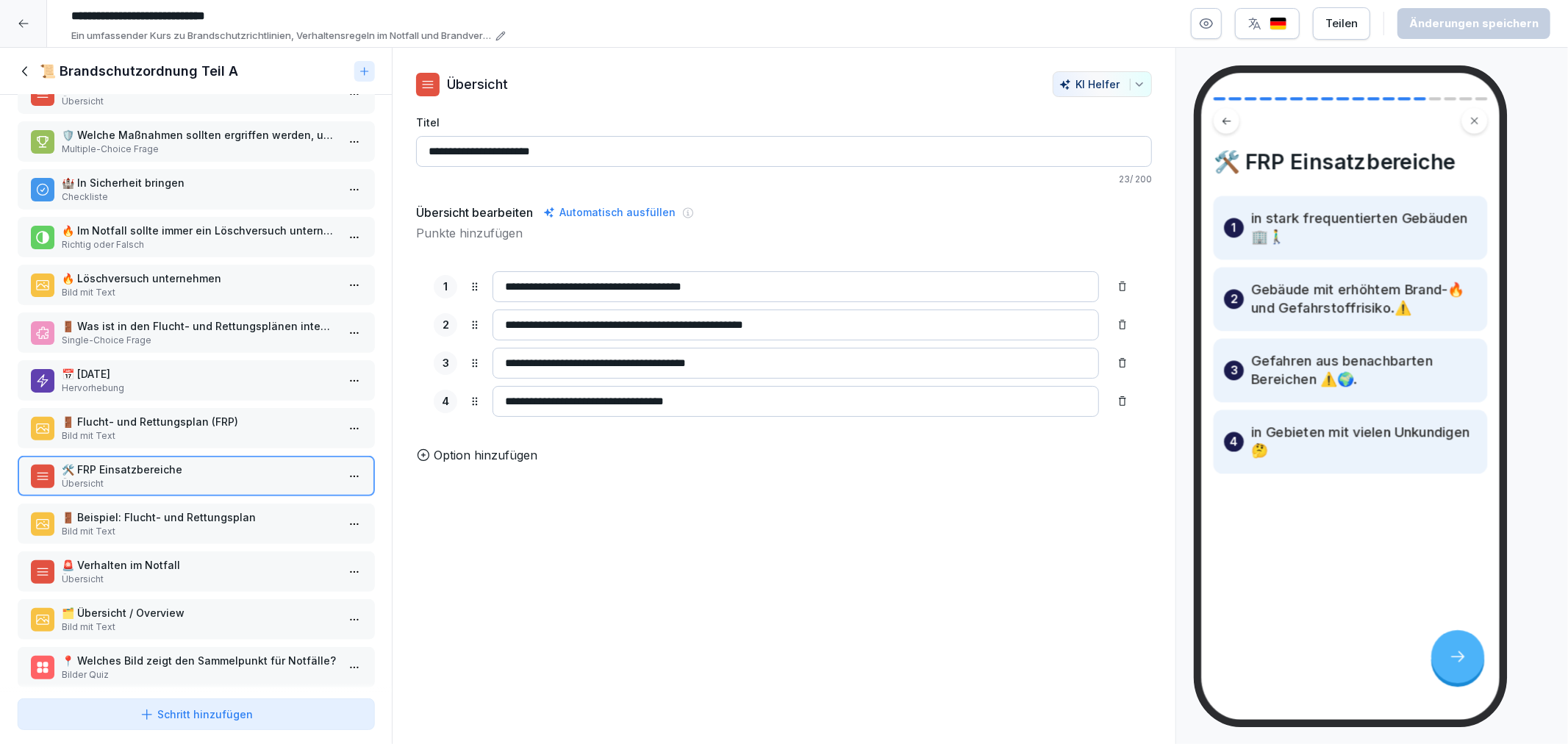
click at [165, 557] on p "🚨 Verhalten im Notfall" at bounding box center [199, 565] width 274 height 16
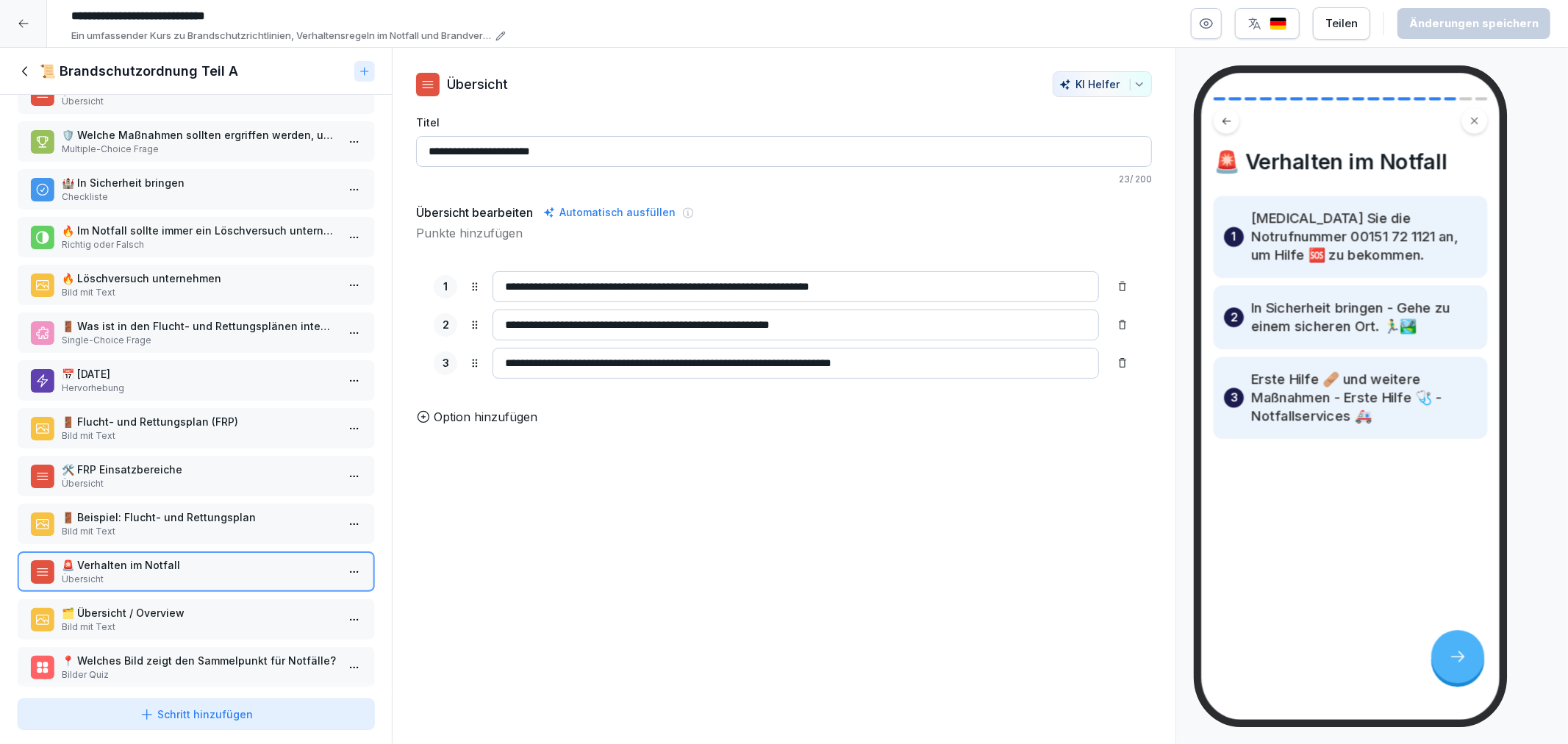
click at [167, 574] on div "📋 Brandschutzordnung Teil A Hervorhebung 🚨 Verhalten im Notfall Bild mit Text 🚑…" at bounding box center [196, 393] width 392 height 598
drag, startPoint x: 125, startPoint y: 584, endPoint x: 133, endPoint y: 617, distance: 34.0
click at [125, 605] on p "🗂️ Übersicht / Overview" at bounding box center [199, 613] width 274 height 16
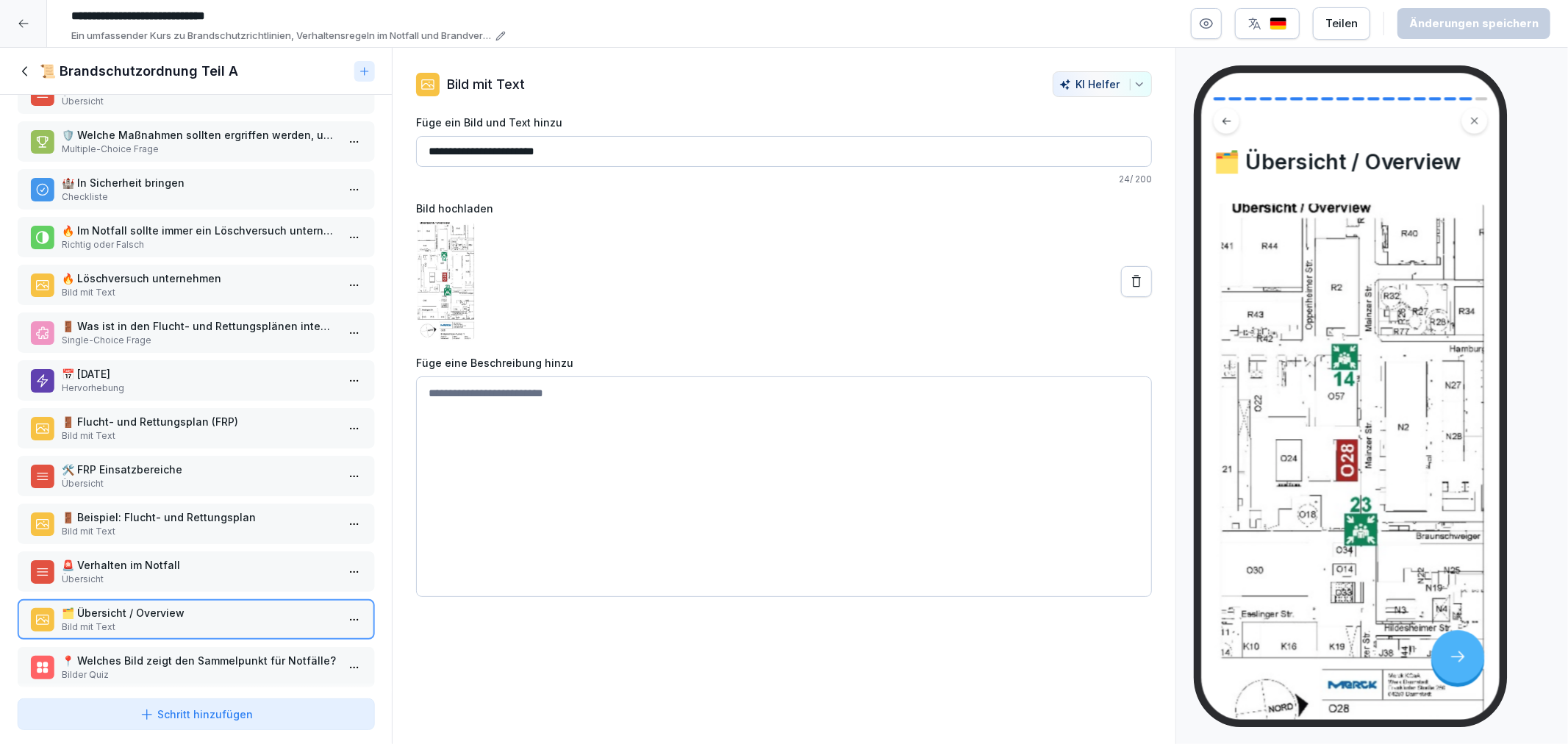
click at [136, 653] on p "📍 Welches Bild zeigt den Sammelpunkt für Notfälle?" at bounding box center [199, 660] width 274 height 16
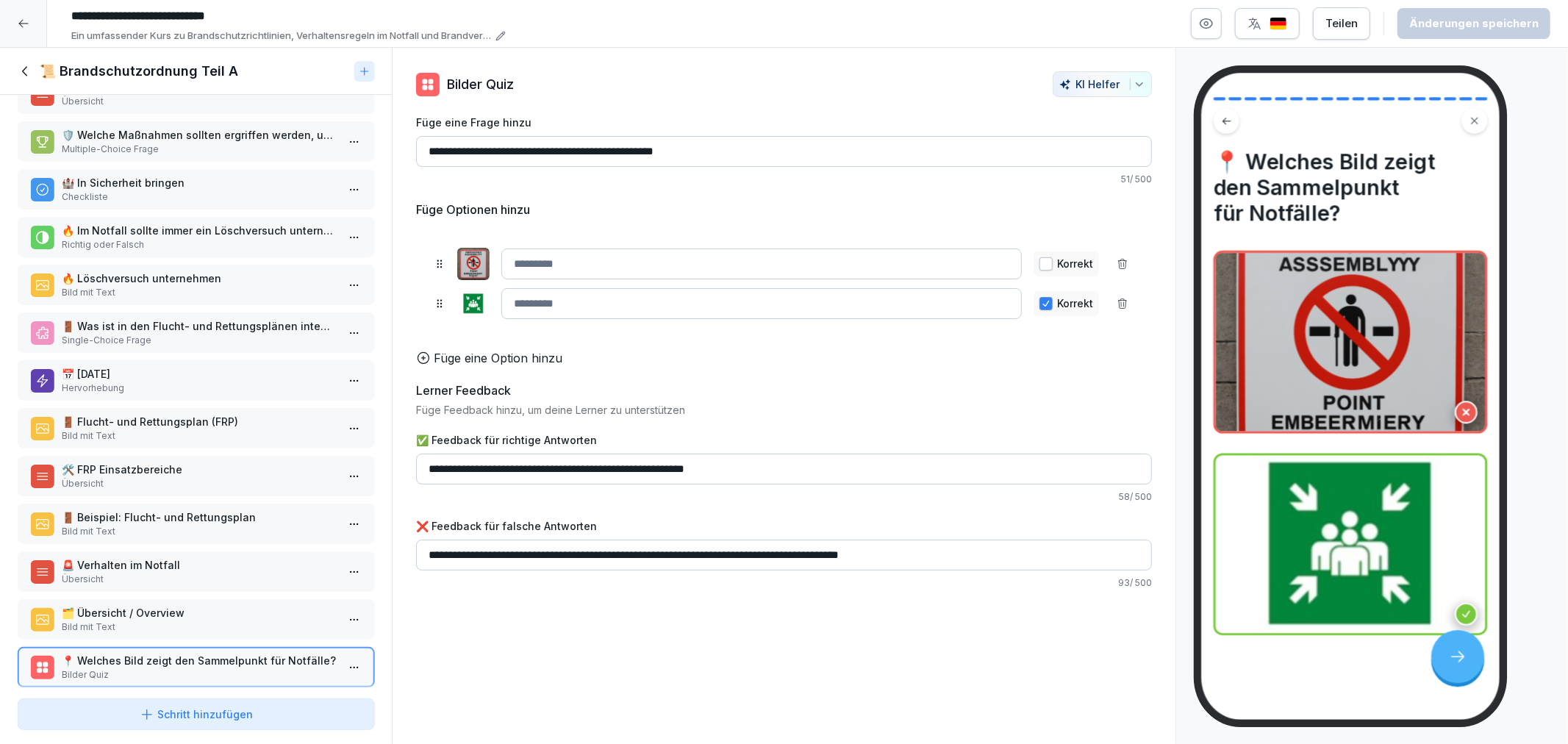
drag, startPoint x: 26, startPoint y: 67, endPoint x: 70, endPoint y: 159, distance: 102.0
click at [27, 71] on icon at bounding box center [26, 71] width 16 height 16
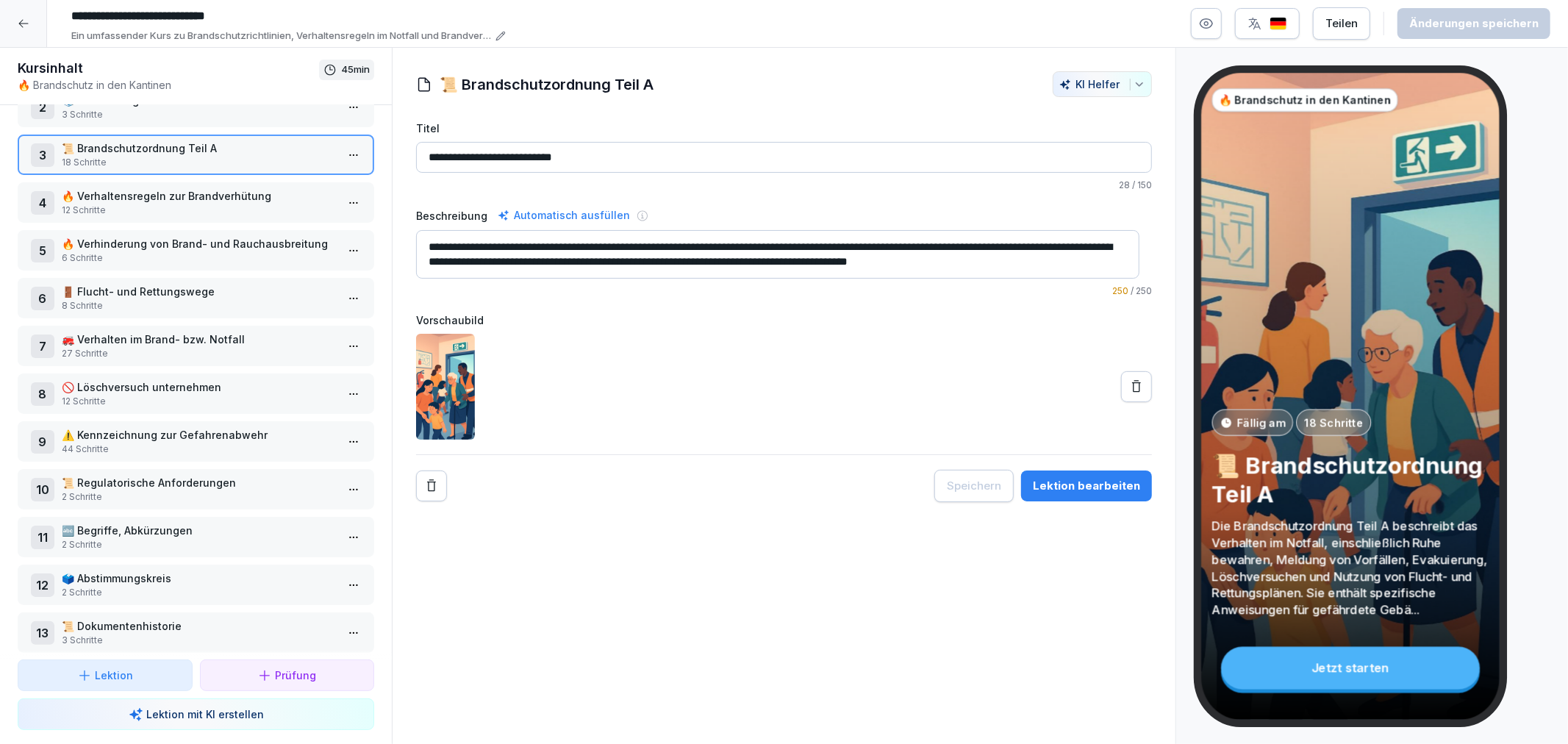
scroll to position [90, 0]
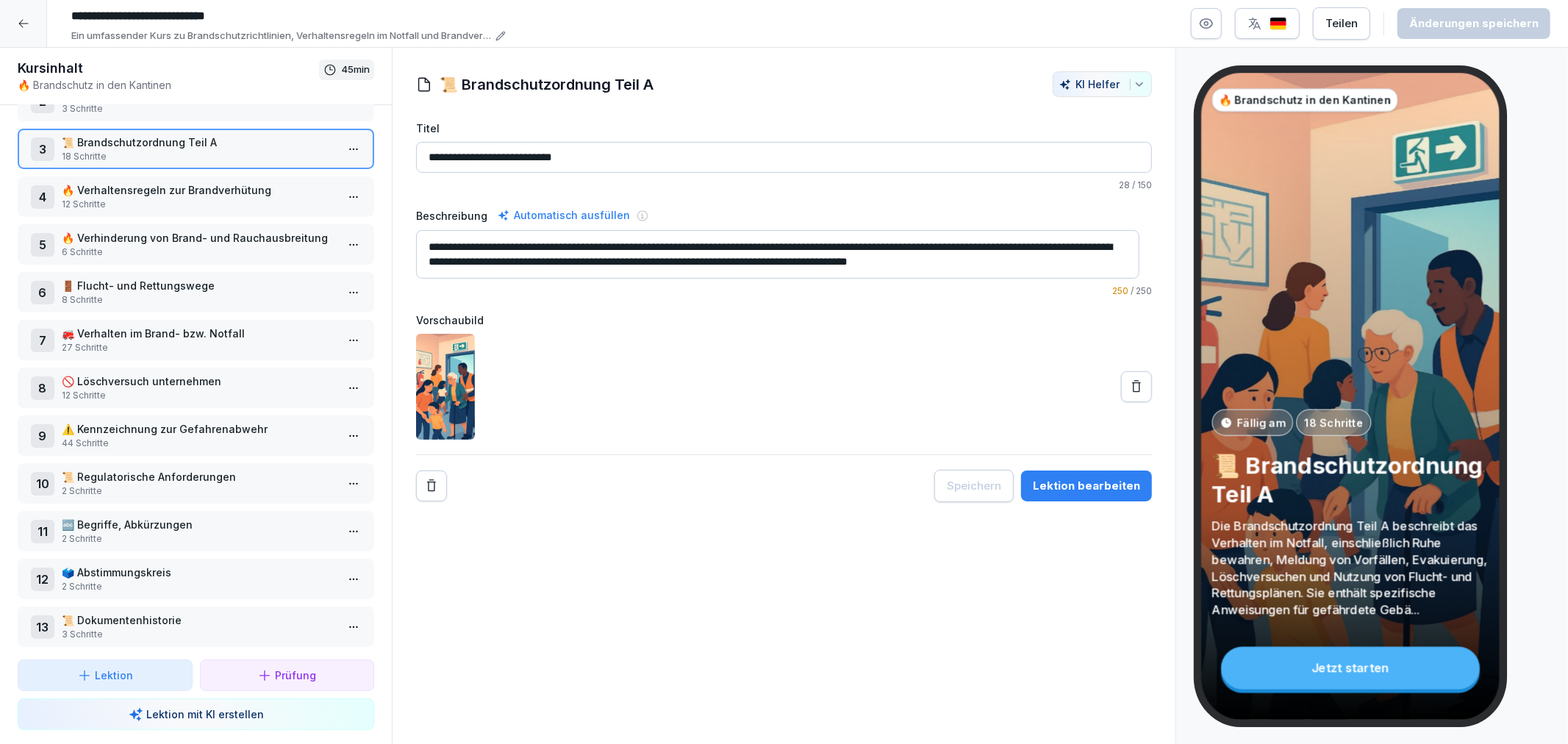
click at [179, 185] on p "🔥 Verhaltensregeln zur Brandverhütung" at bounding box center [199, 190] width 274 height 16
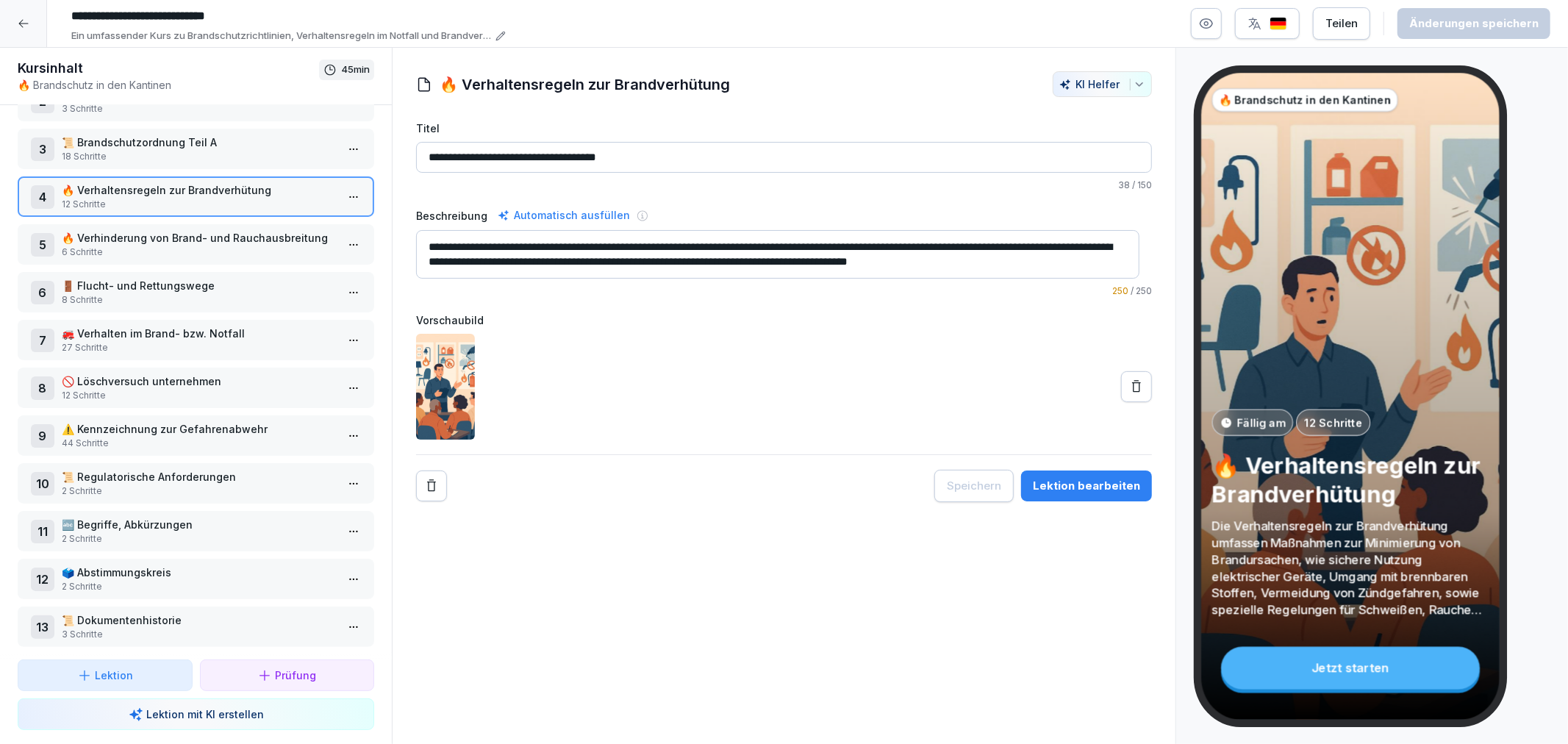
click at [267, 436] on p "44 Schritte" at bounding box center [199, 443] width 274 height 13
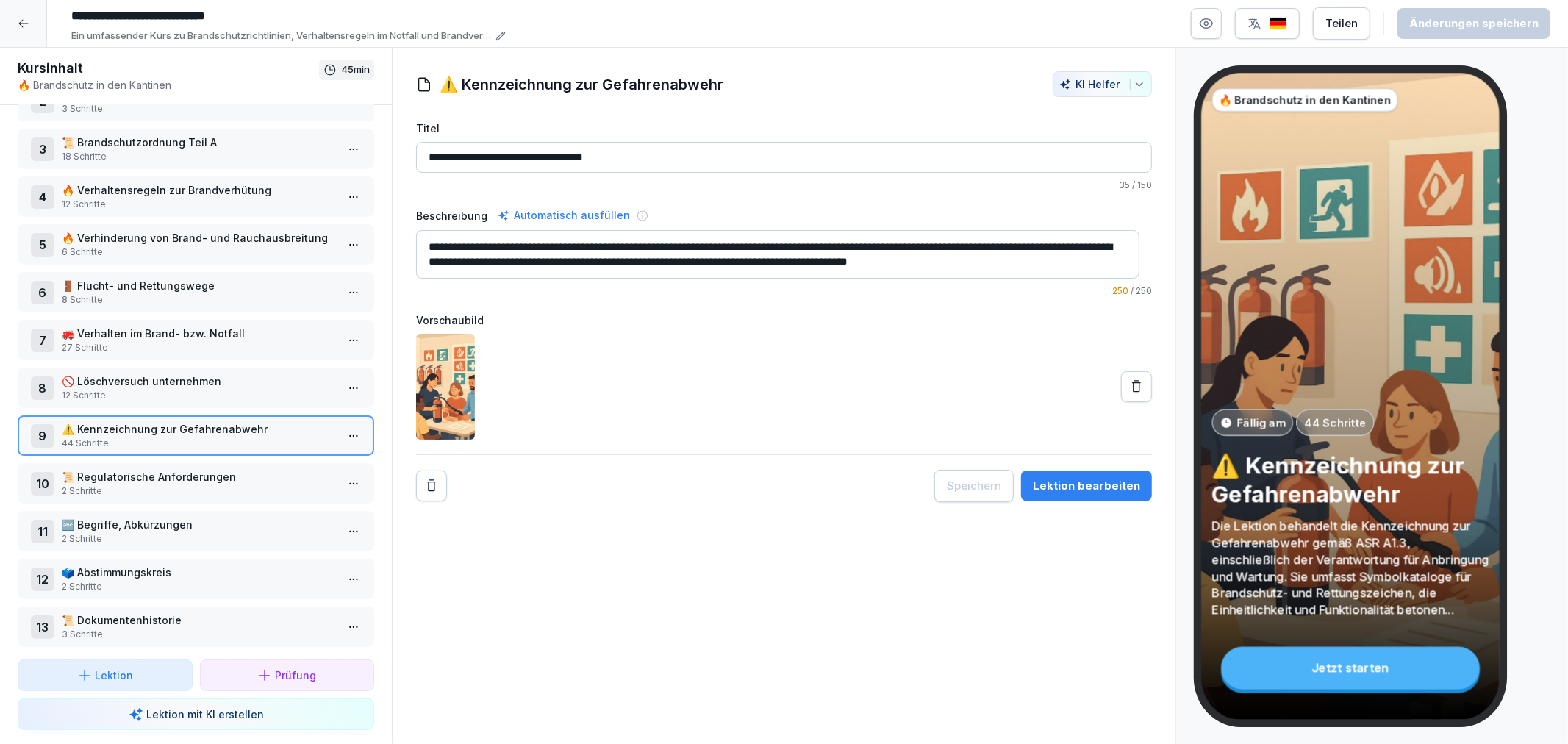
click at [1035, 479] on div "Lektion bearbeiten" at bounding box center [1086, 486] width 107 height 16
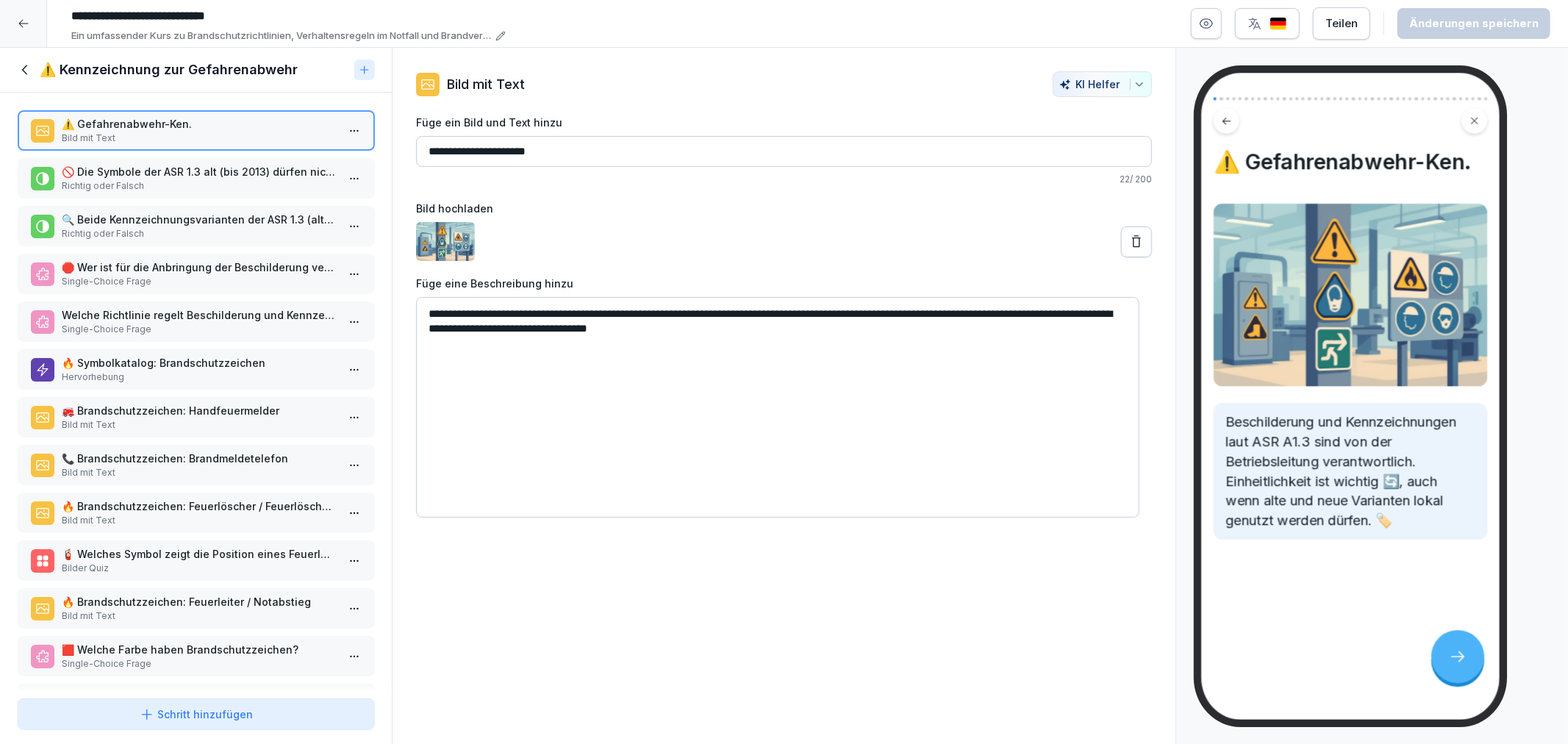
click at [145, 164] on p "🚫 Die Symbole der ASR 1.3 alt (bis 2013) dürfen nicht mehr verwendet werden." at bounding box center [199, 171] width 274 height 16
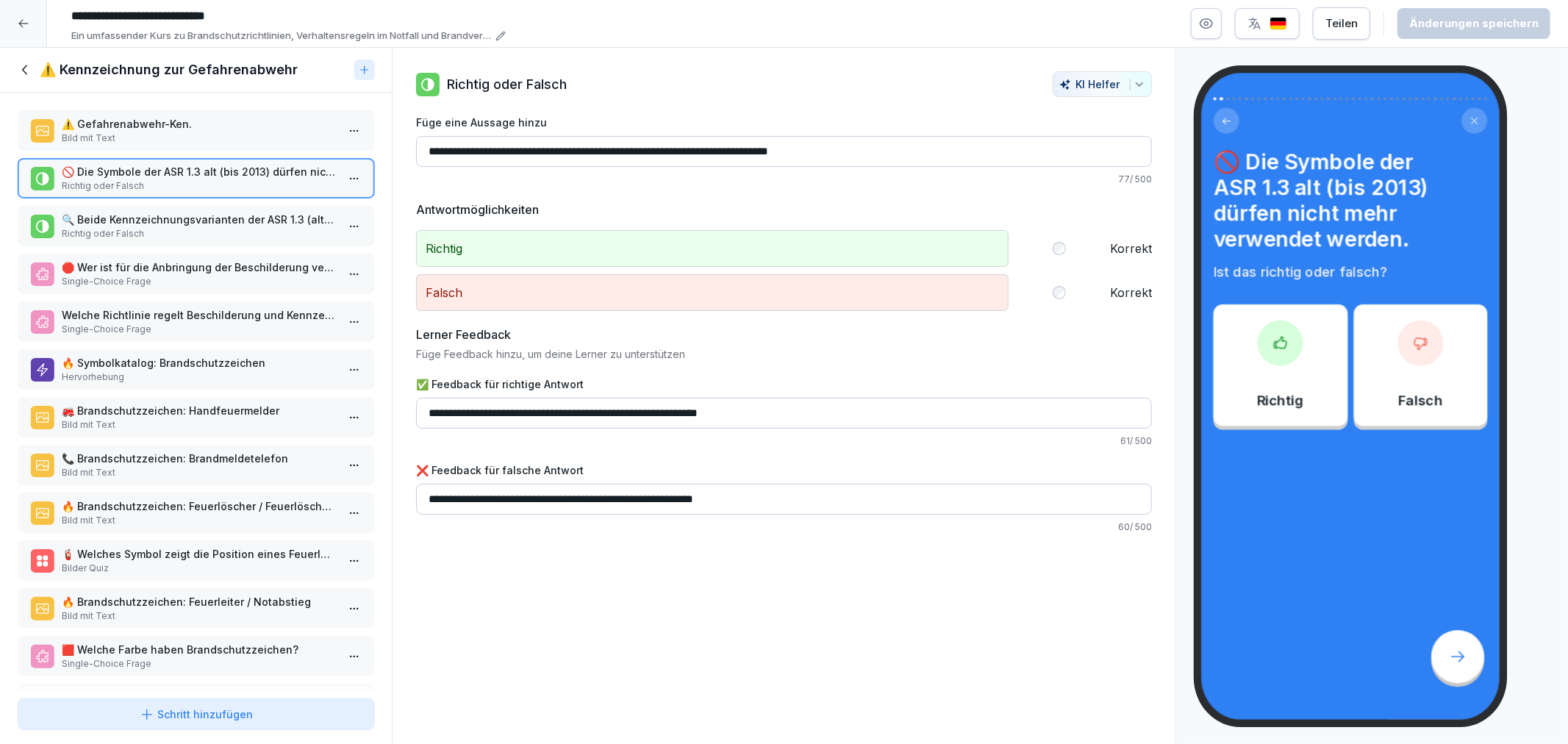
click at [153, 216] on p "🔍 Beide Kennzeichnungsvarianten der ASR 1.3 (alt und neu) können vor Ort verwen…" at bounding box center [199, 219] width 274 height 16
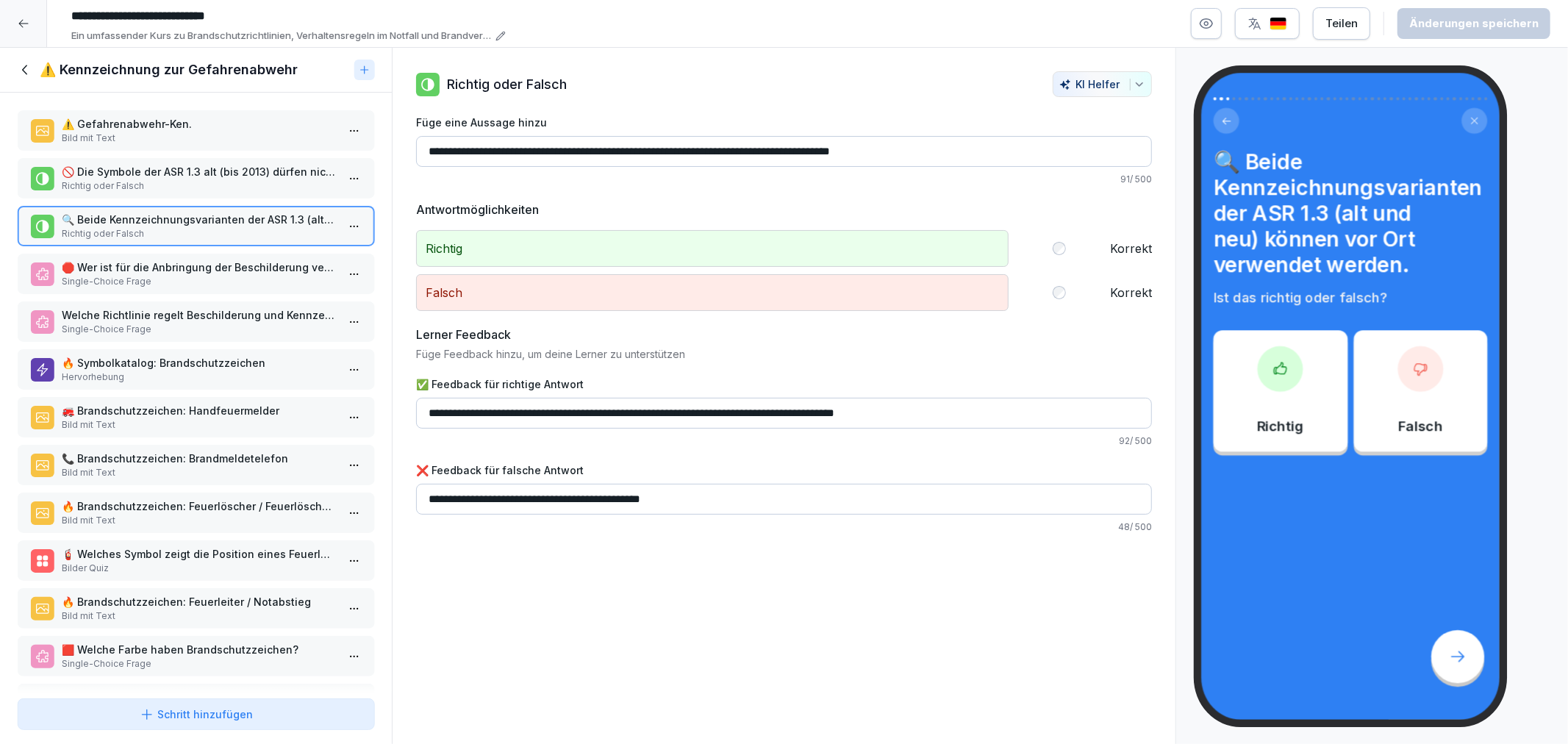
click at [148, 291] on div "⚠️ Gefahrenabwehr-Ken. Bild mit Text 🚫 Die Symbole der ASR 1.3 alt (bis 2013) d…" at bounding box center [196, 393] width 392 height 600
click at [120, 308] on p "Welche Richtlinie regelt Beschilderung und Kennzeichnungen?" at bounding box center [199, 315] width 274 height 16
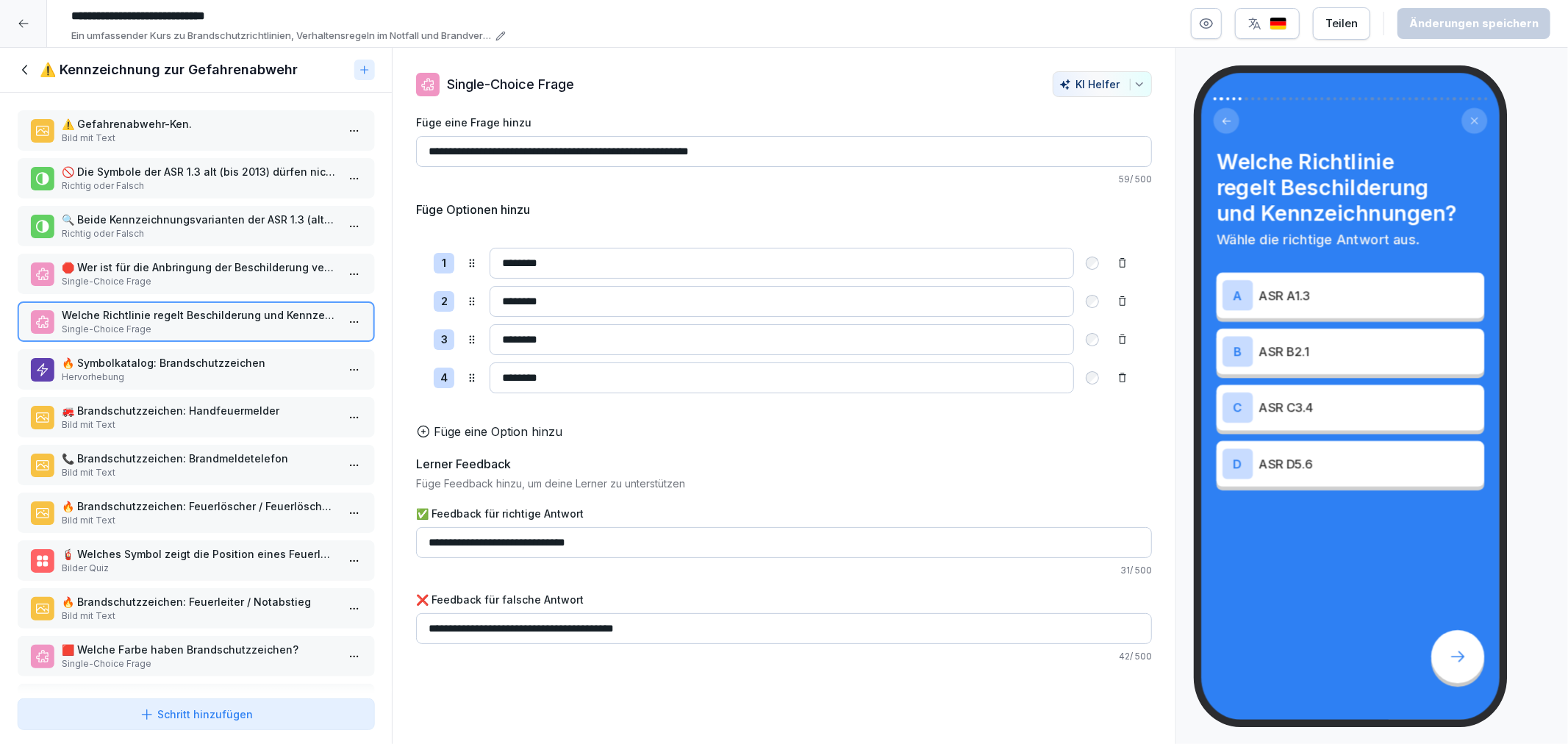
click at [127, 355] on p "🔥 Symbolkatalog: Brandschutzzeichen" at bounding box center [199, 362] width 274 height 16
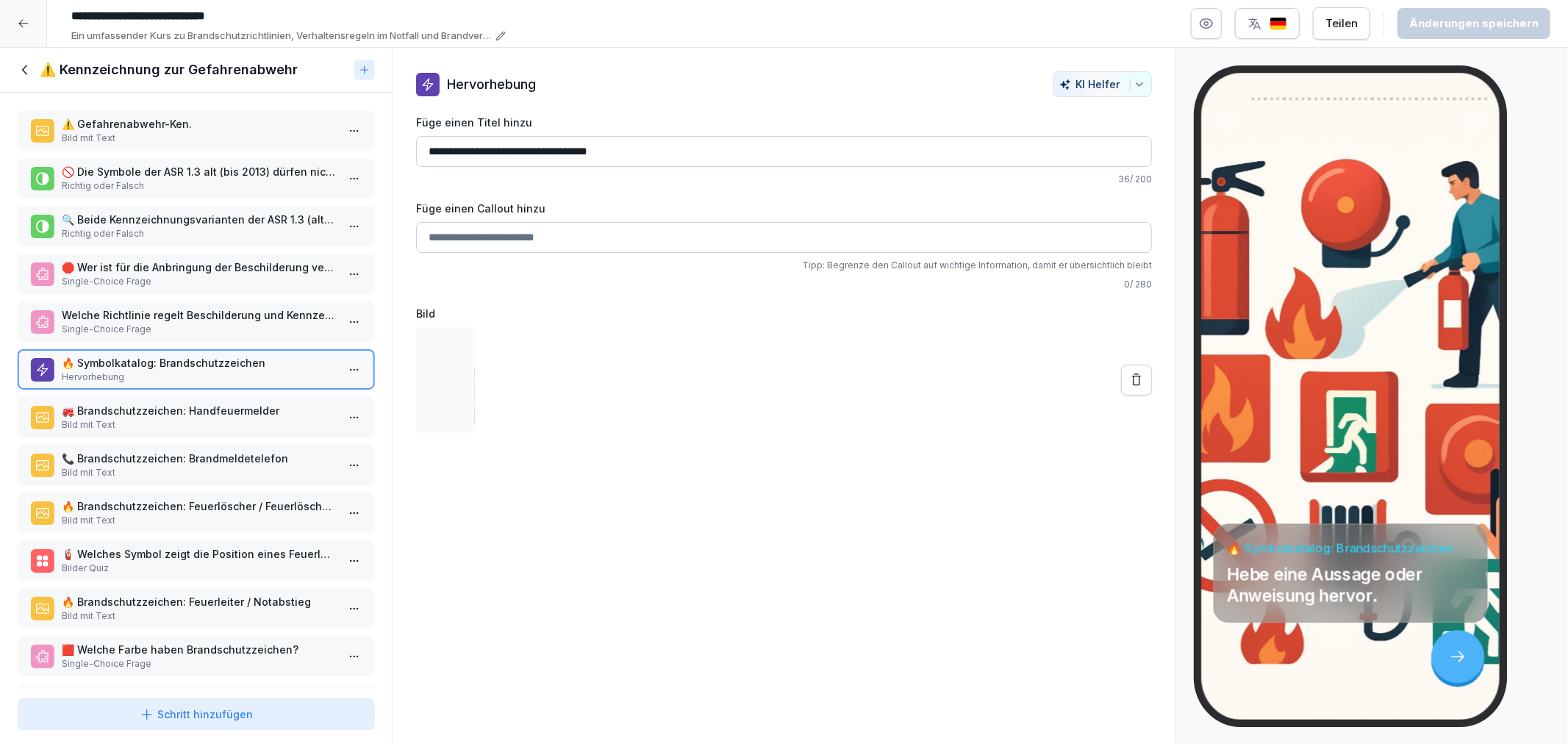
click at [145, 408] on p "🚒 Brandschutzzeichen: Handfeuermelder" at bounding box center [199, 411] width 274 height 16
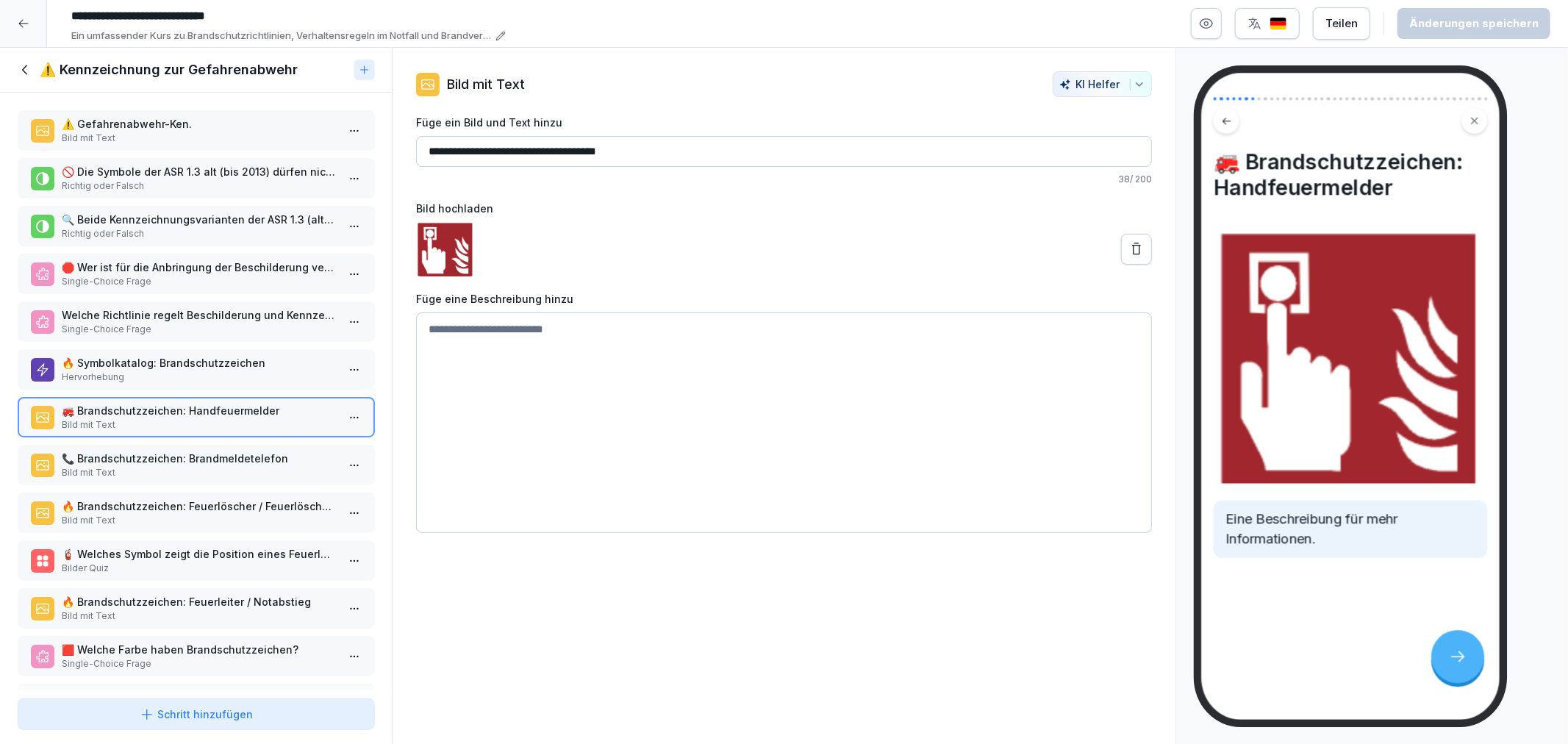
click at [149, 473] on div "📞 Brandschutzzeichen: Brandmeldetelefon Bild mit Text" at bounding box center [196, 465] width 356 height 41
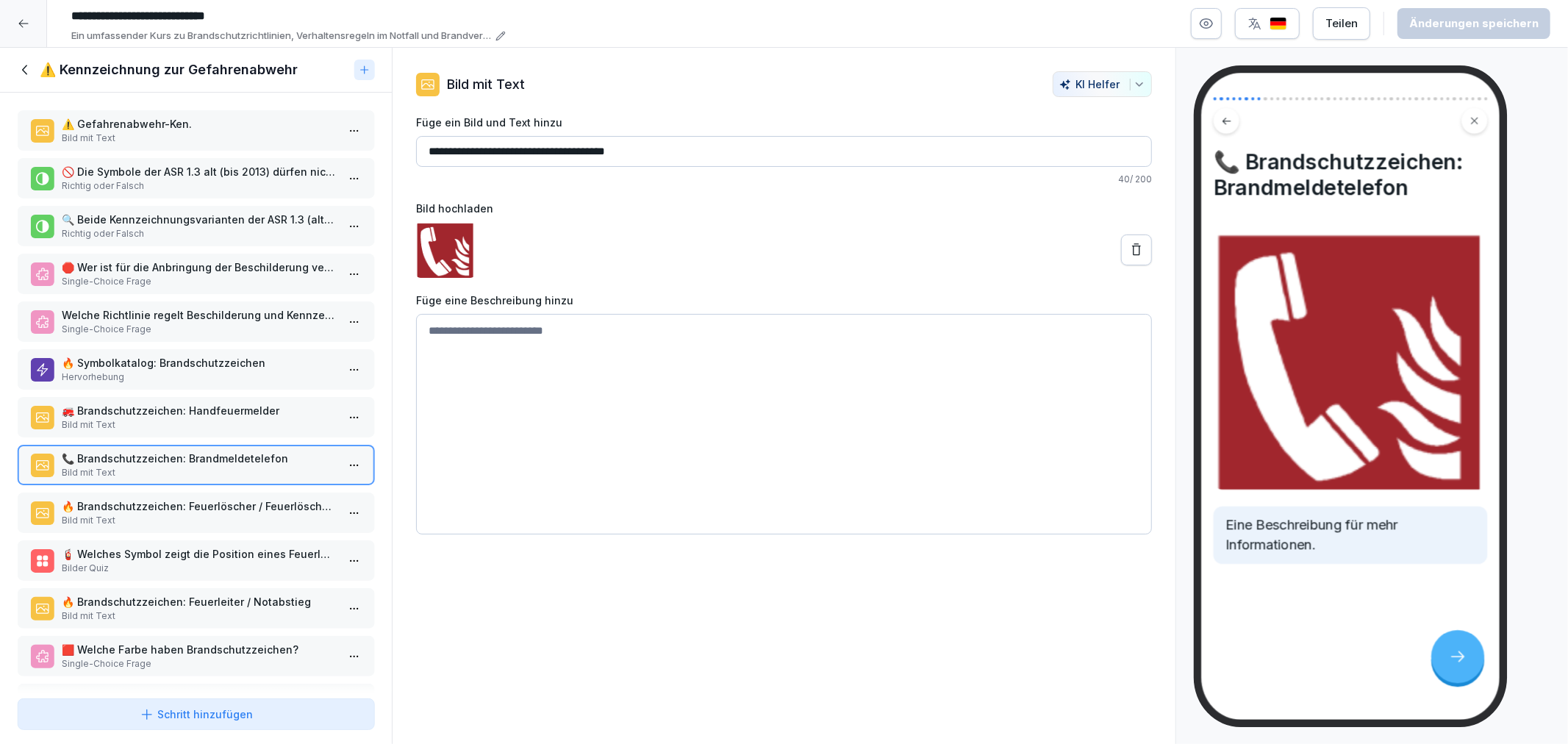
click at [156, 524] on div "⚠️ Gefahrenabwehr-Ken. Bild mit Text 🚫 Die Symbole der ASR 1.3 alt (bis 2013) d…" at bounding box center [196, 393] width 392 height 600
click at [125, 499] on p "🔥 Brandschutzzeichen: Feuerlöscher / Feuerlöschgerät" at bounding box center [199, 506] width 274 height 16
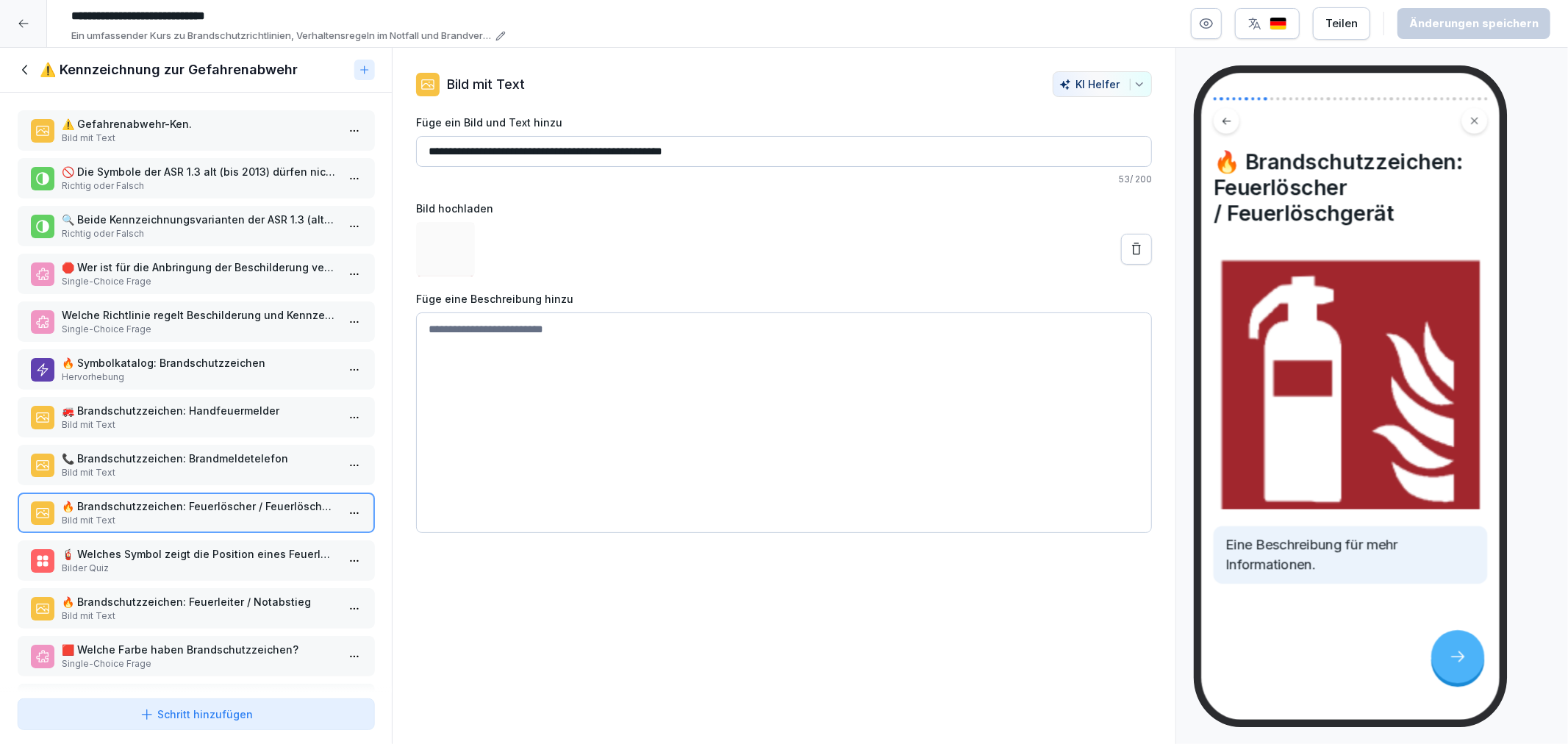
click at [141, 546] on p "🧯 Welches Symbol zeigt die Position eines Feuerlöschers an?" at bounding box center [199, 554] width 274 height 16
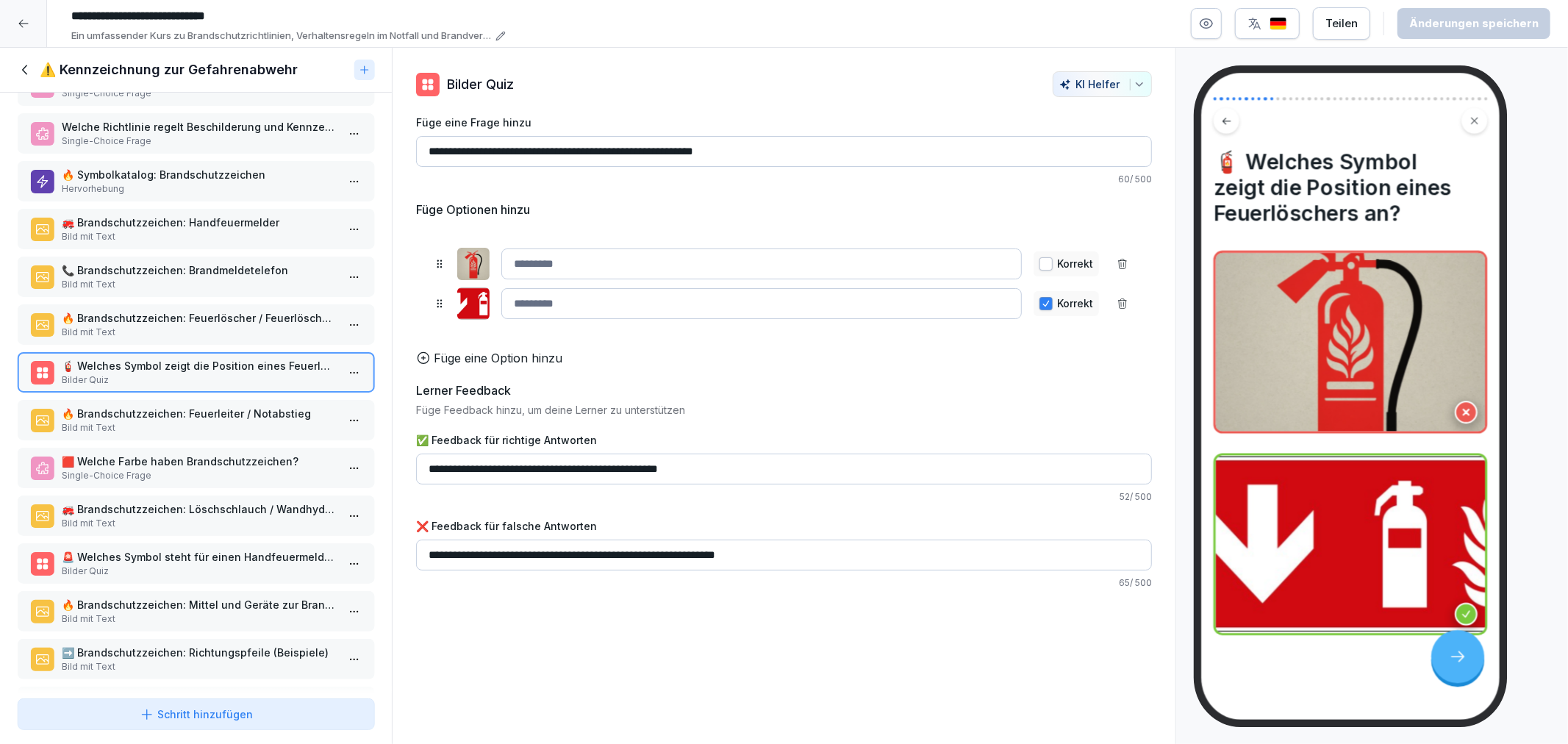
scroll to position [327, 0]
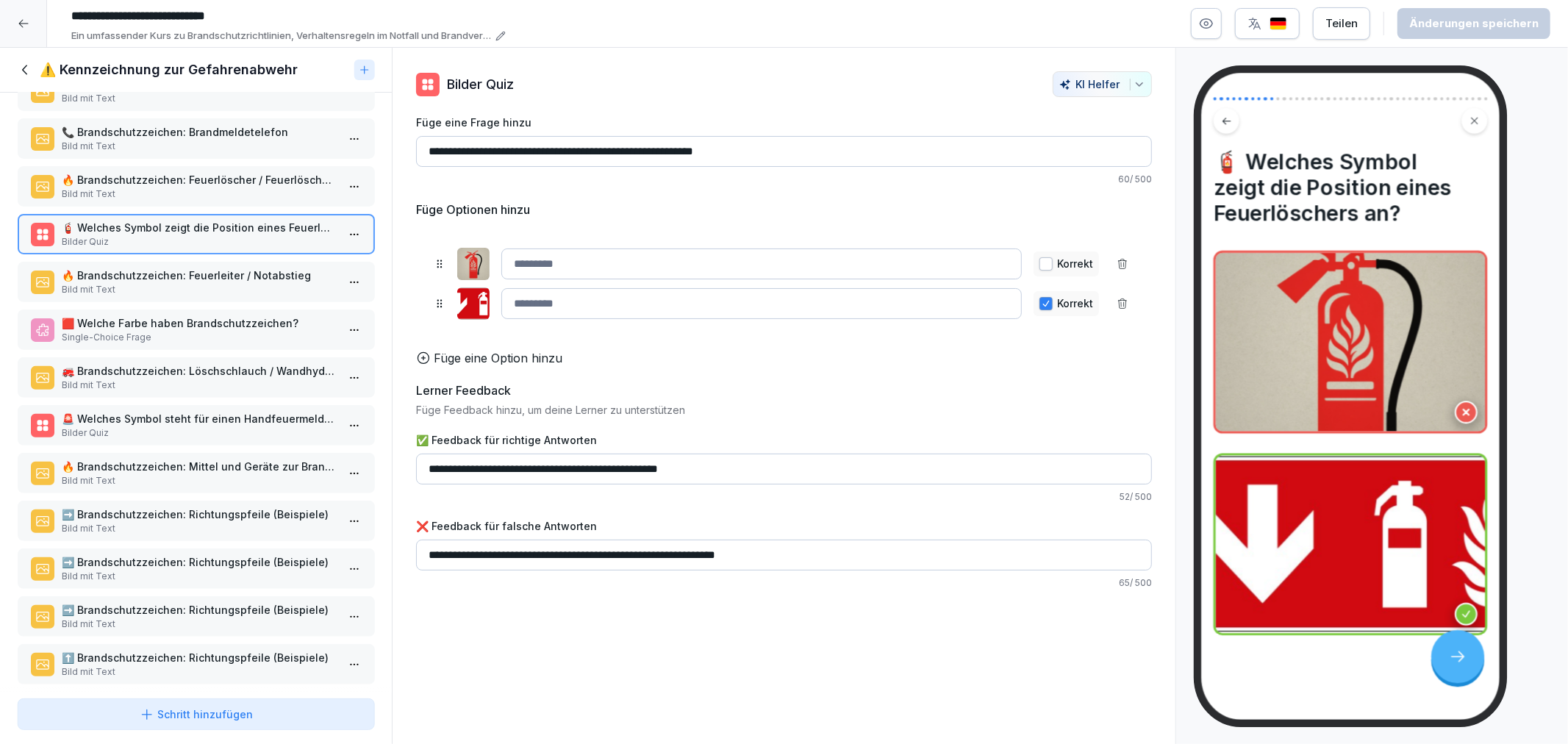
click at [78, 268] on p "🔥 Brandschutzzeichen: Feuerleiter / Notabstieg" at bounding box center [199, 275] width 274 height 16
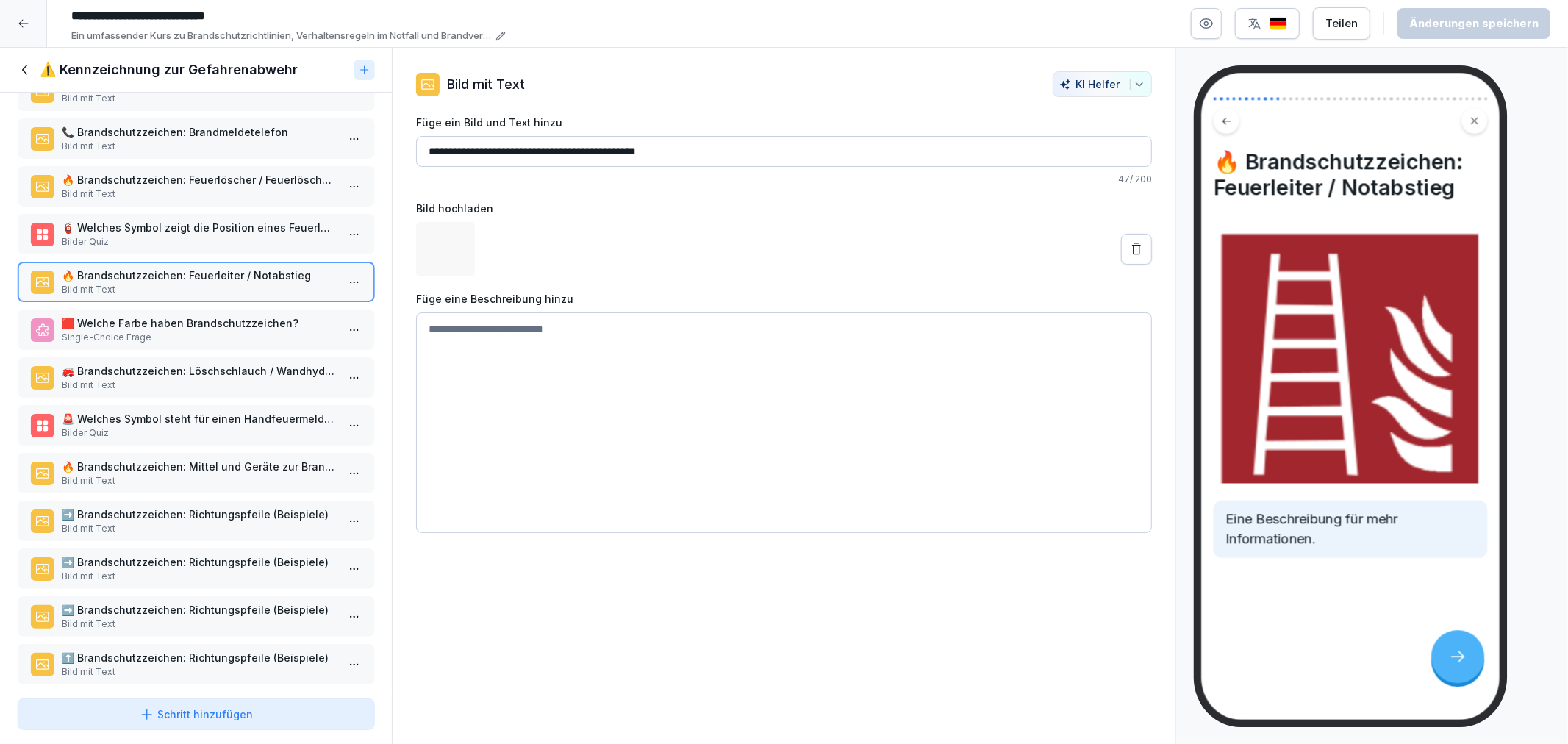
click at [119, 331] on p "Single-Choice Frage" at bounding box center [199, 337] width 274 height 13
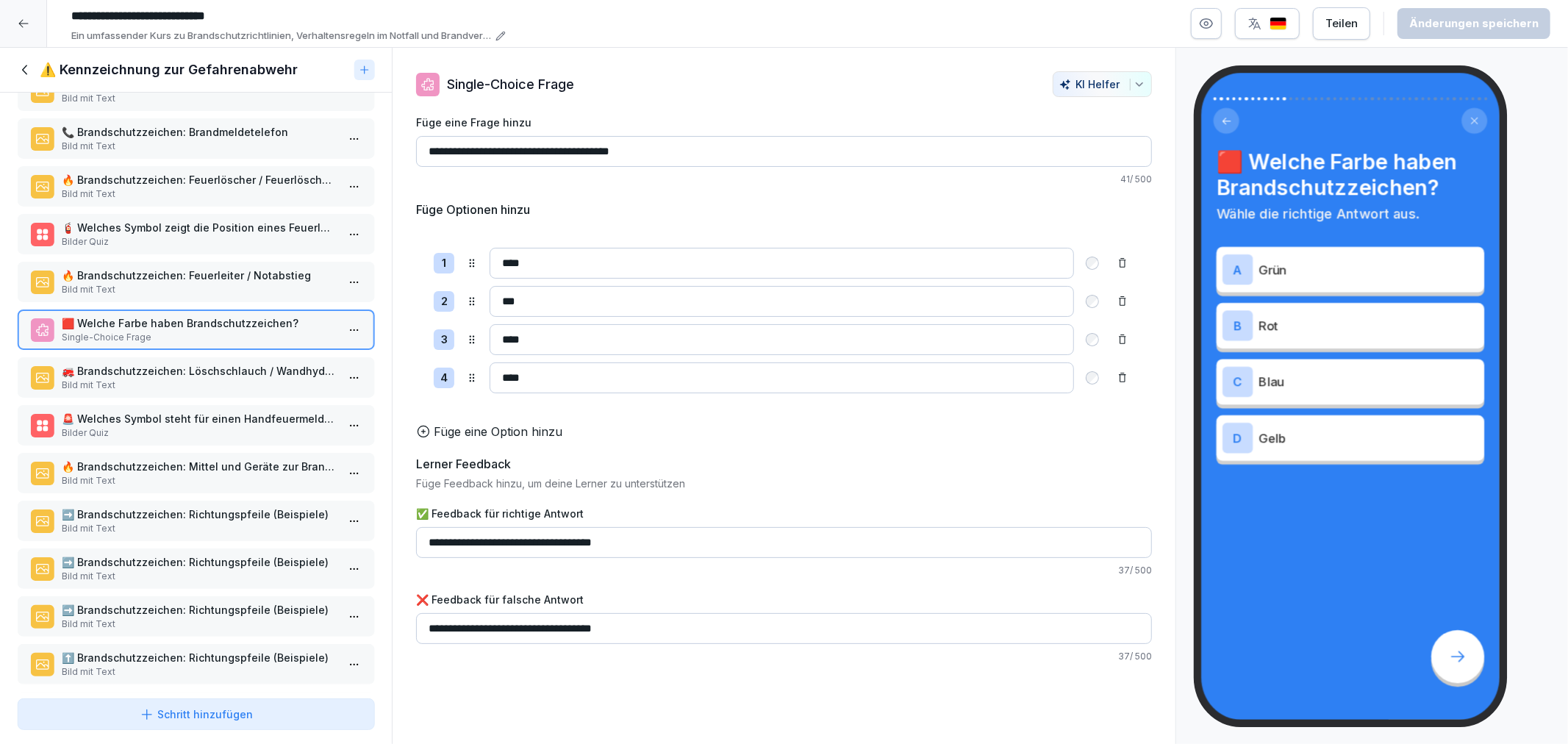
click at [139, 379] on p "Bild mit Text" at bounding box center [199, 385] width 274 height 13
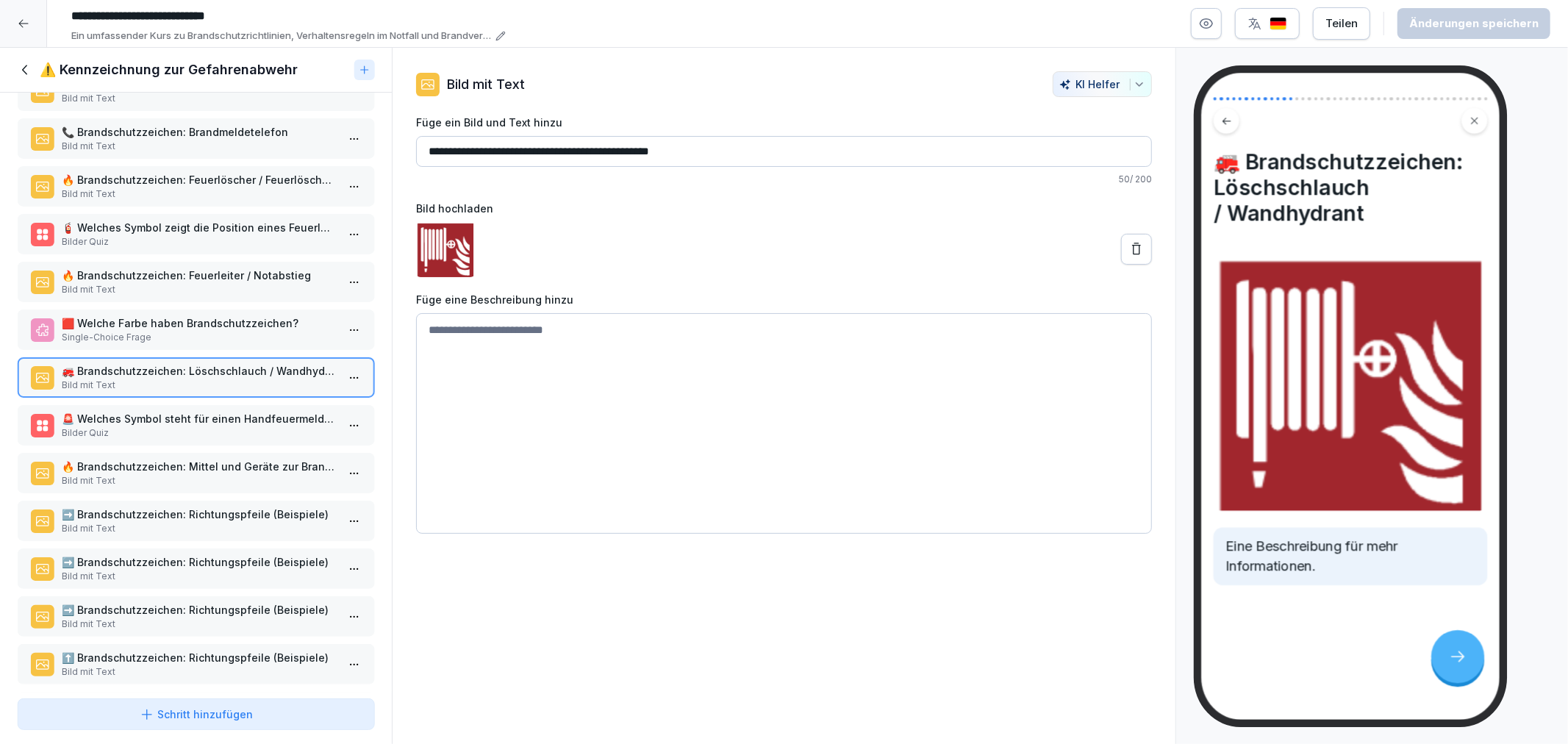
click at [142, 411] on p "🚨 Welches Symbol steht für einen Handfeuermelder?" at bounding box center [199, 419] width 274 height 16
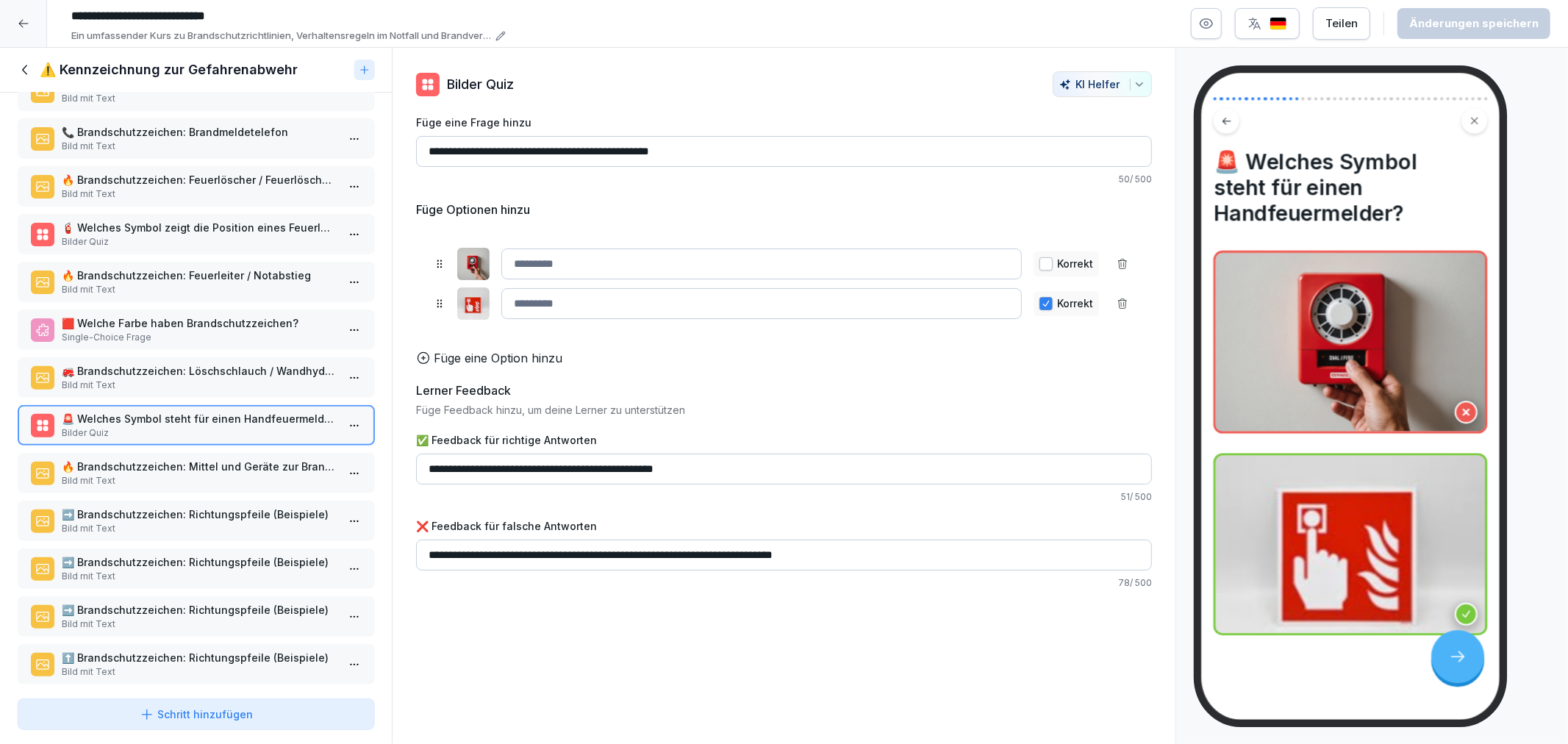
click at [147, 459] on p "🔥 Brandschutzzeichen: Mittel und Geräte zur Brandbekämpfung" at bounding box center [199, 466] width 274 height 16
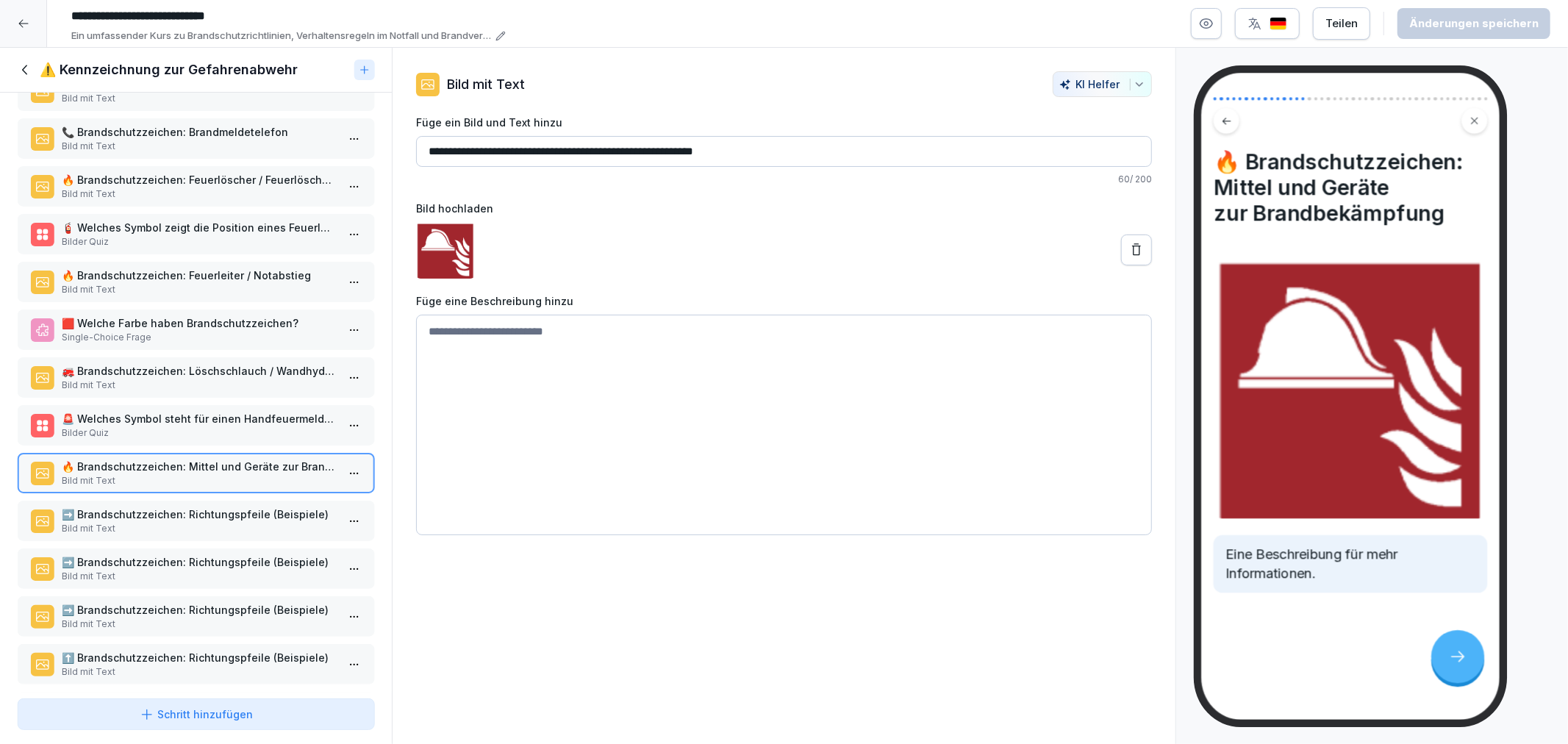
click at [154, 522] on p "Bild mit Text" at bounding box center [199, 528] width 274 height 13
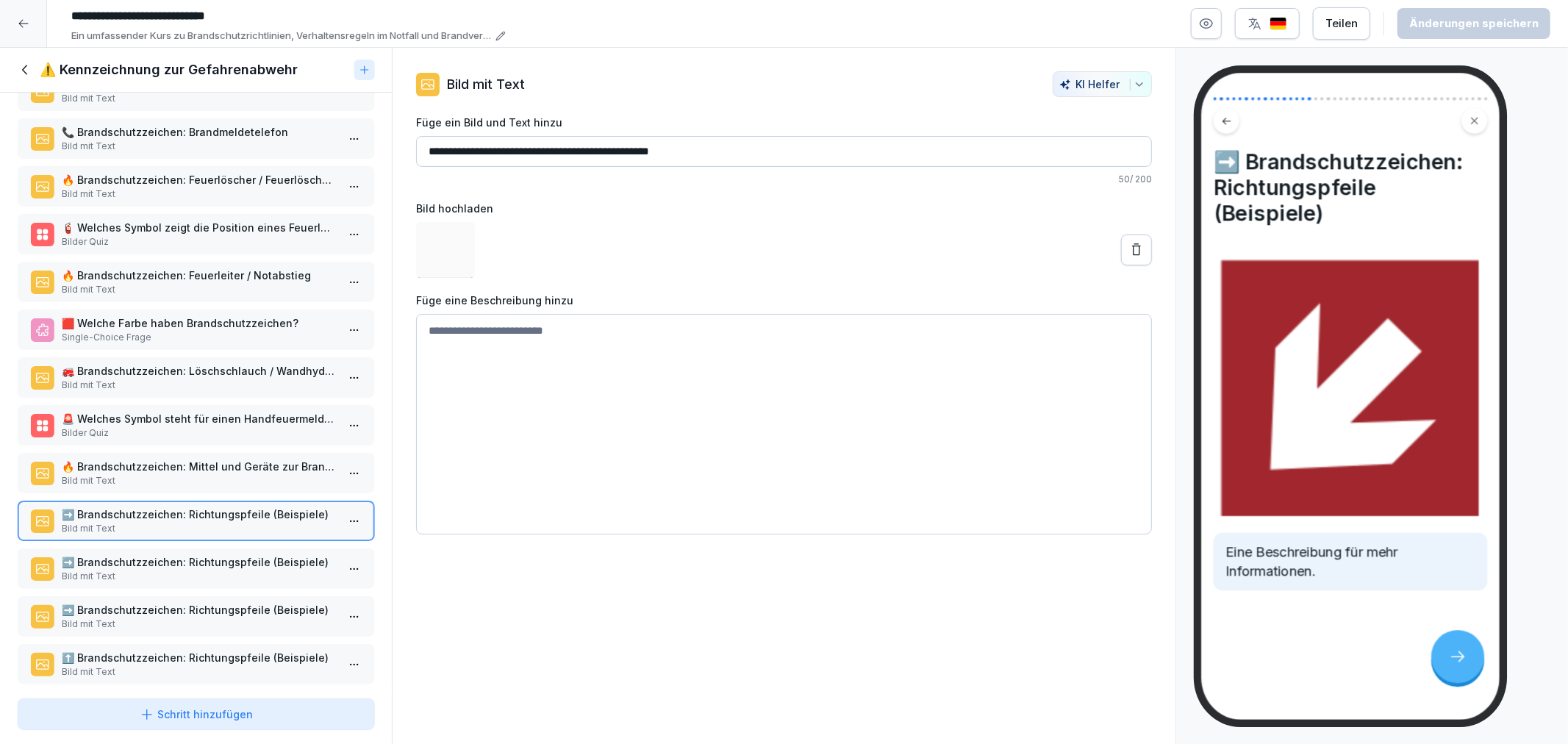
click at [158, 568] on div "⚠️ Gefahrenabwehr-Ken. Bild mit Text 🚫 Die Symbole der ASR 1.3 alt (bis 2013) d…" at bounding box center [196, 393] width 392 height 600
click at [143, 570] on p "Bild mit Text" at bounding box center [199, 577] width 274 height 13
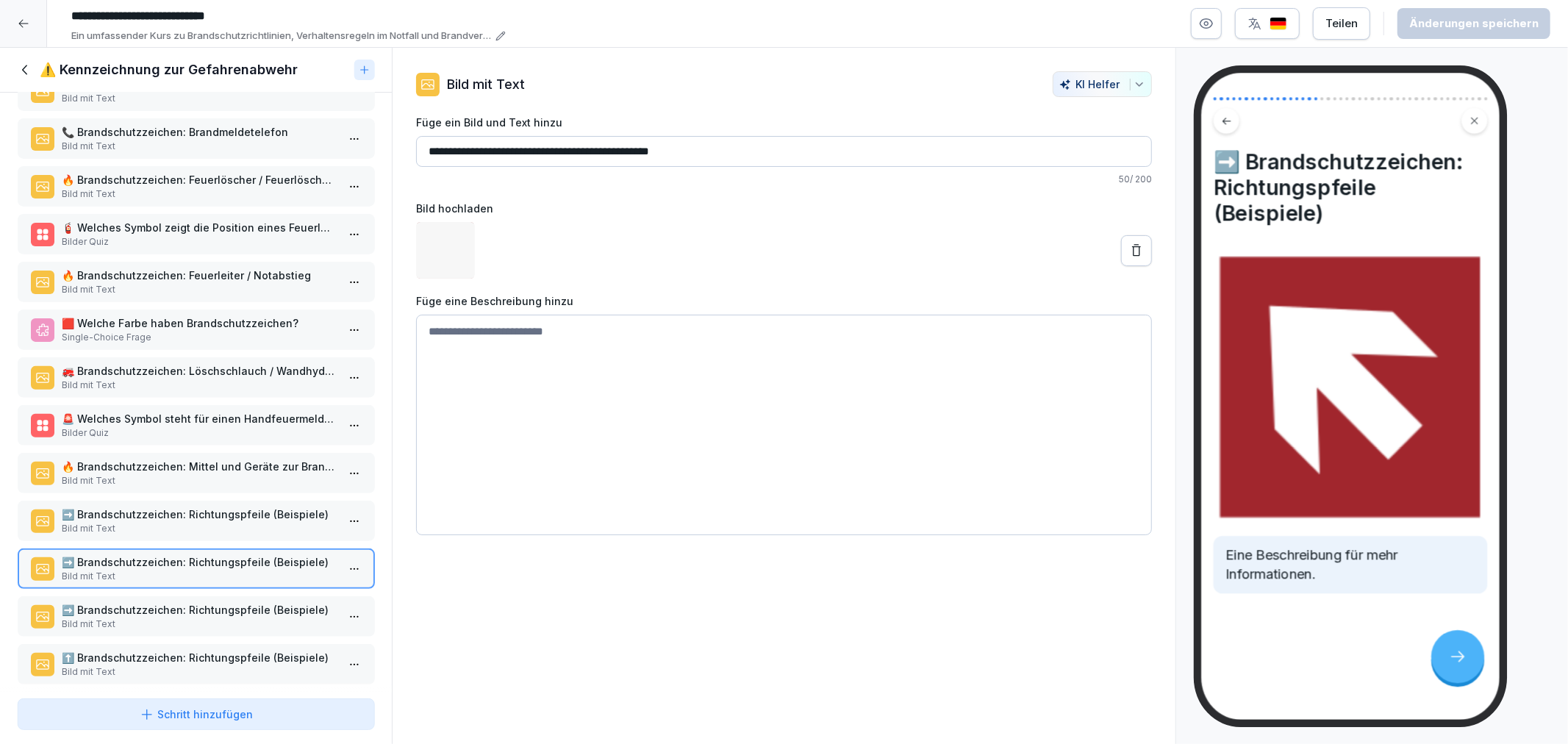
click at [156, 602] on p "➡️ Brandschutzzeichen: Richtungspfeile (Beispiele)" at bounding box center [199, 610] width 274 height 16
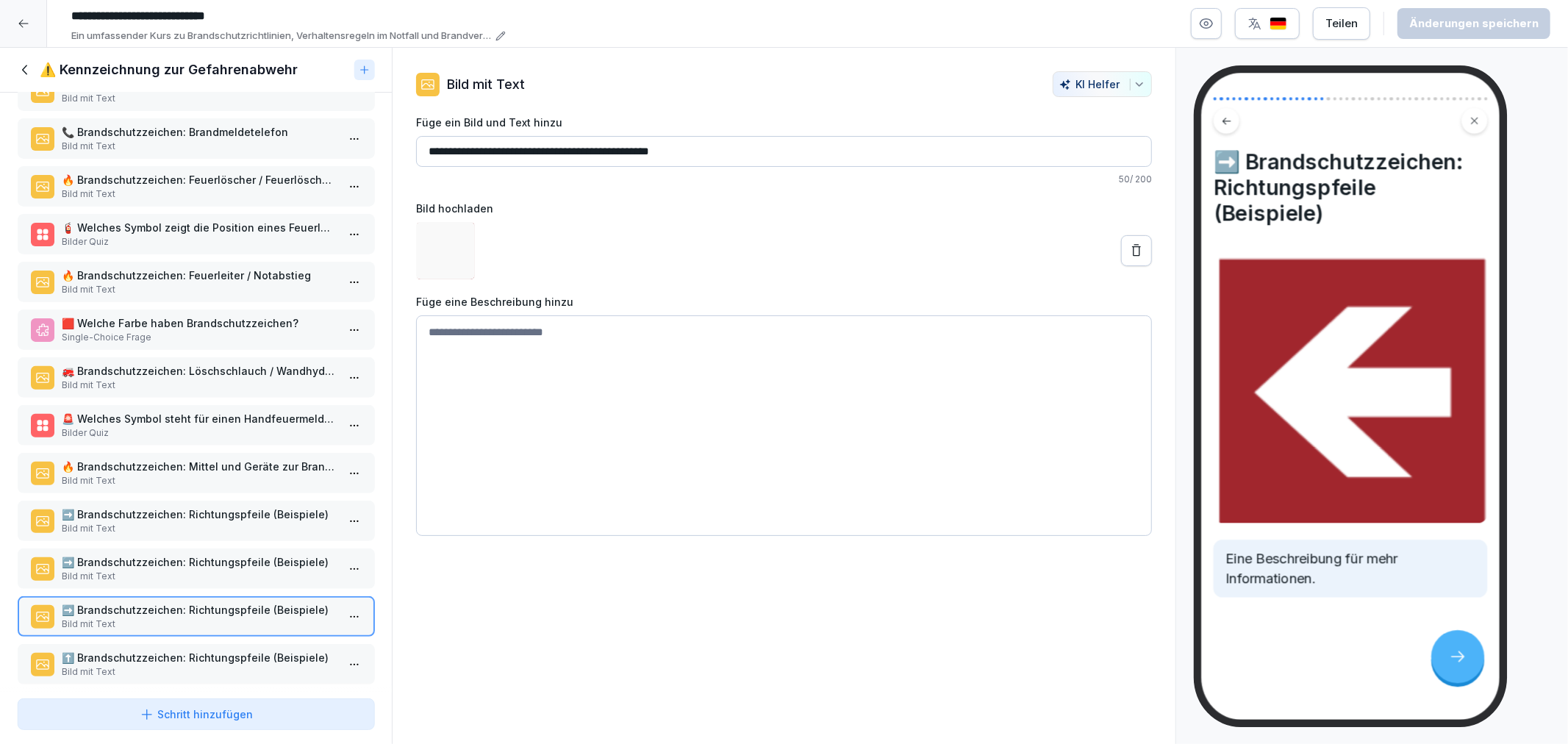
click at [177, 665] on p "Bild mit Text" at bounding box center [199, 672] width 274 height 13
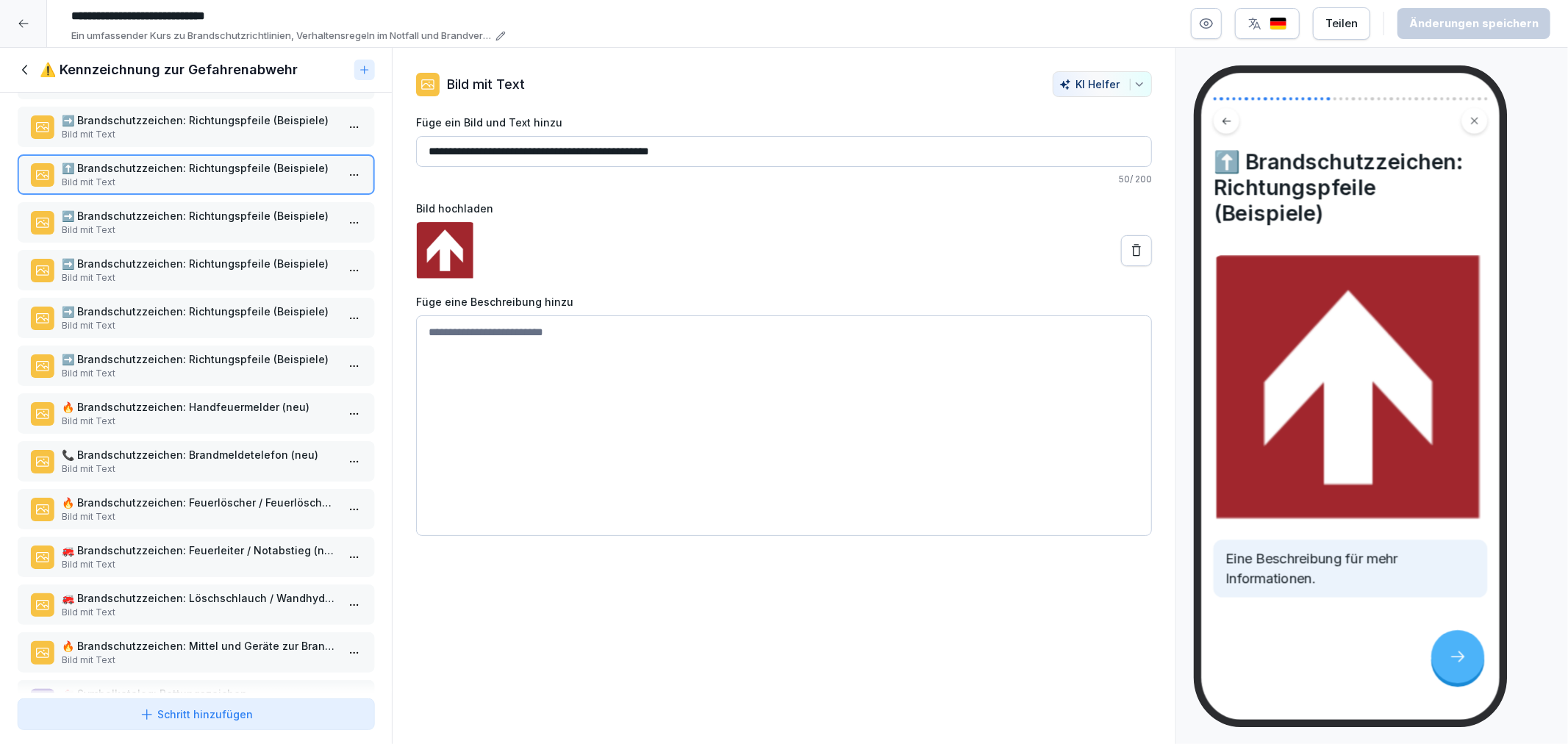
scroll to position [817, 0]
click at [131, 462] on p "Bild mit Text" at bounding box center [199, 468] width 274 height 13
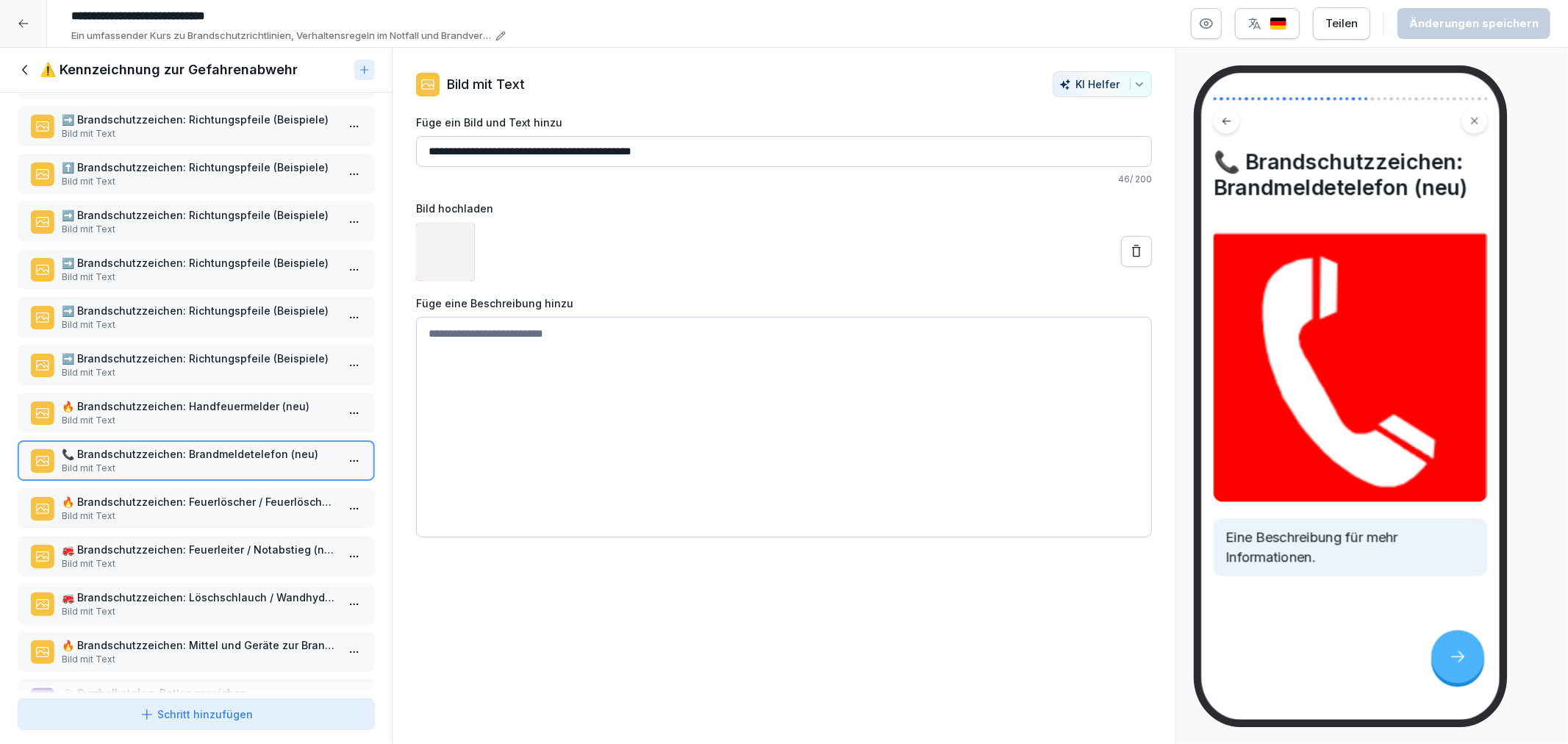
click at [144, 488] on div "🔥 Brandschutzzeichen: Feuerlöscher / Feuerlöschgerät (neu) Bild mit Text" at bounding box center [196, 508] width 356 height 41
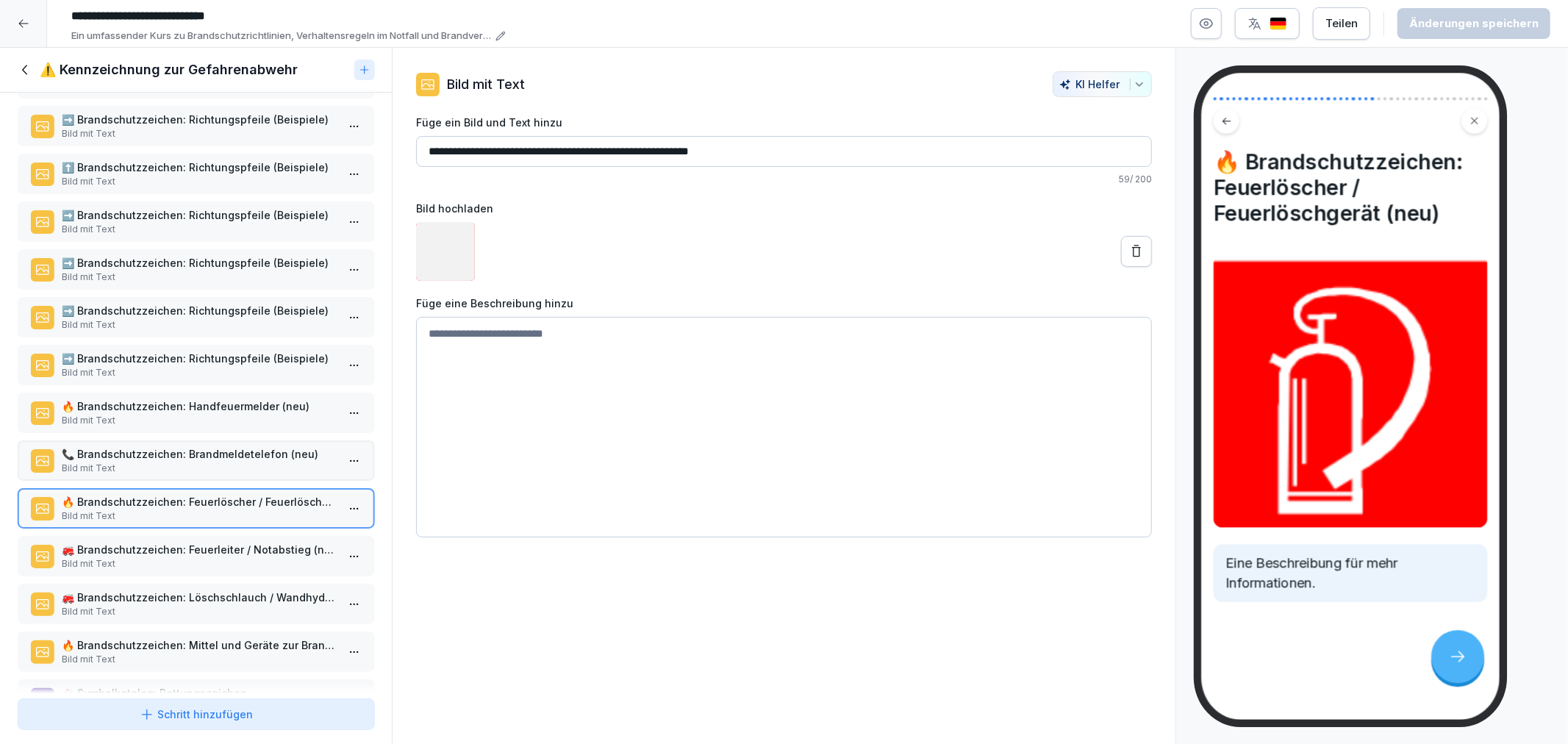
click at [171, 557] on p "Bild mit Text" at bounding box center [199, 564] width 274 height 13
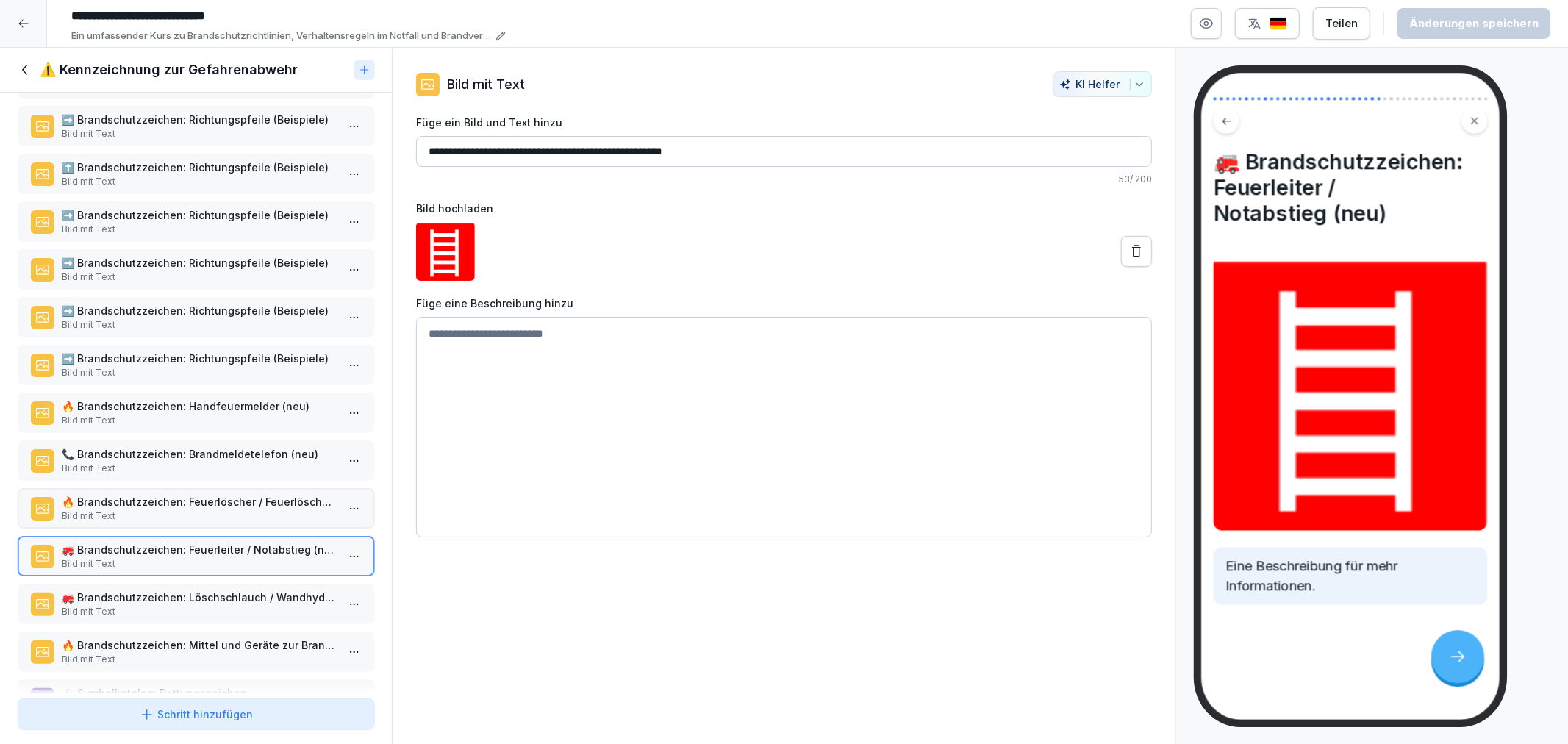
click at [175, 592] on div "⚠️ Gefahrenabwehr-Ken. Bild mit Text 🚫 Die Symbole der ASR 1.3 alt (bis 2013) d…" at bounding box center [196, 393] width 392 height 600
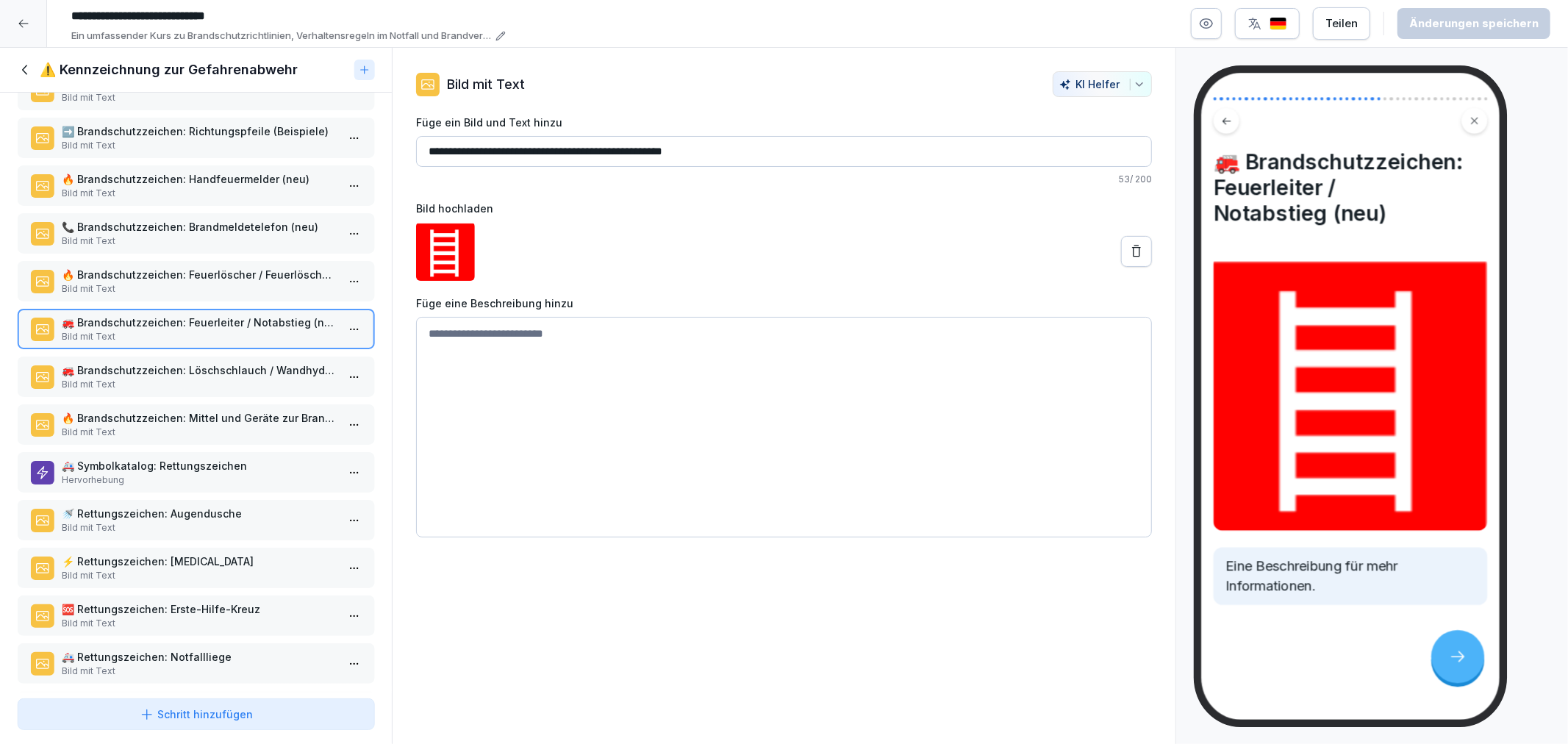
scroll to position [1062, 0]
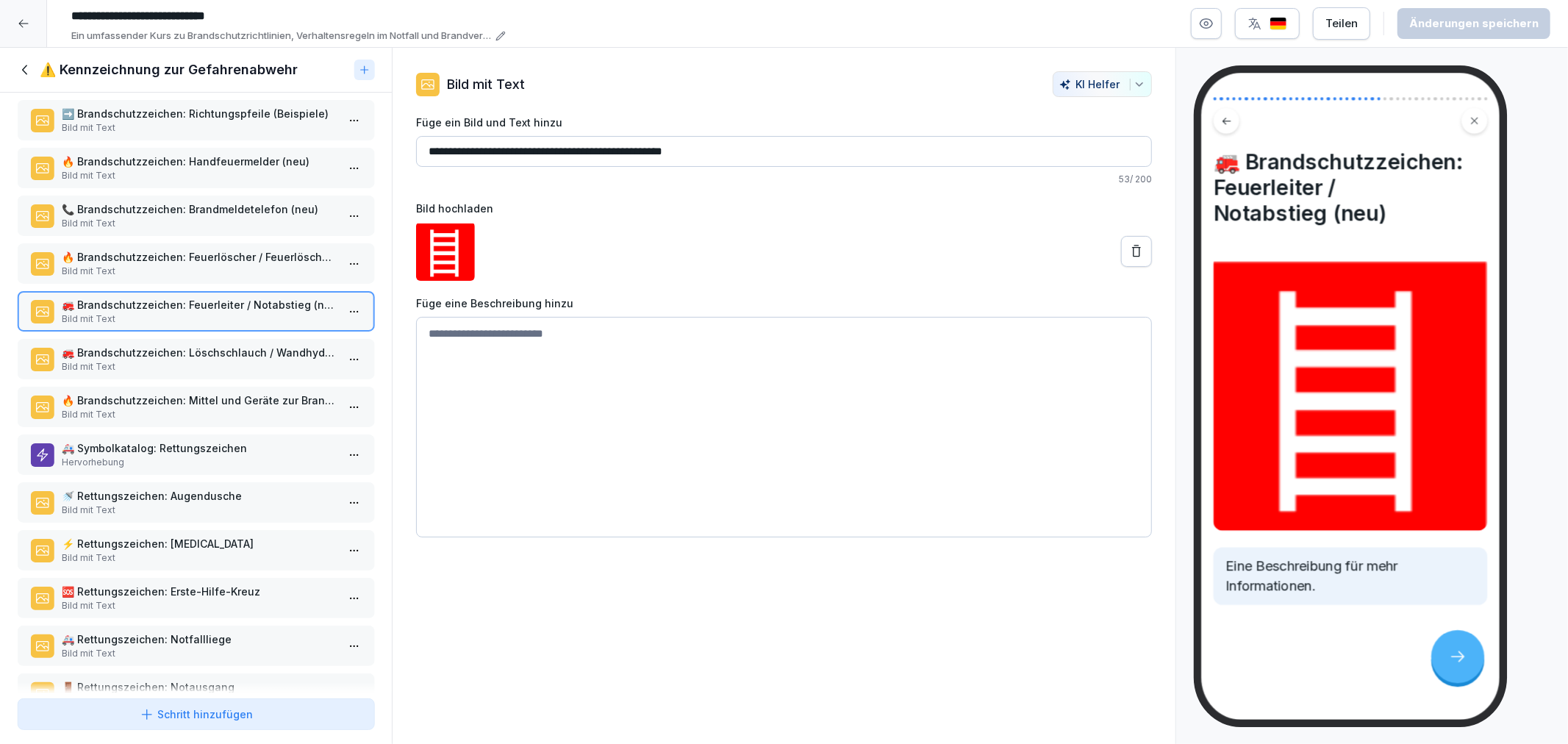
click at [160, 345] on p "🚒 Brandschutzzeichen: Löschschlauch / Wandhydrant (neu)" at bounding box center [199, 352] width 274 height 16
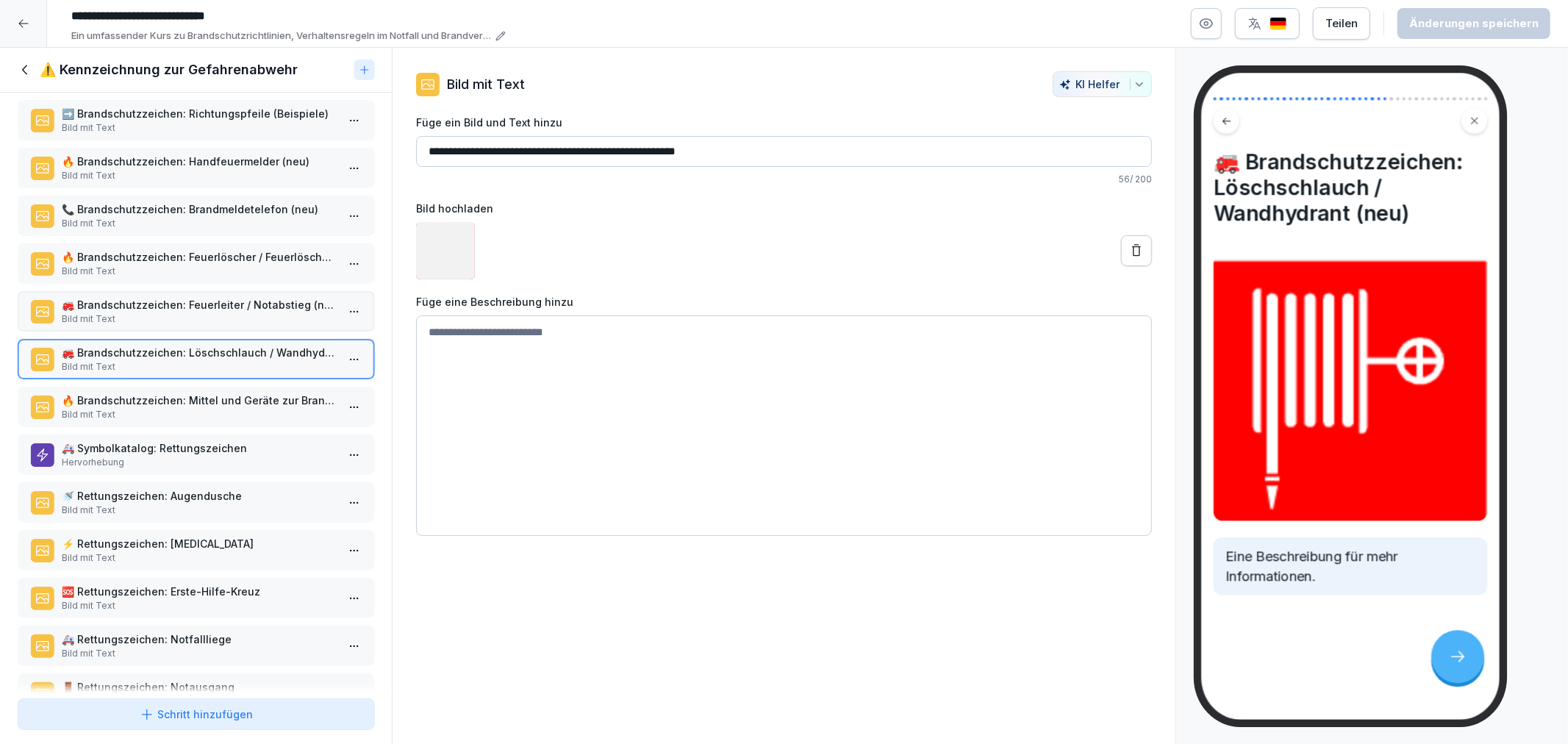
click at [172, 393] on p "🔥 Brandschutzzeichen: Mittel und Geräte zur Brandbekämpfung (neu)" at bounding box center [199, 400] width 274 height 16
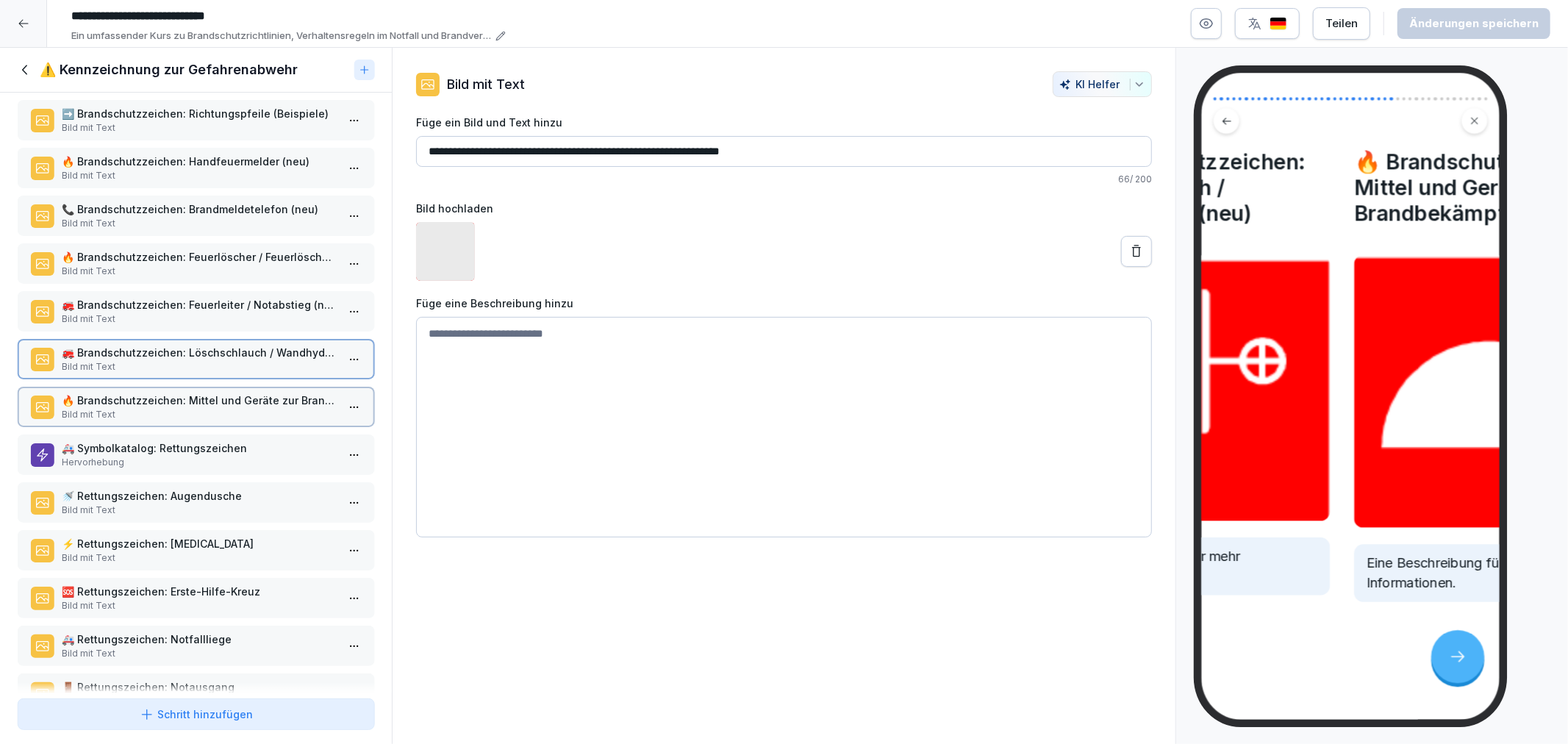
click at [177, 440] on p "🚑 Symbolkatalog: Rettungszeichen" at bounding box center [199, 448] width 274 height 16
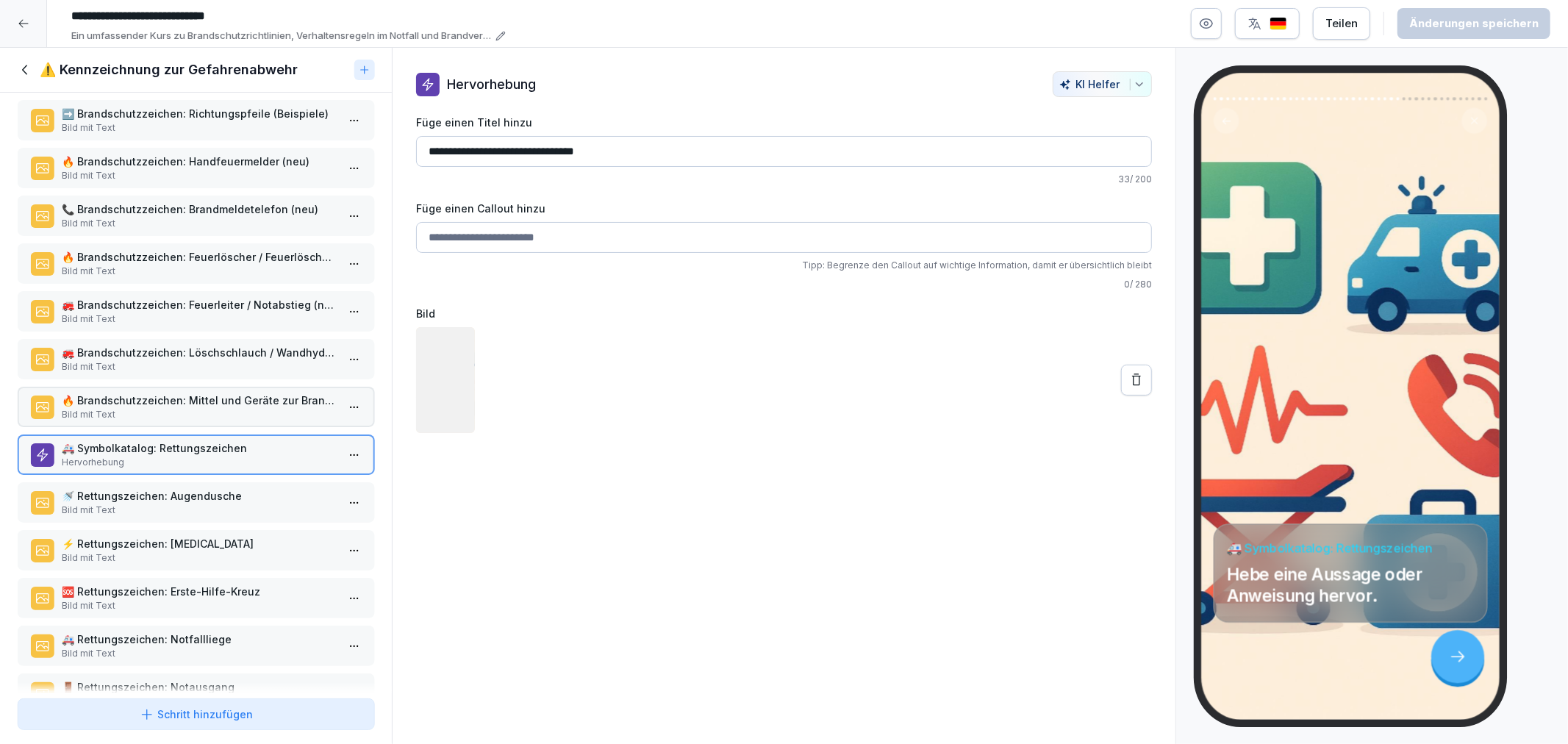
click at [180, 536] on p "⚡ Rettungszeichen: [MEDICAL_DATA]" at bounding box center [199, 543] width 274 height 16
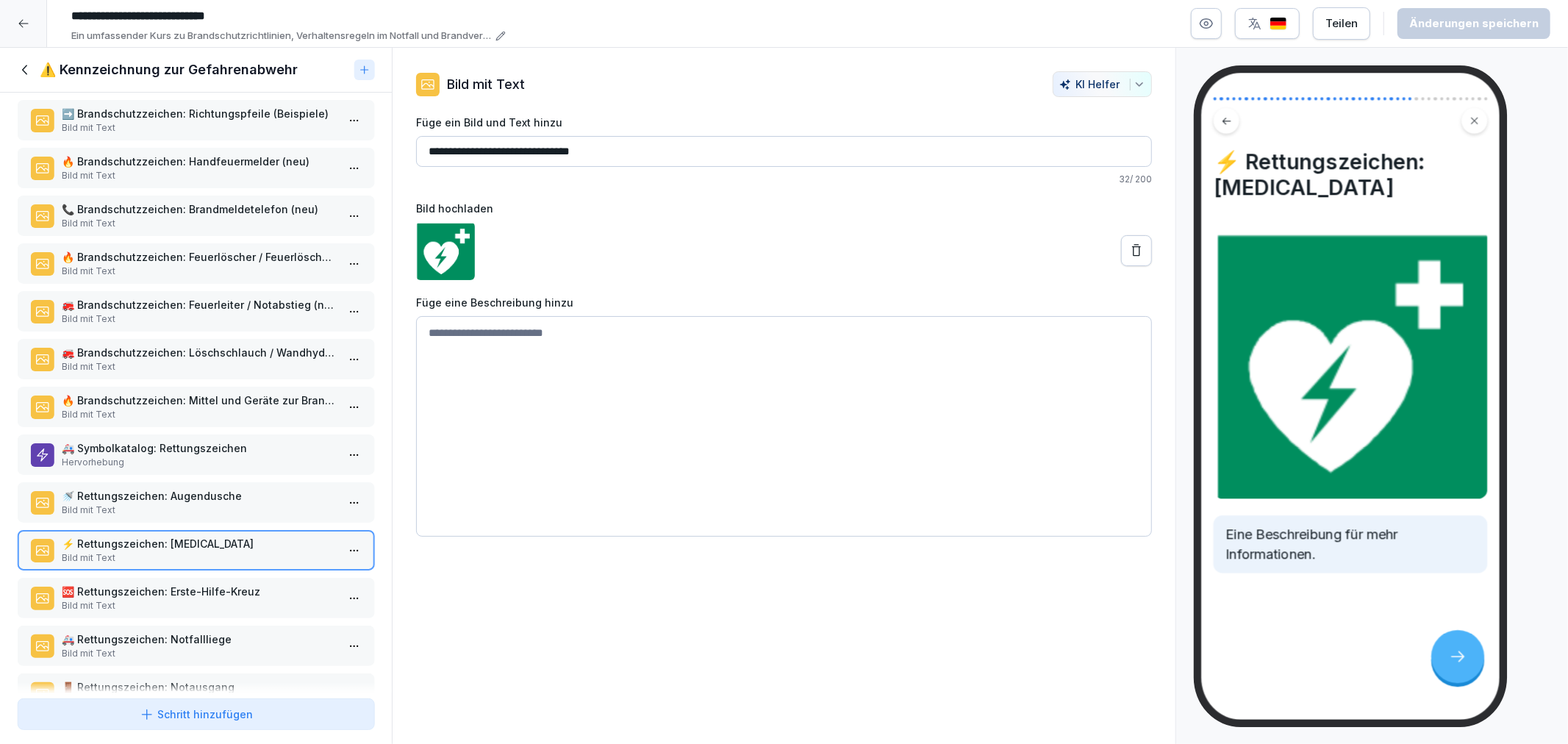
scroll to position [1484, 0]
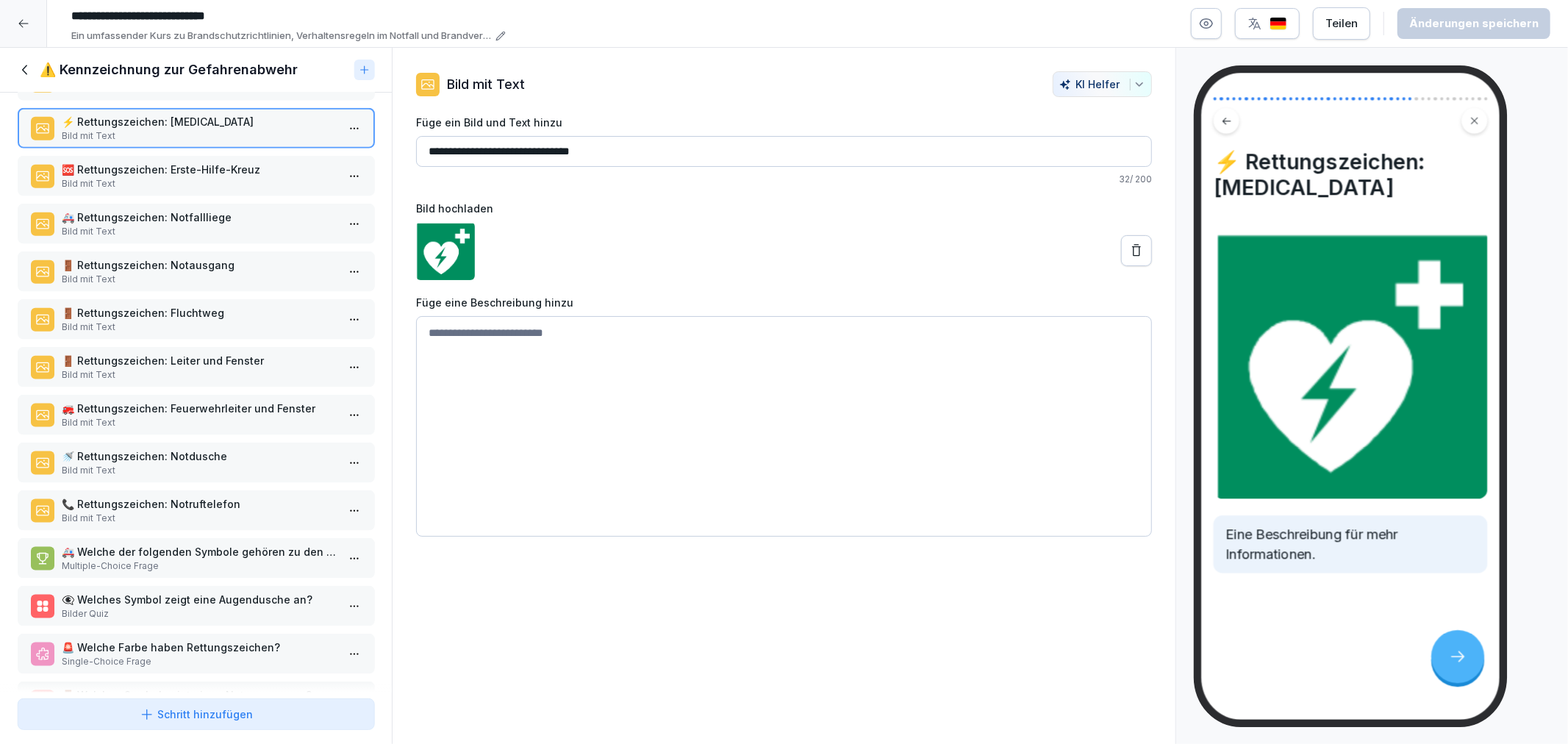
click at [173, 401] on p "🚒 Rettungszeichen: Feuerwehrleiter und Fenster" at bounding box center [199, 408] width 274 height 16
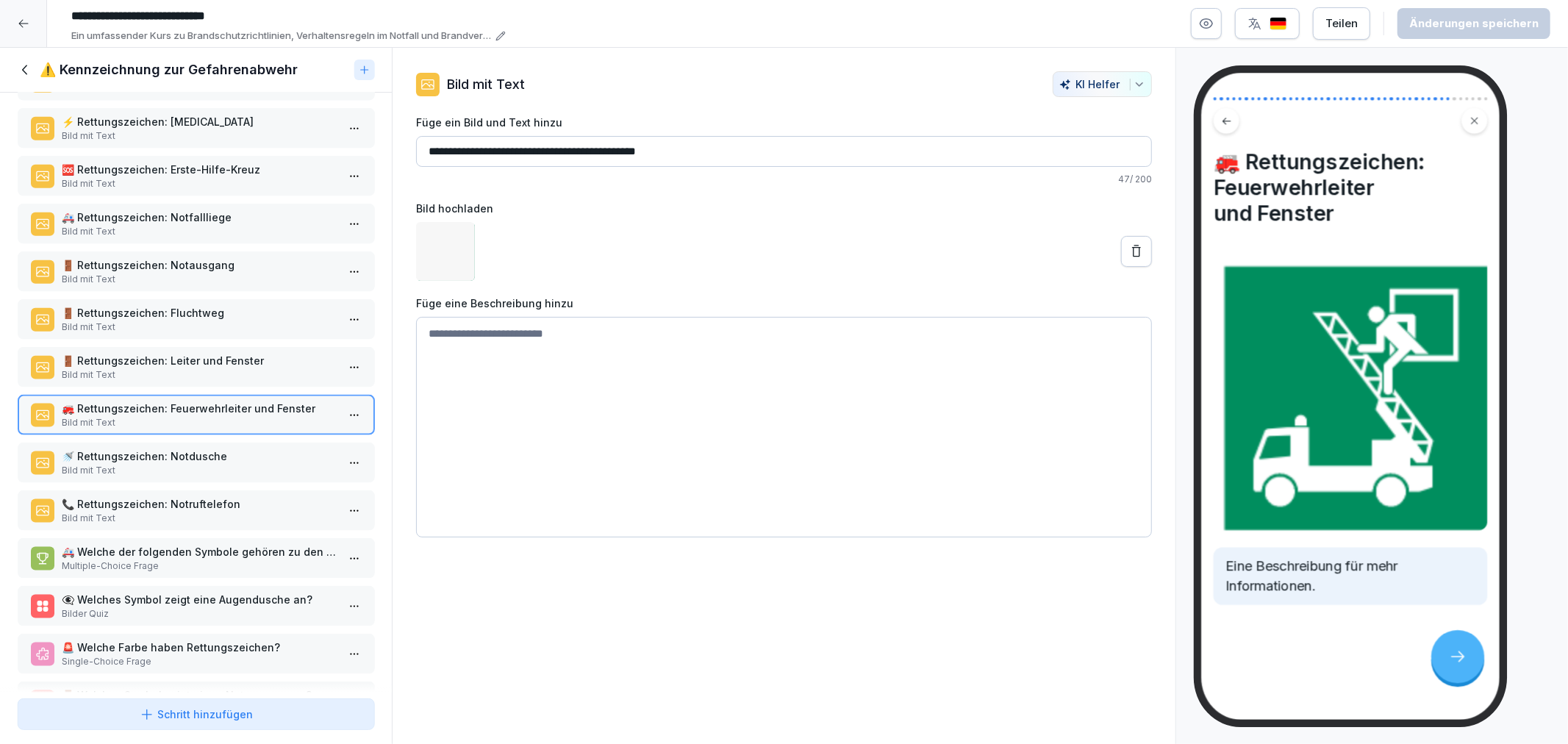
click at [178, 448] on p "🚿 Rettungszeichen: Notdusche" at bounding box center [199, 456] width 274 height 16
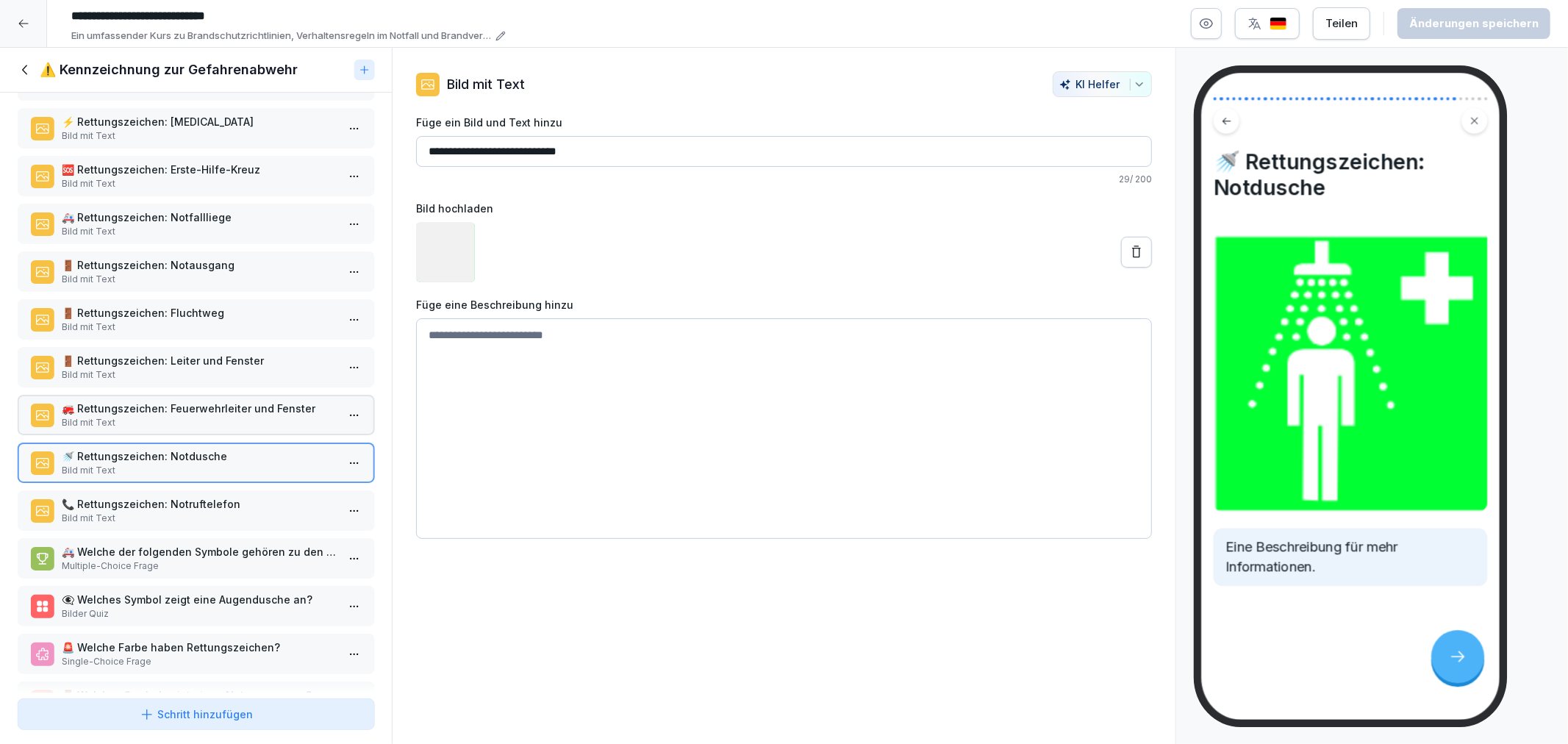
click at [179, 512] on p "Bild mit Text" at bounding box center [199, 519] width 274 height 13
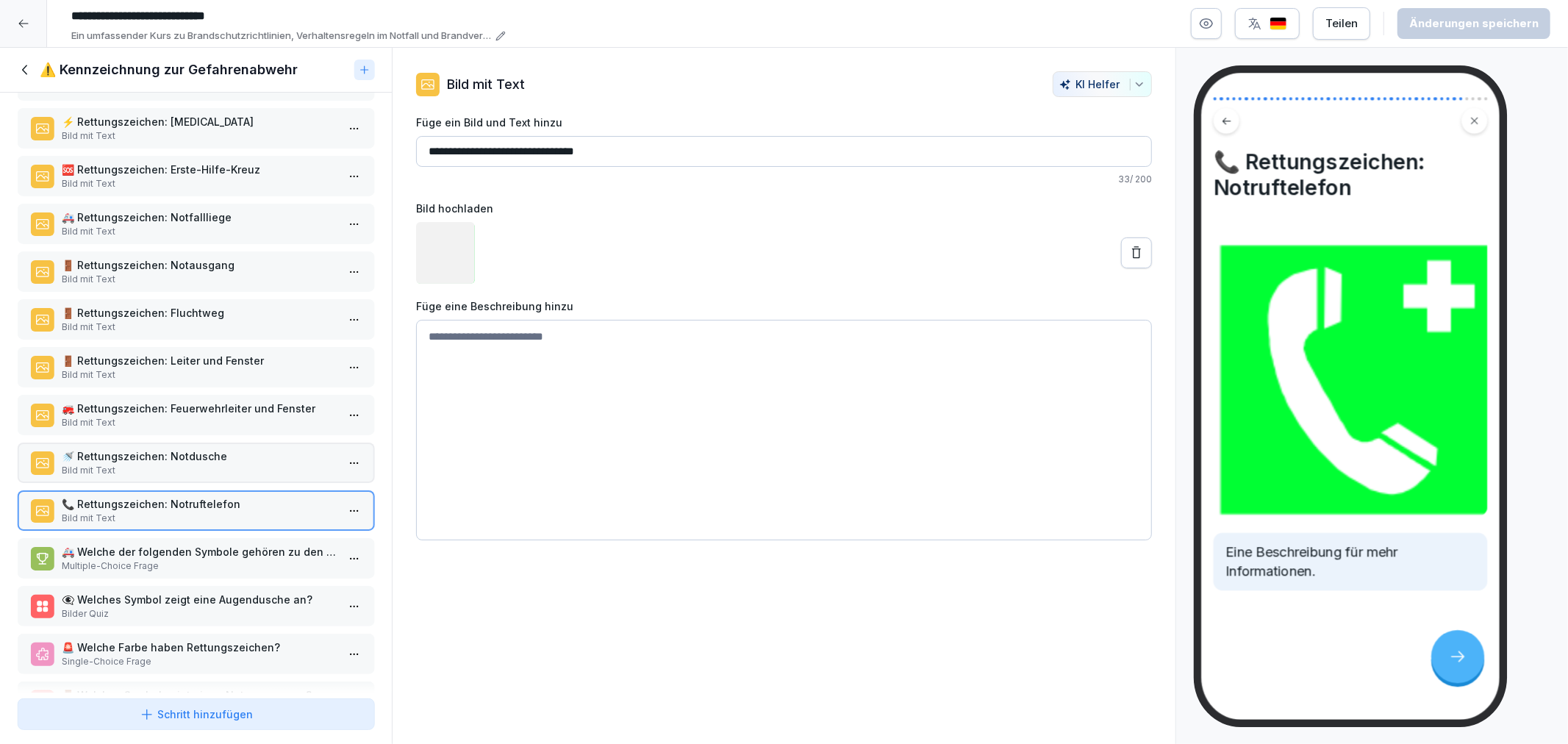
click at [181, 592] on p "👁️‍🗨️ Welches Symbol zeigt eine Augendusche an?" at bounding box center [199, 599] width 274 height 16
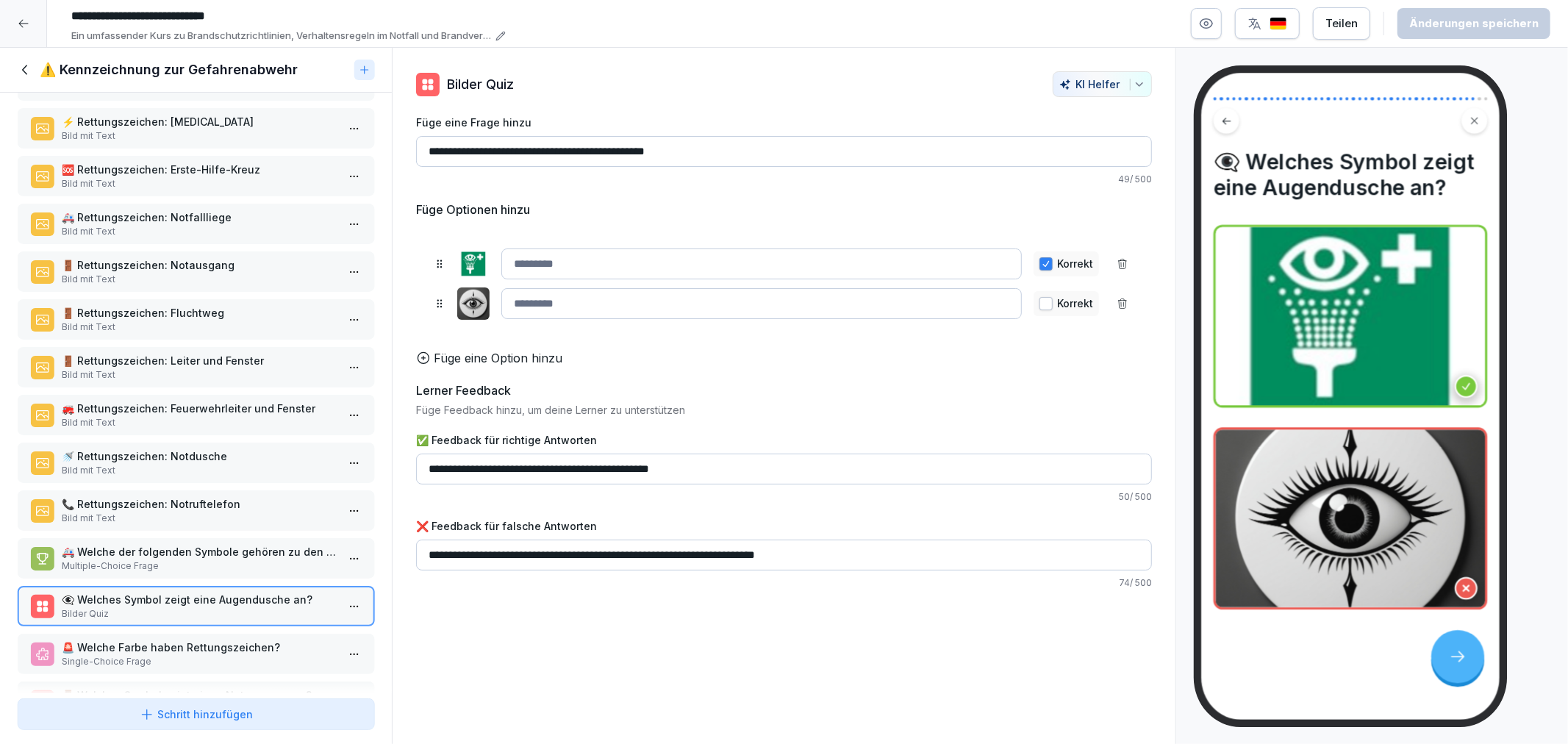
drag, startPoint x: 182, startPoint y: 617, endPoint x: 182, endPoint y: 650, distance: 33.0
click at [182, 618] on div "⚠️ Gefahrenabwehr-Ken. Bild mit Text 🚫 Die Symbole der ASR 1.3 alt (bis 2013) d…" at bounding box center [196, 393] width 392 height 600
click at [179, 671] on div "⚠️ Gefahrenabwehr-Ken. Bild mit Text 🚫 Die Symbole der ASR 1.3 alt (bis 2013) d…" at bounding box center [196, 393] width 392 height 600
click at [173, 640] on p "🚨 Welche Farbe haben Rettungszeichen?" at bounding box center [199, 647] width 274 height 16
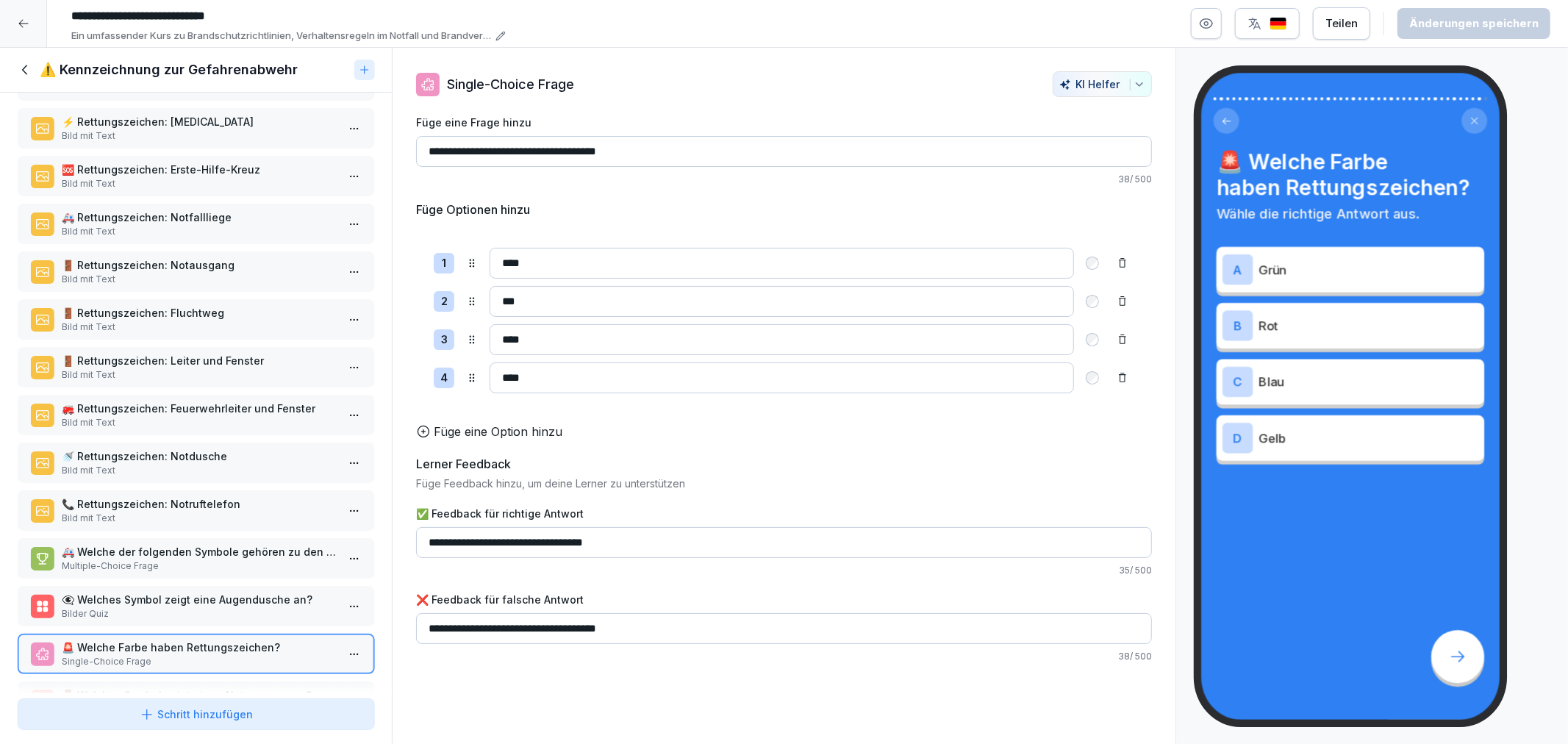
click at [174, 688] on p "🚪 Welches Symbol zeigt einen Notausgang an?" at bounding box center [199, 695] width 274 height 16
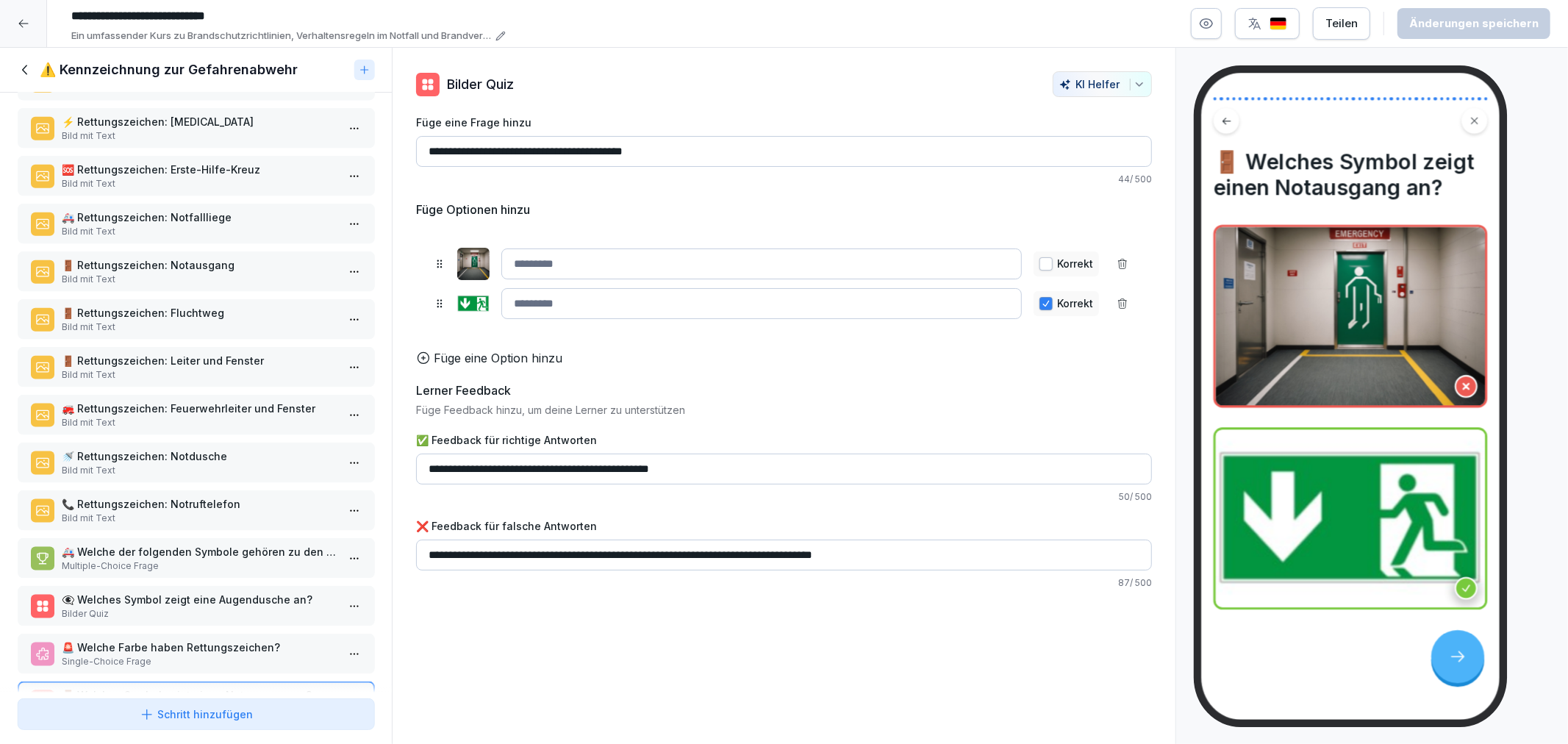
click at [175, 640] on p "🚨 Welche Farbe haben Rettungszeichen?" at bounding box center [199, 647] width 274 height 16
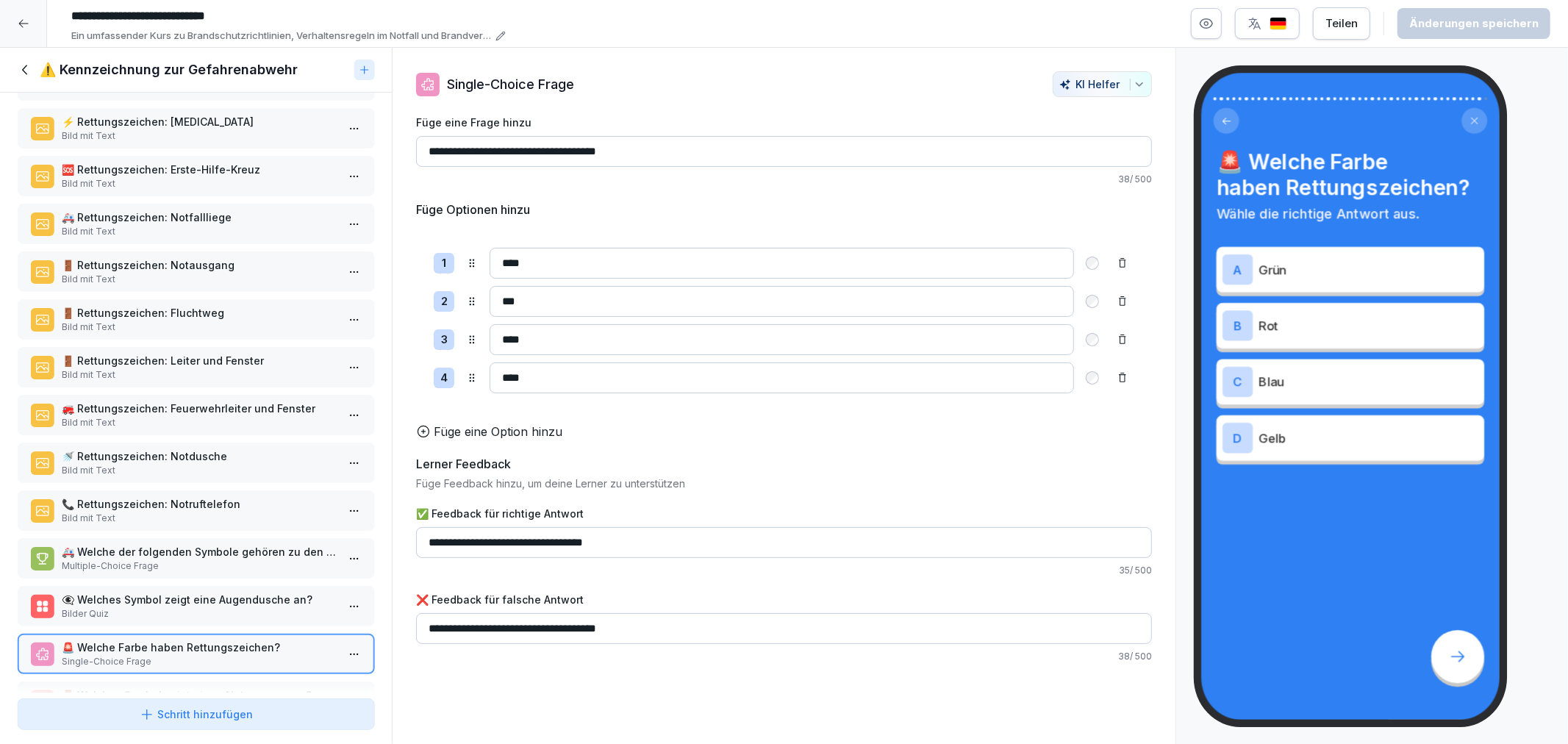
click at [24, 66] on icon at bounding box center [26, 70] width 16 height 16
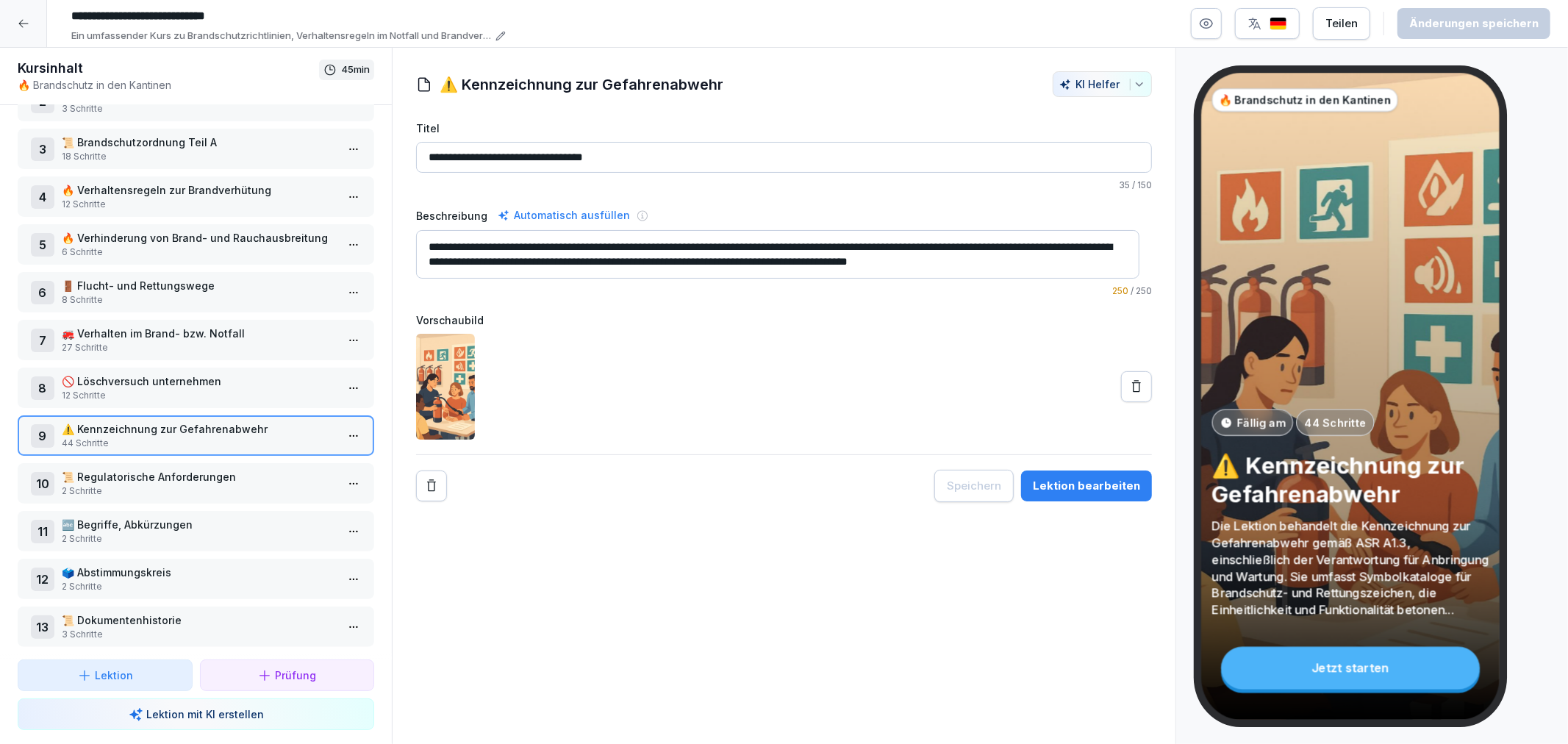
click at [210, 485] on p "2 Schritte" at bounding box center [199, 491] width 274 height 13
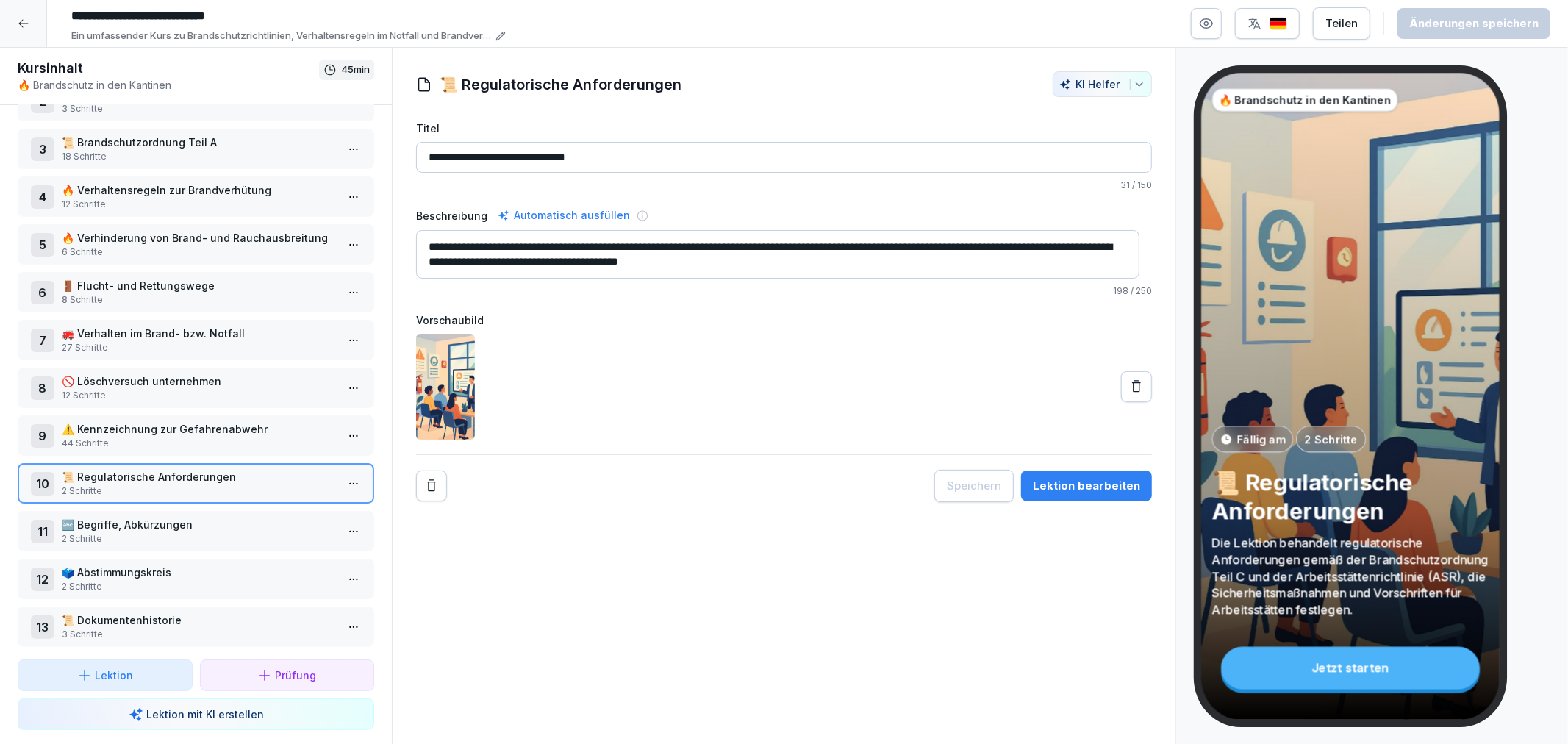
click at [1063, 484] on div "Lektion bearbeiten" at bounding box center [1086, 486] width 107 height 16
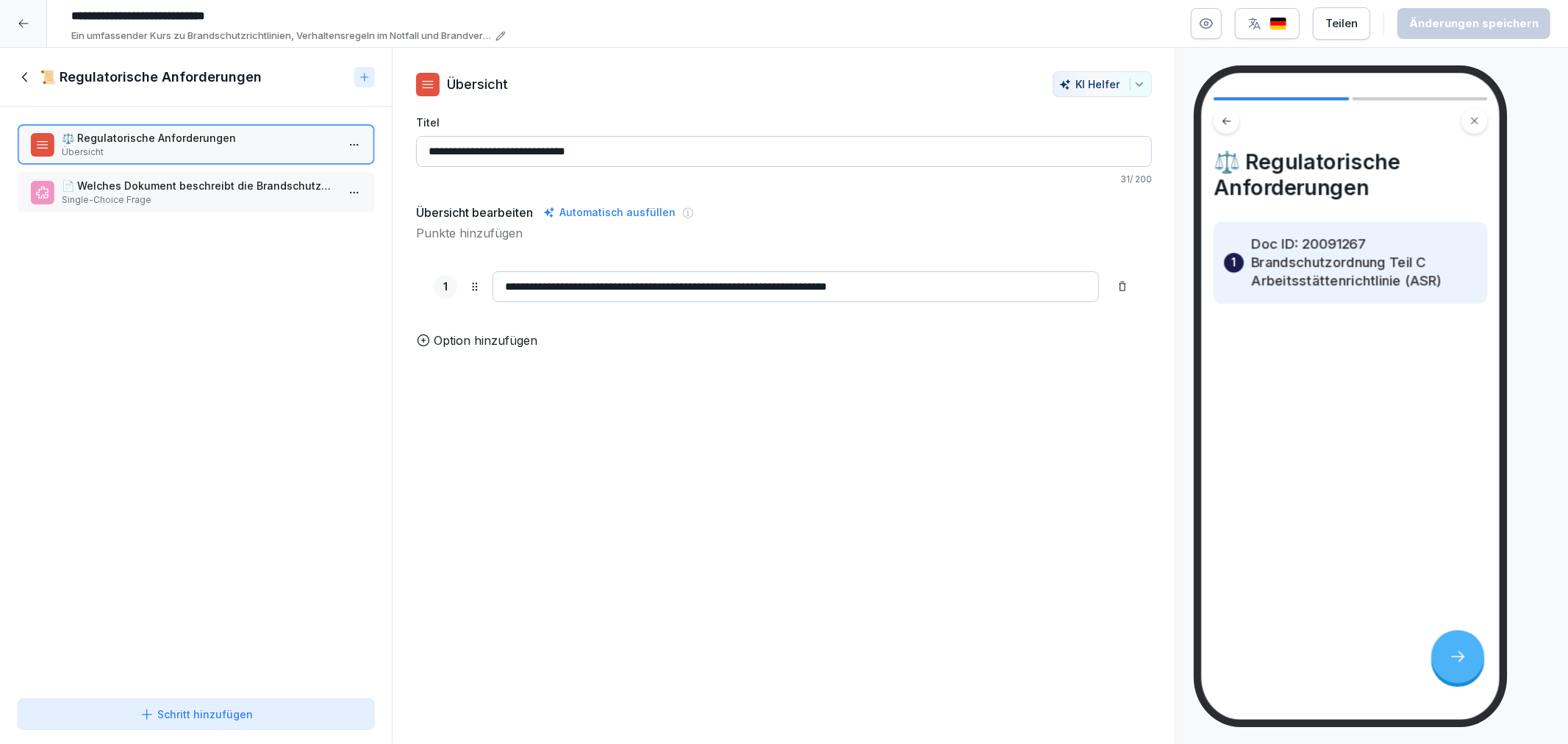
click at [185, 186] on p "📄 Welches Dokument beschreibt die Brandschutzordnung Teil C gemäß der Arbeitsst…" at bounding box center [199, 185] width 274 height 16
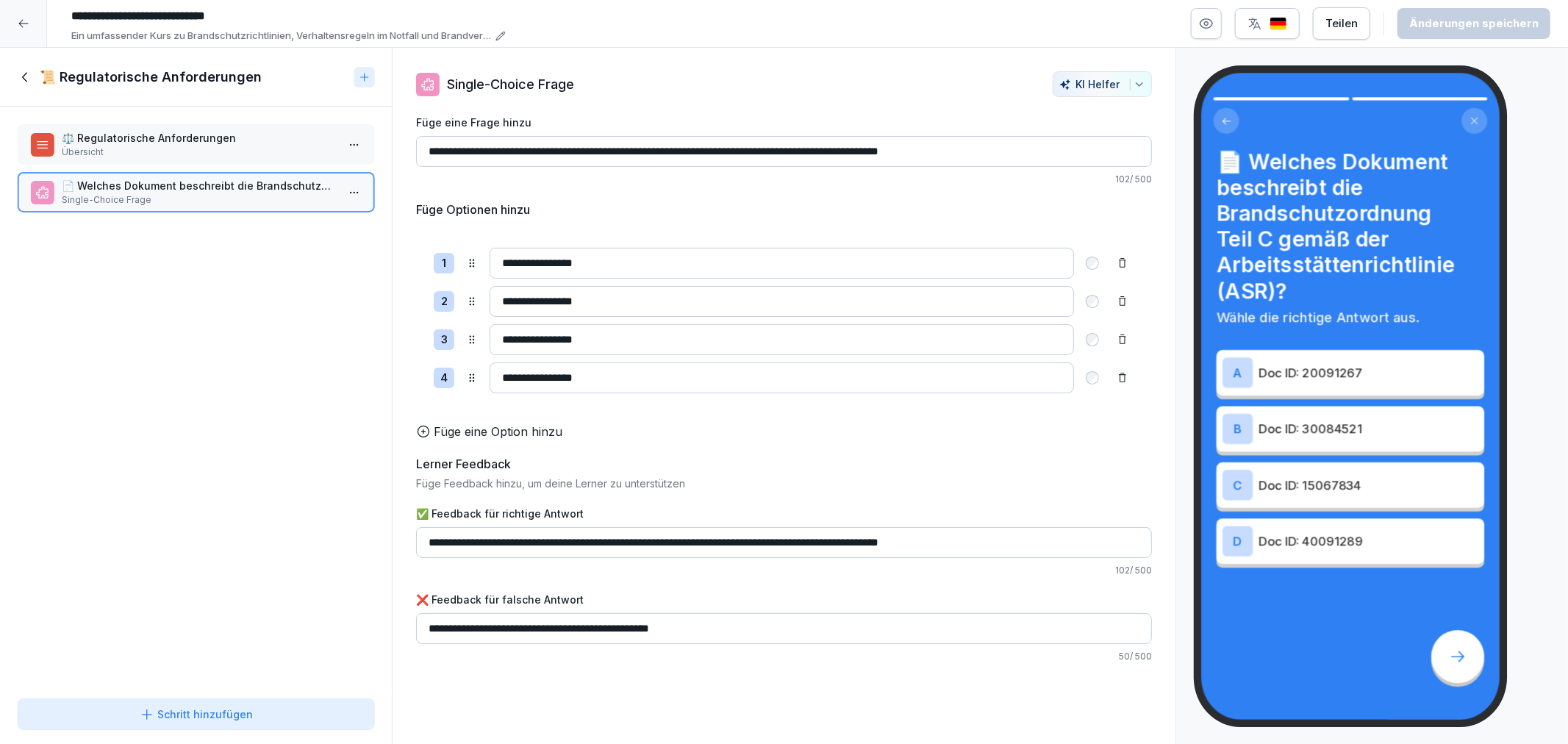
click at [209, 142] on p "⚖️ Regulatorische Anforderungen" at bounding box center [199, 138] width 274 height 16
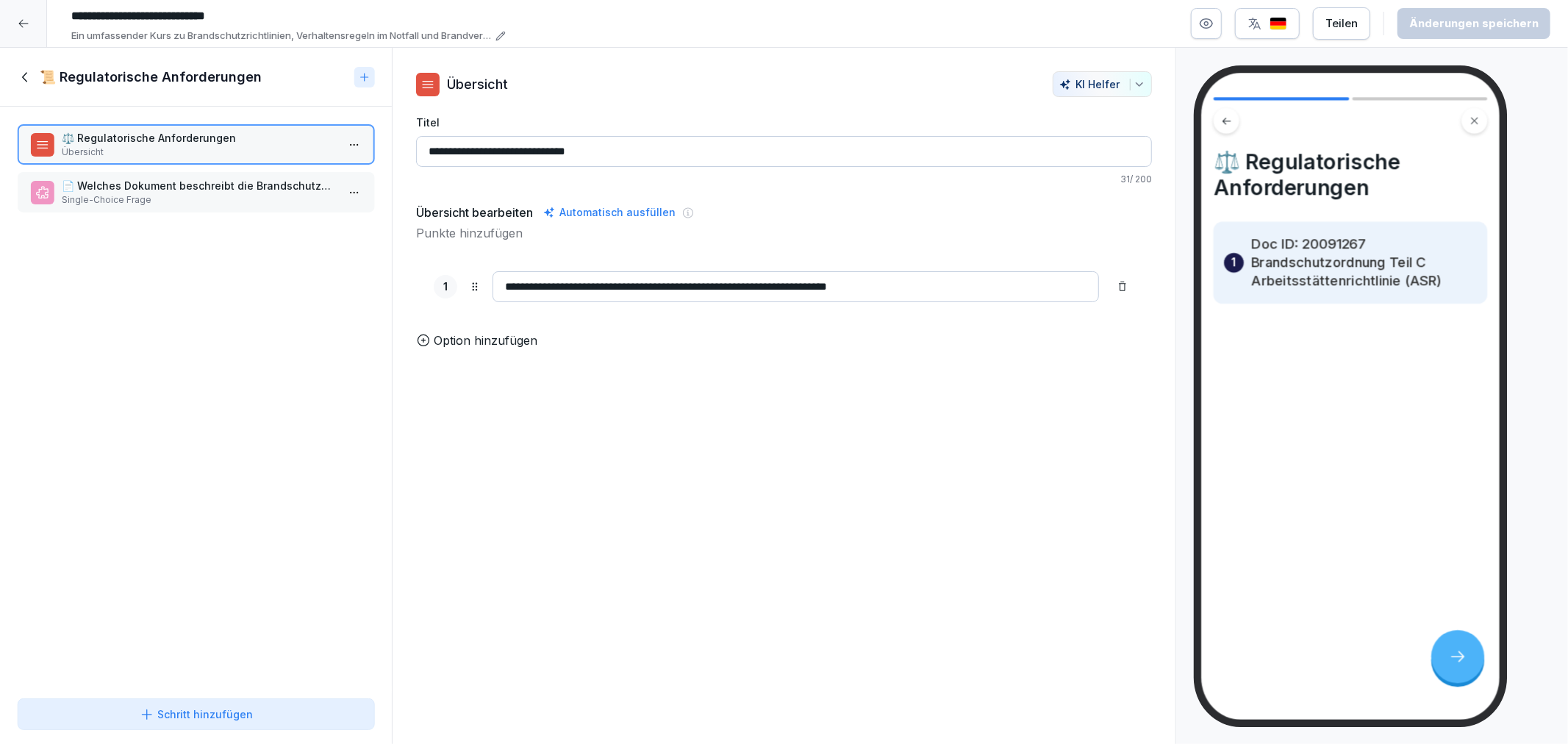
click at [201, 182] on p "📄 Welches Dokument beschreibt die Brandschutzordnung Teil C gemäß der Arbeitsst…" at bounding box center [199, 185] width 274 height 16
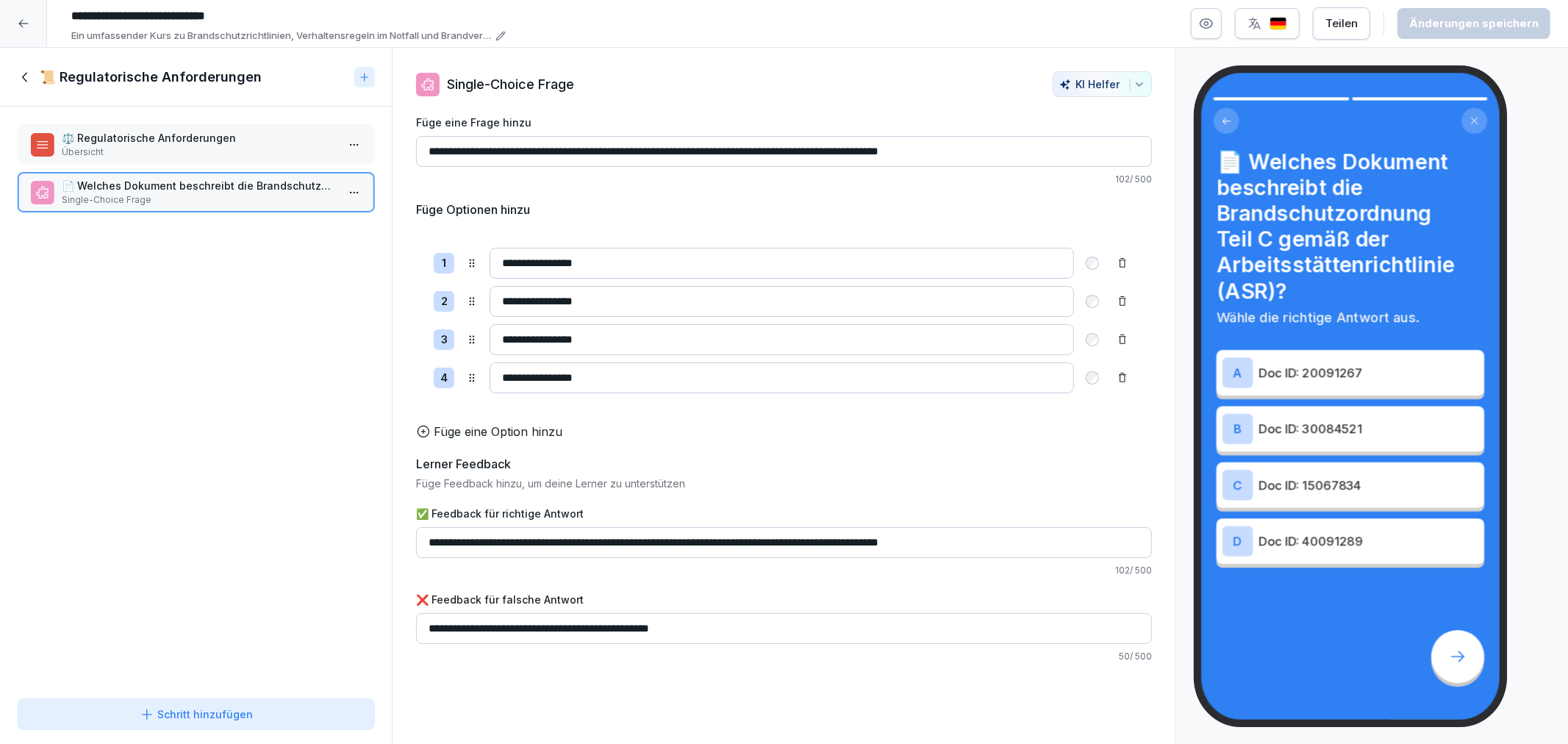
click at [167, 142] on p "⚖️ Regulatorische Anforderungen" at bounding box center [199, 138] width 274 height 16
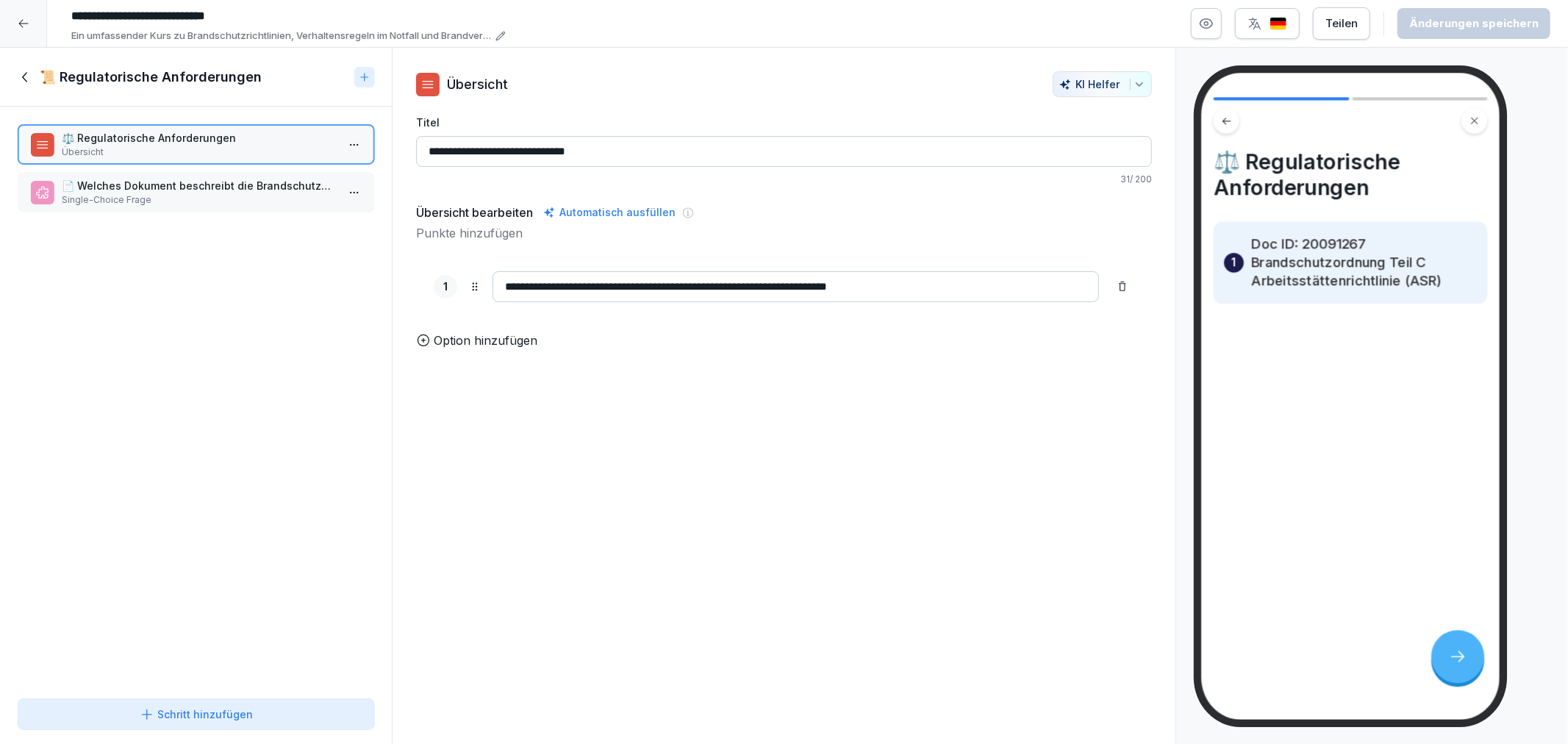
click at [187, 210] on div "⚖️ Regulatorische Anforderungen Übersicht 📄 Welches Dokument beschreibt die Bra…" at bounding box center [196, 399] width 392 height 586
click at [165, 205] on div "📄 Welches Dokument beschreibt die Brandschutzordnung Teil C gemäß der Arbeitsst…" at bounding box center [196, 192] width 356 height 41
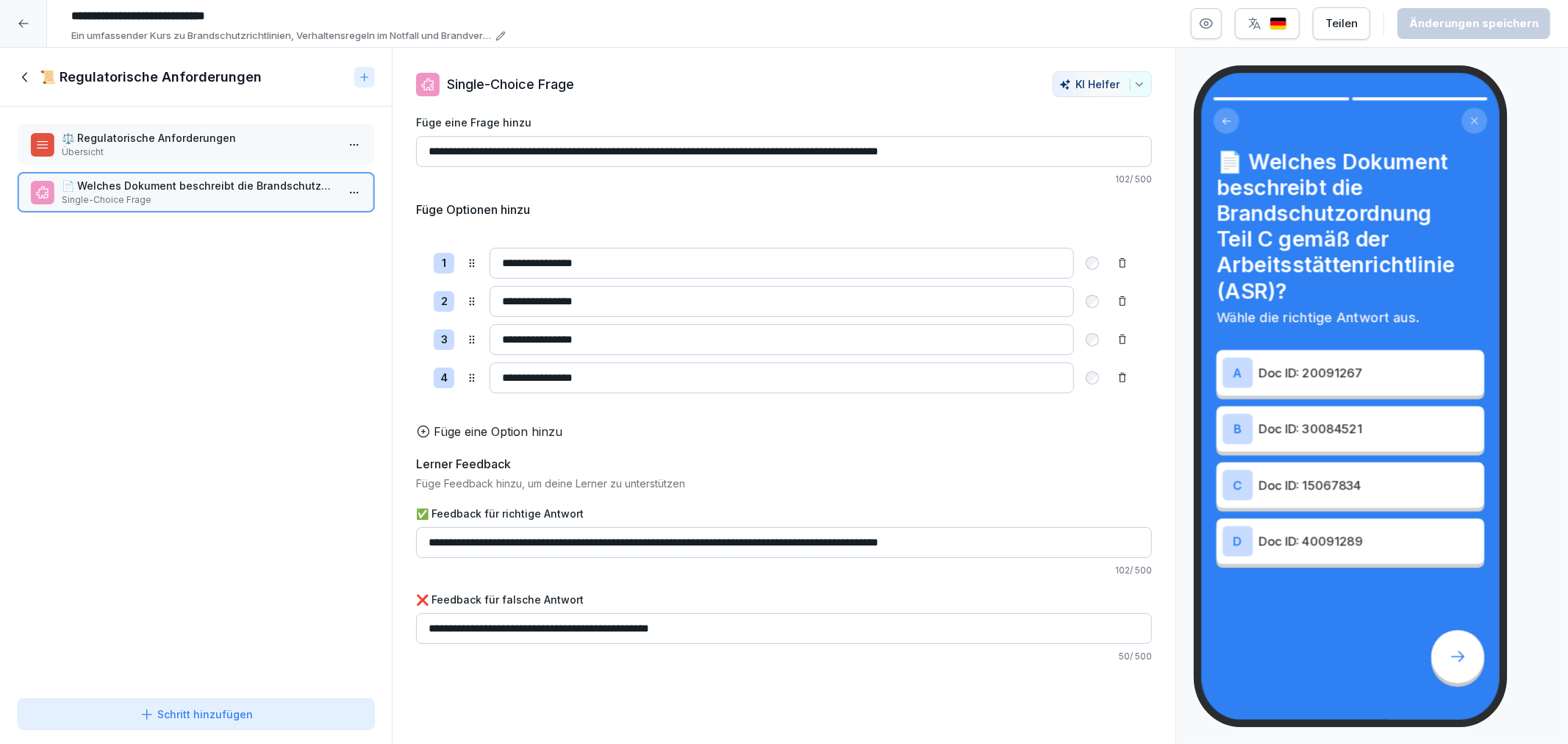
click at [143, 173] on div "📄 Welches Dokument beschreibt die Brandschutzordnung Teil C gemäß der Arbeitsst…" at bounding box center [196, 192] width 356 height 41
click at [137, 152] on p "Übersicht" at bounding box center [199, 152] width 274 height 13
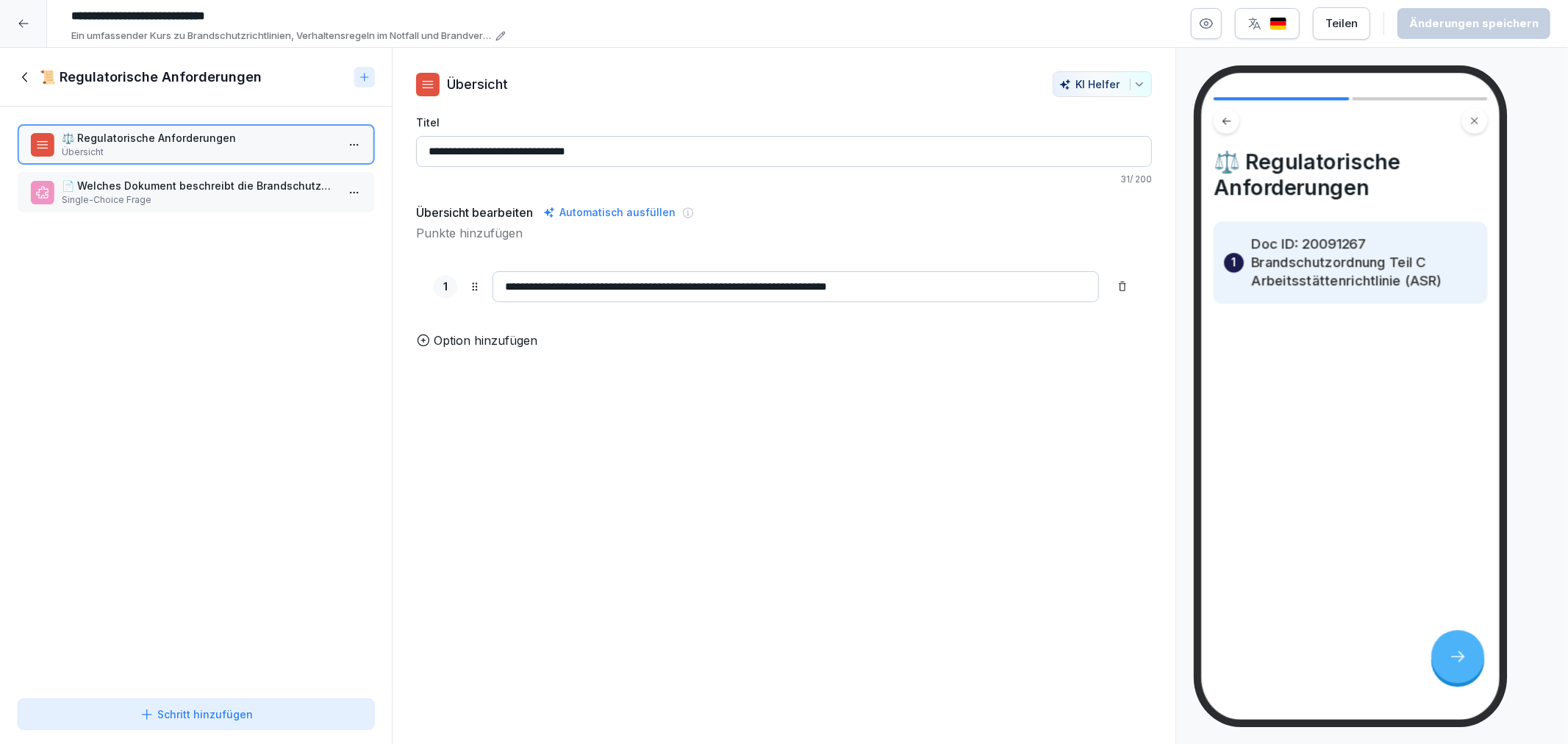
click at [18, 69] on icon at bounding box center [26, 77] width 16 height 16
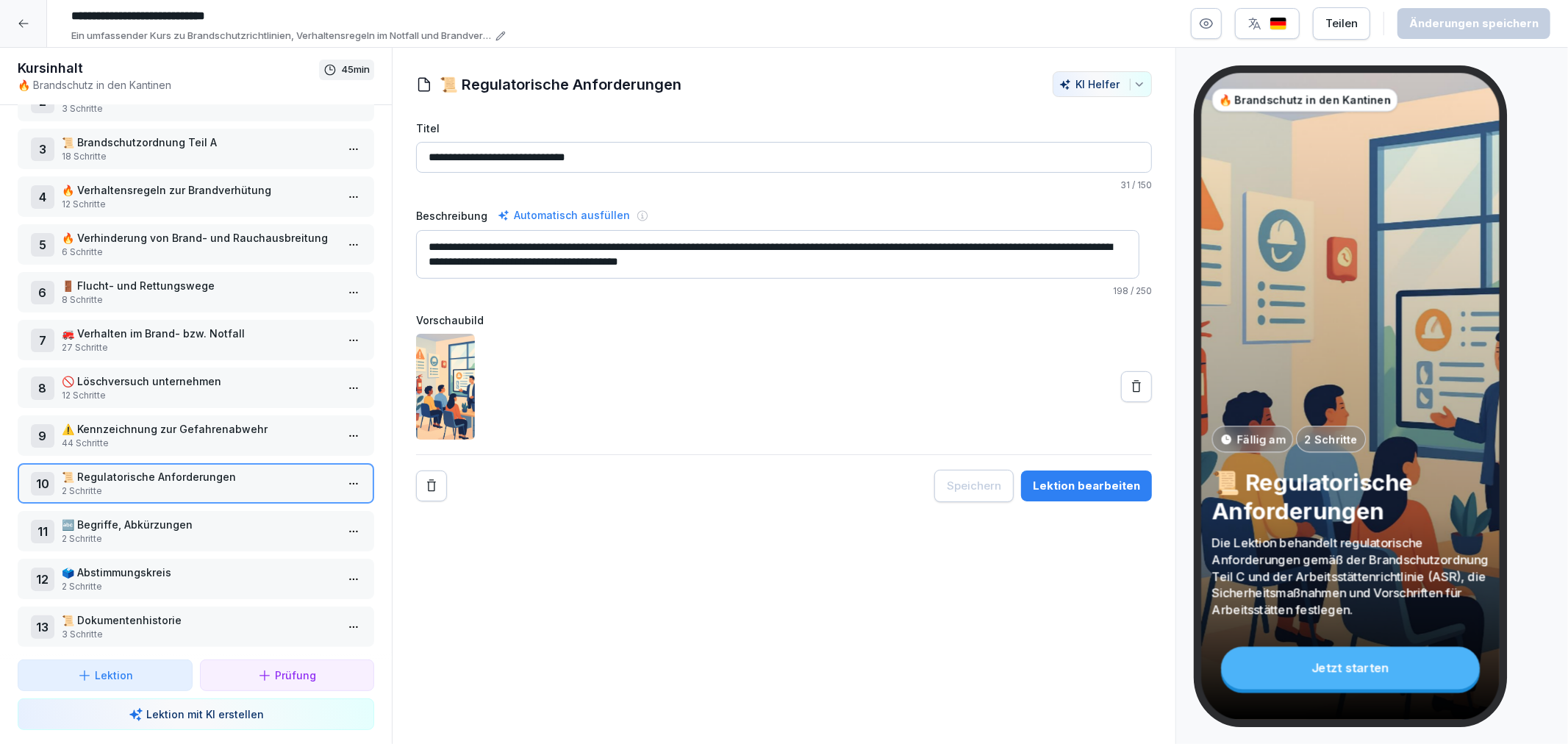
click at [157, 517] on p "🔤 Begriffe, Abkürzungen" at bounding box center [199, 524] width 274 height 16
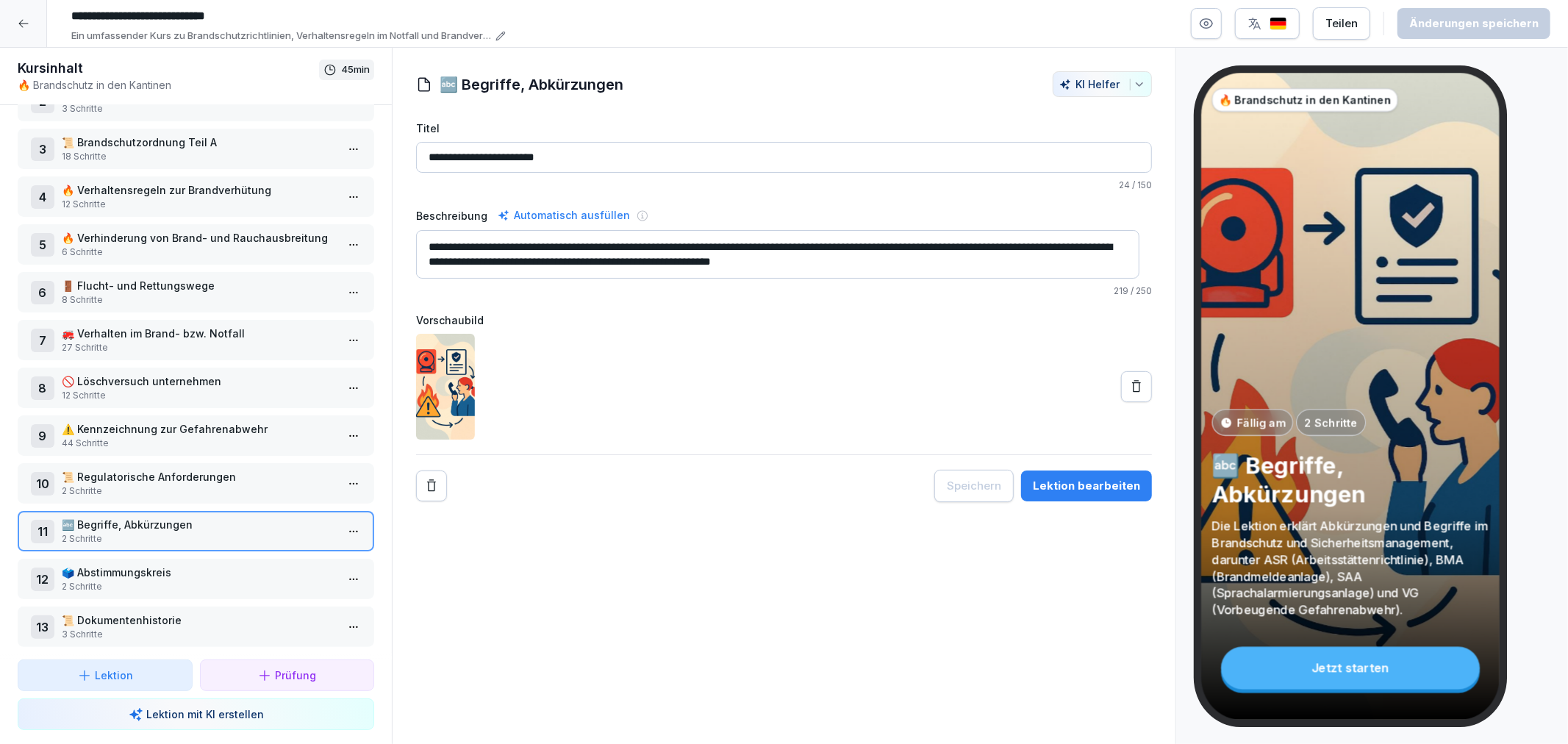
click at [1069, 482] on div "Lektion bearbeiten" at bounding box center [1086, 486] width 107 height 16
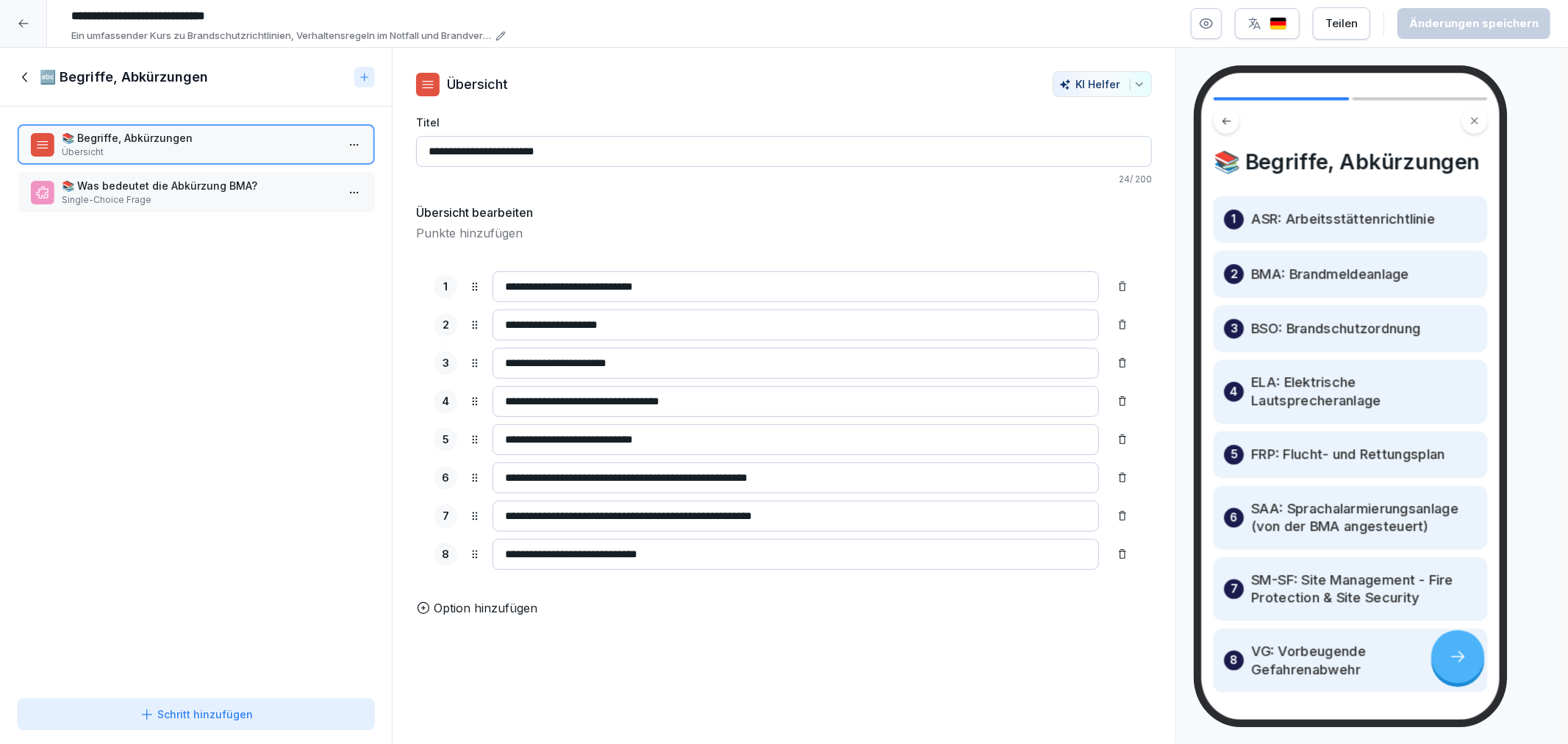
scroll to position [67, 0]
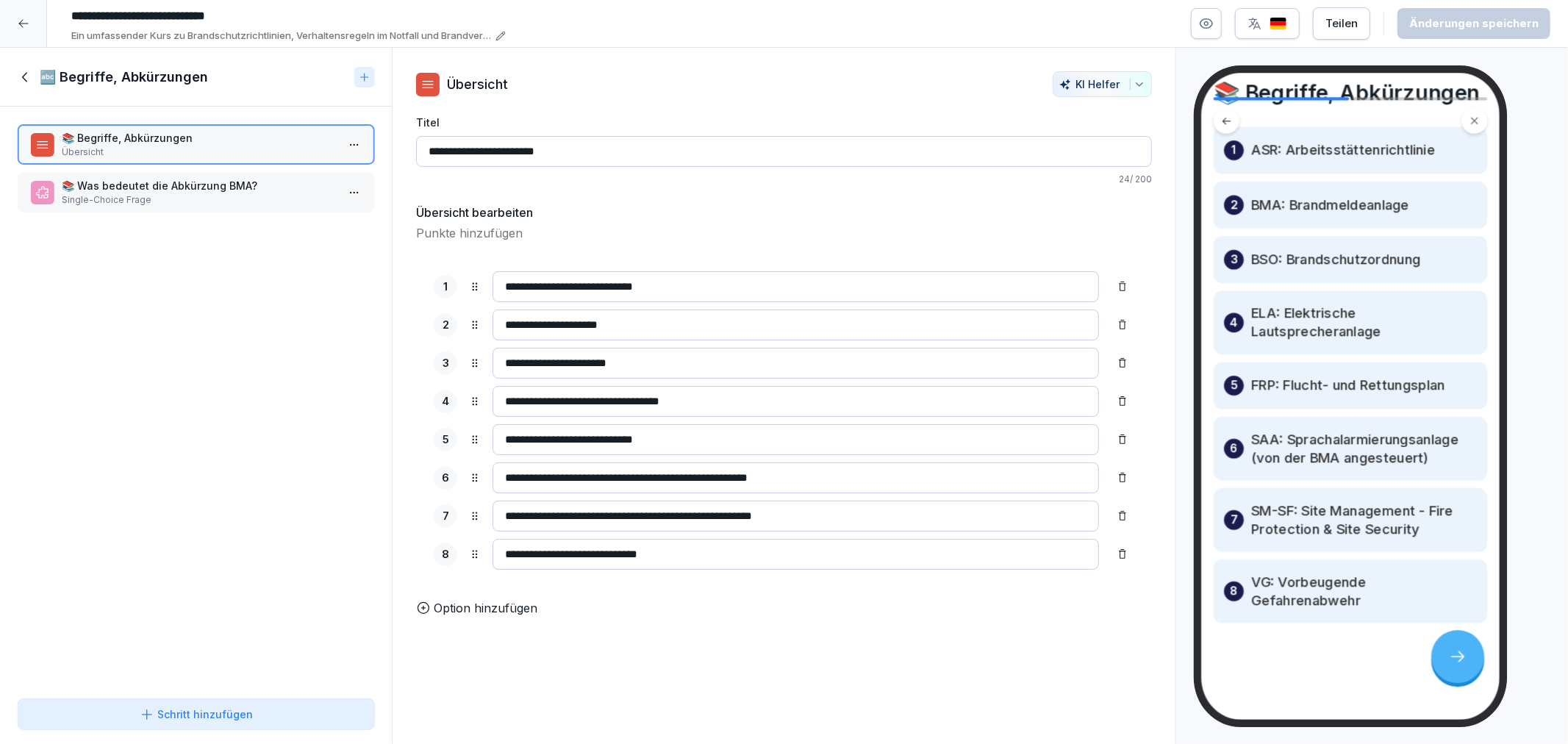
click at [90, 189] on p "📚 Was bedeutet die Abkürzung BMA?" at bounding box center [199, 185] width 274 height 16
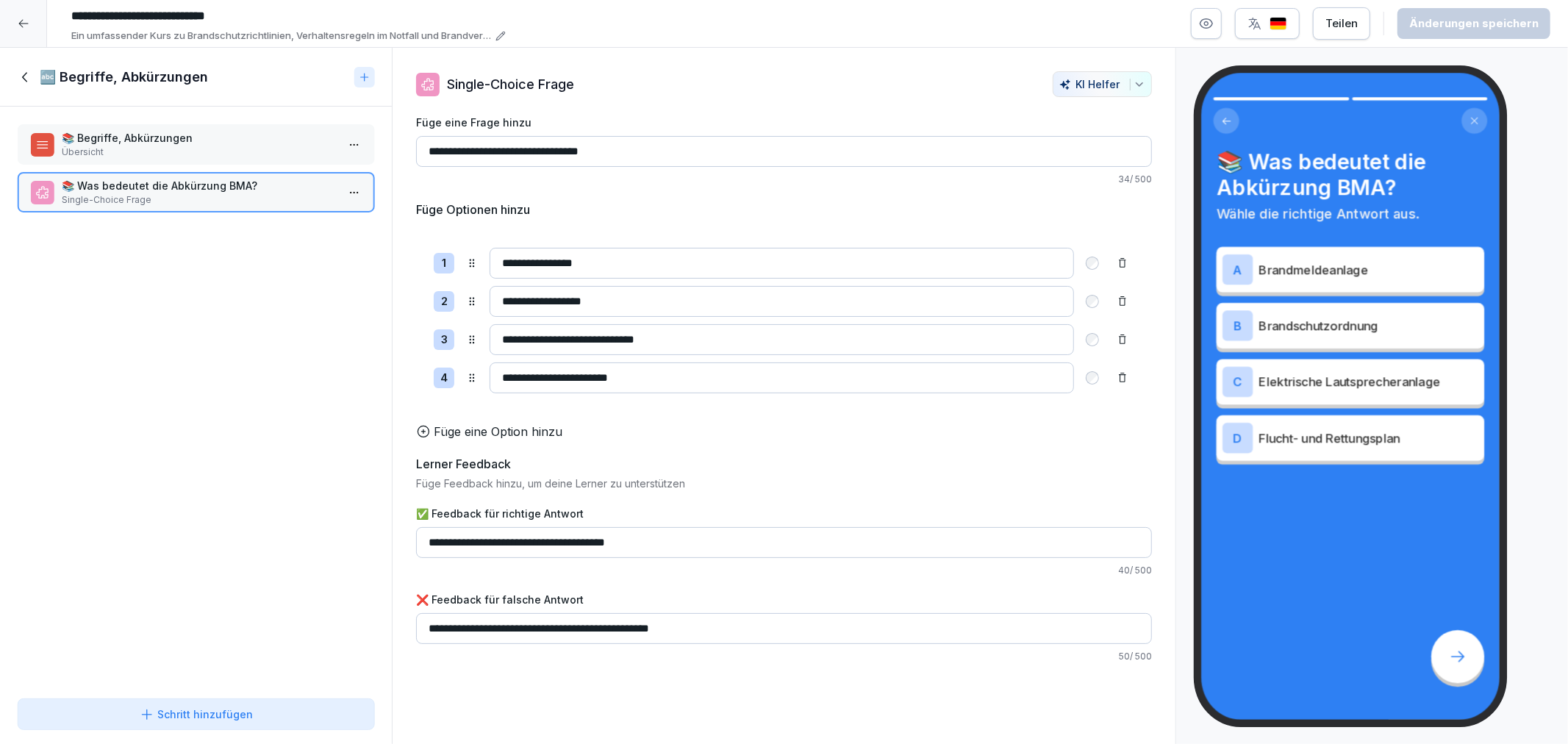
click at [136, 125] on div "📚 Begriffe, Abkürzungen Übersicht" at bounding box center [196, 145] width 356 height 41
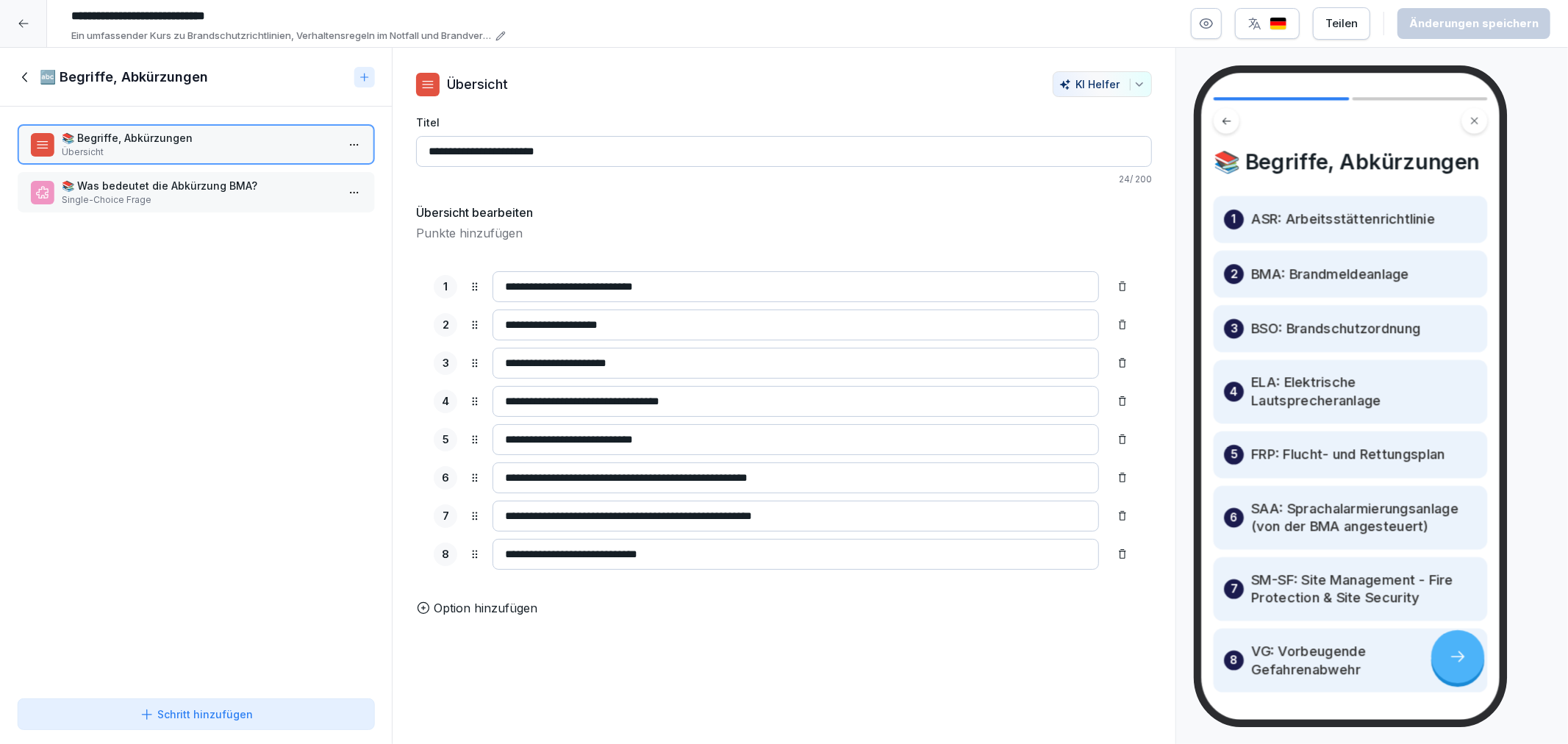
click at [19, 63] on div "🔤 Begriffe, Abkürzungen" at bounding box center [196, 76] width 392 height 59
click at [21, 69] on icon at bounding box center [26, 77] width 16 height 16
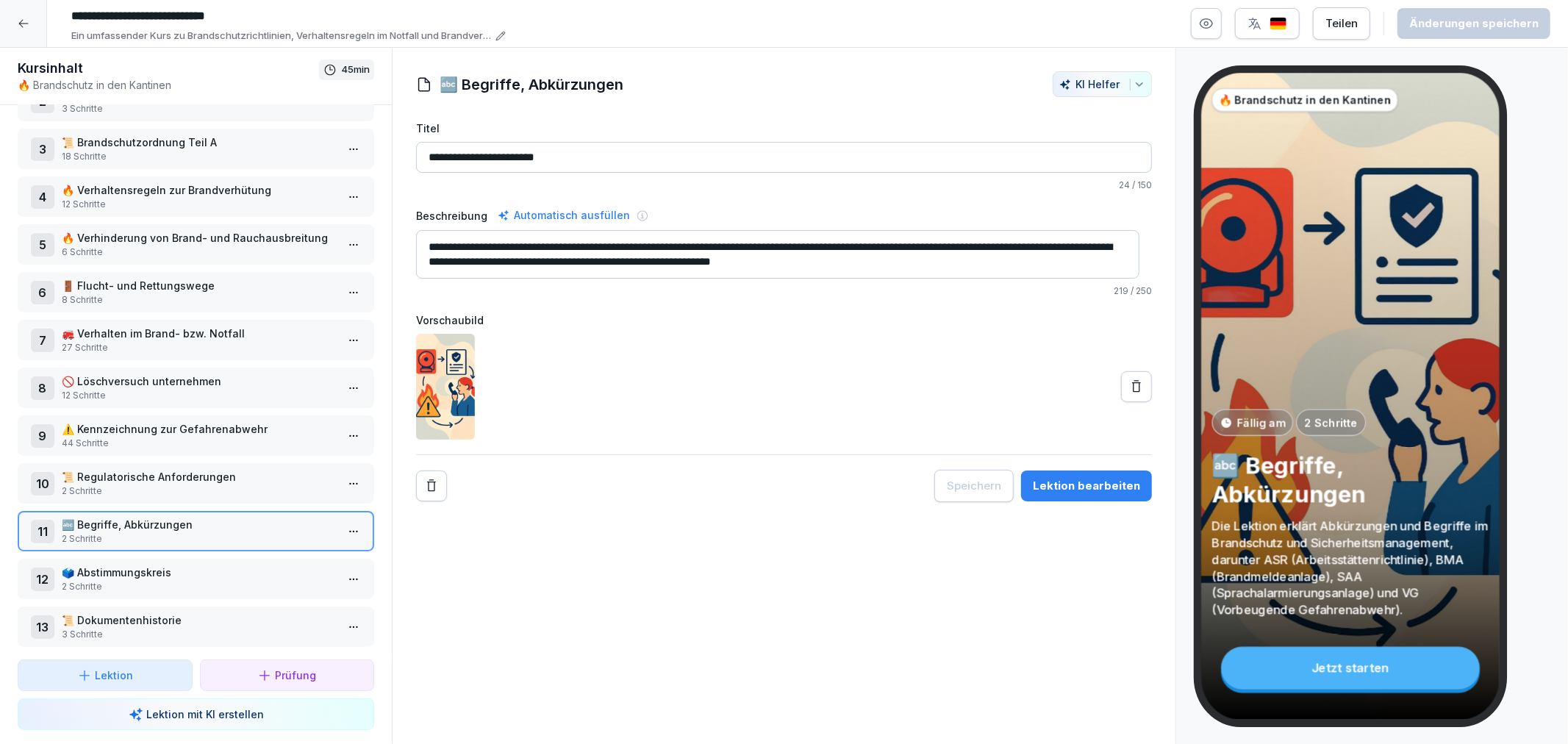
drag, startPoint x: 202, startPoint y: 564, endPoint x: 325, endPoint y: 578, distance: 123.8
click at [201, 580] on p "2 Schritte" at bounding box center [199, 587] width 274 height 13
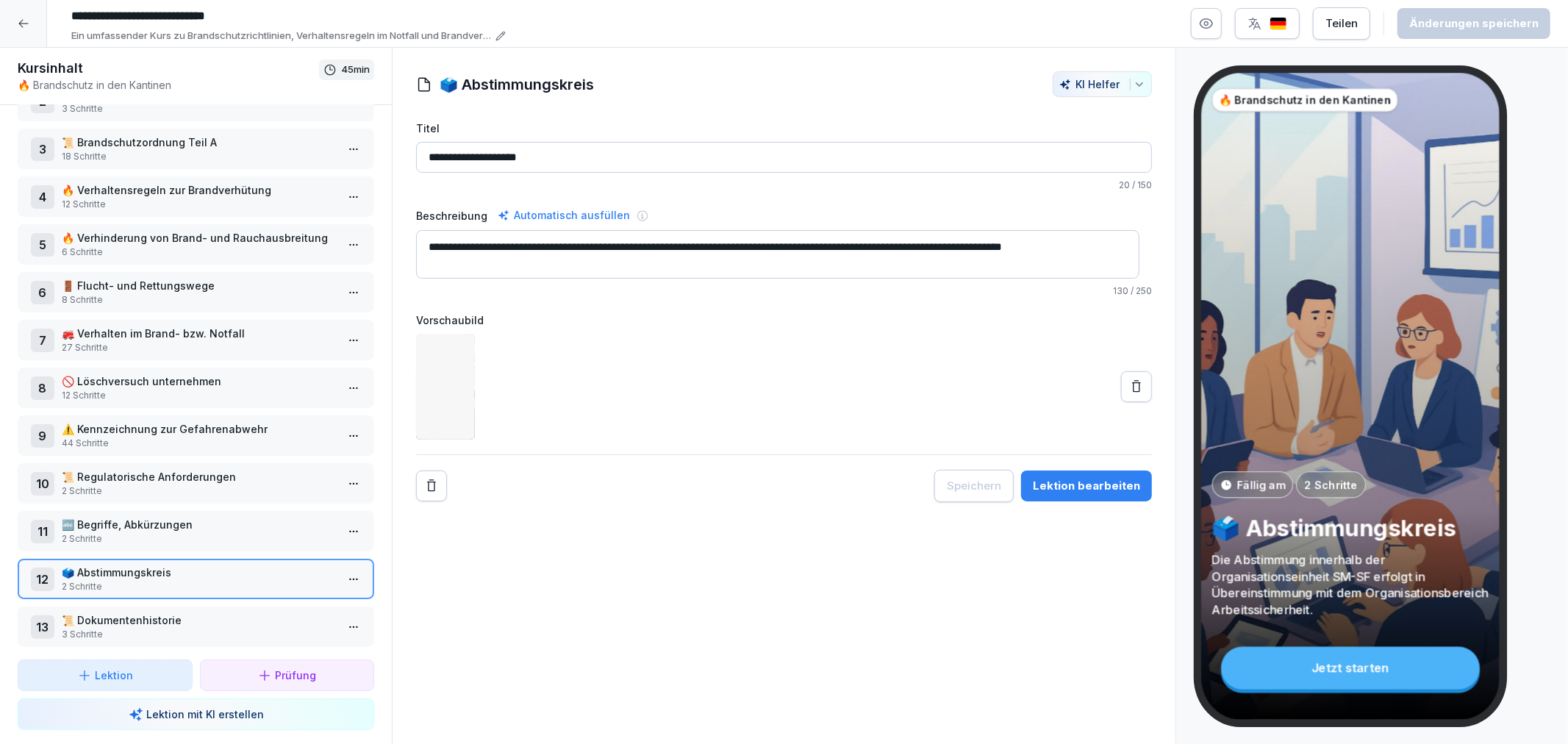
click at [1112, 476] on button "Lektion bearbeiten" at bounding box center [1086, 486] width 131 height 31
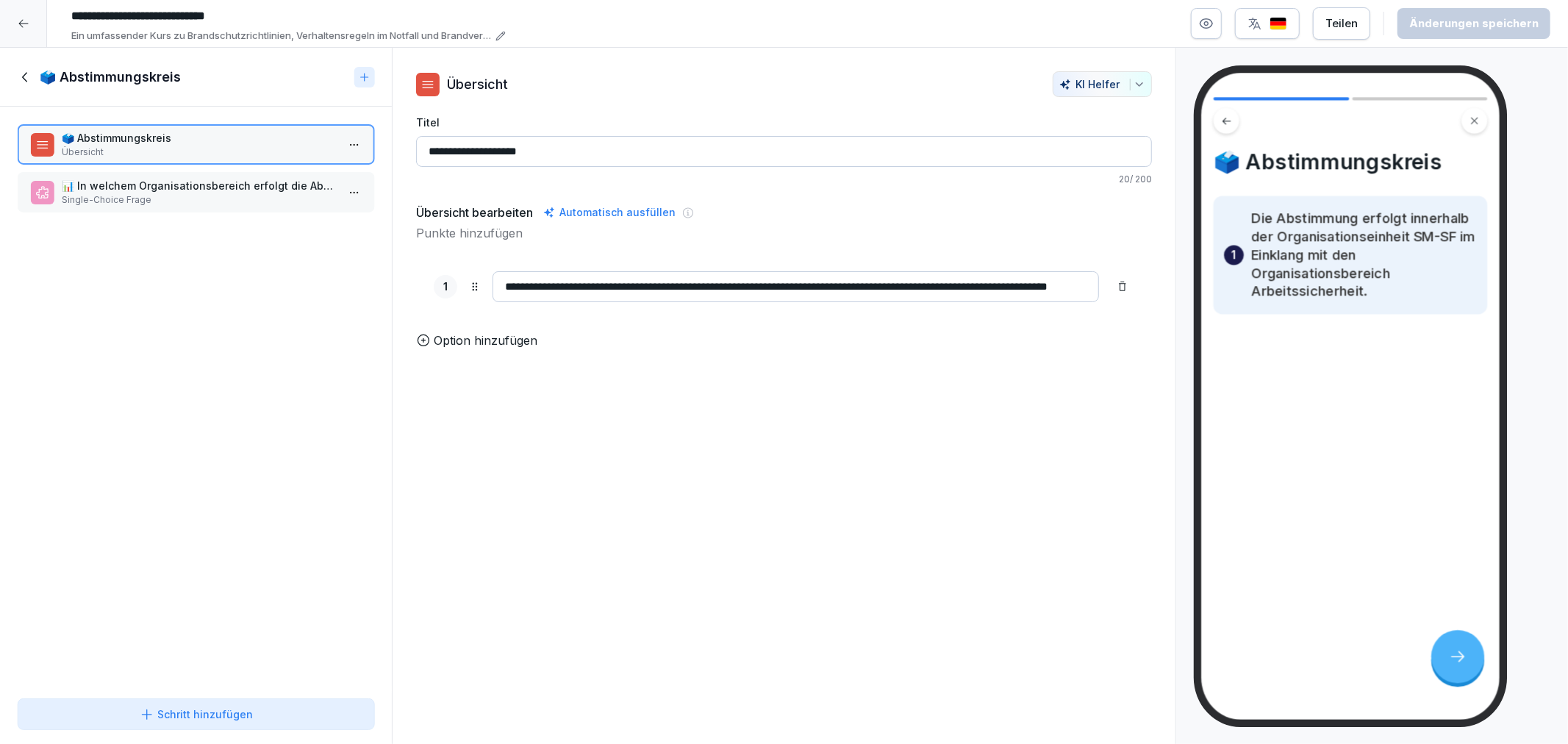
click at [195, 193] on p "Single-Choice Frage" at bounding box center [199, 200] width 274 height 13
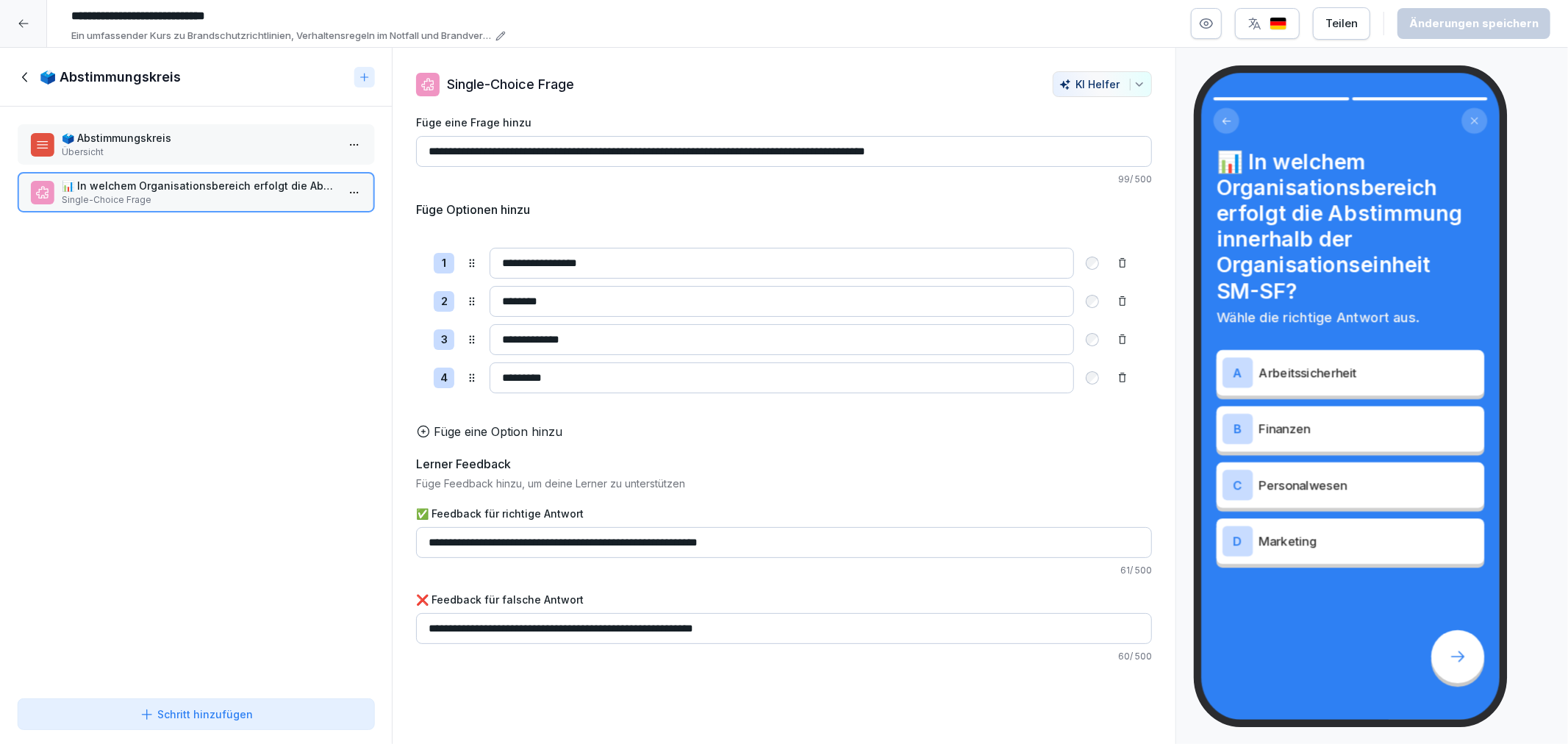
click at [99, 140] on p "🗳️ Abstimmungskreis" at bounding box center [199, 138] width 274 height 16
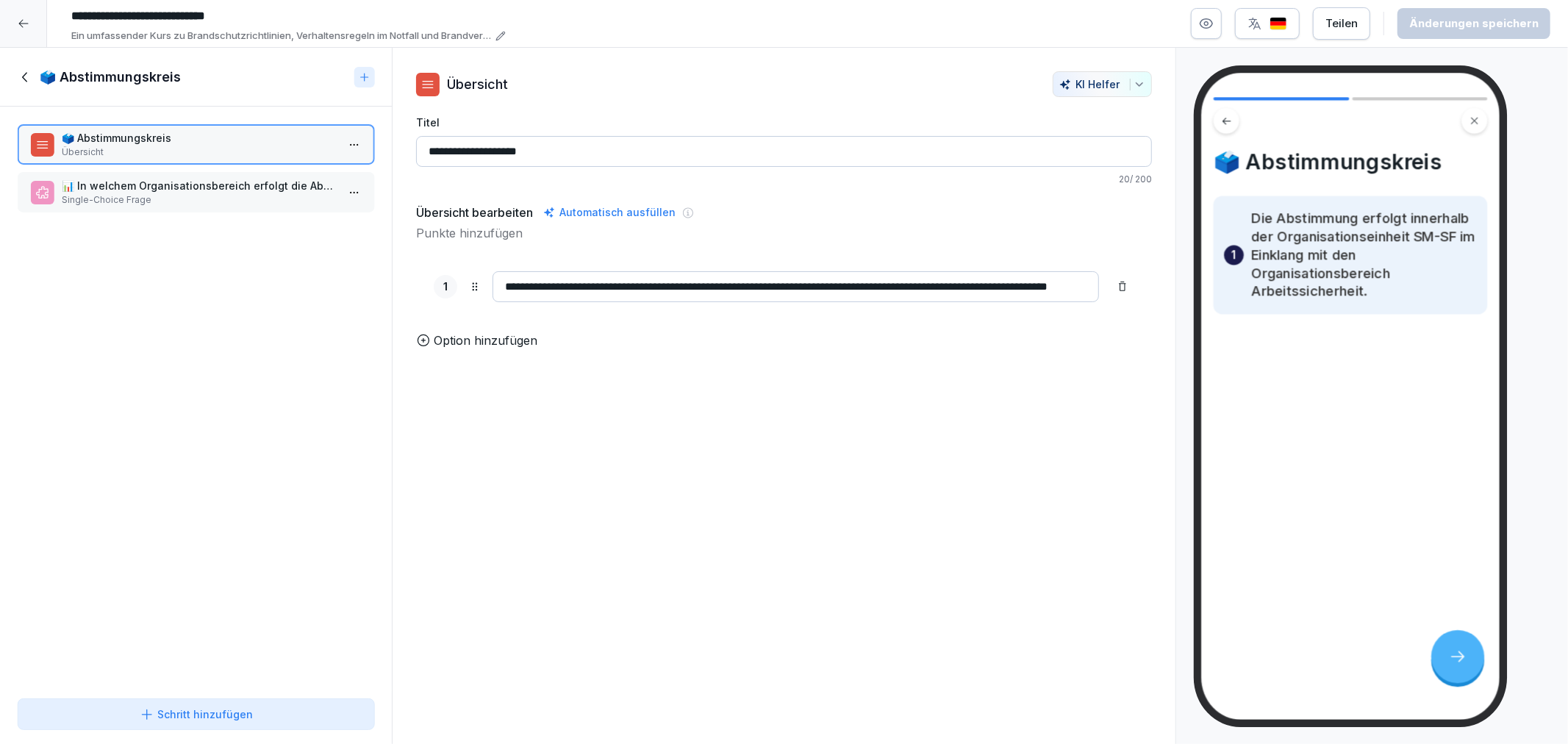
click at [109, 204] on p "Single-Choice Frage" at bounding box center [199, 200] width 274 height 13
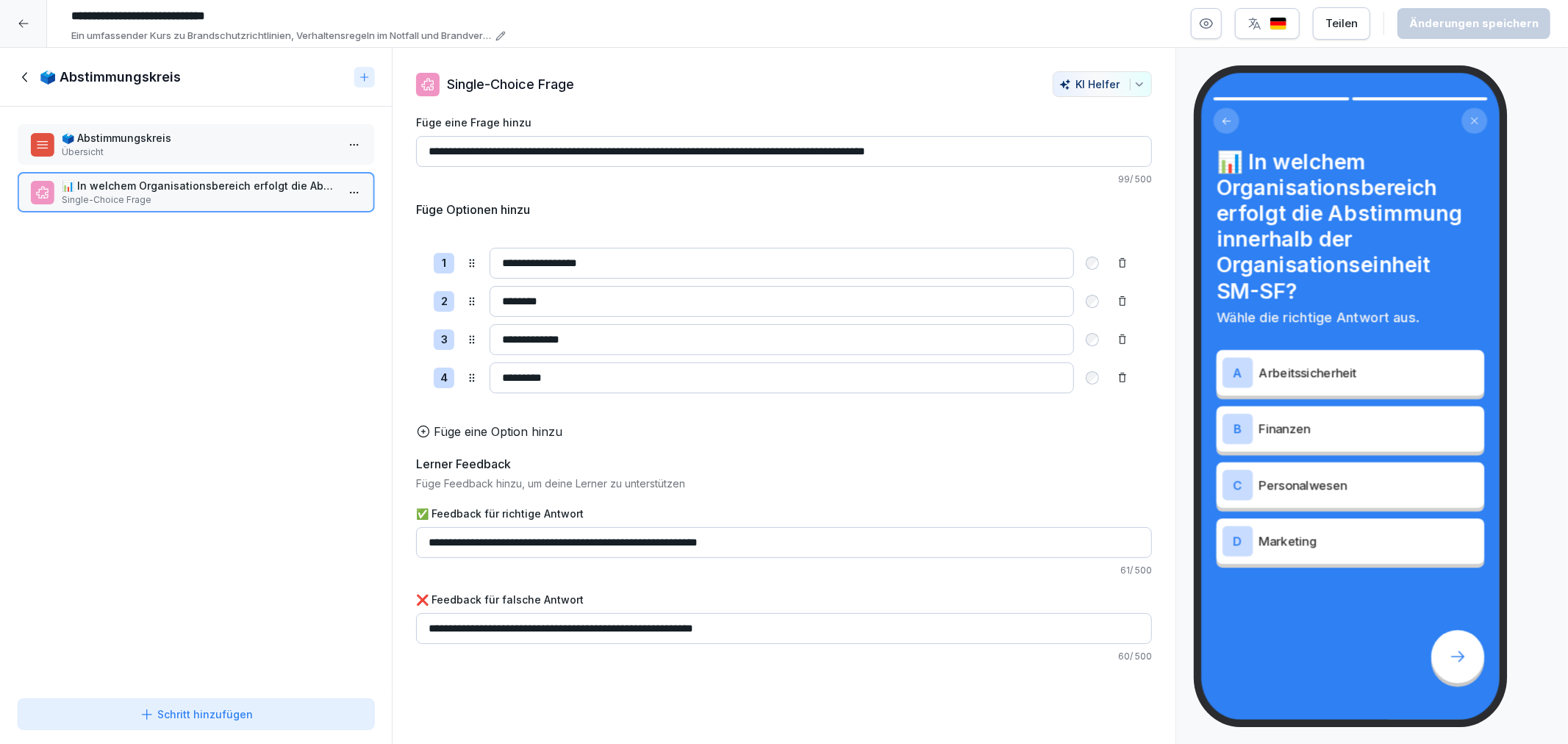
click at [100, 136] on p "🗳️ Abstimmungskreis" at bounding box center [199, 138] width 274 height 16
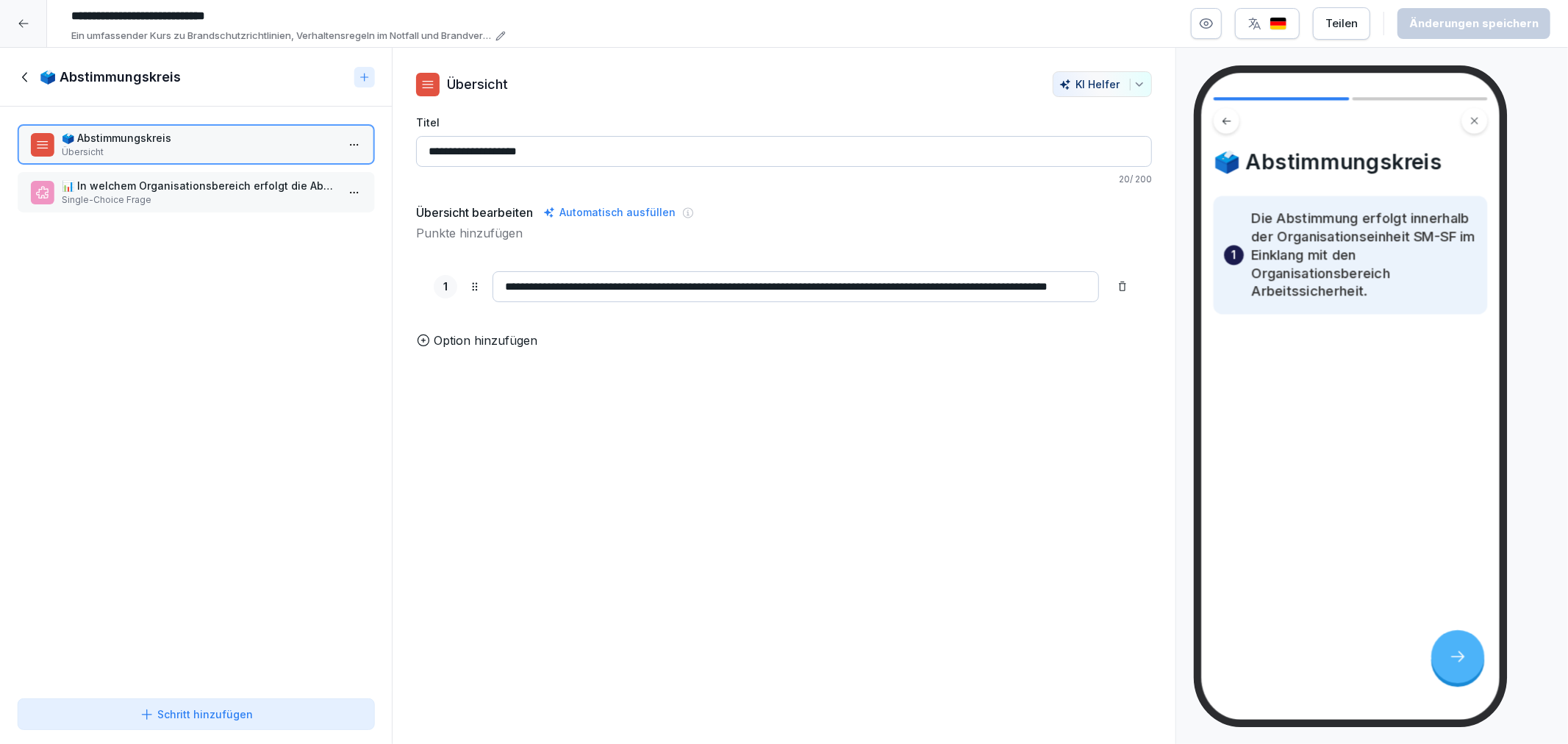
click at [113, 196] on p "Single-Choice Frage" at bounding box center [199, 200] width 274 height 13
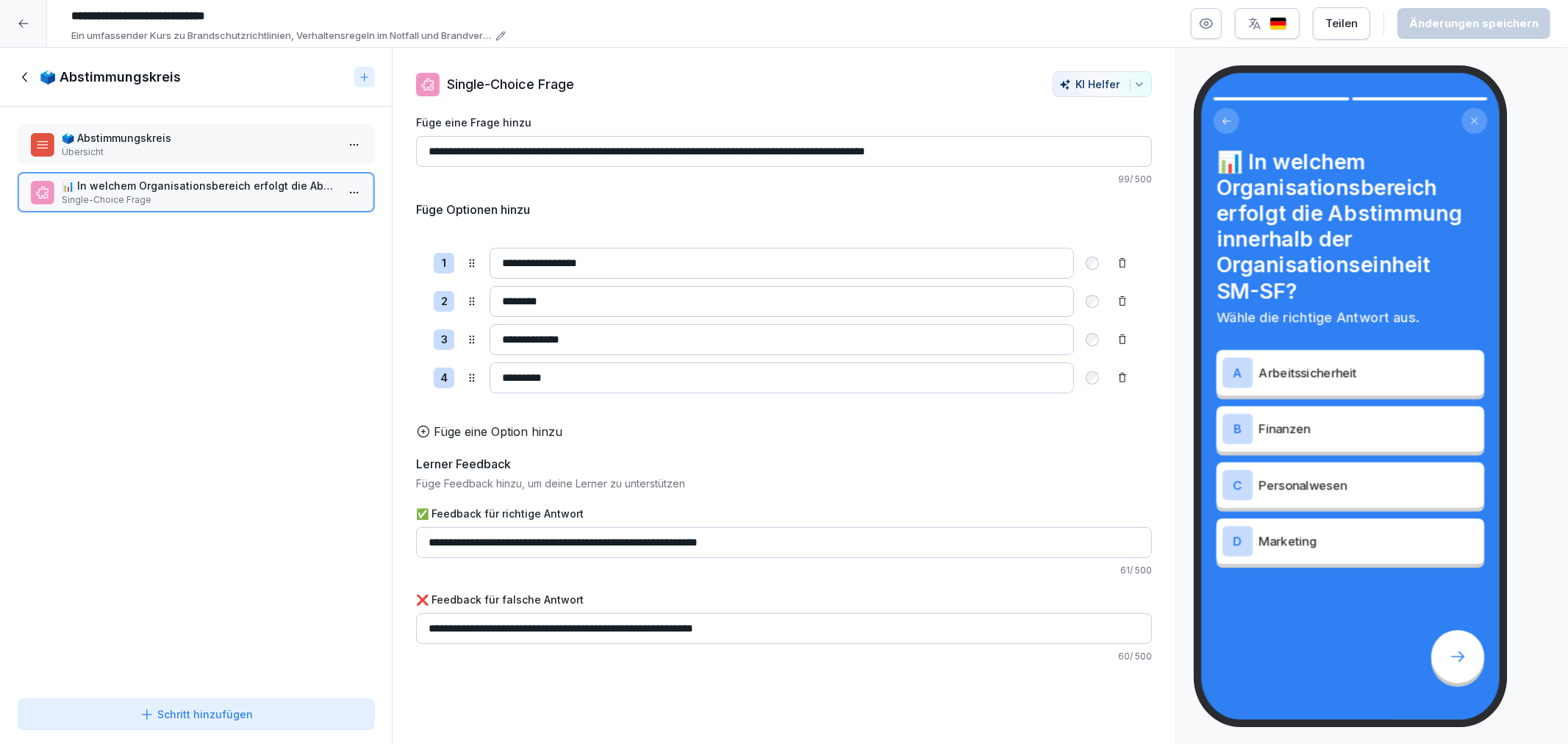
click at [28, 79] on icon at bounding box center [26, 77] width 16 height 16
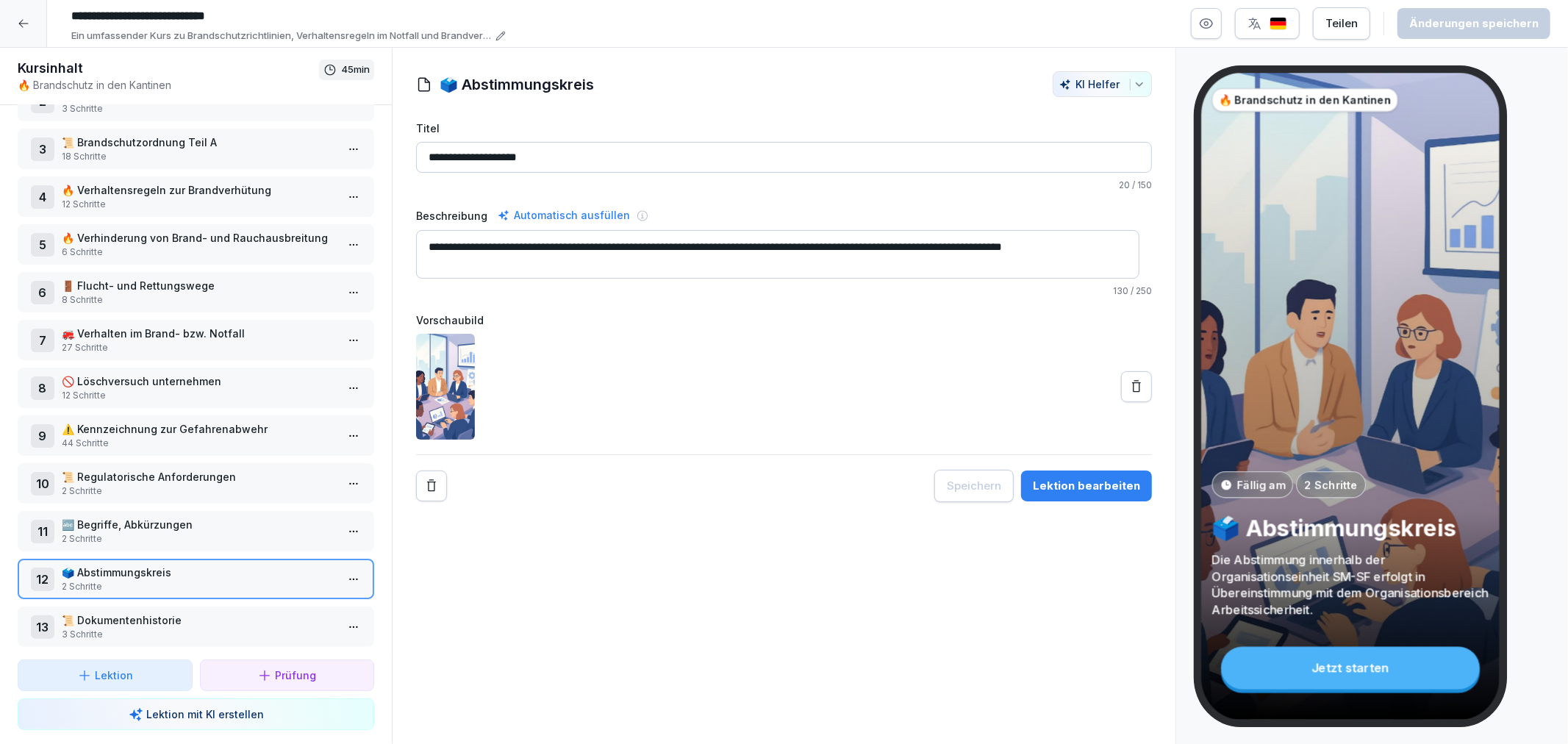
click at [180, 628] on p "3 Schritte" at bounding box center [199, 634] width 274 height 13
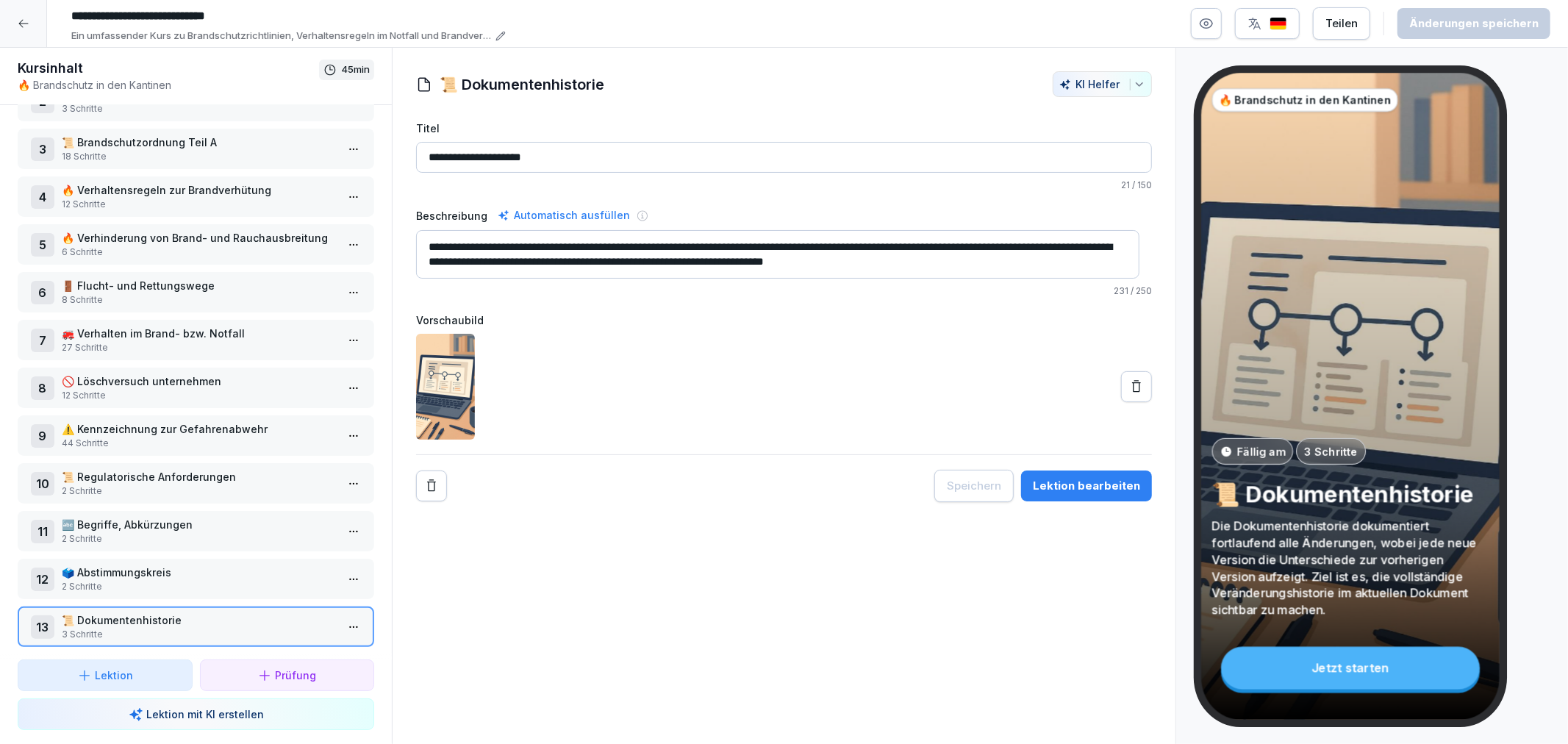
click at [1071, 485] on div "Lektion bearbeiten" at bounding box center [1086, 486] width 107 height 16
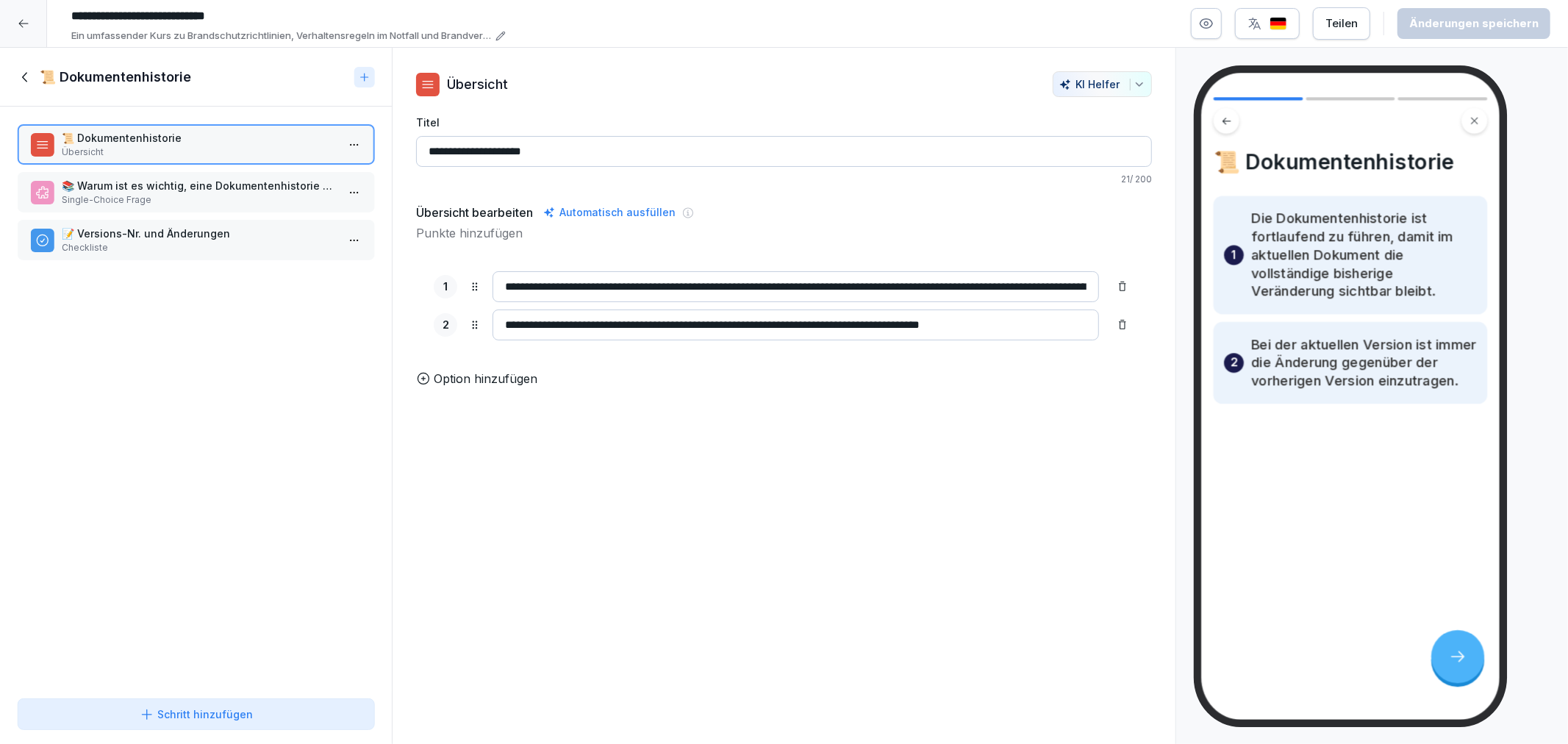
click at [170, 178] on p "📚 Warum ist es wichtig, eine Dokumentenhistorie fortlaufend zu führen?" at bounding box center [199, 185] width 274 height 16
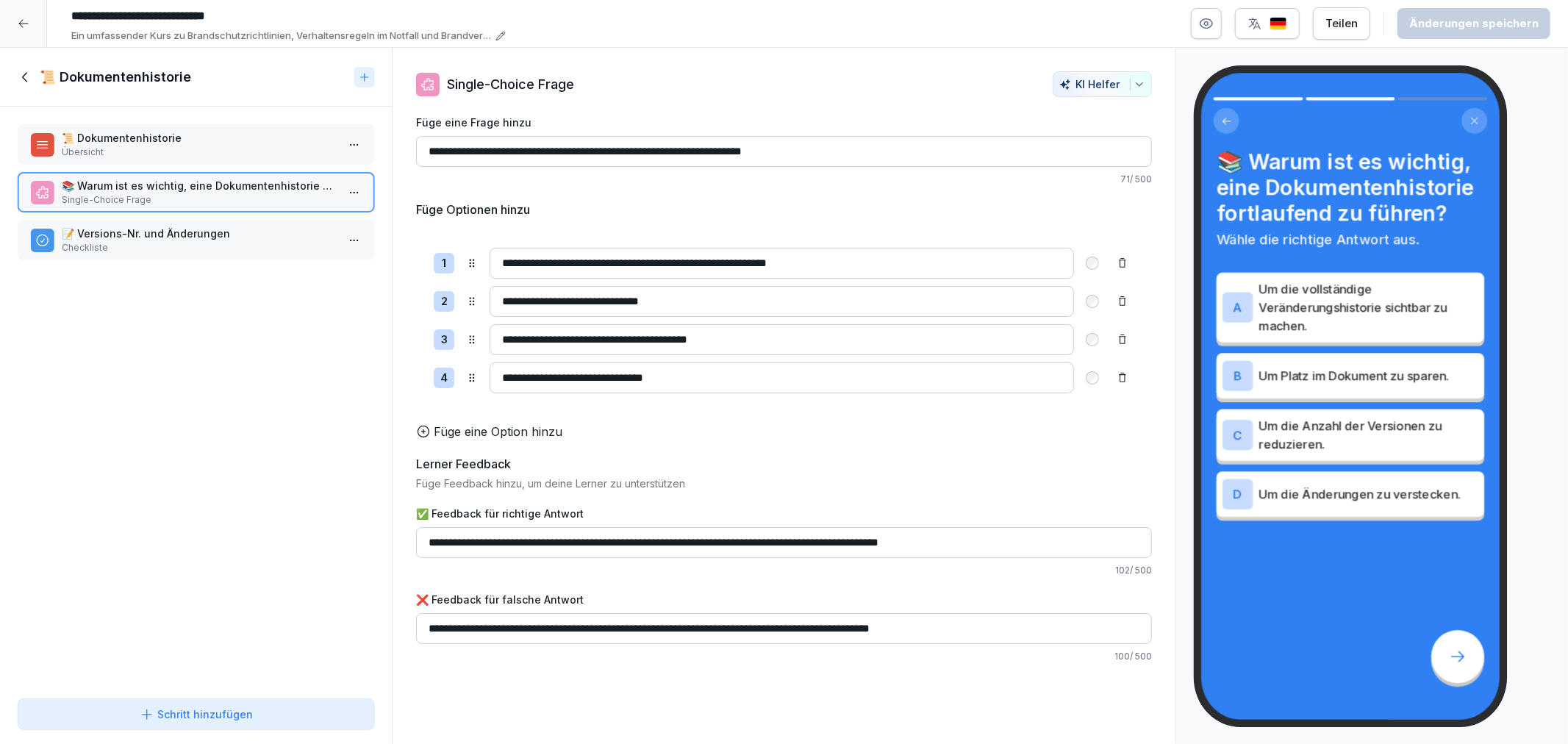
click at [178, 216] on div "📜 Dokumentenhistorie Übersicht 📚 Warum ist es wichtig, eine Dokumentenhistorie …" at bounding box center [196, 399] width 392 height 586
click at [185, 226] on p "📝 Versions-Nr. und Änderungen" at bounding box center [199, 233] width 274 height 16
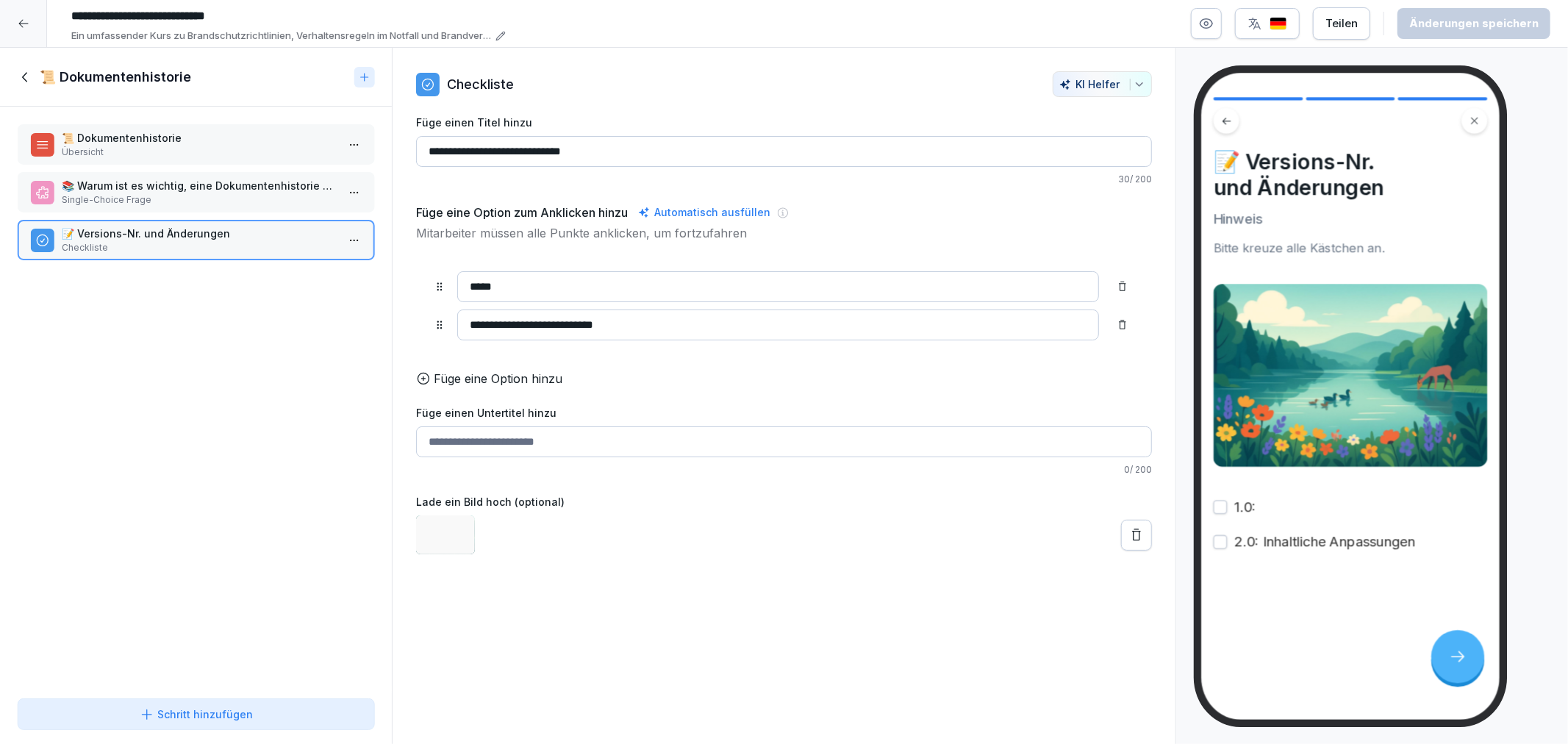
click at [22, 70] on icon at bounding box center [26, 77] width 16 height 16
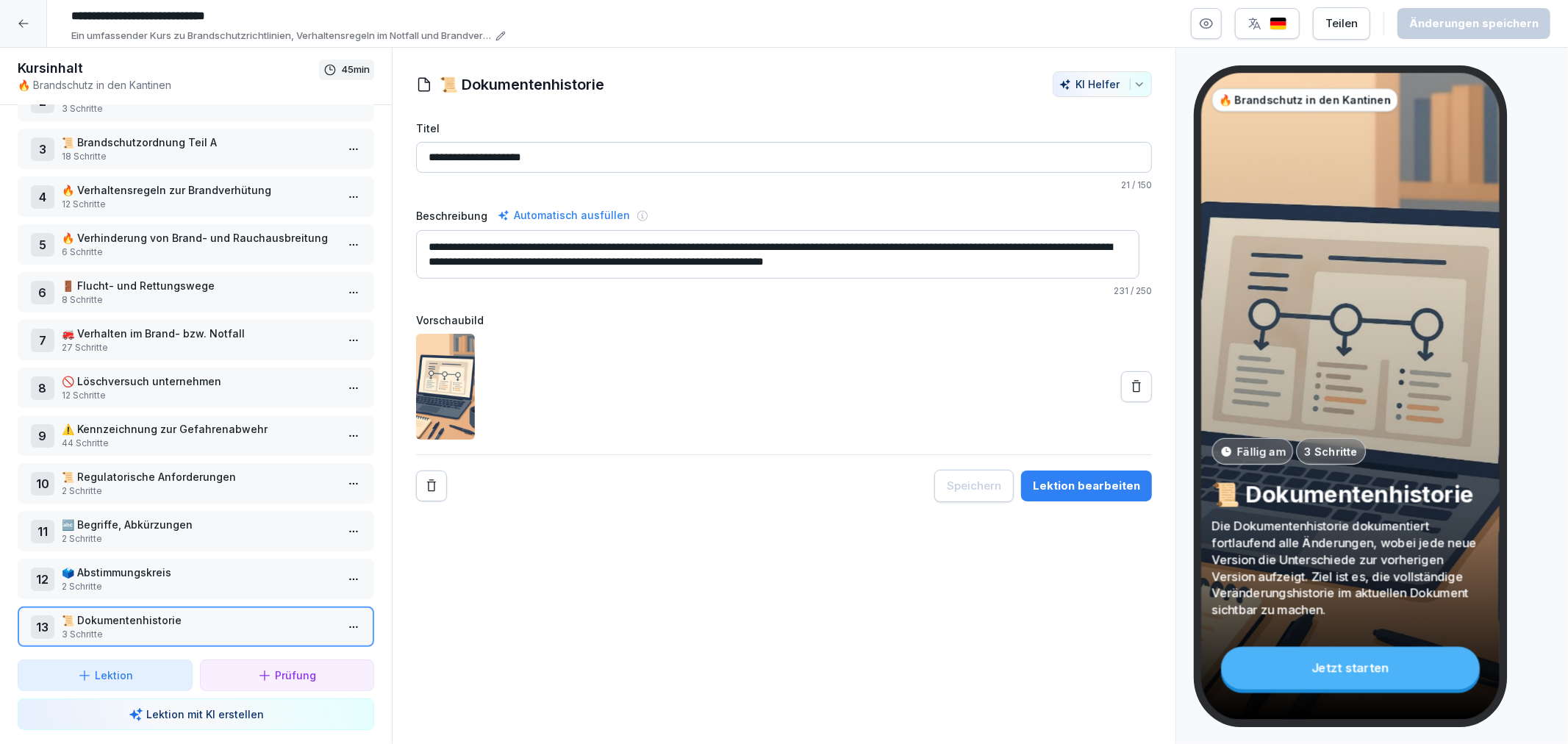
click at [18, 36] on div at bounding box center [23, 23] width 47 height 47
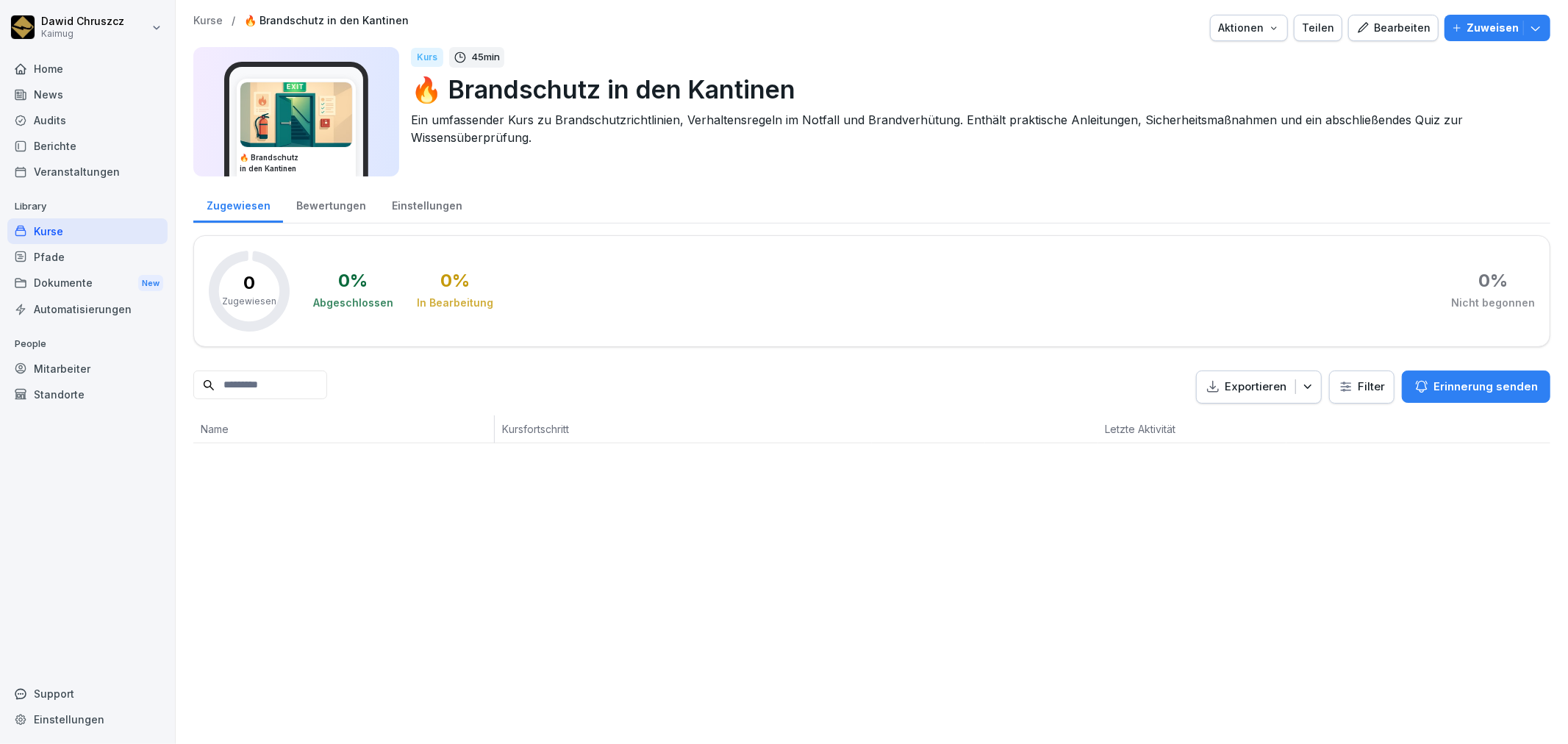
click at [96, 229] on div "Kurse" at bounding box center [87, 231] width 160 height 26
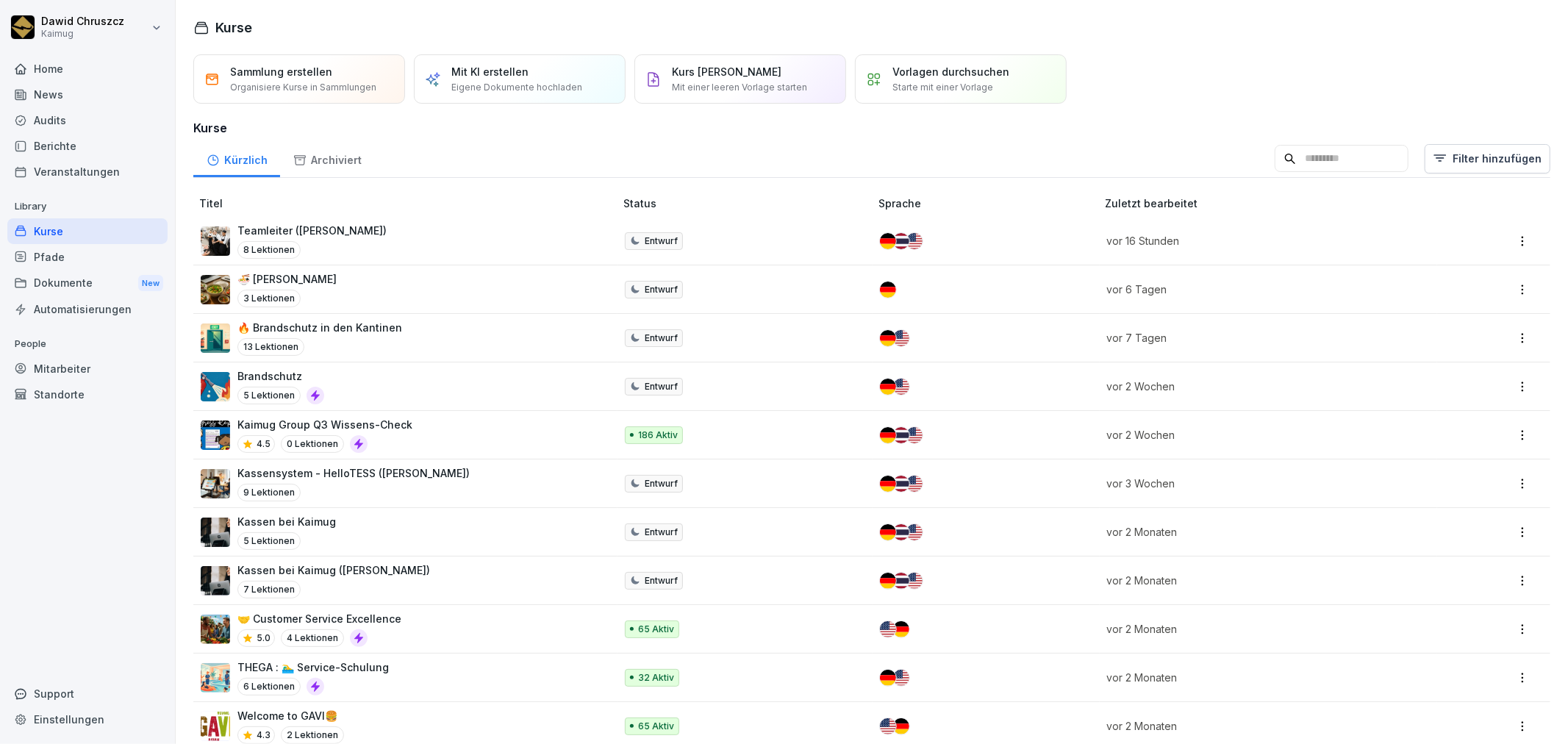
click at [360, 376] on div "Brandschutz 5 Lektionen" at bounding box center [400, 386] width 399 height 36
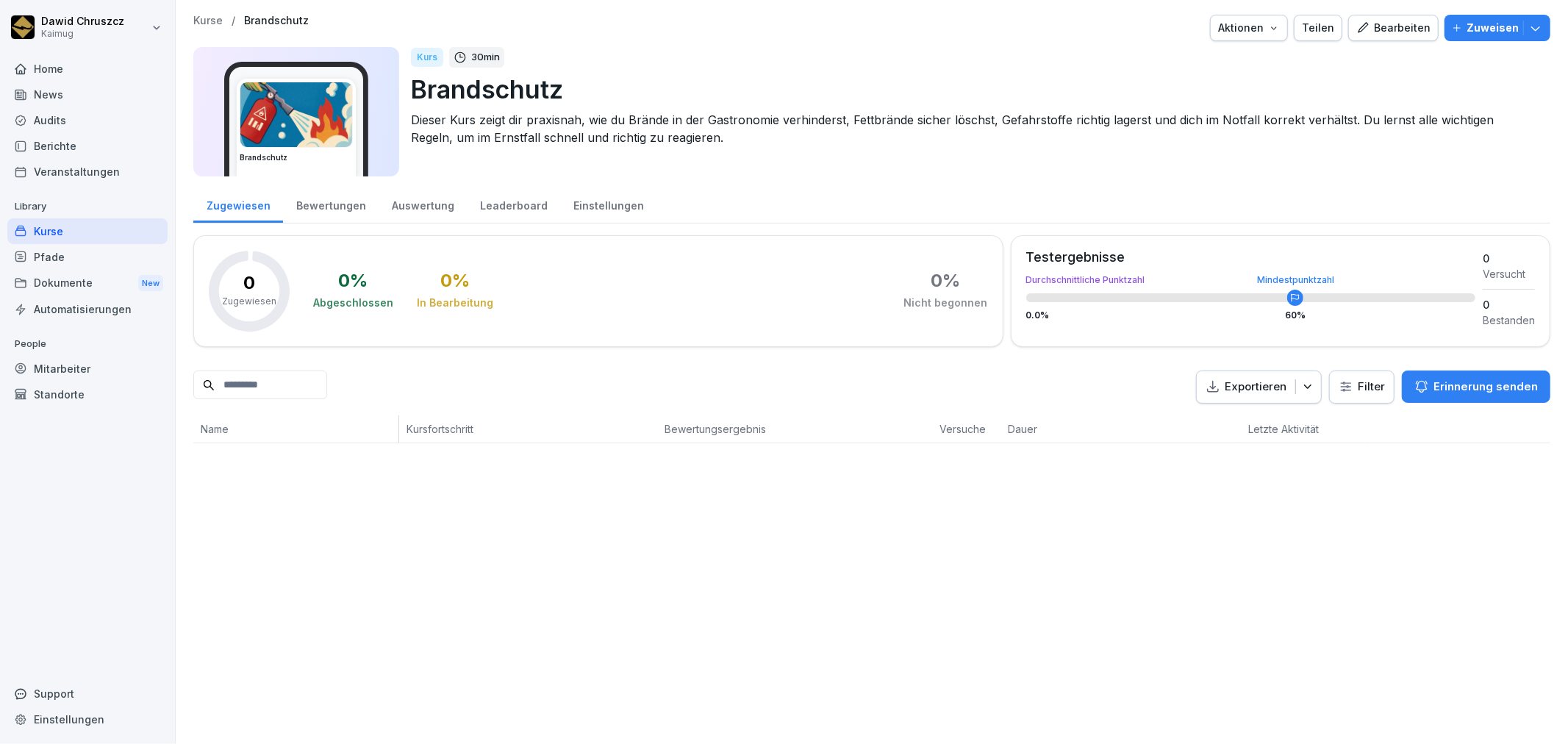
click at [1386, 30] on div "Bearbeiten" at bounding box center [1394, 28] width 74 height 16
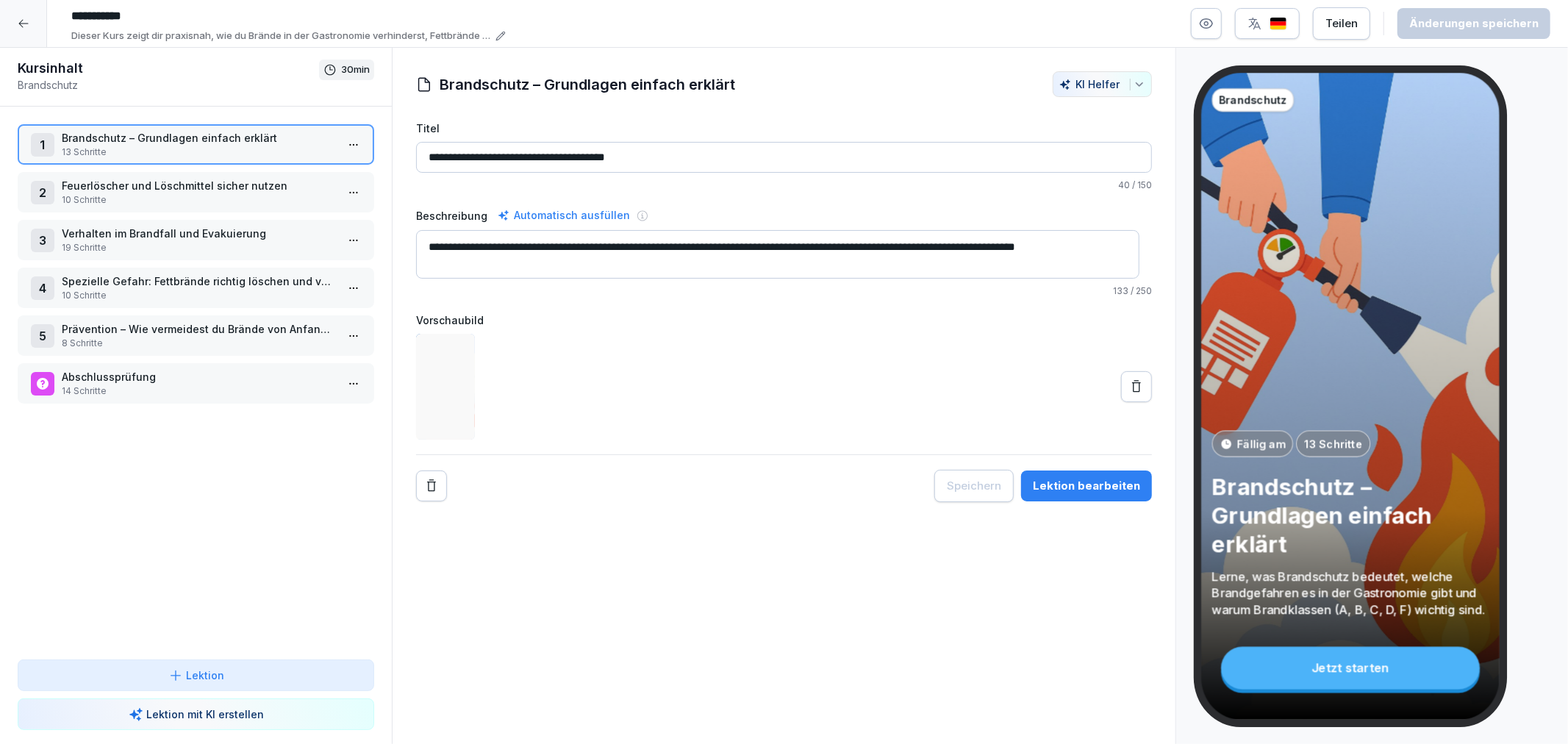
click at [216, 326] on p "Prävention – Wie vermeidest du Brände von Anfang an?" at bounding box center [199, 329] width 274 height 16
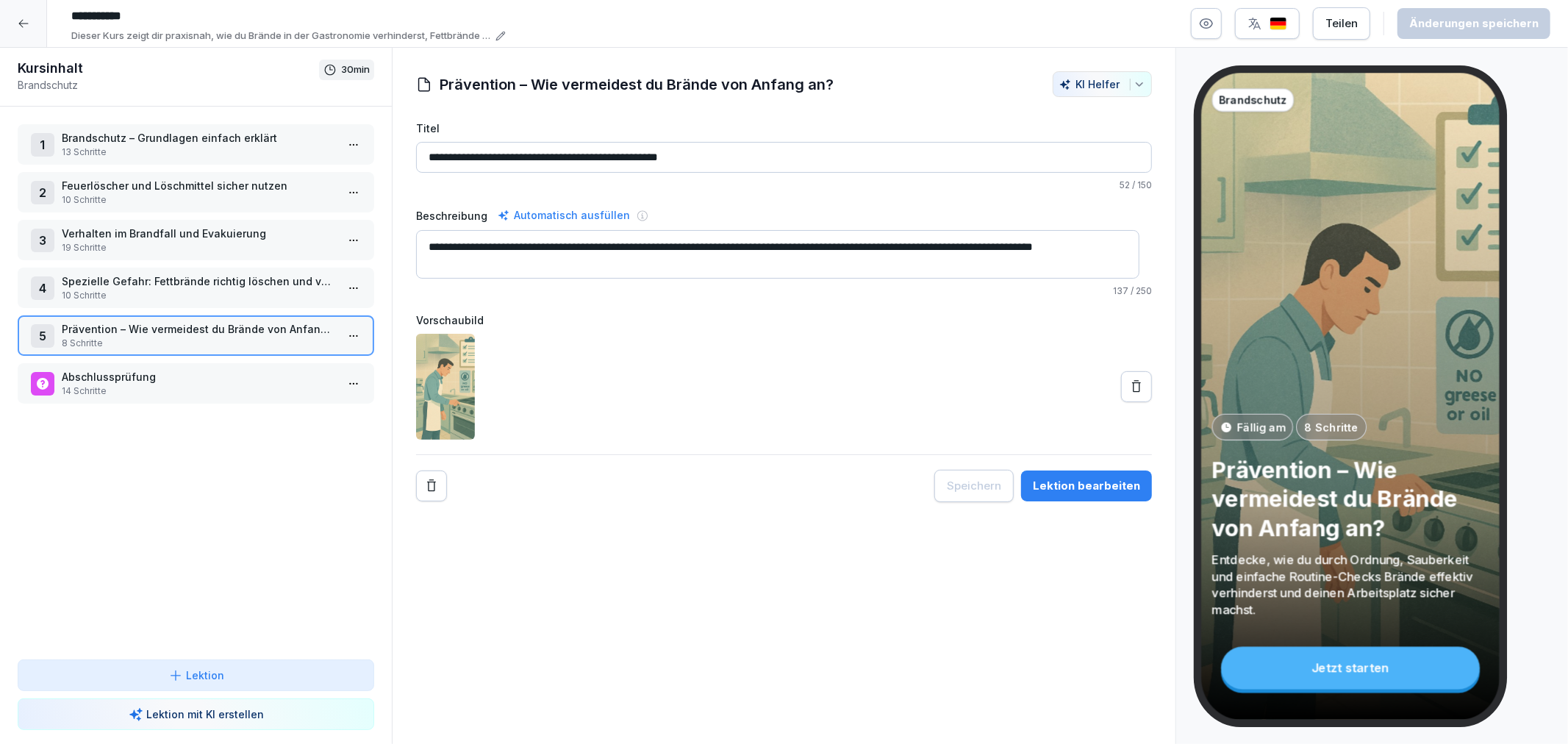
click at [1121, 480] on div "Lektion bearbeiten" at bounding box center [1086, 486] width 107 height 16
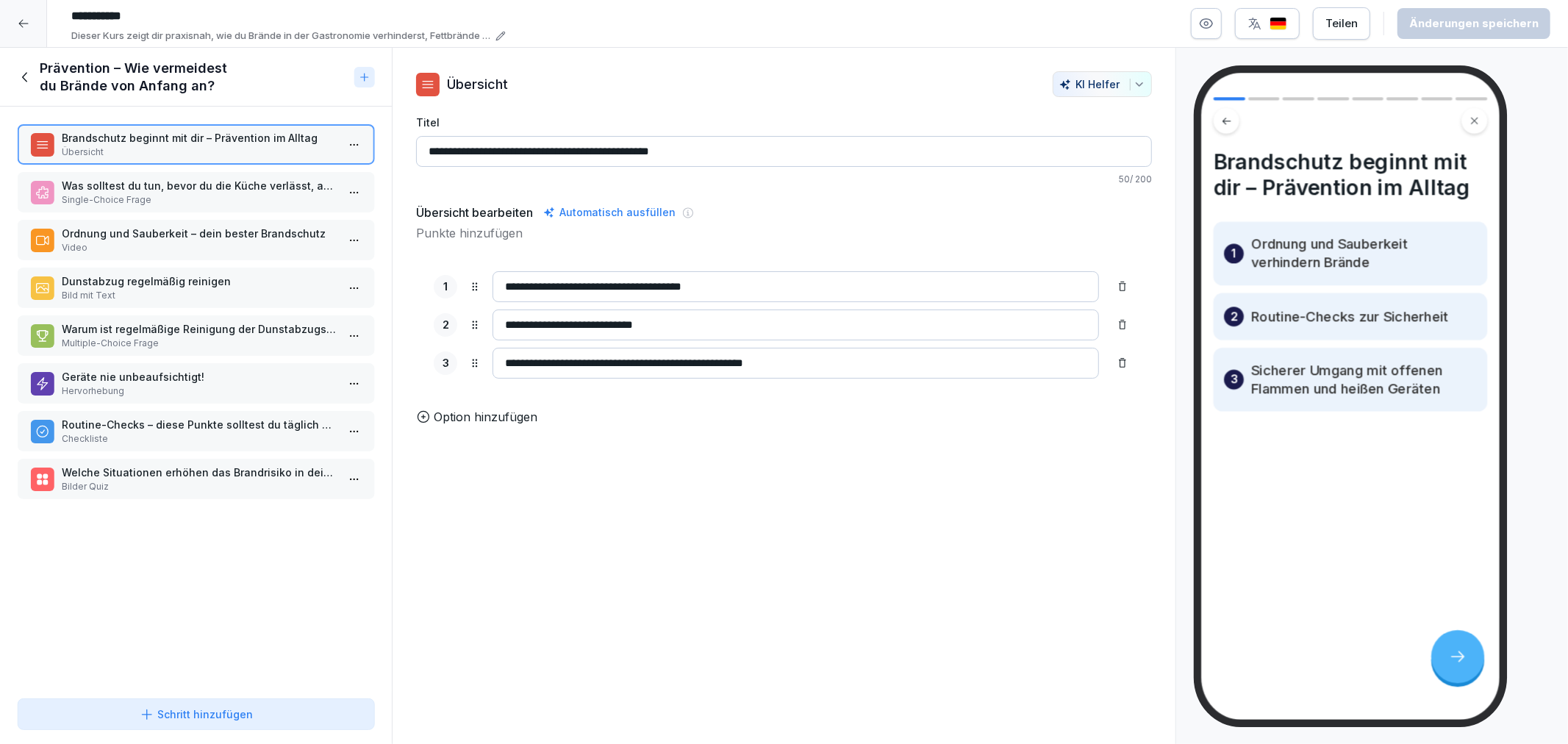
click at [90, 194] on p "Single-Choice Frage" at bounding box center [199, 200] width 274 height 13
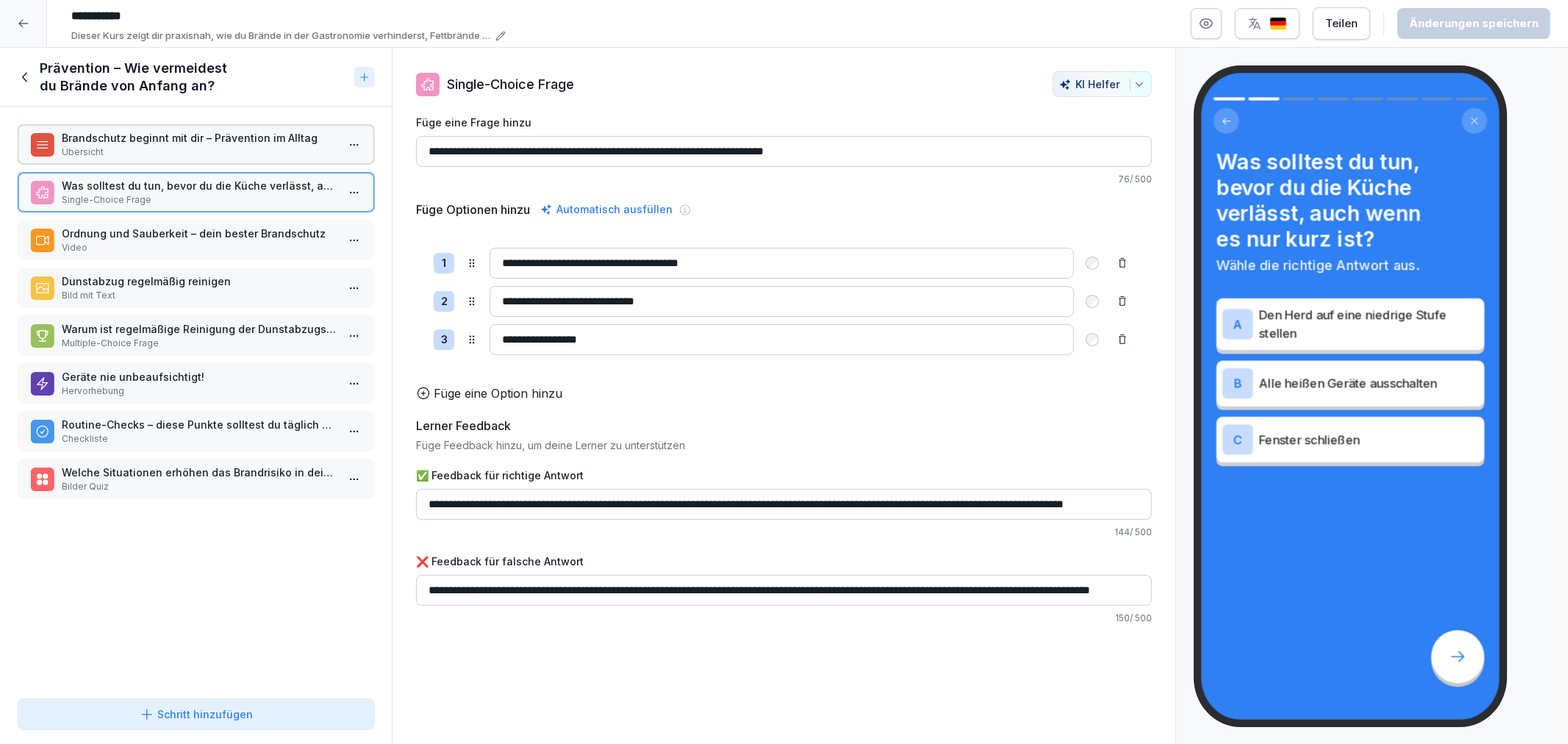
click at [104, 230] on p "Ordnung und Sauberkeit – dein bester Brandschutz" at bounding box center [199, 233] width 274 height 16
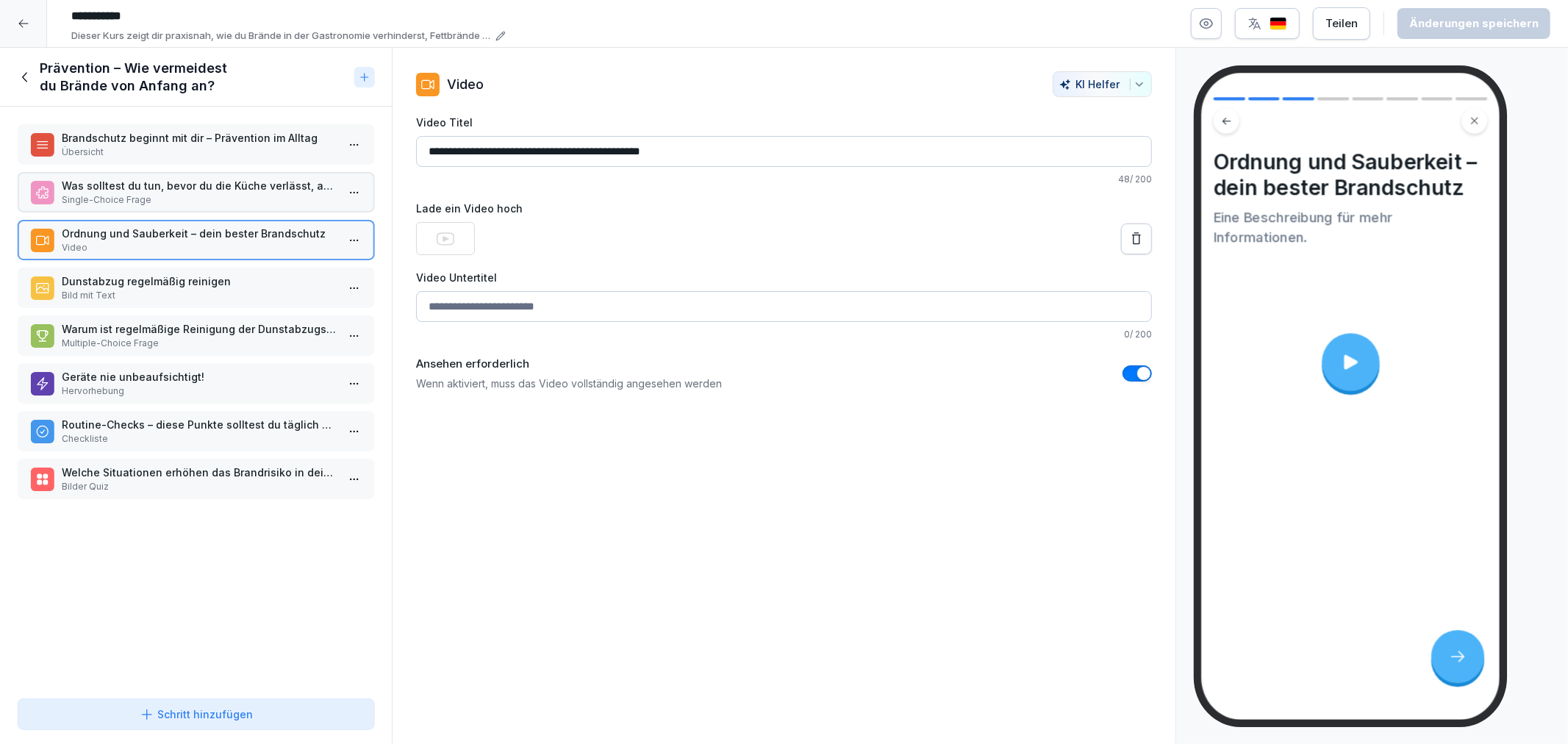
click at [119, 273] on p "Dunstabzug regelmäßig reinigen" at bounding box center [199, 281] width 274 height 16
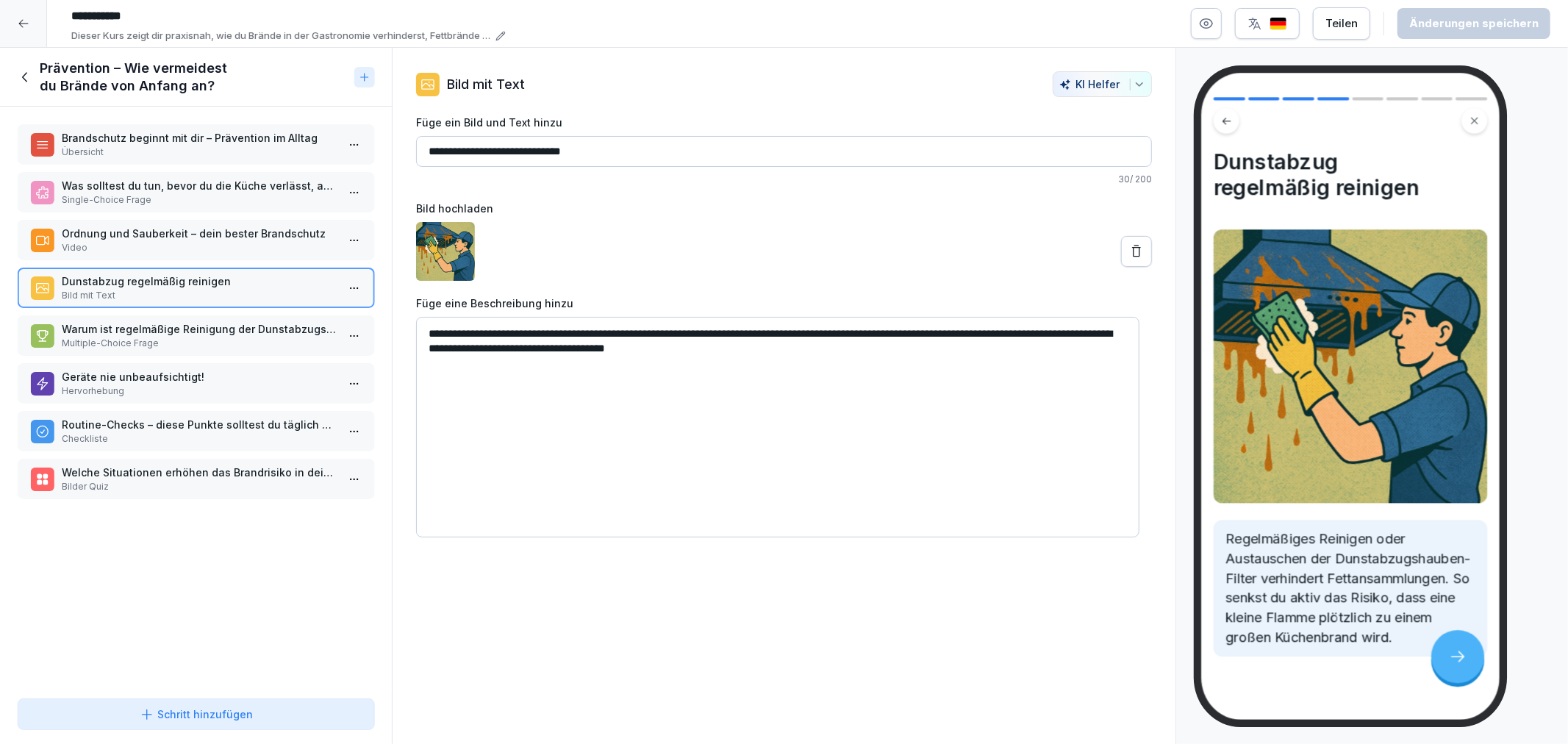
click at [142, 316] on div "Warum ist regelmäßige Reinigung der Dunstabzugshaube wichtig? Multiple-Choice F…" at bounding box center [196, 336] width 356 height 41
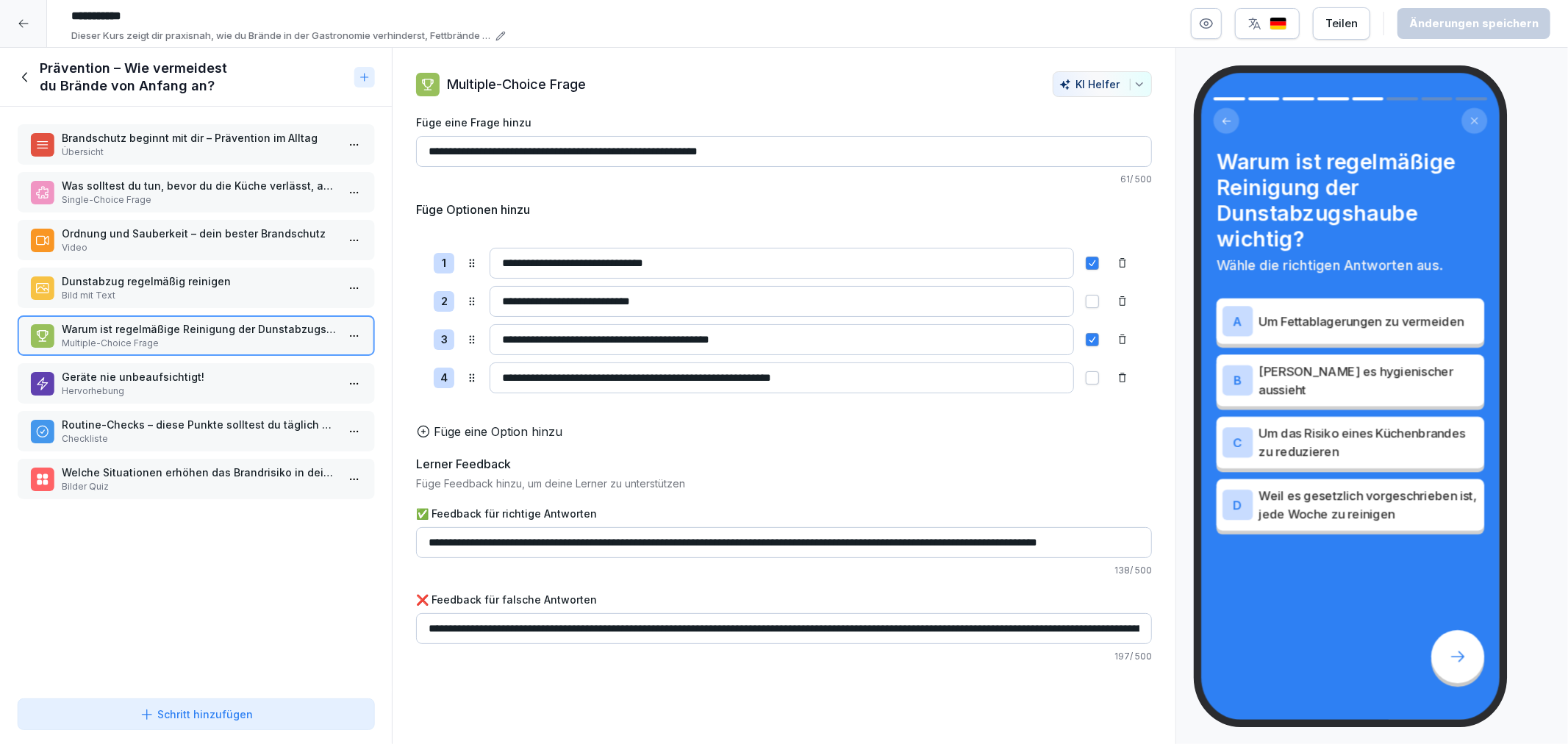
click at [162, 385] on p "Hervorhebung" at bounding box center [199, 391] width 274 height 13
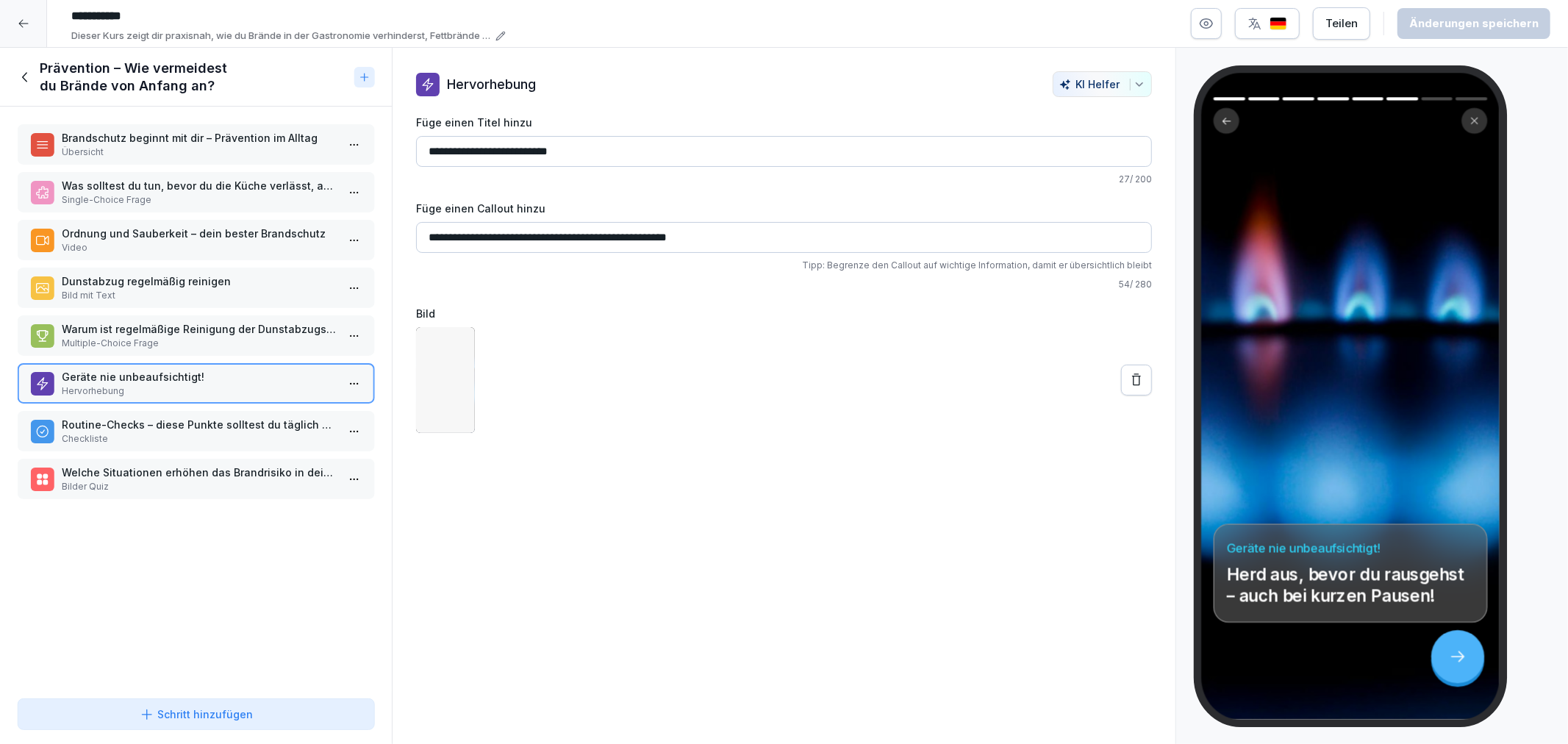
click at [180, 432] on p "Checkliste" at bounding box center [199, 439] width 274 height 13
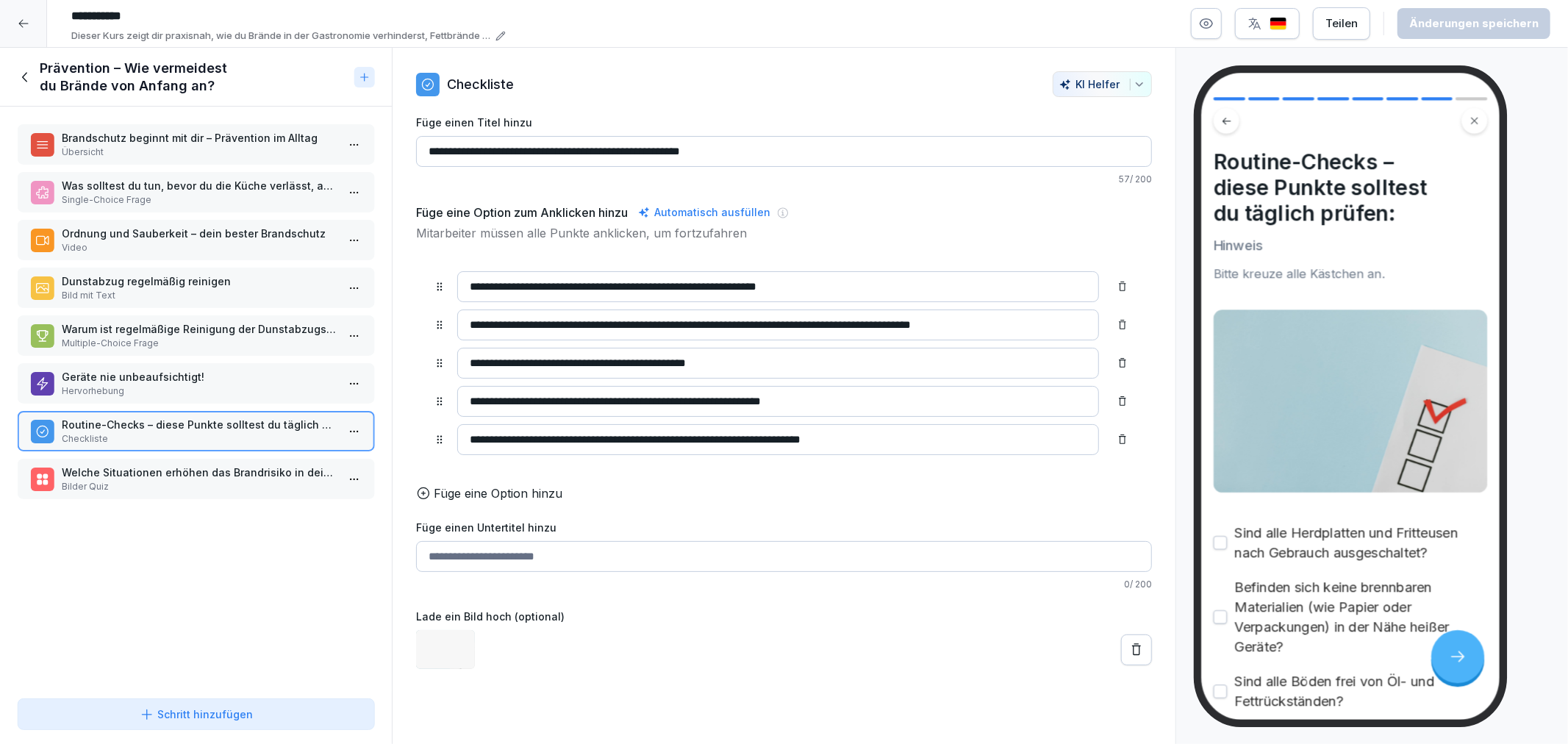
click at [195, 480] on p "Bilder Quiz" at bounding box center [199, 487] width 274 height 13
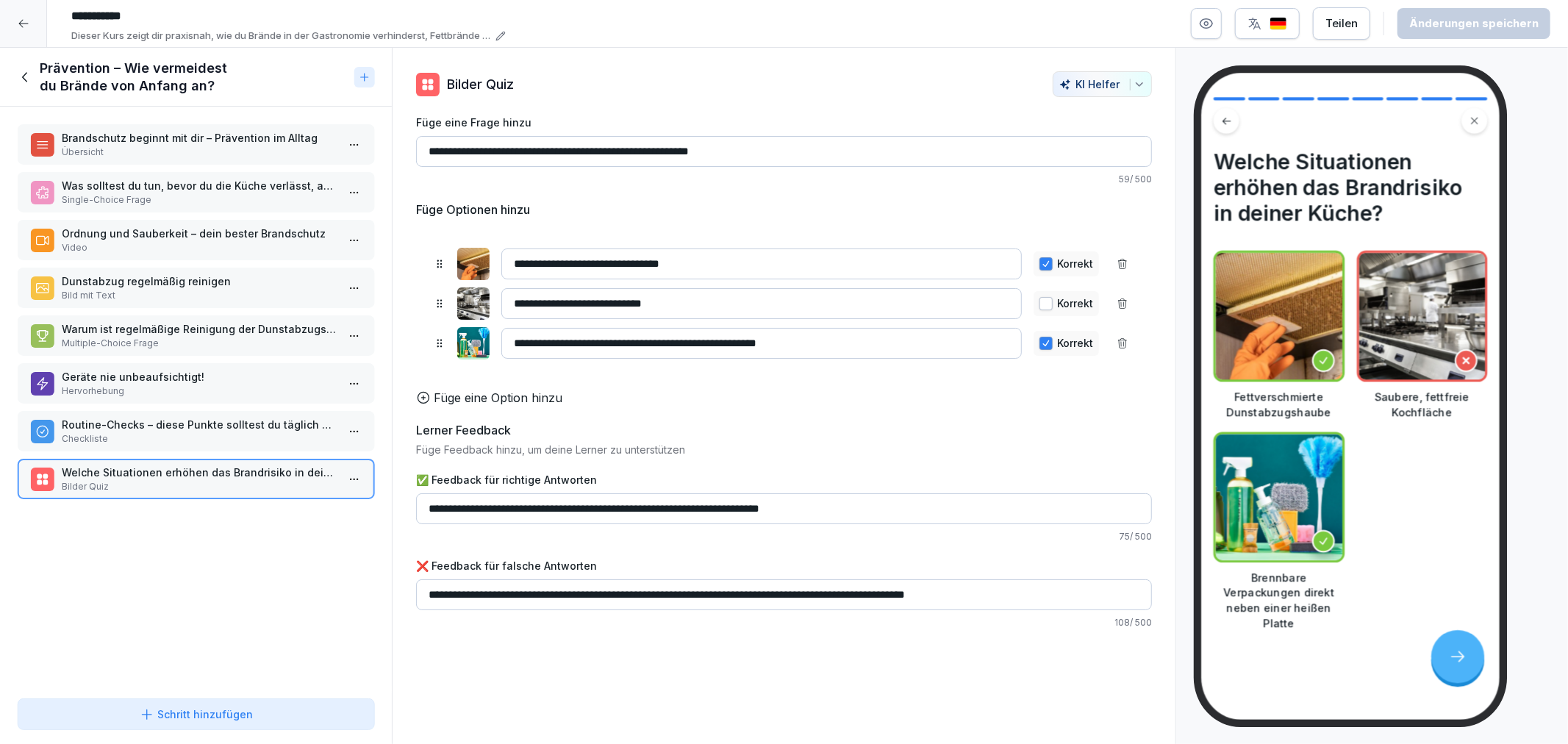
click at [26, 81] on icon at bounding box center [24, 76] width 5 height 10
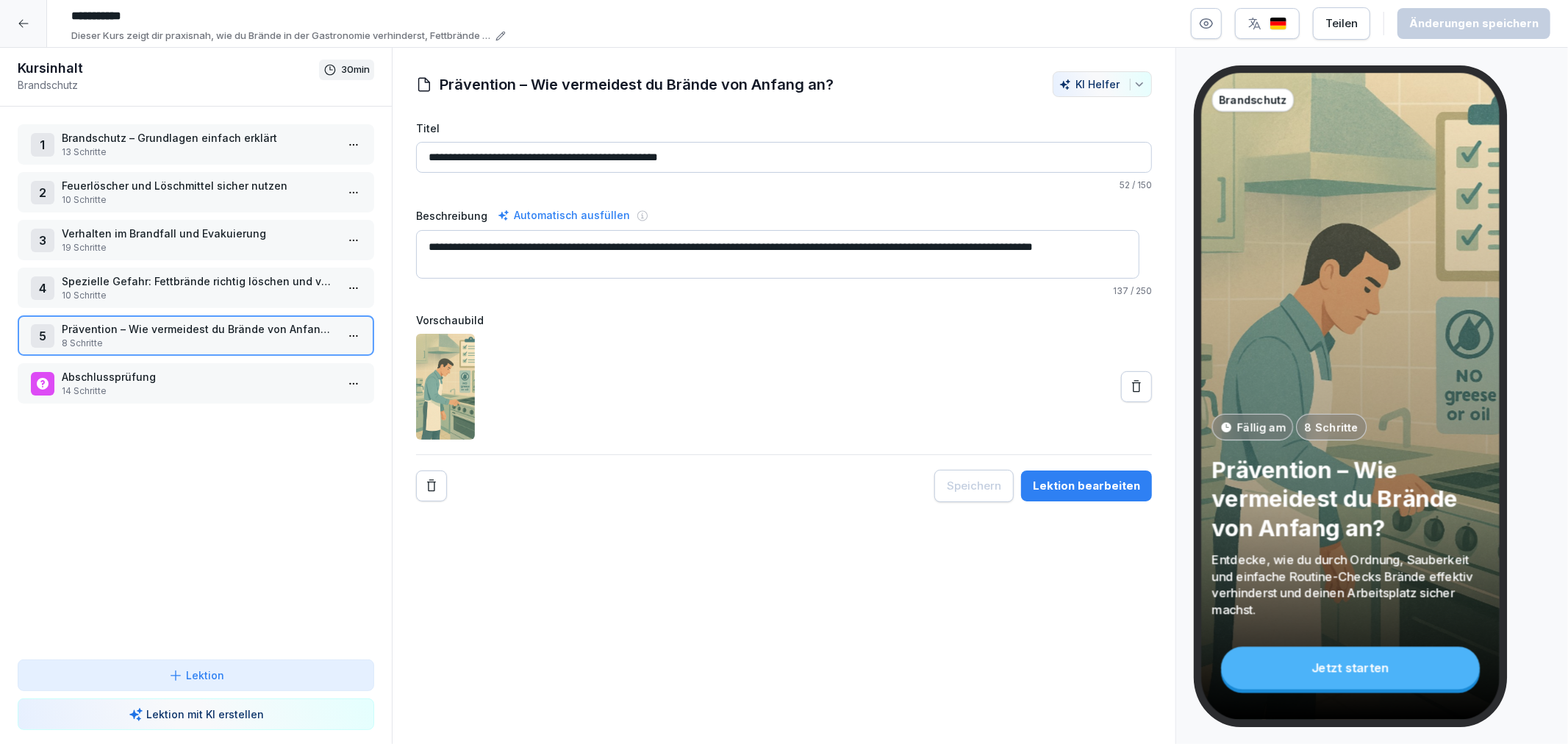
click at [109, 130] on p "Brandschutz – Grundlagen einfach erklärt" at bounding box center [199, 138] width 274 height 16
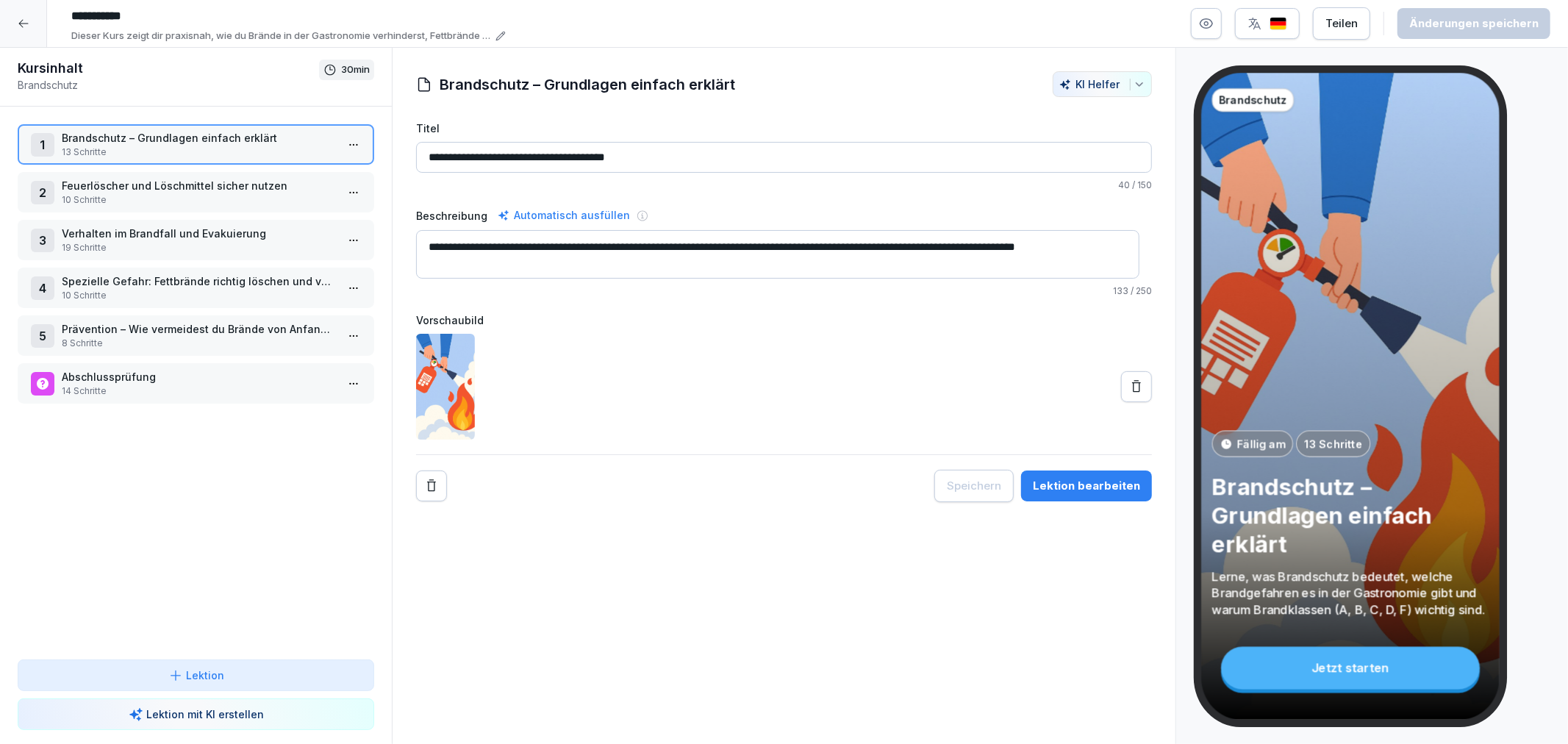
click at [1057, 473] on button "Lektion bearbeiten" at bounding box center [1086, 486] width 131 height 31
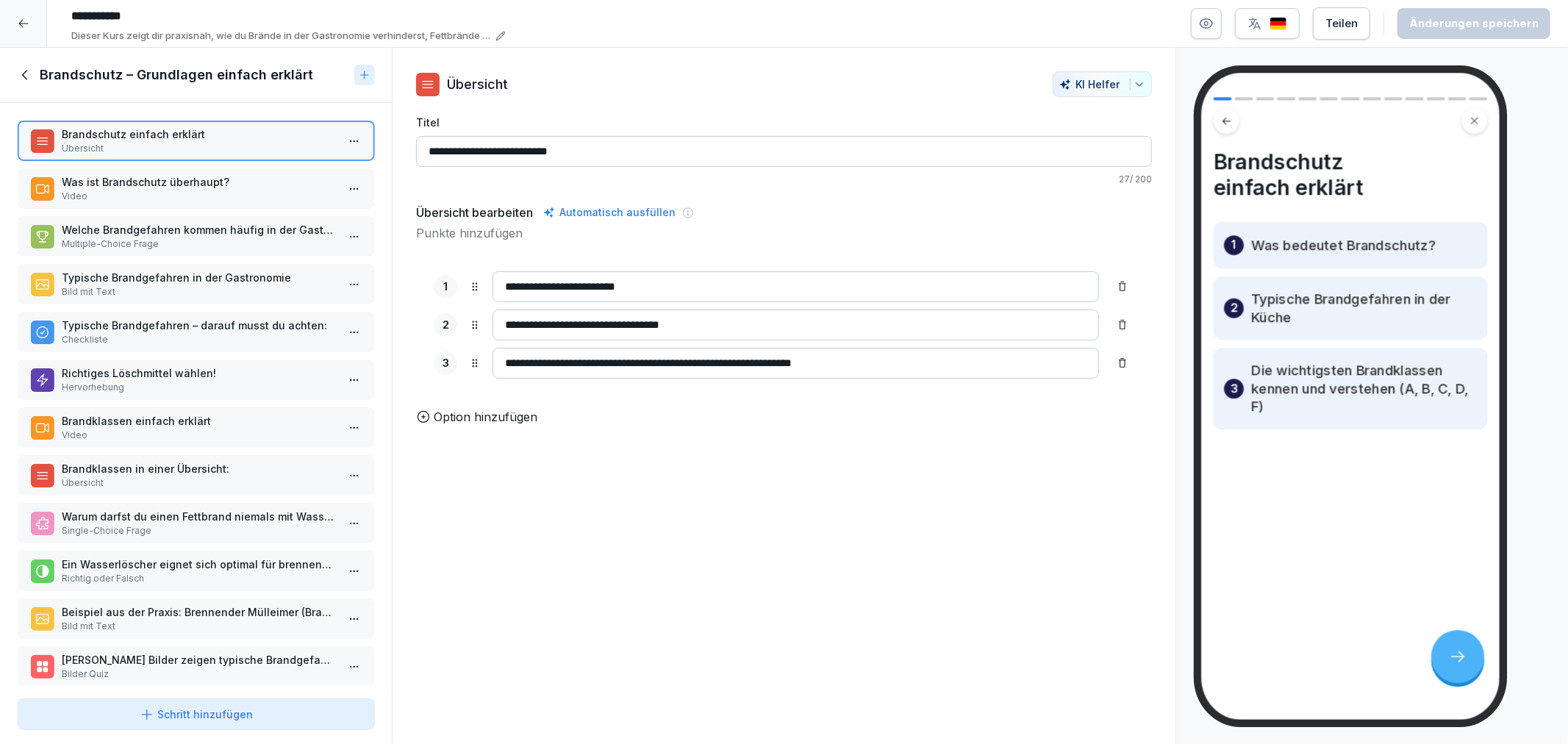
click at [222, 202] on div "Was ist Brandschutz überhaupt? Video" at bounding box center [196, 188] width 356 height 41
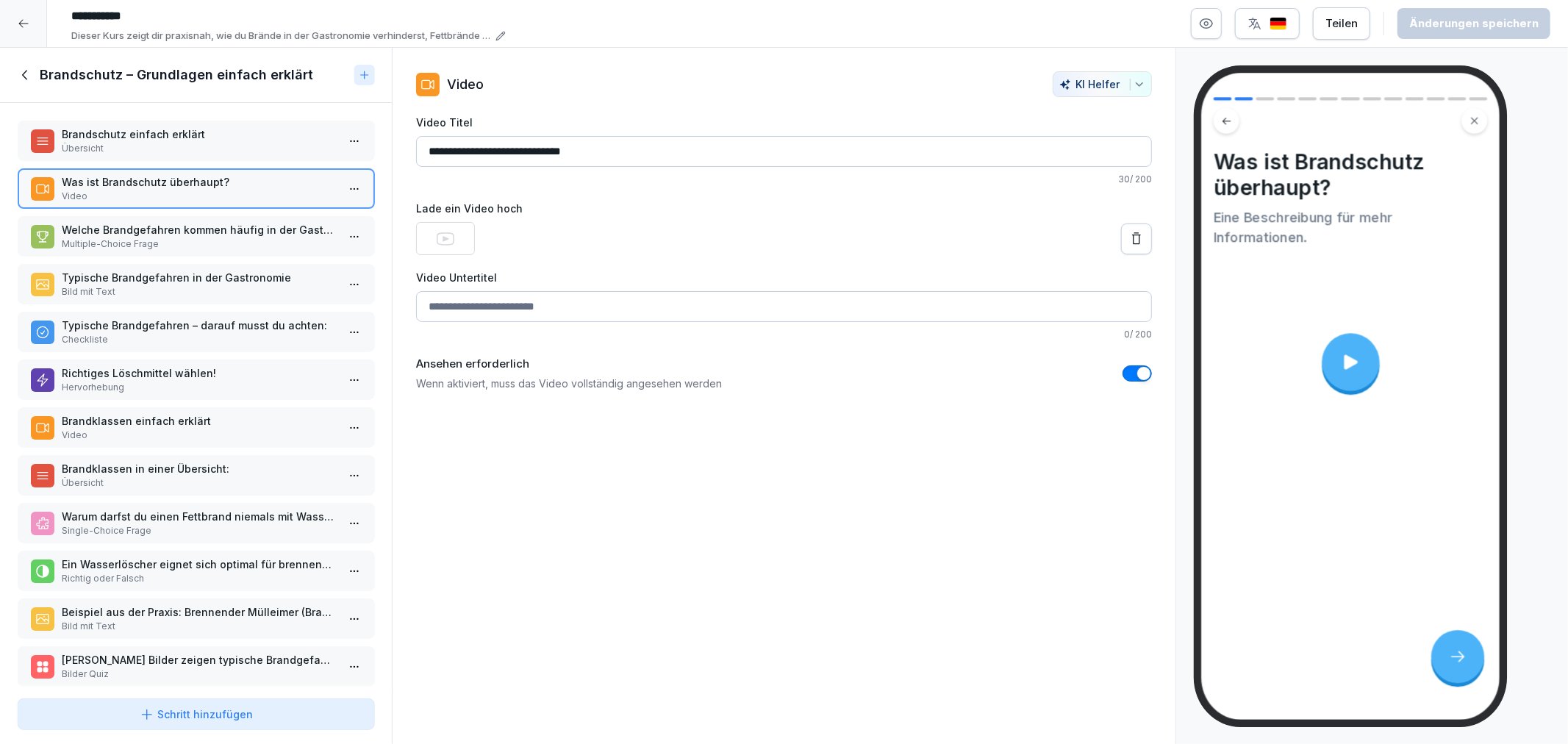
click at [225, 233] on p "Welche Brandgefahren kommen häufig in der Gastronomie vor?" at bounding box center [199, 230] width 274 height 16
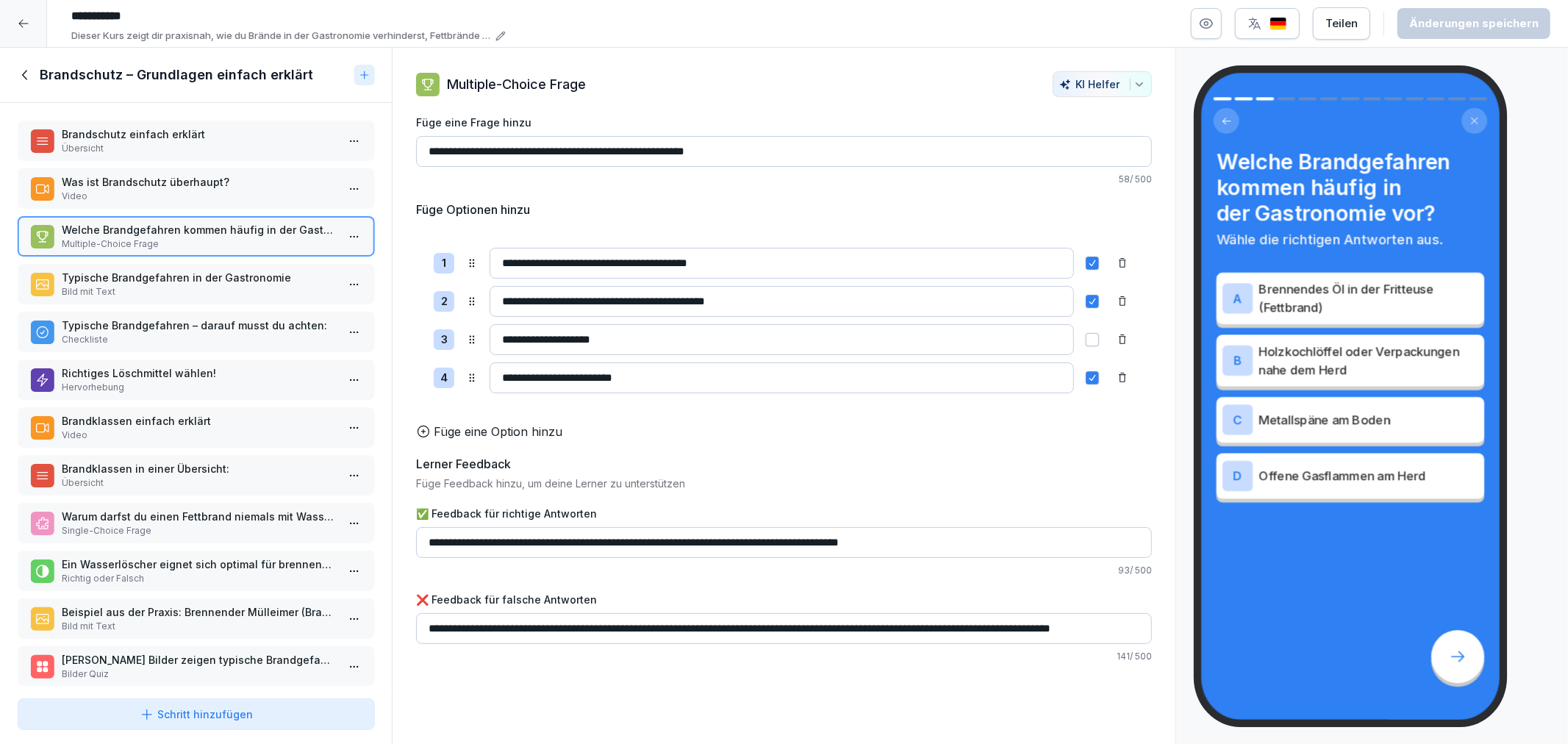
click at [226, 288] on p "Bild mit Text" at bounding box center [199, 292] width 274 height 13
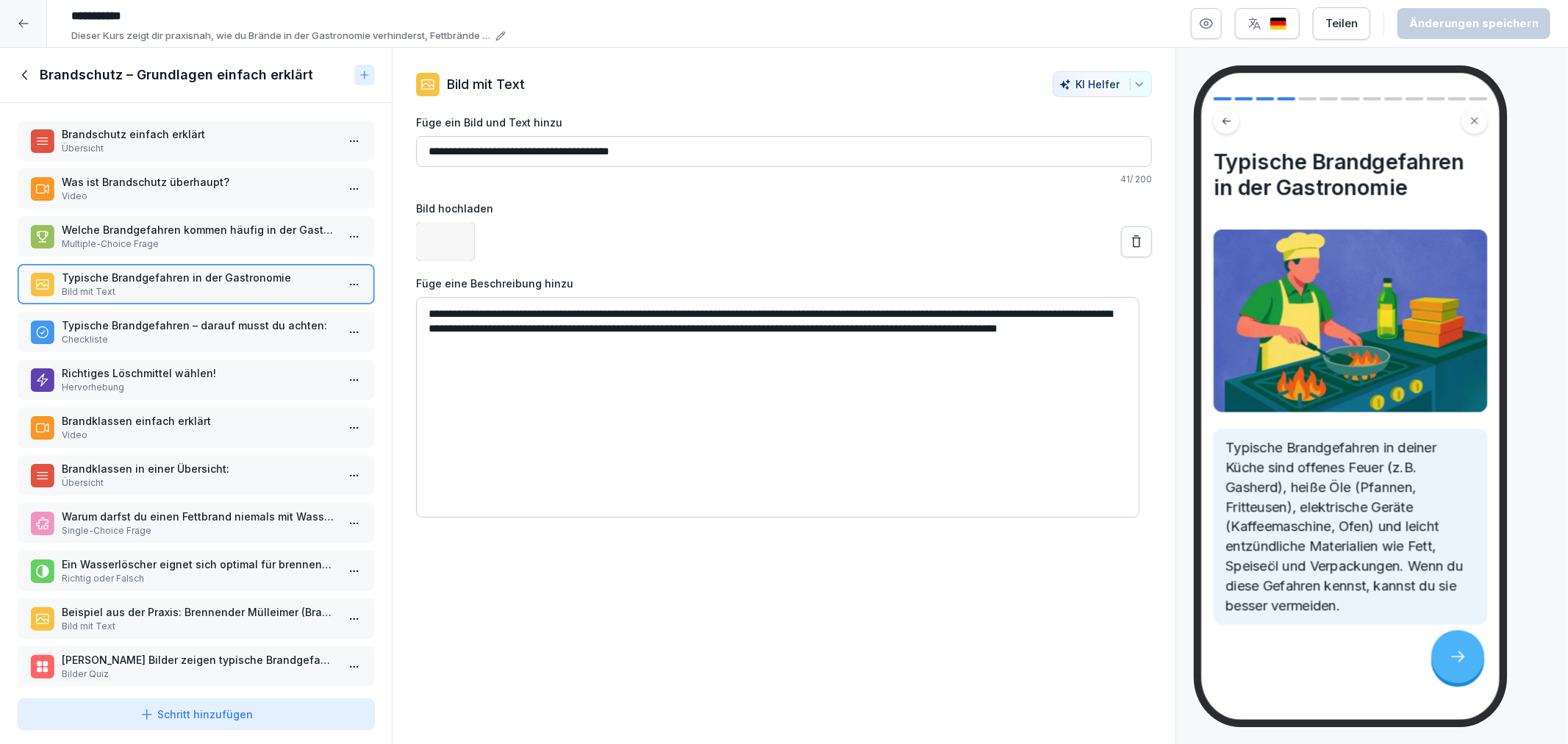
click at [227, 345] on div "Typische Brandgefahren – darauf musst du achten: Checkliste" at bounding box center [196, 332] width 356 height 41
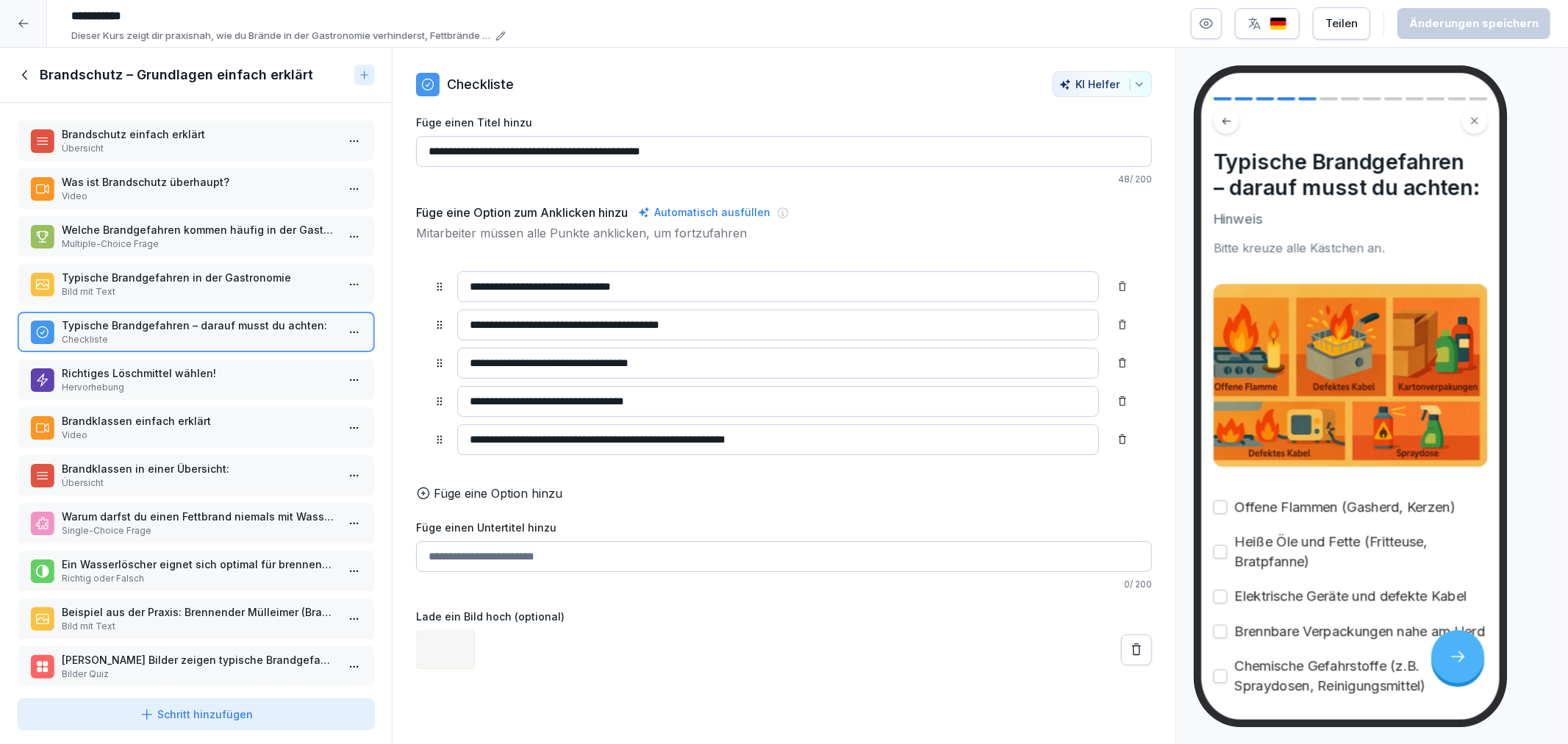
click at [228, 391] on div "Richtiges Löschmittel wählen! Hervorhebung" at bounding box center [196, 379] width 356 height 41
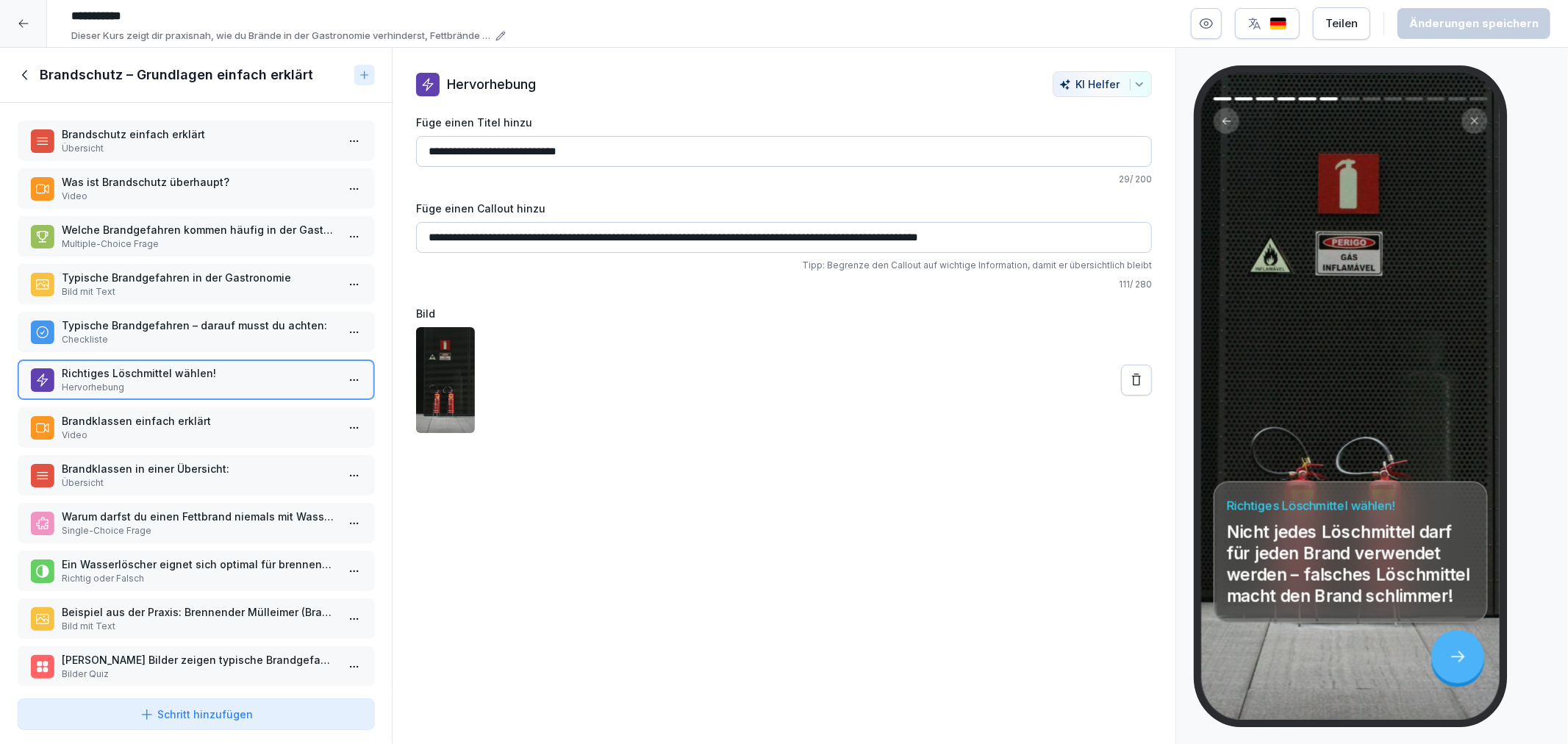
click at [235, 445] on div "Brandschutz einfach erklärt Übersicht Was ist Brandschutz überhaupt? Video Welc…" at bounding box center [196, 398] width 392 height 590
click at [178, 414] on p "Brandklassen einfach erklärt" at bounding box center [199, 421] width 274 height 16
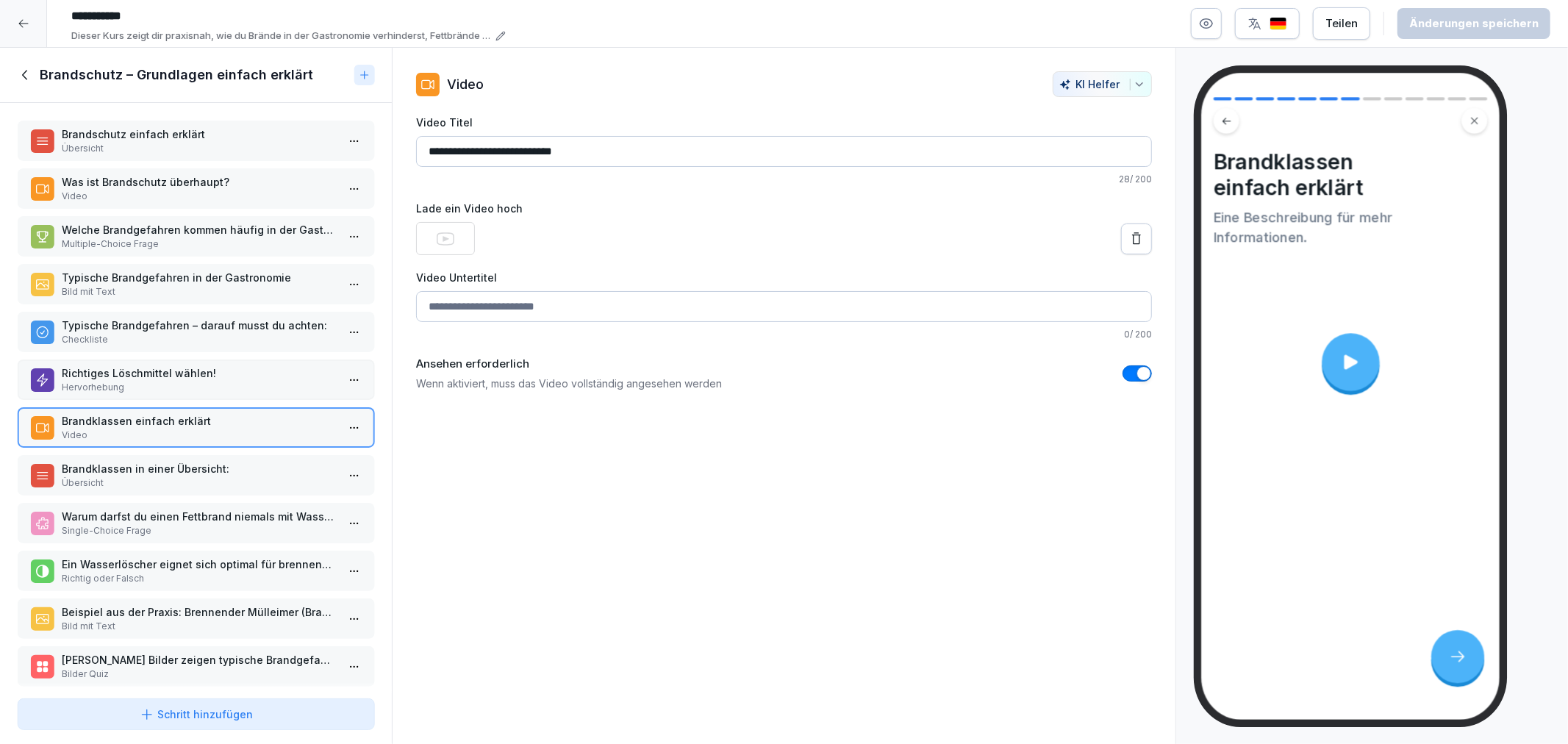
click at [173, 461] on p "Brandklassen in einer Übersicht:" at bounding box center [199, 468] width 274 height 16
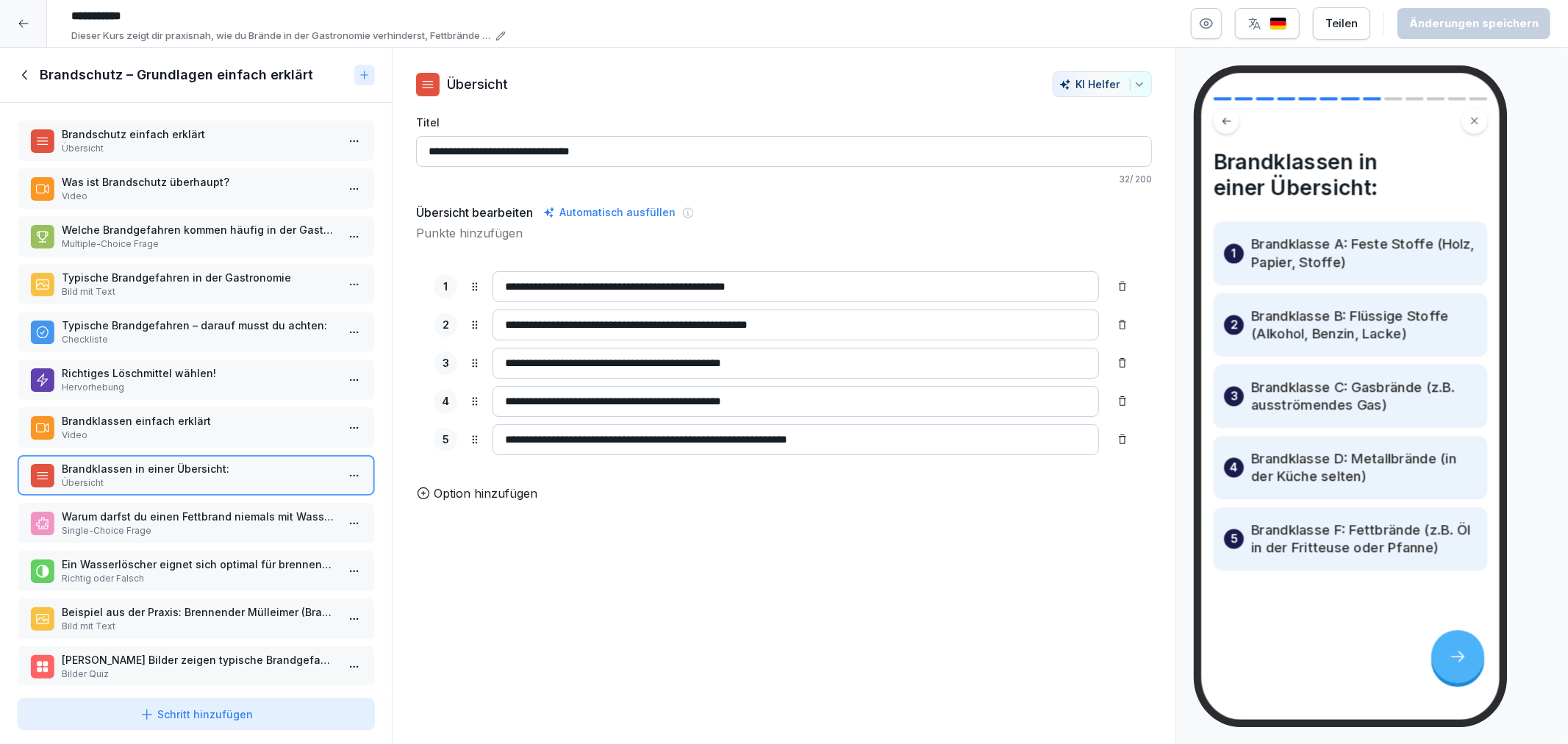
click at [169, 509] on p "Warum darfst du einen Fettbrand niemals mit Wasser löschen?" at bounding box center [199, 517] width 274 height 16
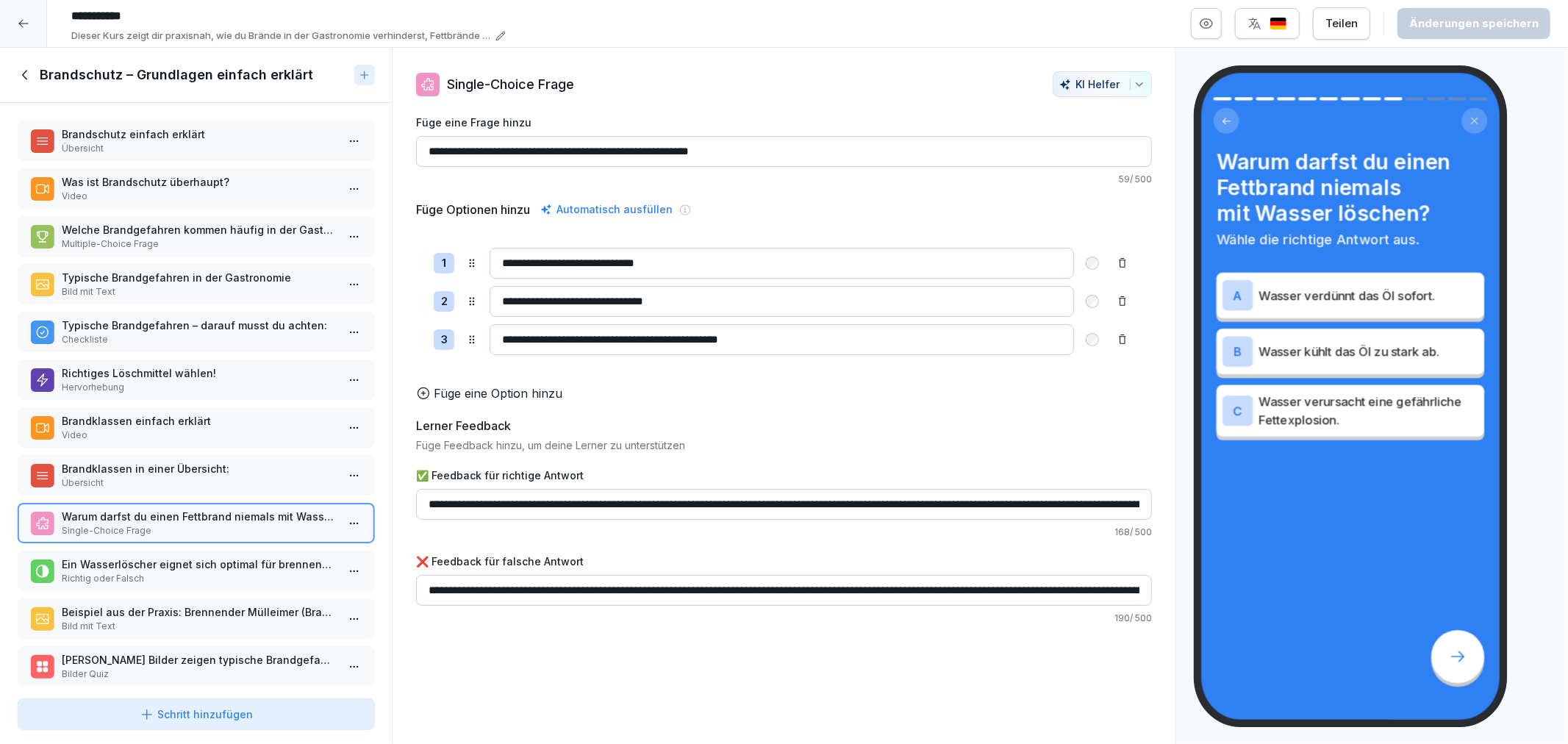
click at [173, 581] on div "Brandschutz einfach erklärt Übersicht Was ist Brandschutz überhaupt? Video Welc…" at bounding box center [196, 398] width 392 height 590
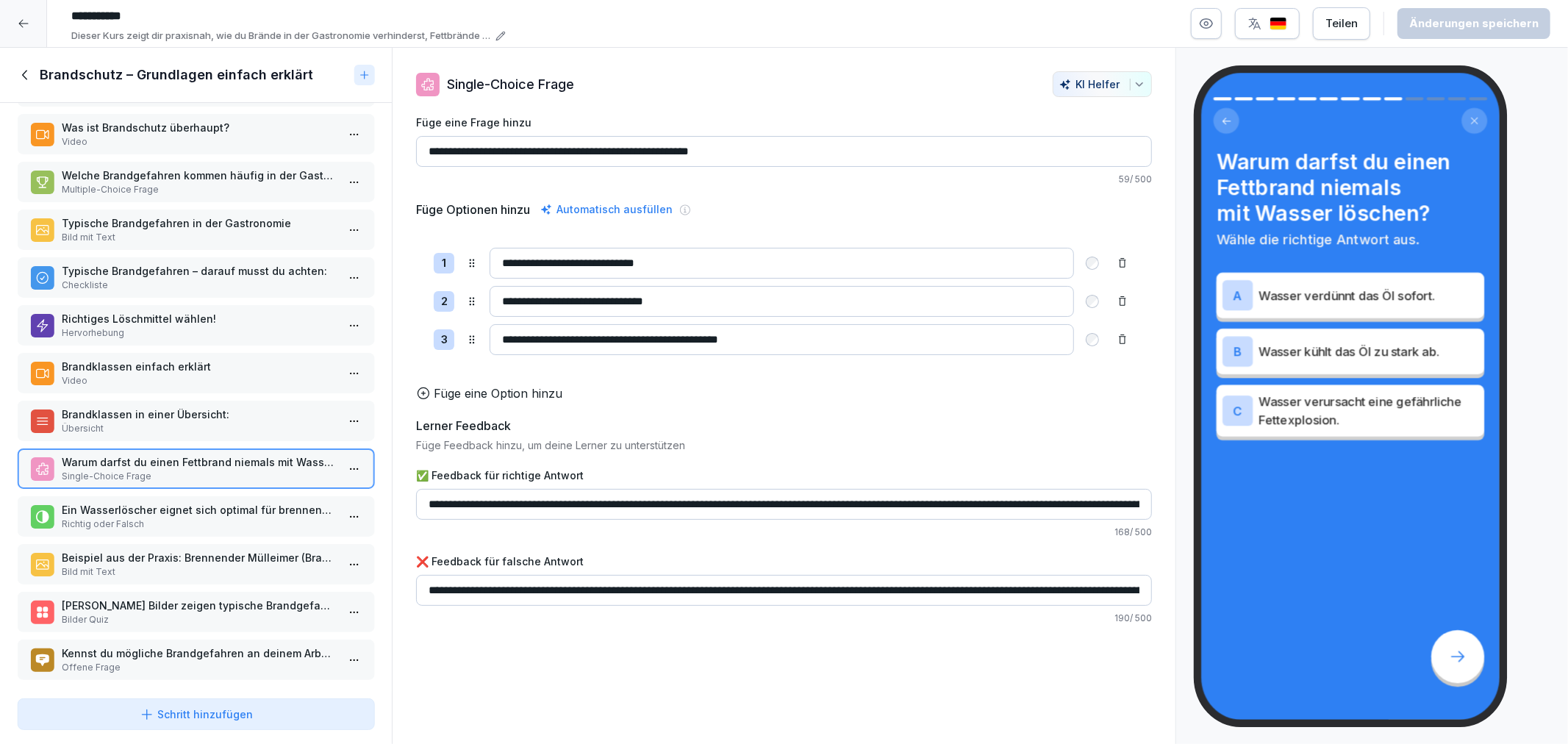
click at [192, 504] on p "Ein Wasserlöscher eignet sich optimal für brennendes Speiseöl." at bounding box center [199, 510] width 274 height 16
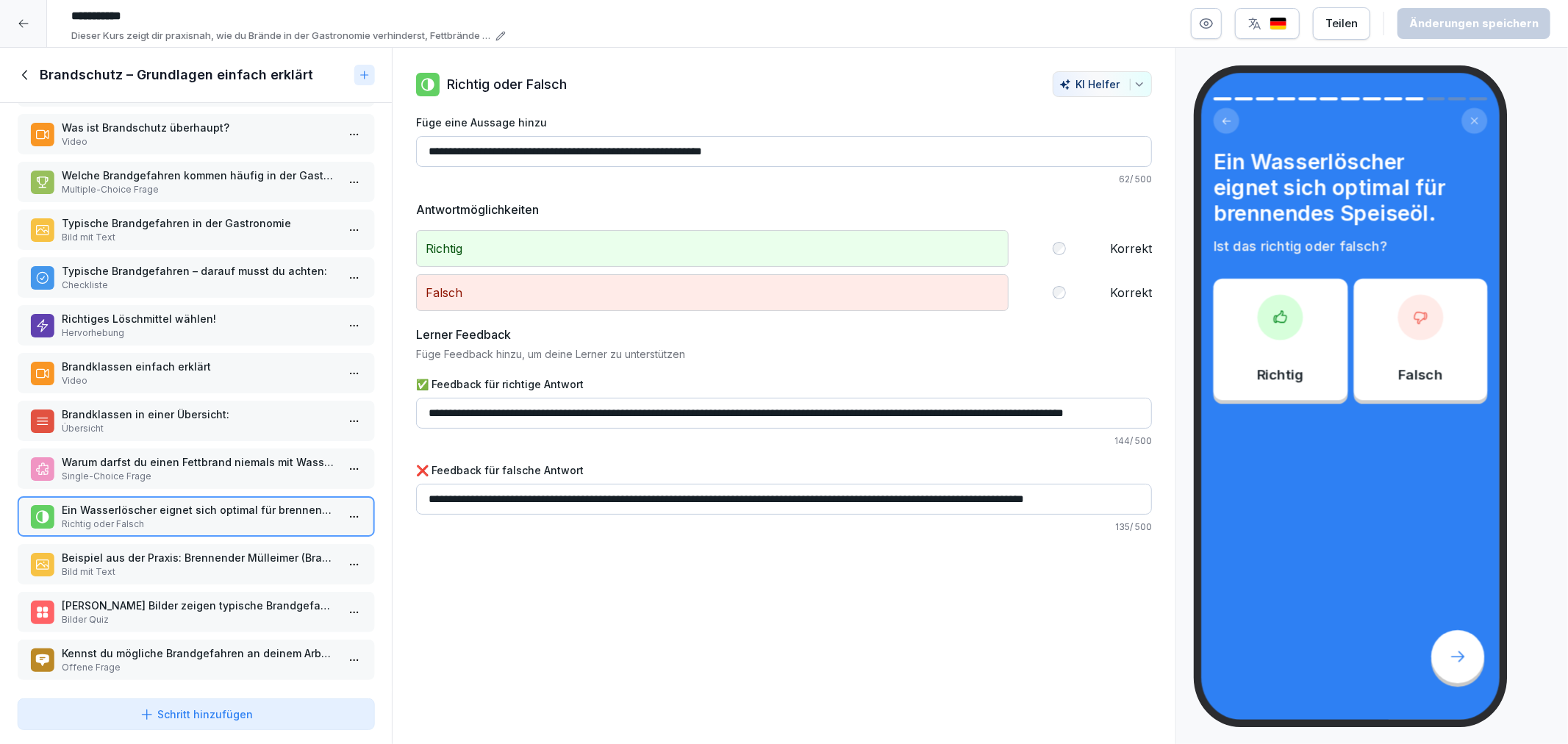
click at [196, 565] on p "Bild mit Text" at bounding box center [199, 572] width 274 height 13
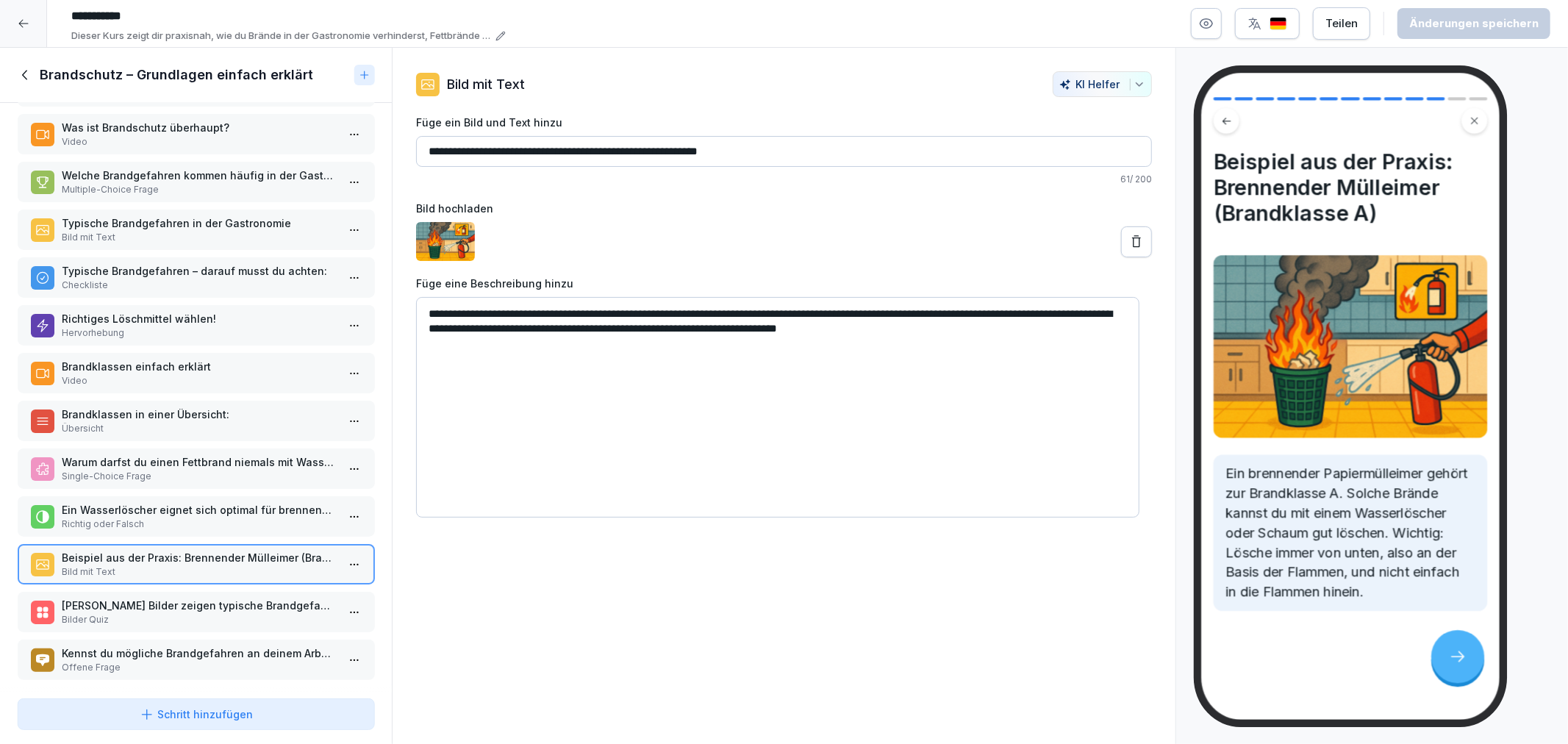
click at [197, 645] on p "Kennst du mögliche Brandgefahren an deinem Arbeitsplatz, die aktuell noch nicht…" at bounding box center [199, 653] width 274 height 16
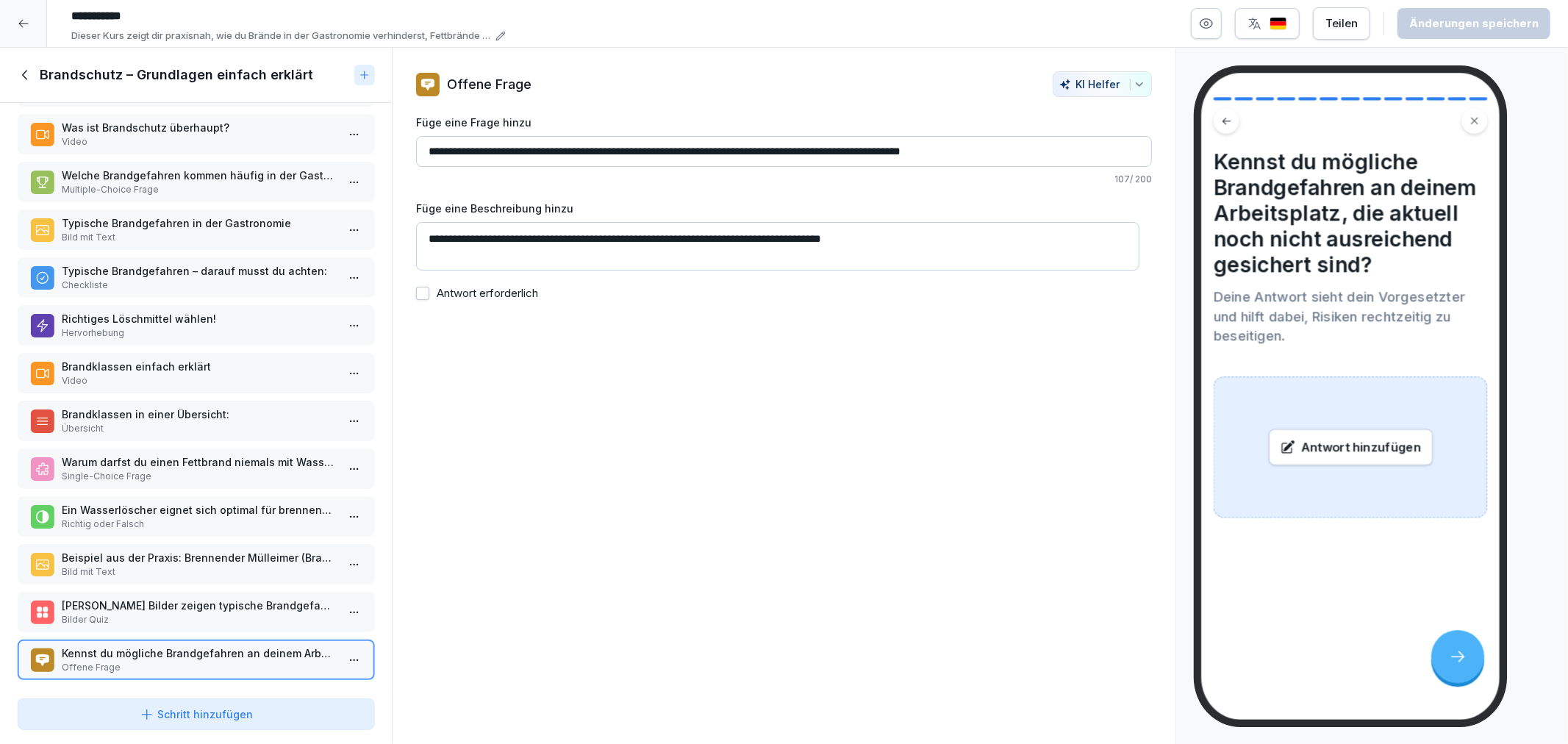
click at [202, 688] on div at bounding box center [196, 688] width 392 height 10
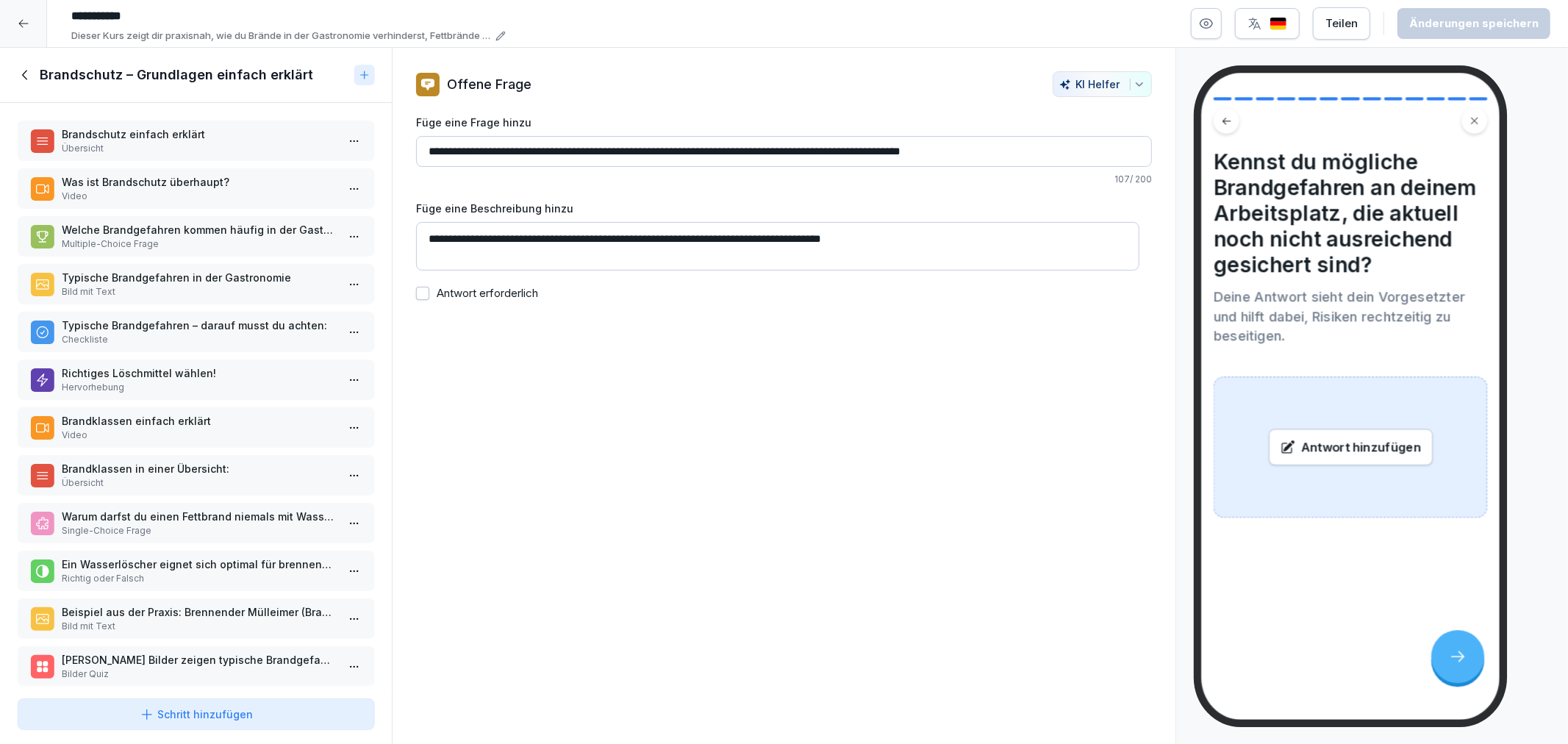
click at [22, 79] on icon at bounding box center [26, 75] width 16 height 16
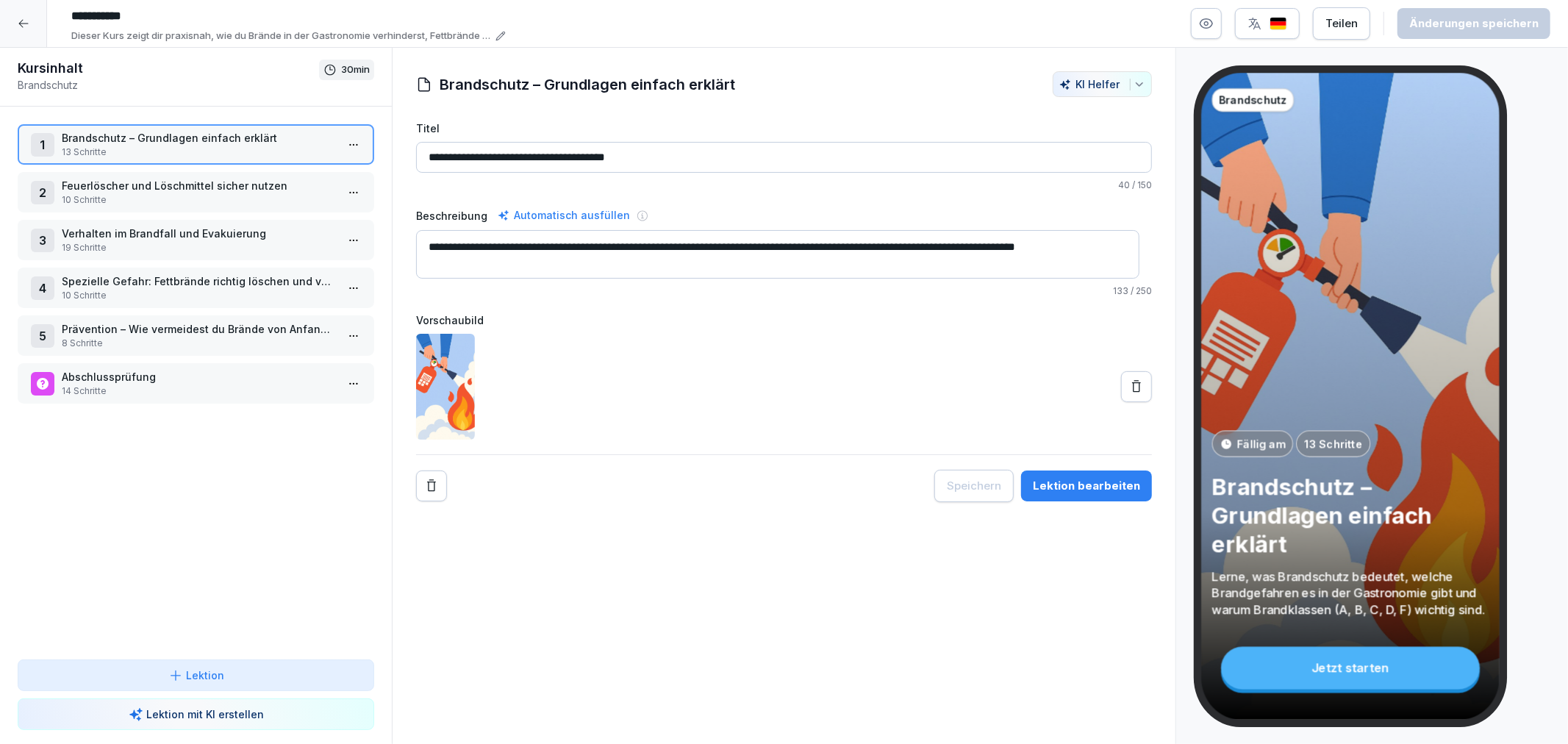
click at [13, 30] on div at bounding box center [23, 23] width 47 height 47
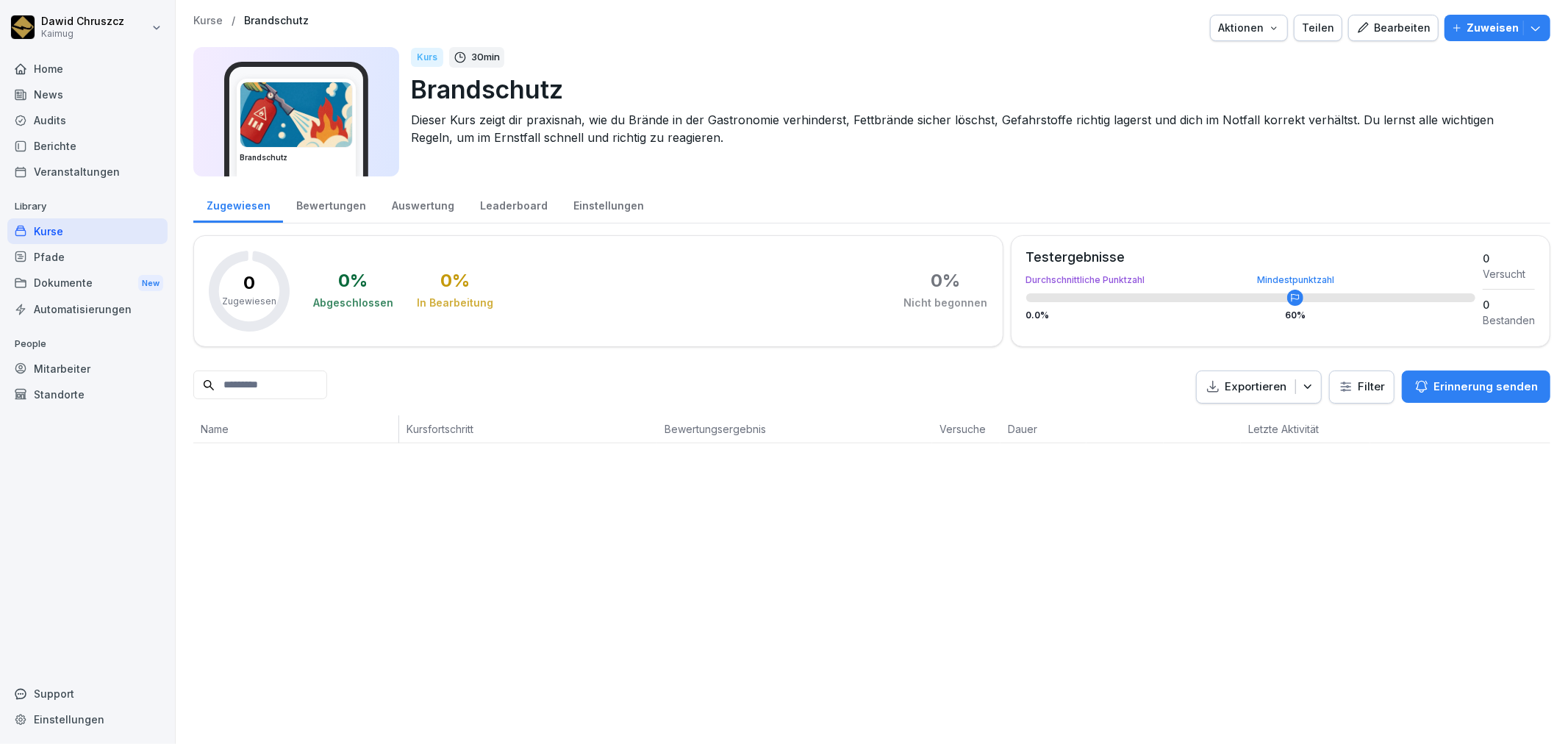
click at [73, 233] on div "Kurse" at bounding box center [87, 231] width 160 height 26
